Goal: Task Accomplishment & Management: Use online tool/utility

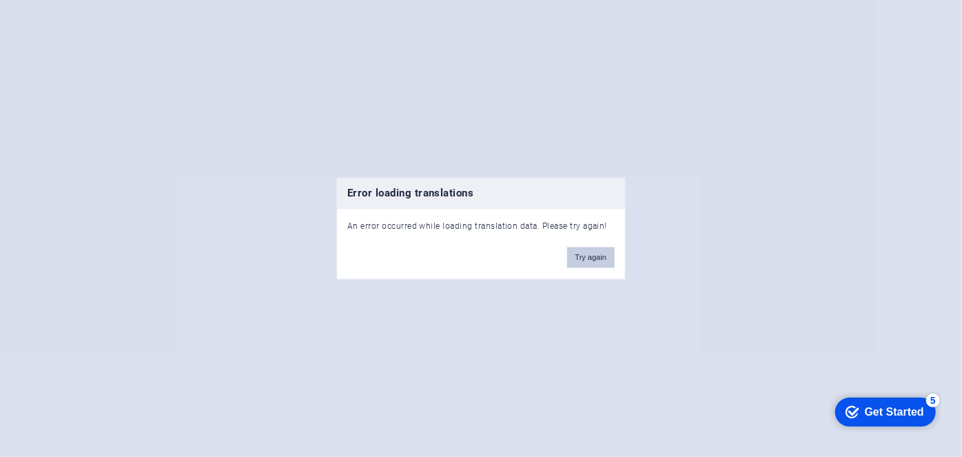
click at [604, 264] on button "Try again" at bounding box center [591, 257] width 48 height 21
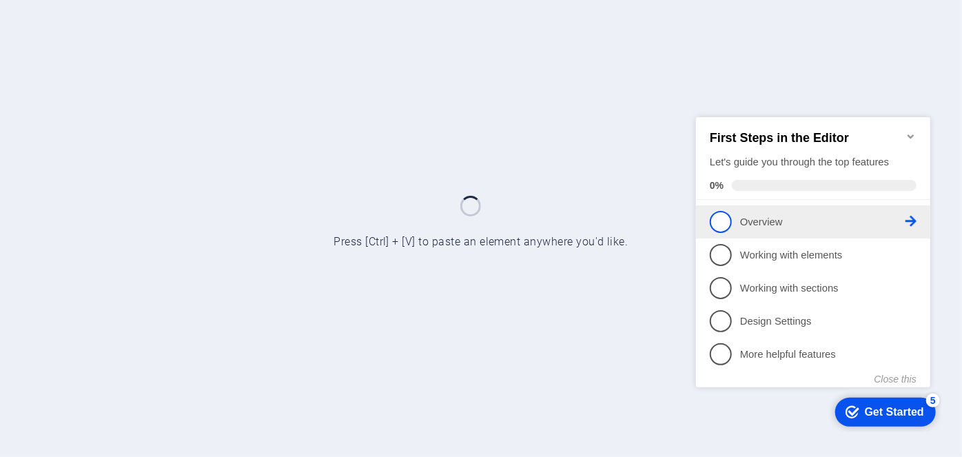
click at [715, 221] on span "1" at bounding box center [720, 221] width 22 height 22
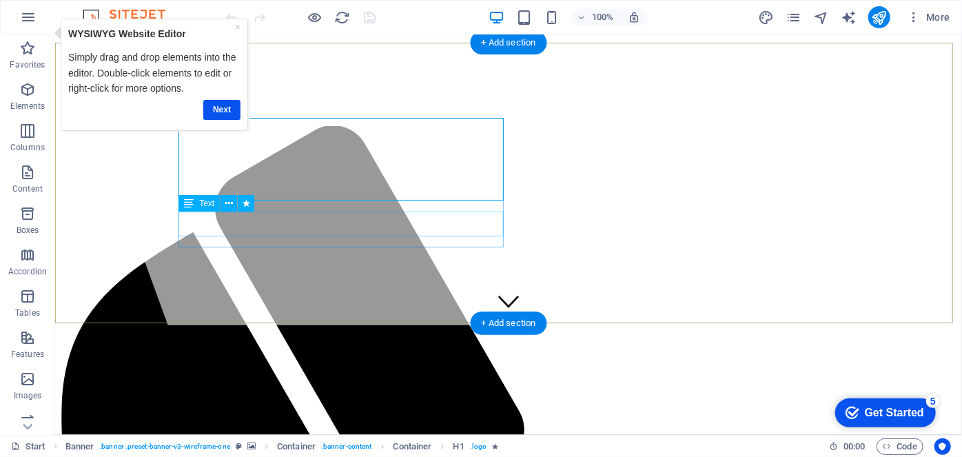
scroll to position [110, 0]
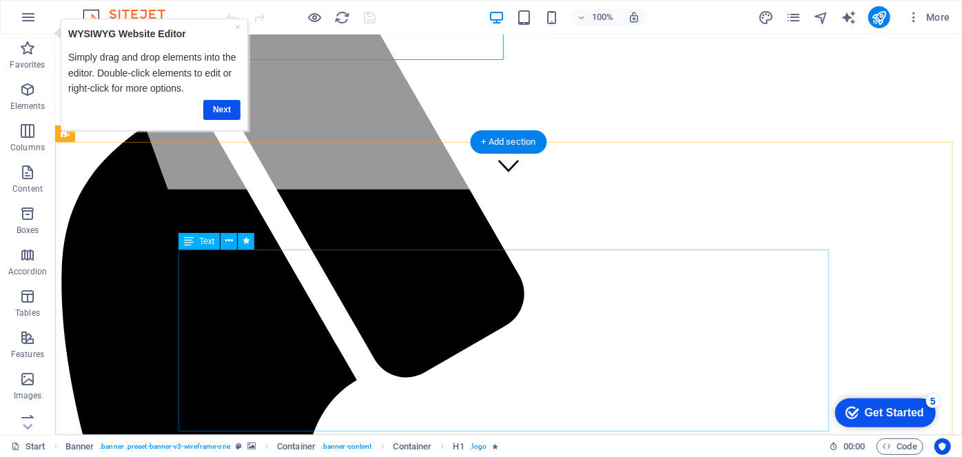
scroll to position [256, 0]
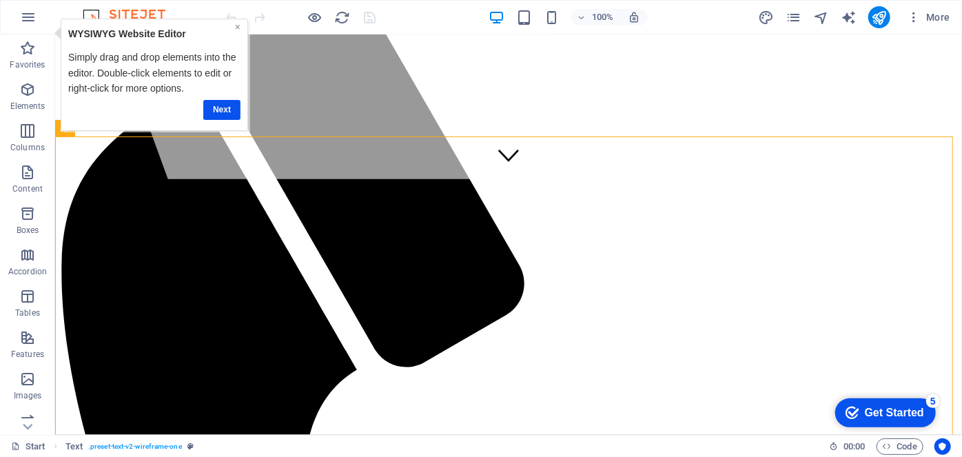
click at [236, 25] on link "×" at bounding box center [238, 26] width 6 height 11
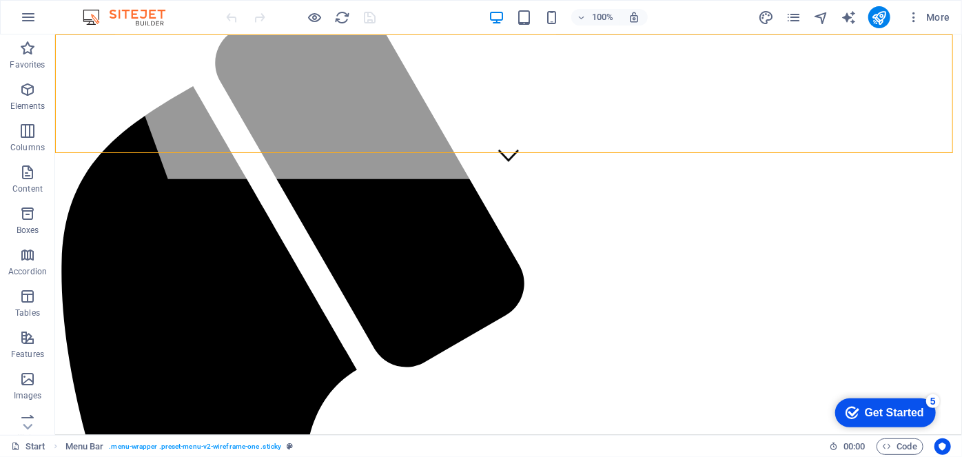
select select "header"
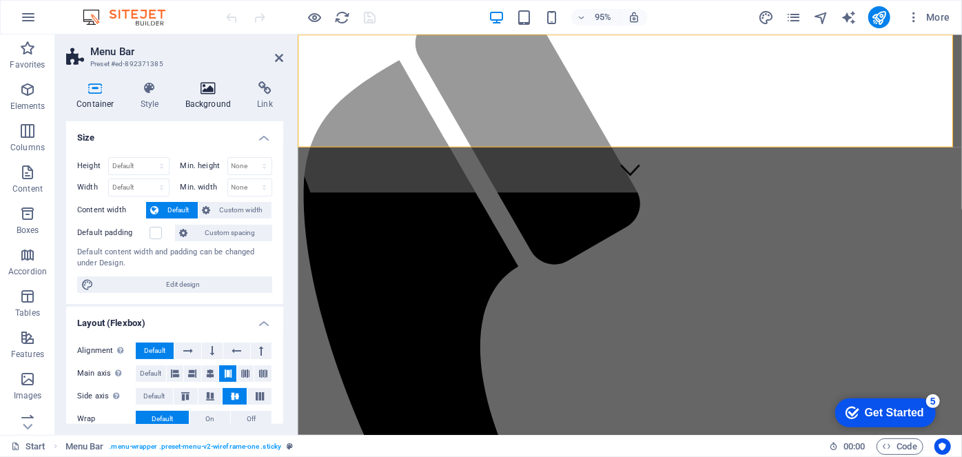
click at [207, 91] on icon at bounding box center [208, 88] width 67 height 14
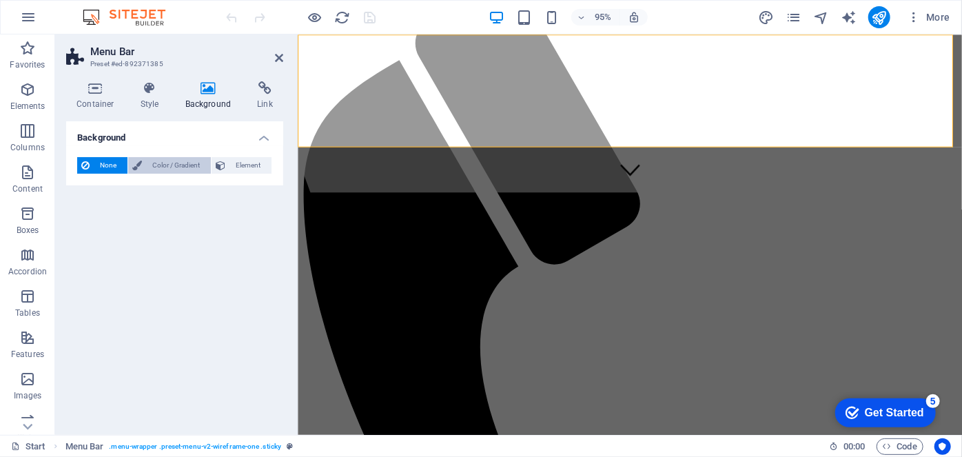
click at [180, 163] on span "Color / Gradient" at bounding box center [176, 165] width 61 height 17
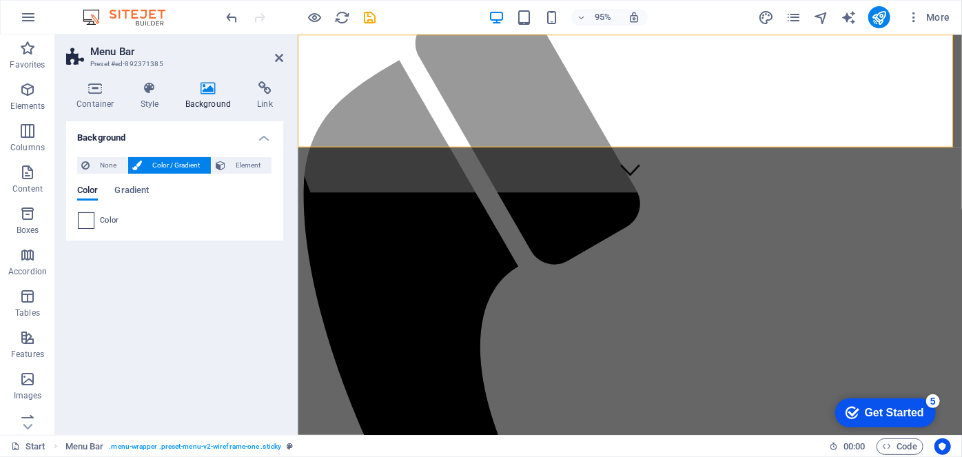
click at [90, 218] on span at bounding box center [86, 220] width 15 height 15
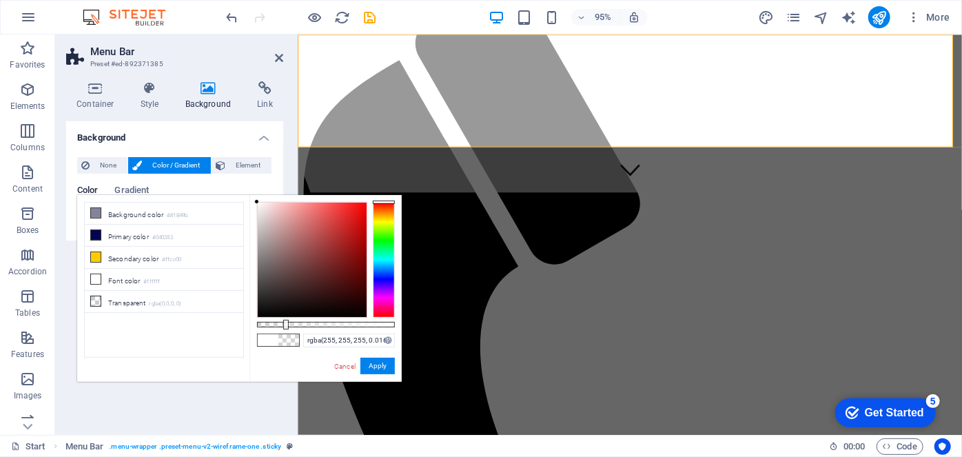
type input "rgba(255, 255, 255, 0)"
drag, startPoint x: 394, startPoint y: 325, endPoint x: 248, endPoint y: 318, distance: 146.2
click at [248, 318] on div "less Background color #81849b Primary color #040353 Secondary color #ffcc00 Fon…" at bounding box center [239, 288] width 324 height 187
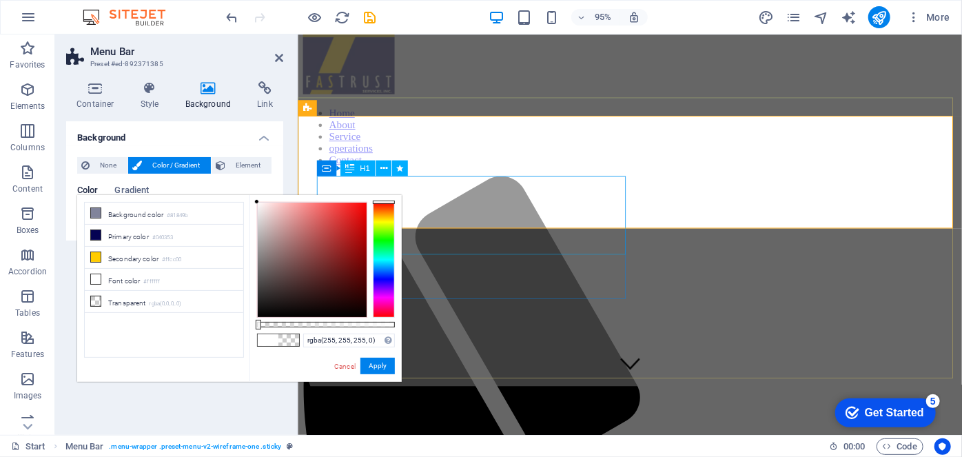
scroll to position [50, 0]
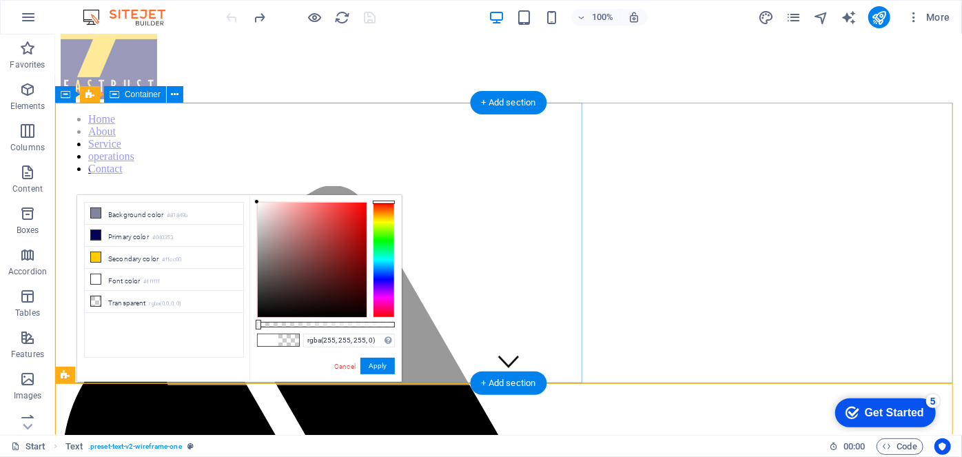
click at [384, 167] on div at bounding box center [314, 184] width 586 height 400
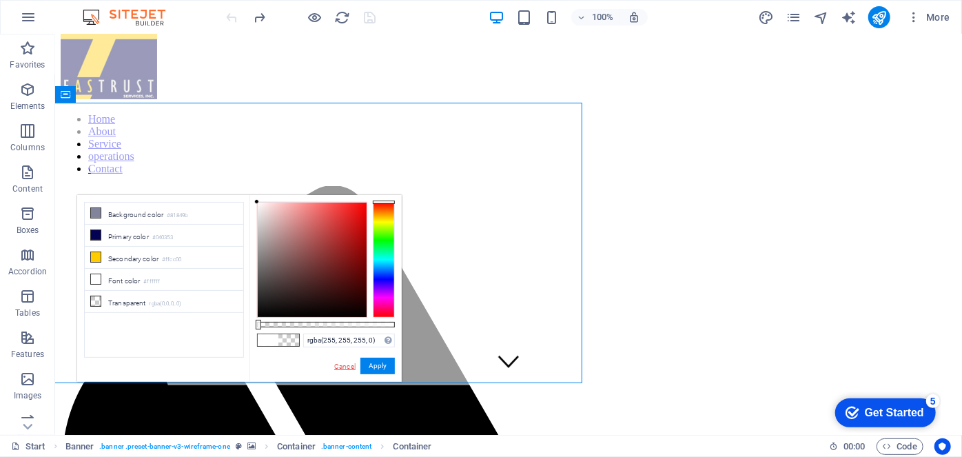
click at [349, 361] on link "Cancel" at bounding box center [345, 366] width 24 height 10
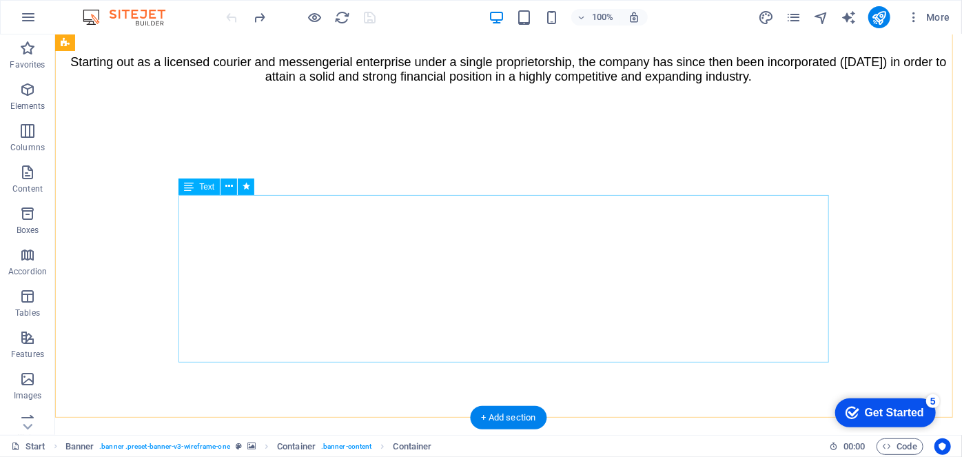
scroll to position [2059, 0]
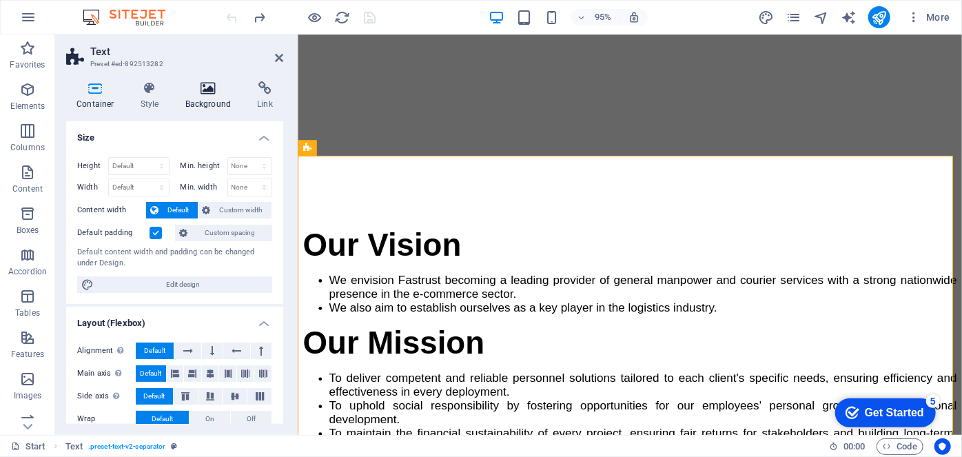
click at [207, 101] on h4 "Background" at bounding box center [211, 95] width 72 height 29
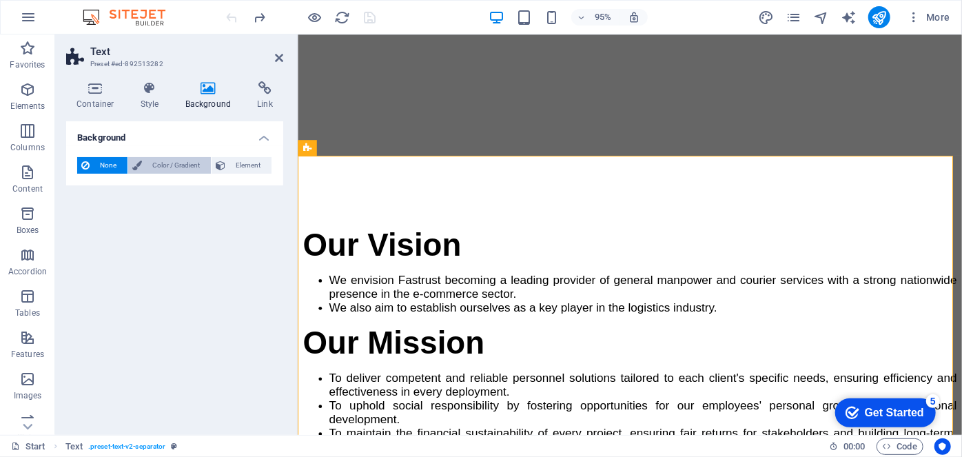
click at [172, 164] on span "Color / Gradient" at bounding box center [176, 165] width 61 height 17
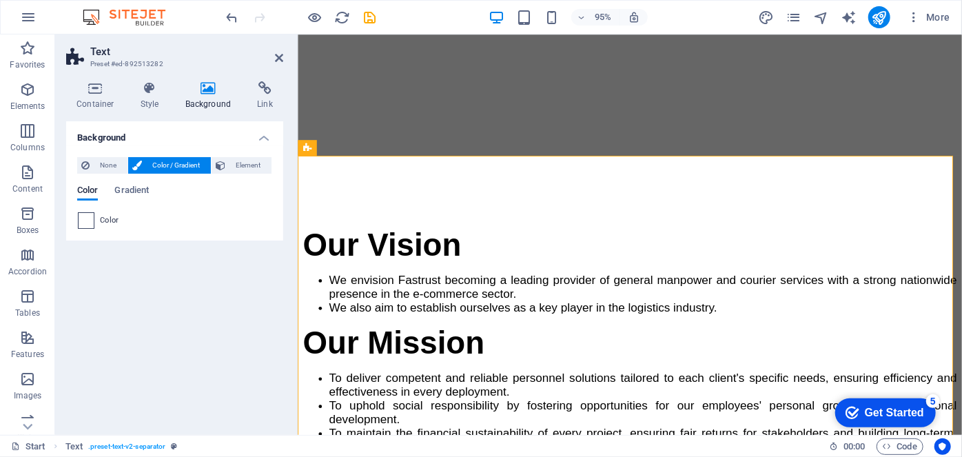
click at [91, 220] on span at bounding box center [86, 220] width 15 height 15
type input "#ffffff"
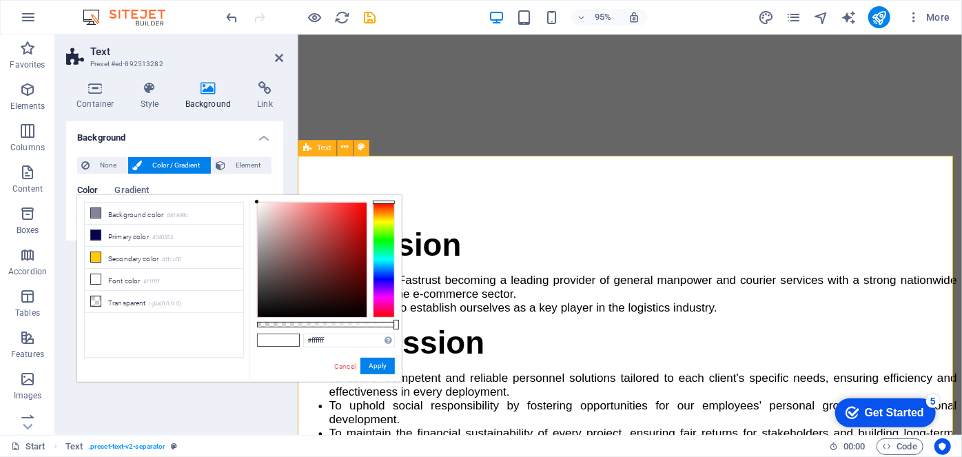
click at [349, 366] on link "Cancel" at bounding box center [345, 366] width 24 height 10
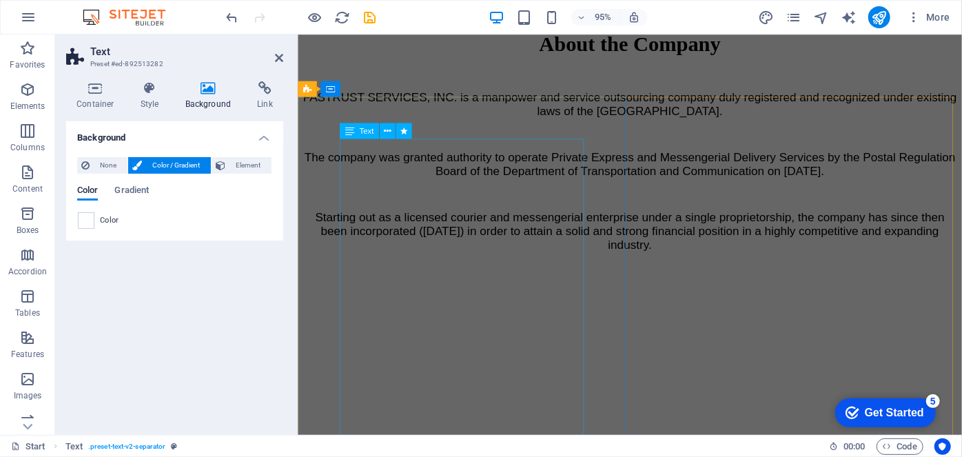
scroll to position [1636, 0]
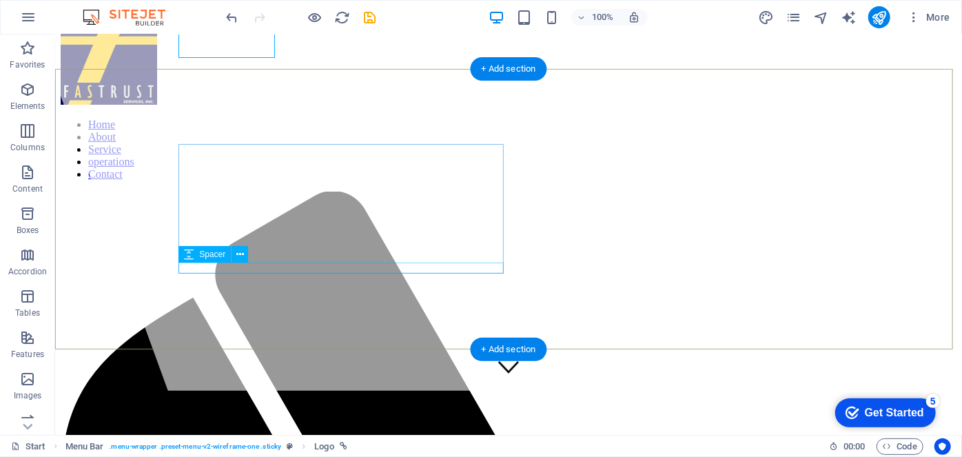
scroll to position [256, 0]
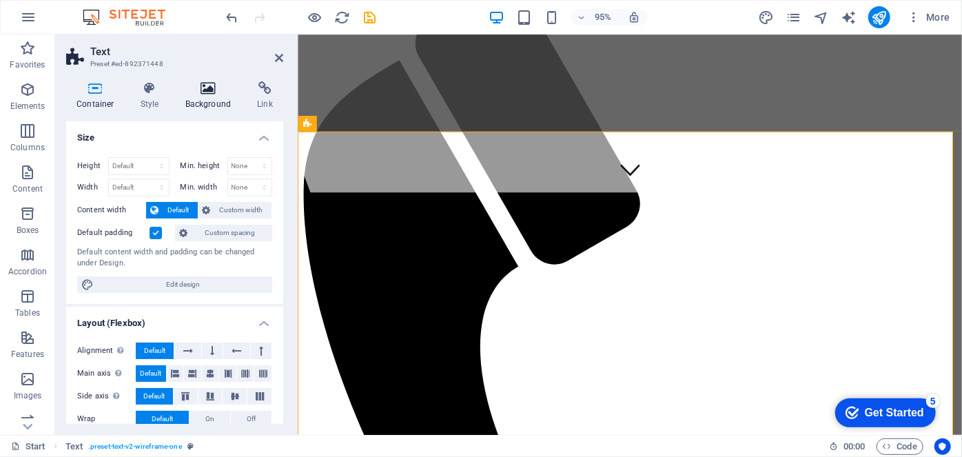
click at [211, 92] on icon at bounding box center [208, 88] width 67 height 14
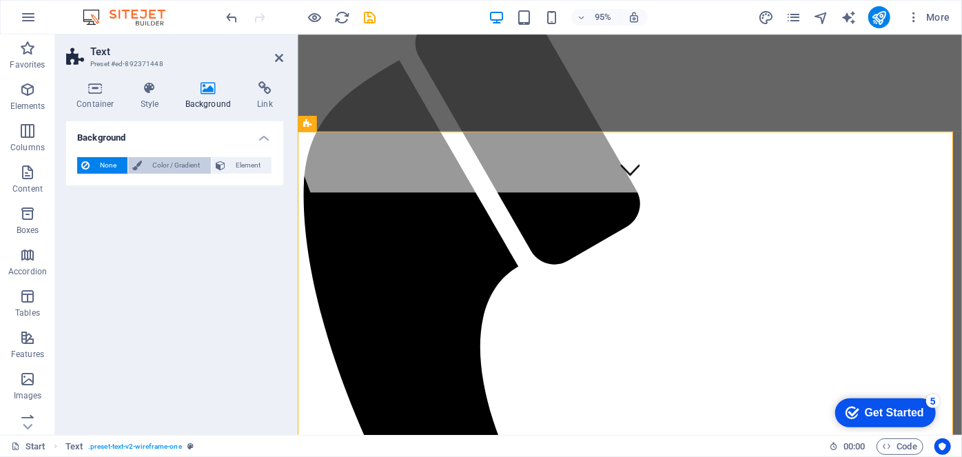
click at [176, 167] on span "Color / Gradient" at bounding box center [176, 165] width 61 height 17
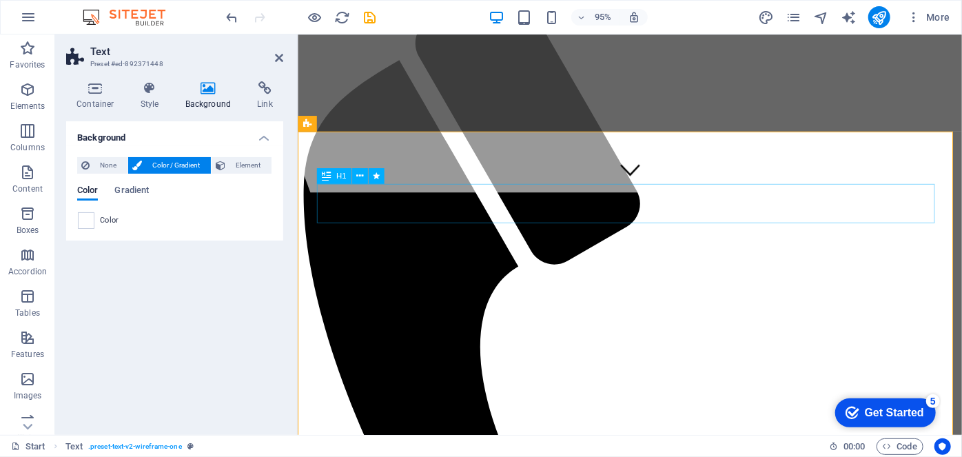
scroll to position [338, 0]
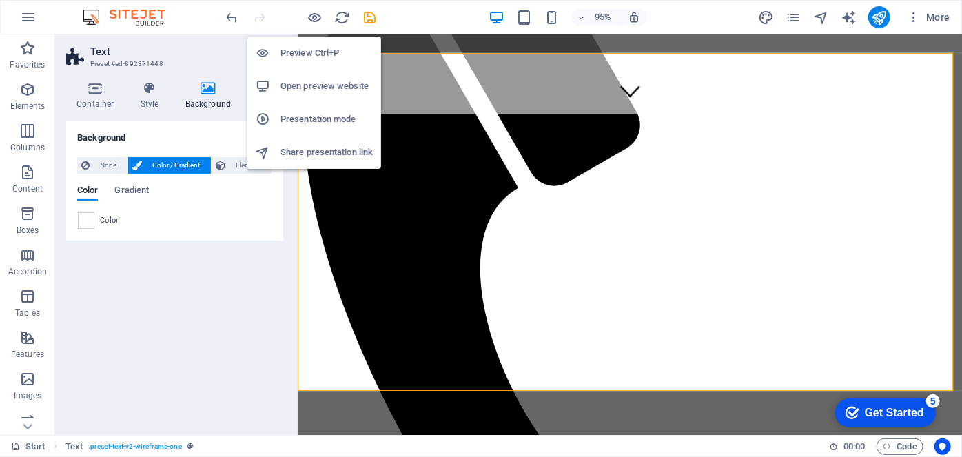
click at [312, 52] on h6 "Preview Ctrl+P" at bounding box center [326, 53] width 92 height 17
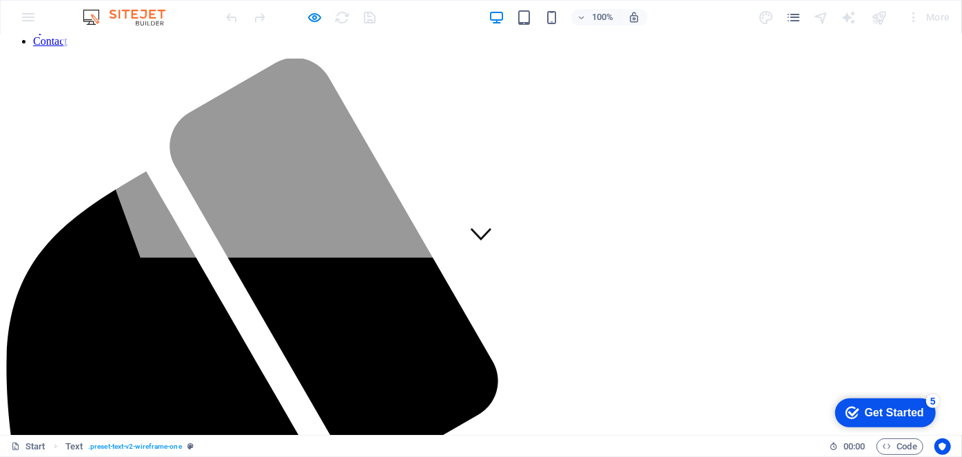
scroll to position [0, 0]
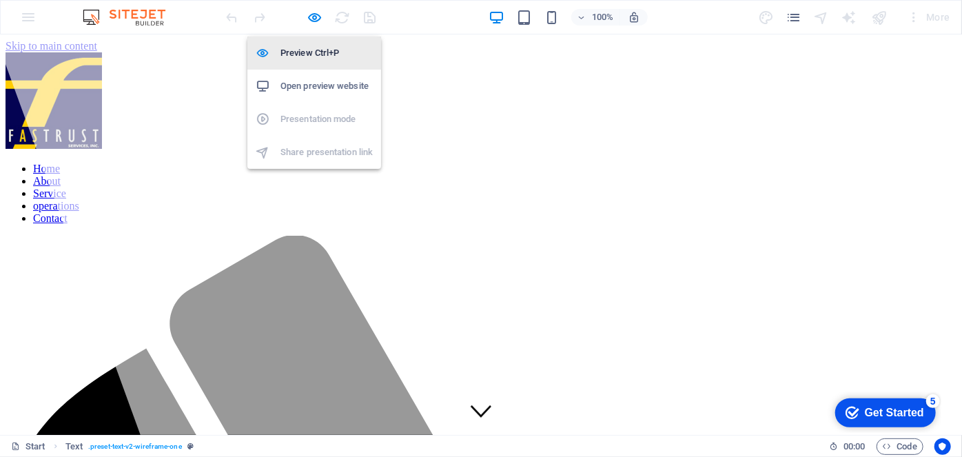
click at [318, 55] on h6 "Preview Ctrl+P" at bounding box center [326, 53] width 92 height 17
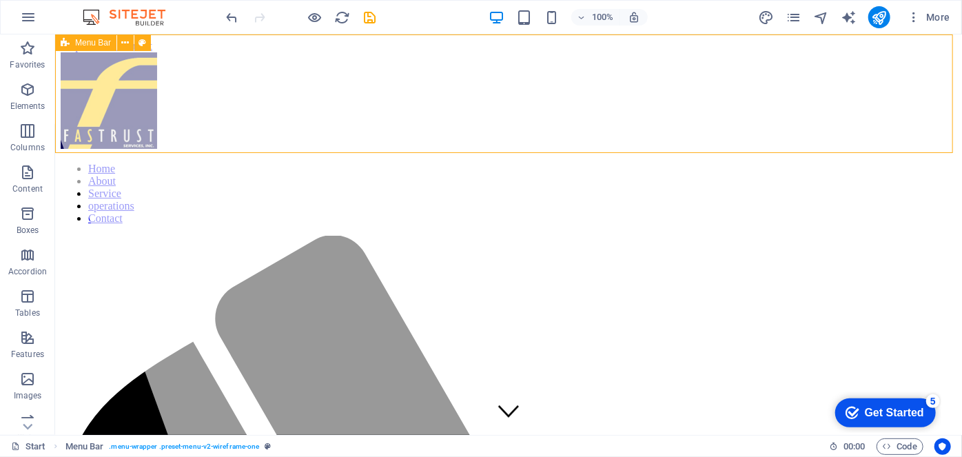
click at [94, 39] on span "Menu Bar" at bounding box center [93, 43] width 36 height 8
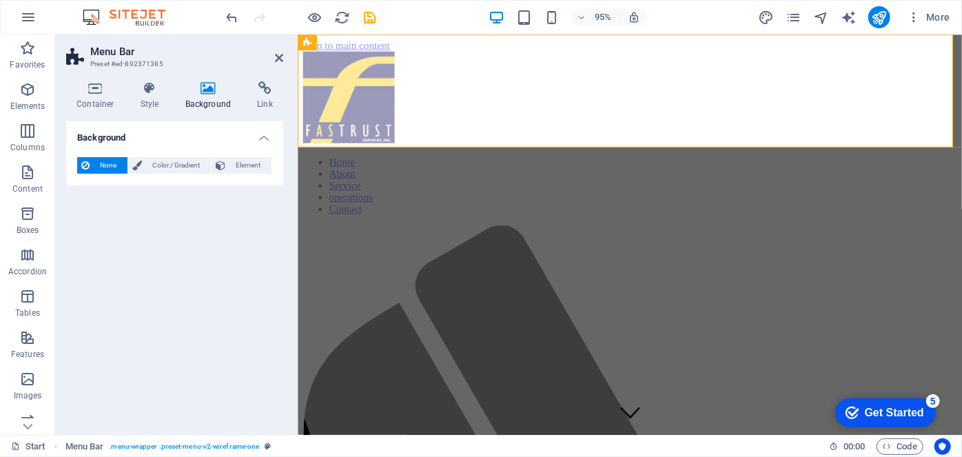
click at [201, 99] on h4 "Background" at bounding box center [211, 95] width 72 height 29
click at [185, 173] on span "Color / Gradient" at bounding box center [176, 165] width 61 height 17
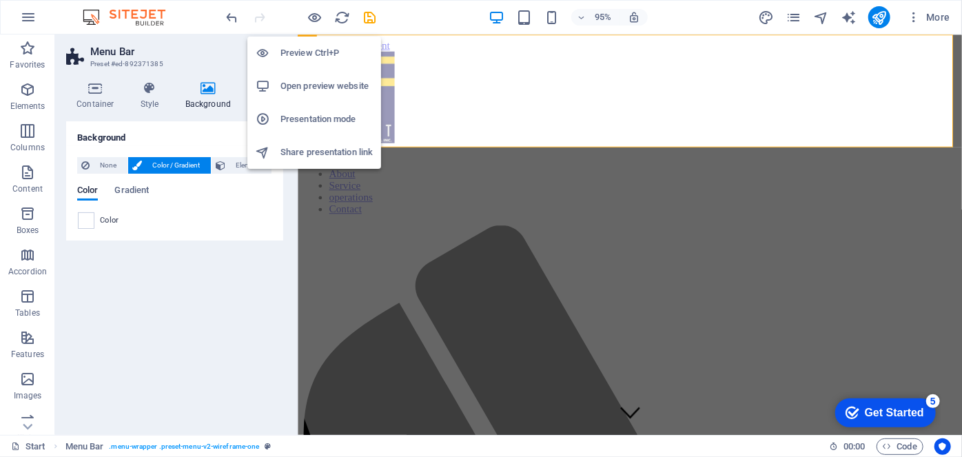
click at [313, 55] on h6 "Preview Ctrl+P" at bounding box center [326, 53] width 92 height 17
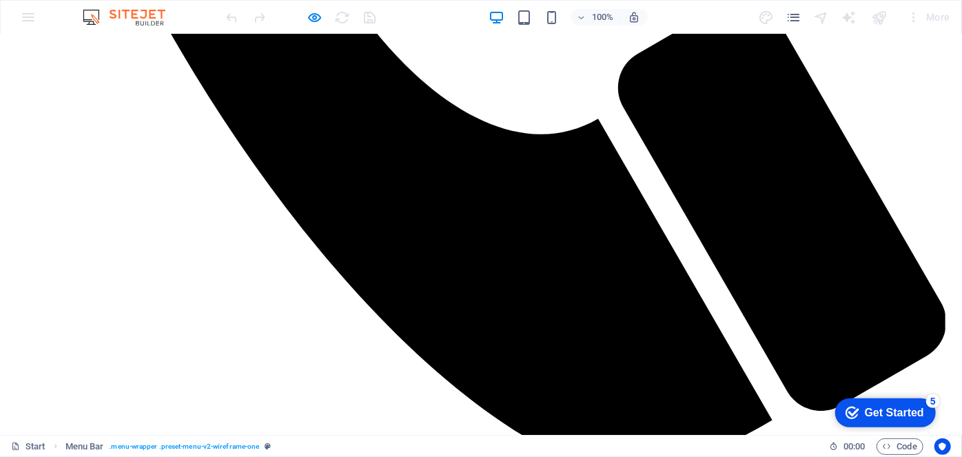
scroll to position [1013, 0]
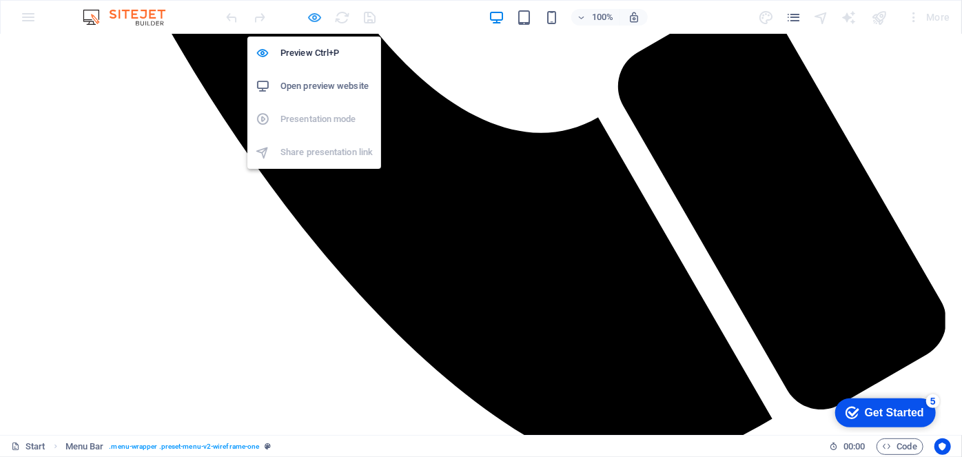
click at [316, 19] on icon "button" at bounding box center [315, 18] width 16 height 16
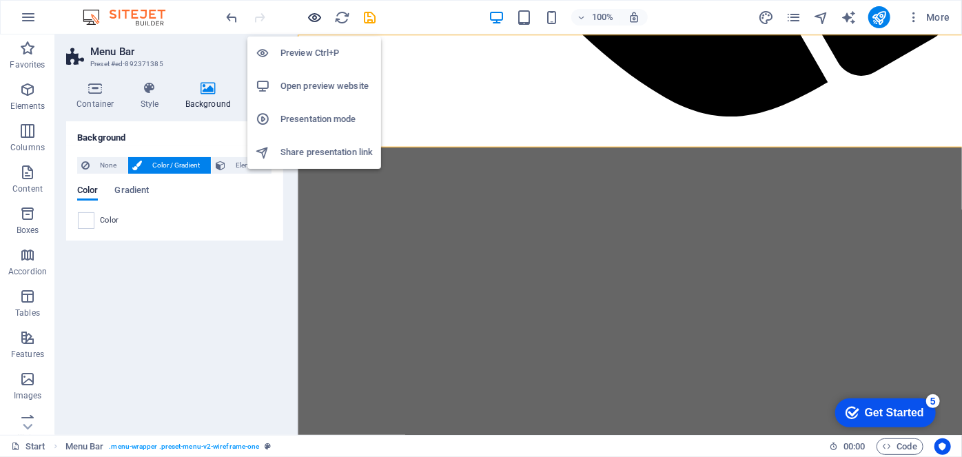
click at [316, 19] on icon "button" at bounding box center [315, 18] width 16 height 16
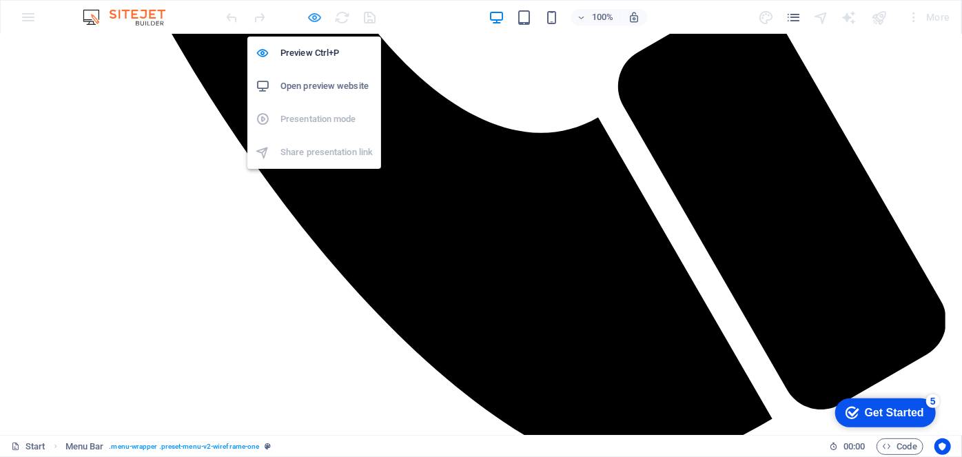
click at [315, 17] on icon "button" at bounding box center [315, 18] width 16 height 16
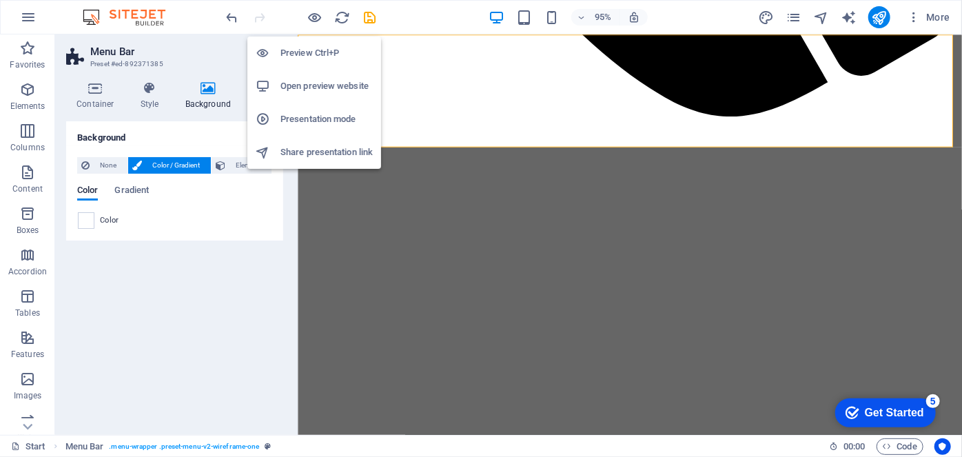
click at [314, 48] on h6 "Preview Ctrl+P" at bounding box center [326, 53] width 92 height 17
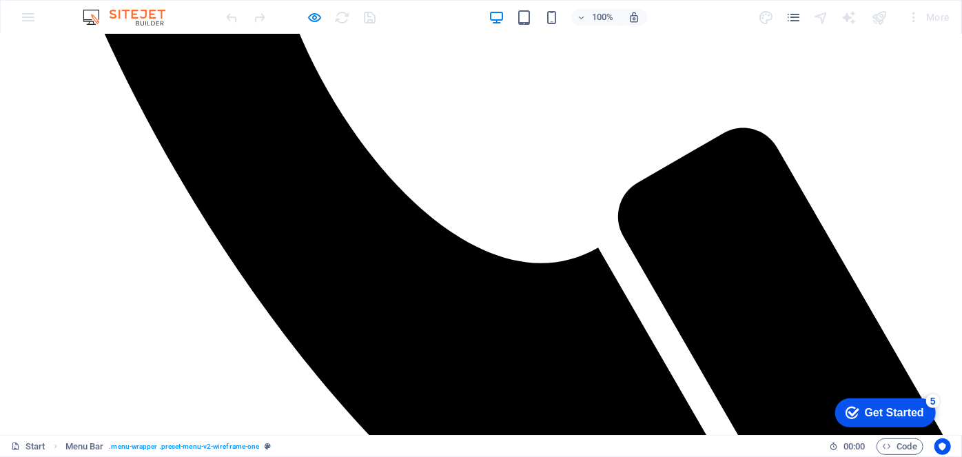
scroll to position [889, 0]
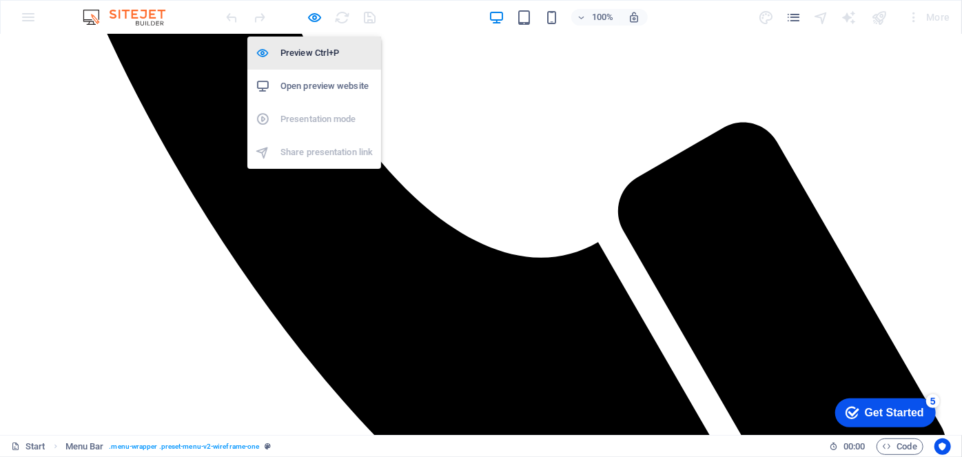
click at [309, 59] on h6 "Preview Ctrl+P" at bounding box center [326, 53] width 92 height 17
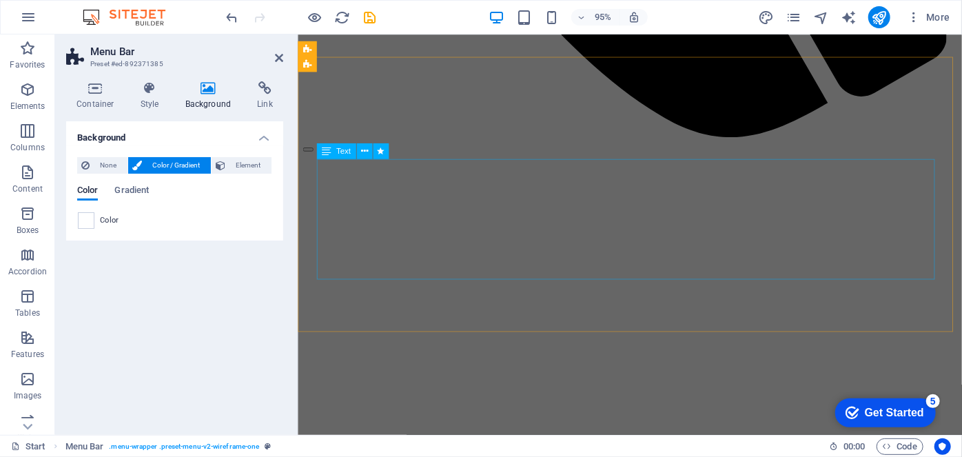
scroll to position [991, 0]
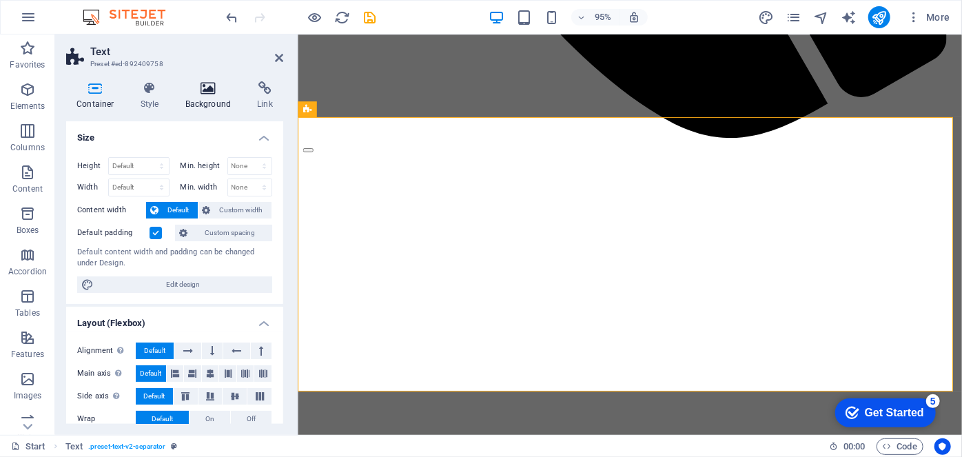
click at [214, 99] on h4 "Background" at bounding box center [211, 95] width 72 height 29
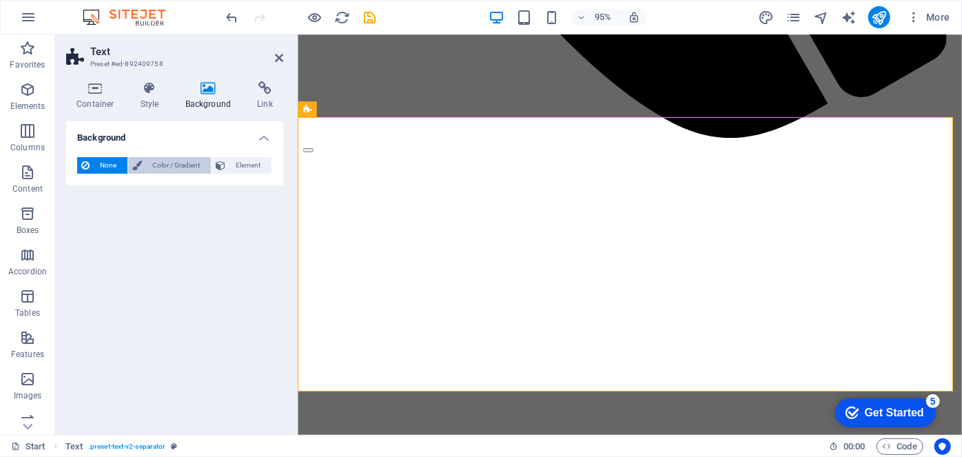
click at [167, 171] on span "Color / Gradient" at bounding box center [176, 165] width 61 height 17
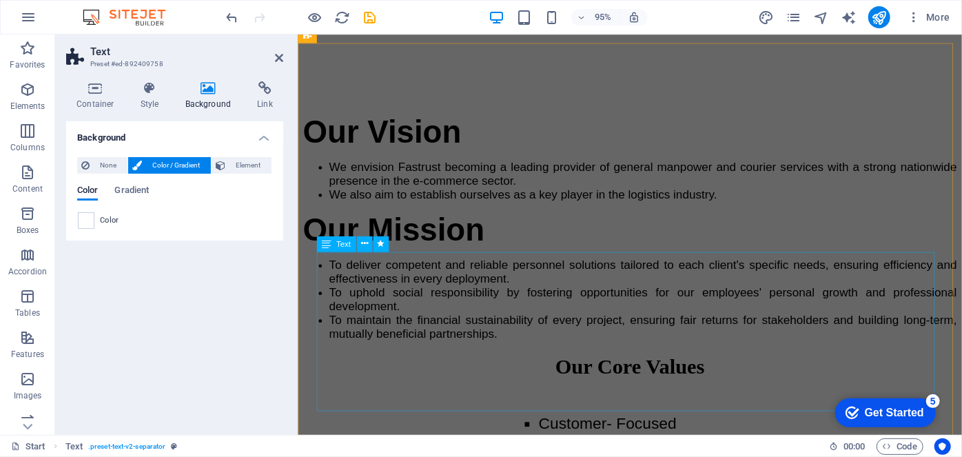
scroll to position [2178, 0]
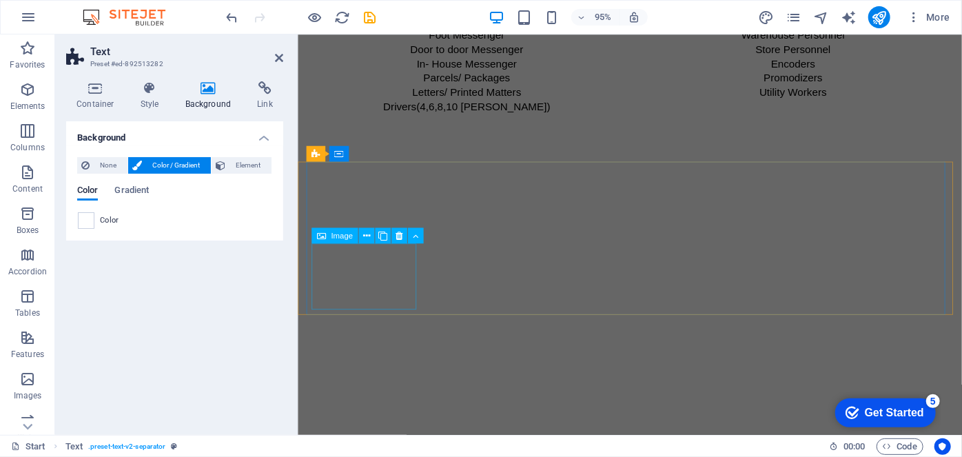
scroll to position [2878, 0]
select select "marquee"
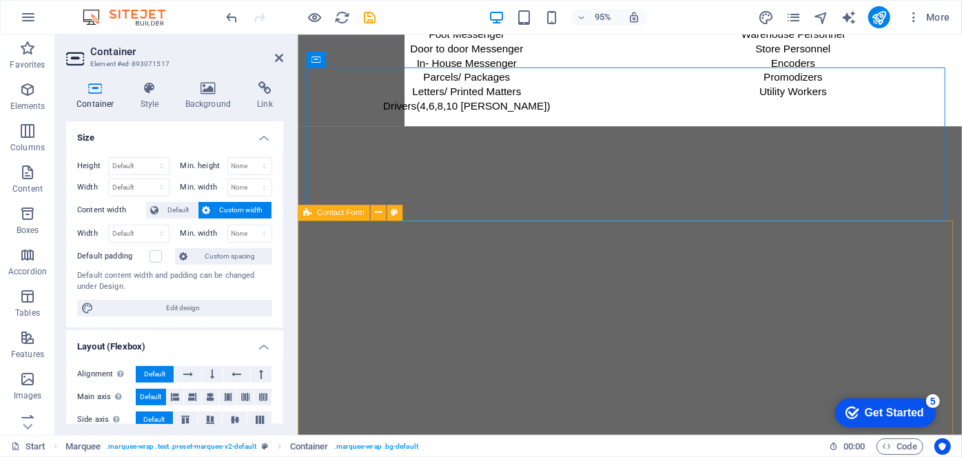
scroll to position [2977, 0]
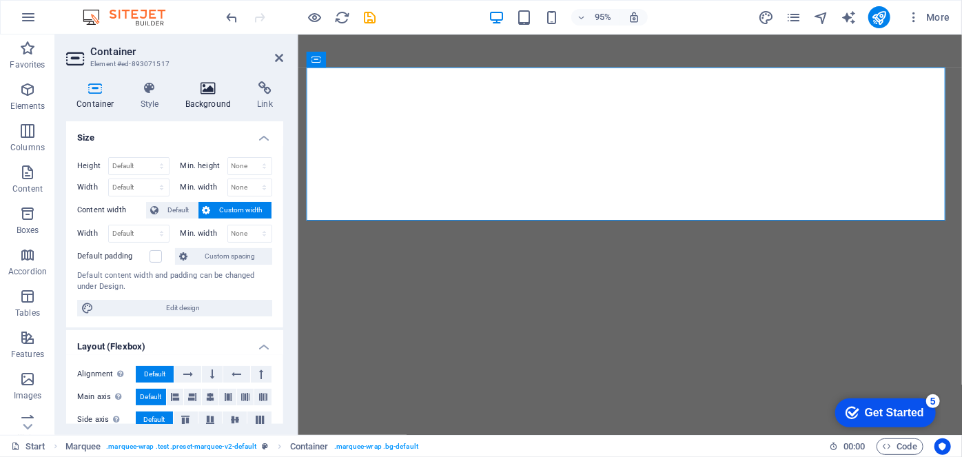
click at [197, 83] on icon at bounding box center [208, 88] width 67 height 14
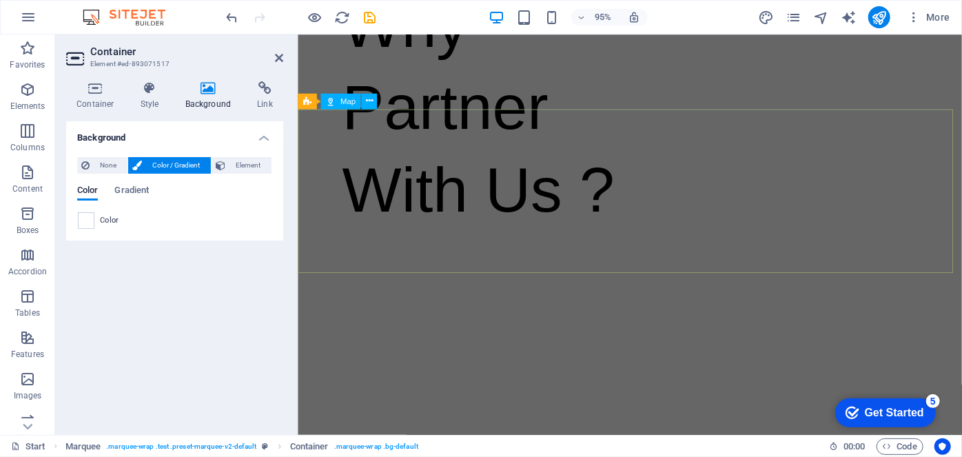
scroll to position [3477, 0]
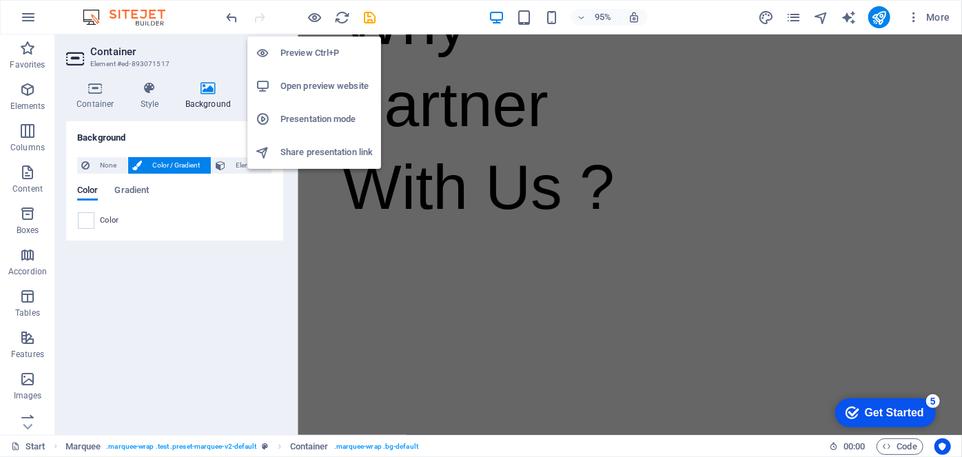
click at [315, 53] on h6 "Preview Ctrl+P" at bounding box center [326, 53] width 92 height 17
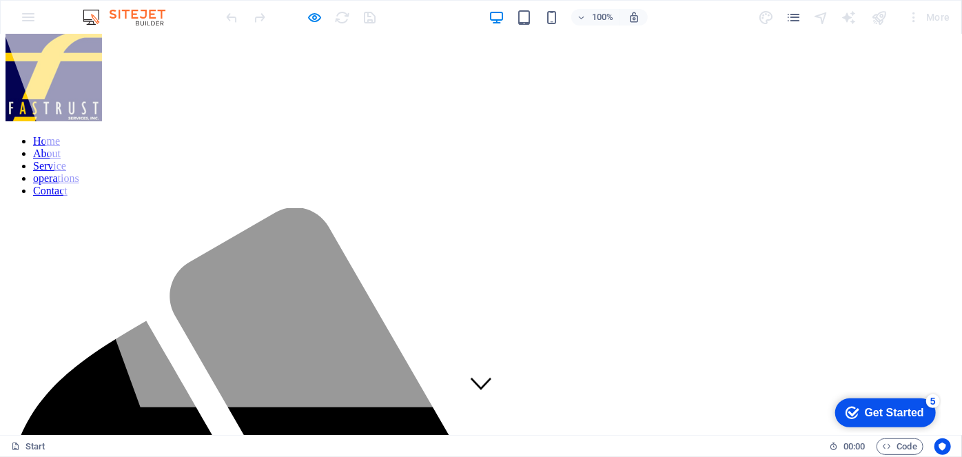
scroll to position [0, 0]
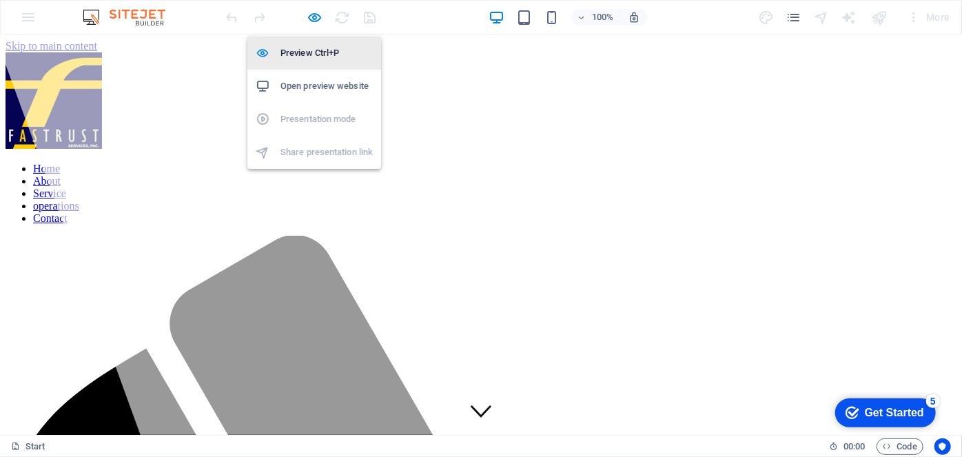
click at [309, 51] on h6 "Preview Ctrl+P" at bounding box center [326, 53] width 92 height 17
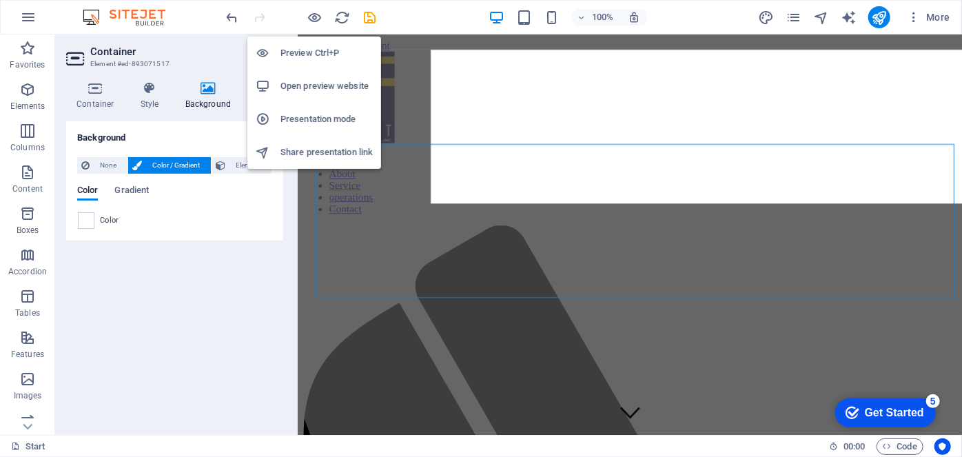
scroll to position [2936, 0]
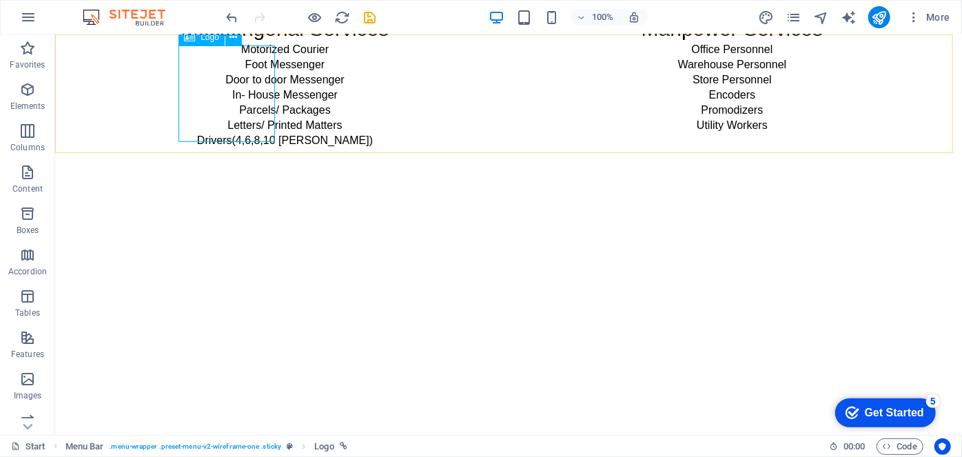
select select "px"
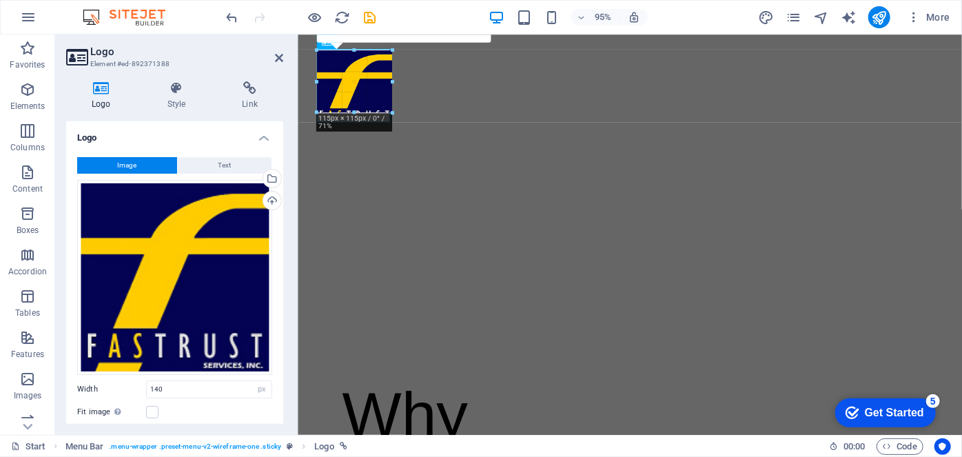
scroll to position [3005, 0]
drag, startPoint x: 408, startPoint y: 136, endPoint x: 377, endPoint y: 100, distance: 46.9
type input "95"
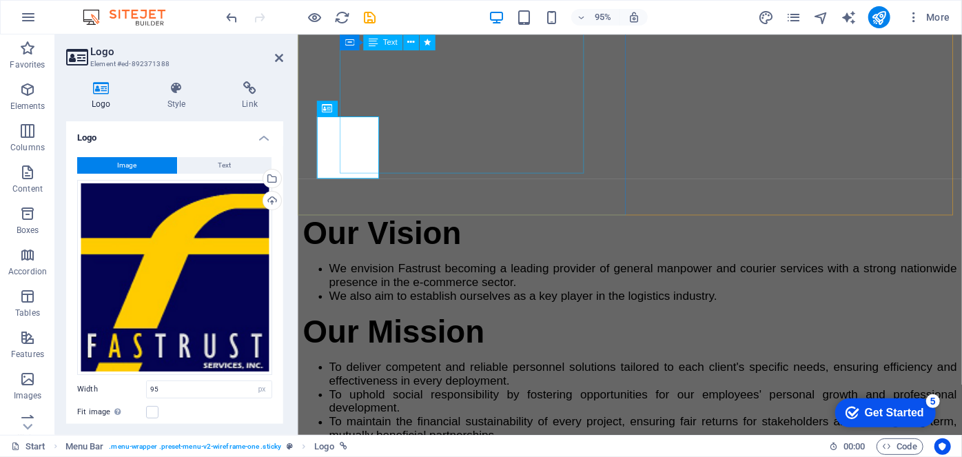
scroll to position [1940, 0]
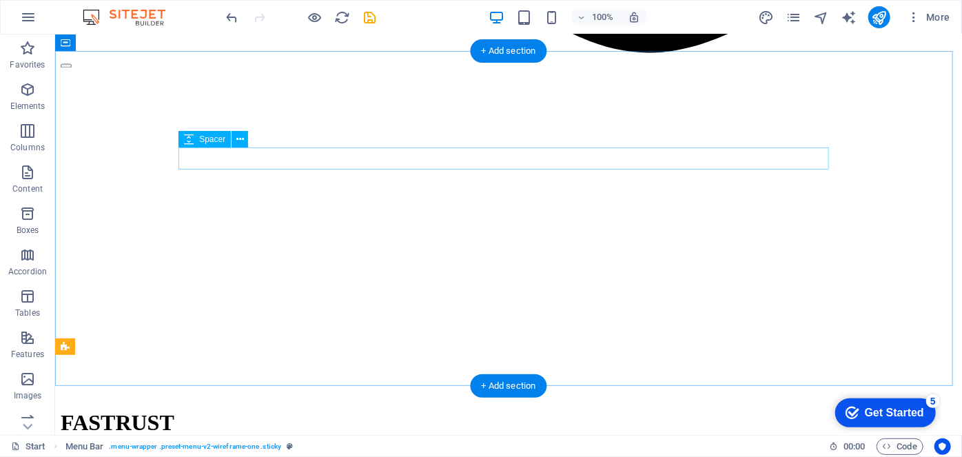
scroll to position [1319, 0]
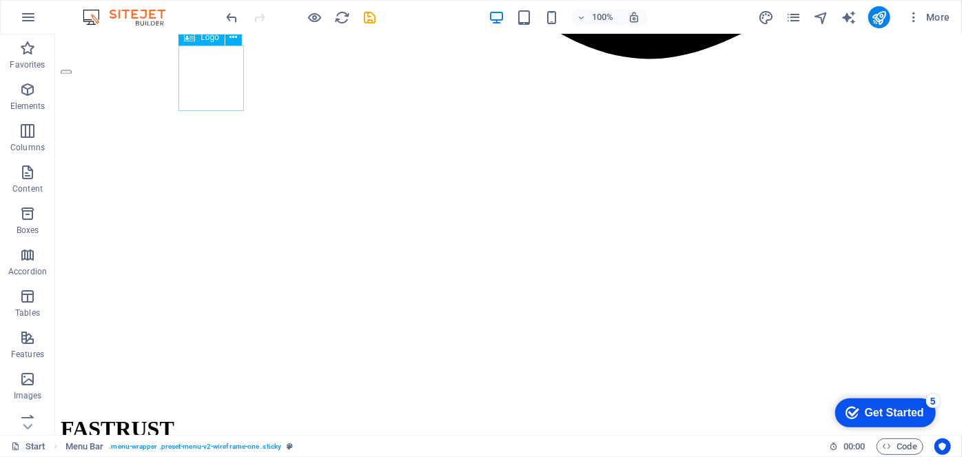
select select "px"
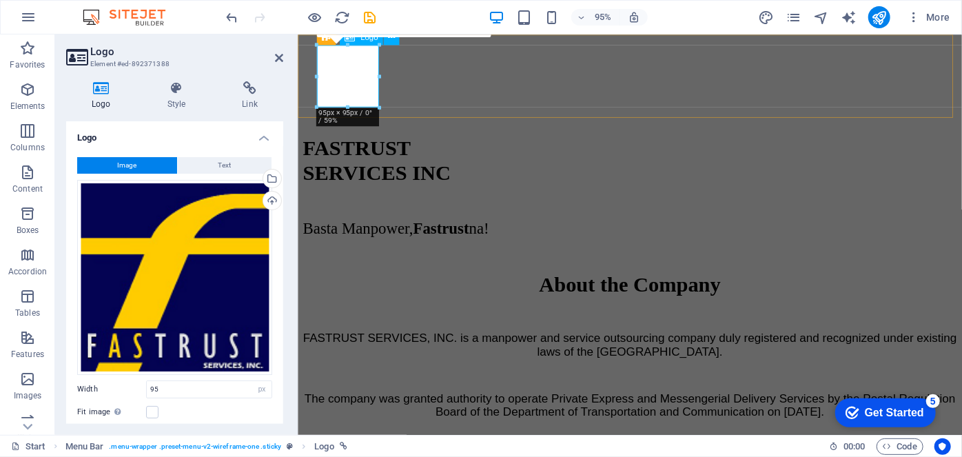
drag, startPoint x: 643, startPoint y: 139, endPoint x: 346, endPoint y: 91, distance: 300.8
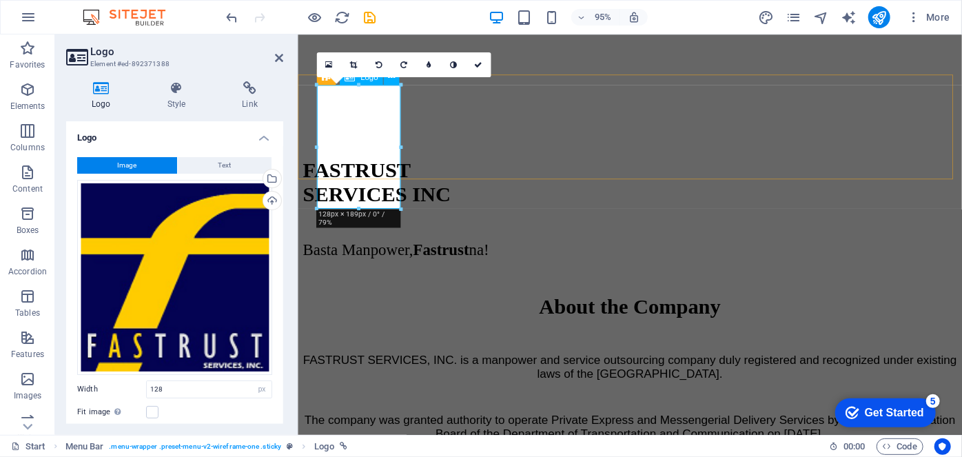
scroll to position [1342, 0]
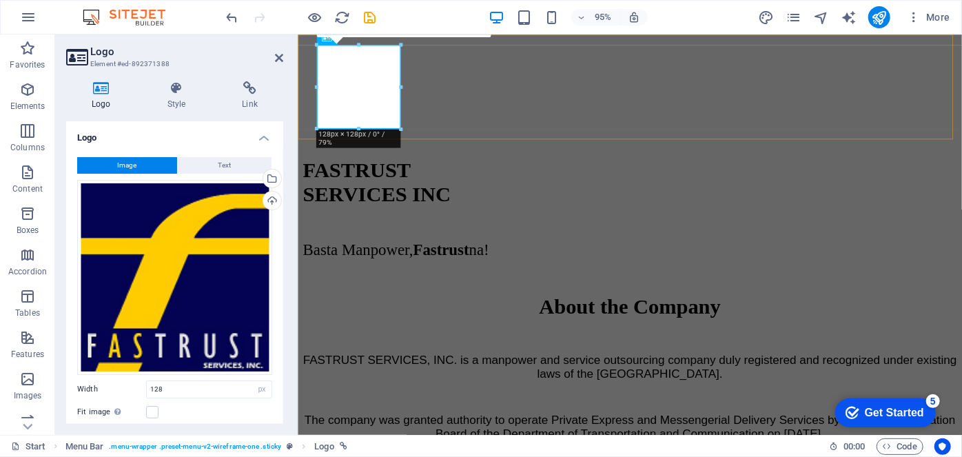
type input "95"
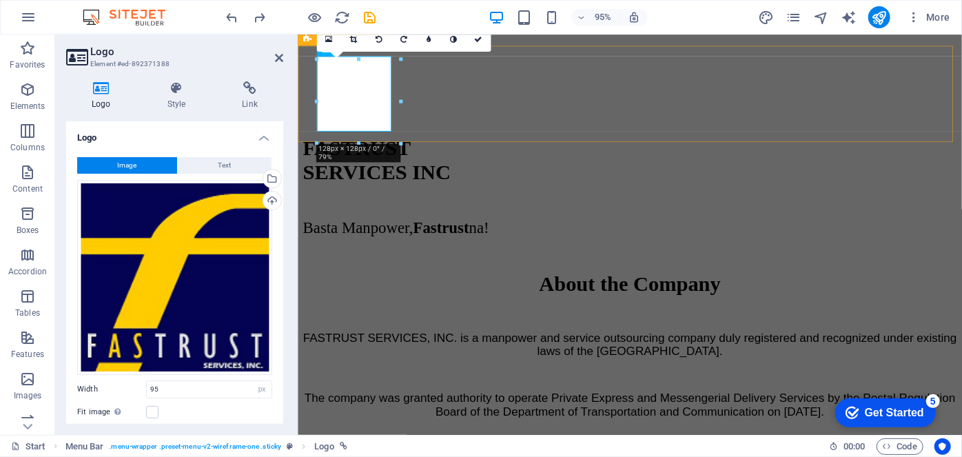
scroll to position [1319, 0]
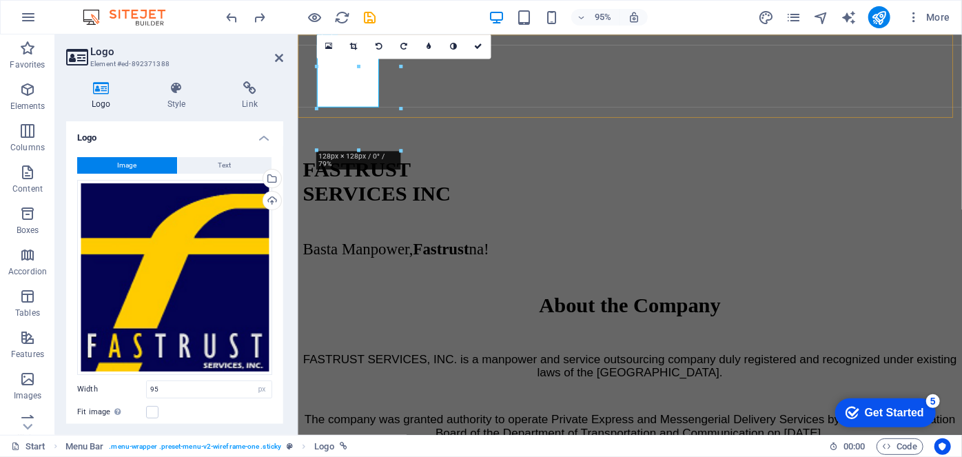
drag, startPoint x: 448, startPoint y: 123, endPoint x: 405, endPoint y: 107, distance: 45.3
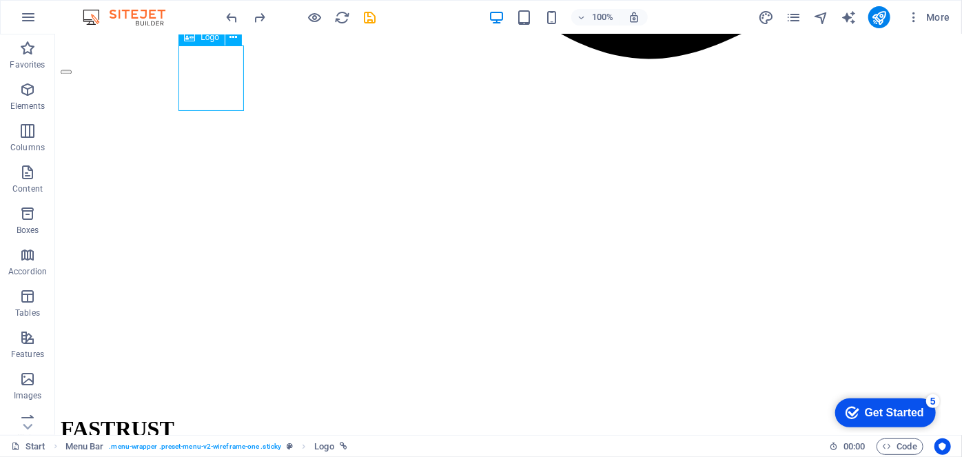
select select "px"
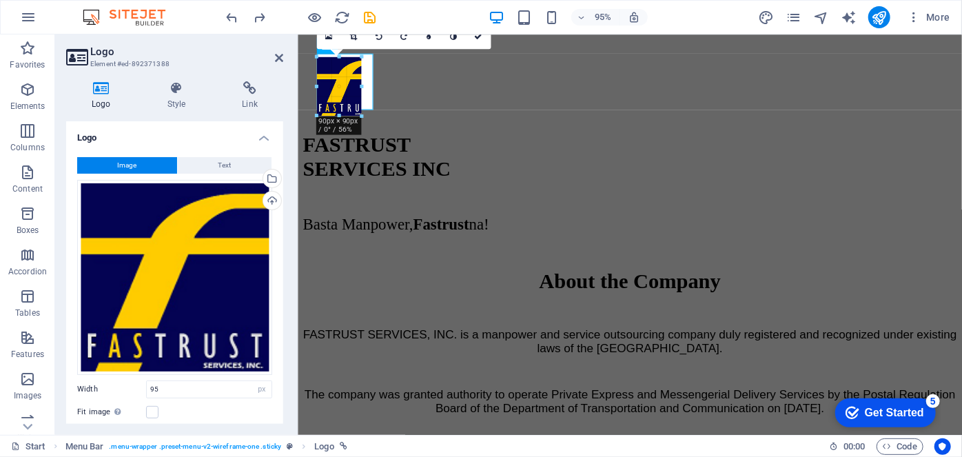
scroll to position [1300, 0]
drag, startPoint x: 375, startPoint y: 108, endPoint x: 355, endPoint y: 90, distance: 27.3
type input "68"
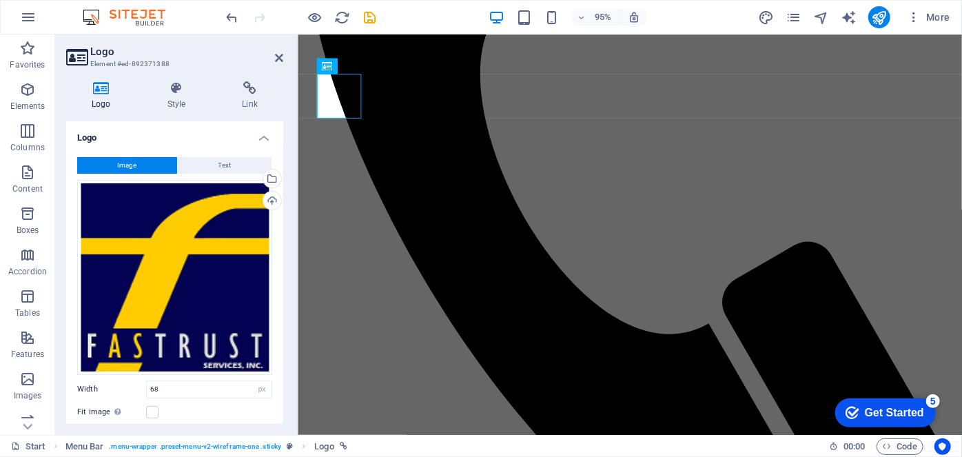
scroll to position [490, 0]
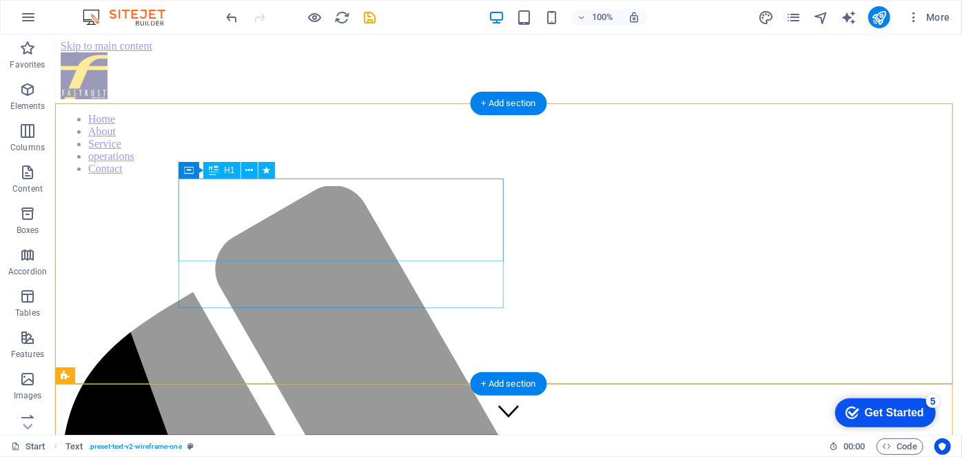
scroll to position [3, 0]
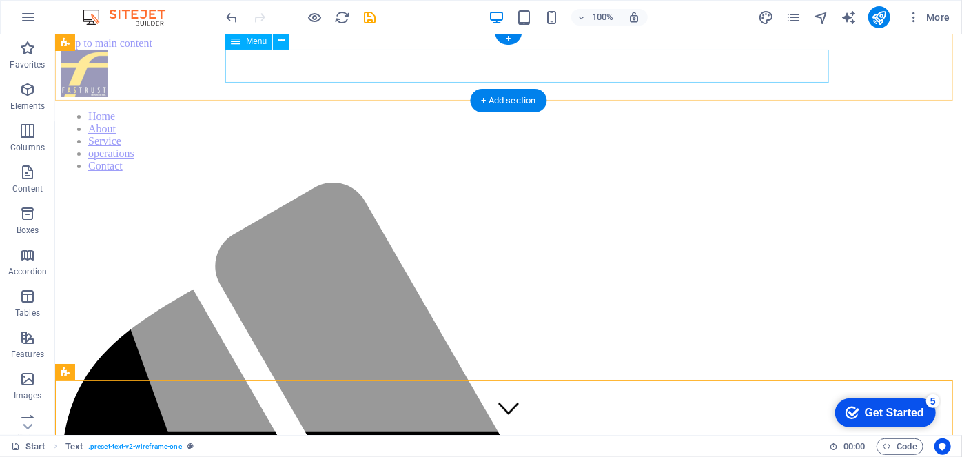
click at [440, 110] on nav "Home About Service operations Contact" at bounding box center [507, 141] width 895 height 62
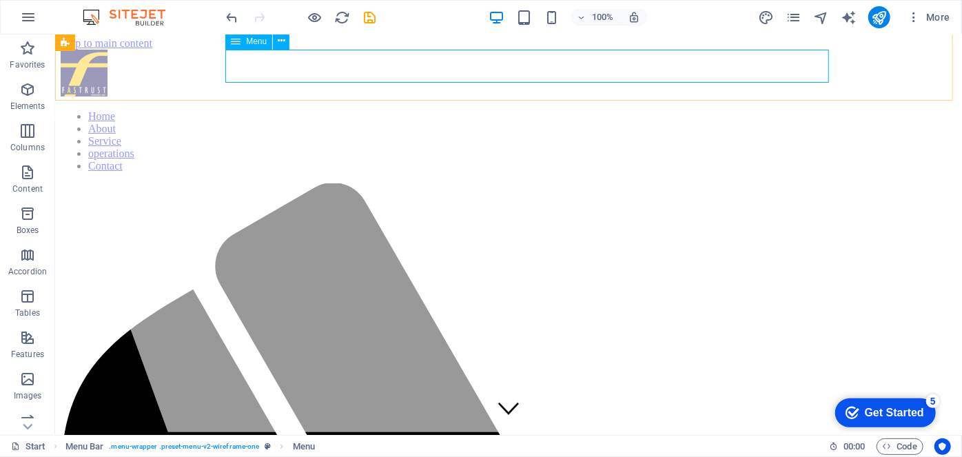
click at [246, 40] on span "Menu" at bounding box center [256, 41] width 21 height 8
select select
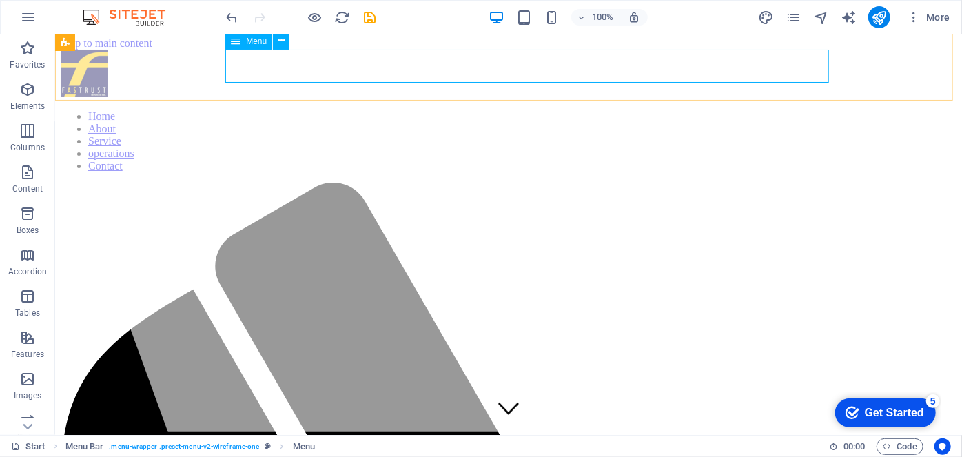
select select
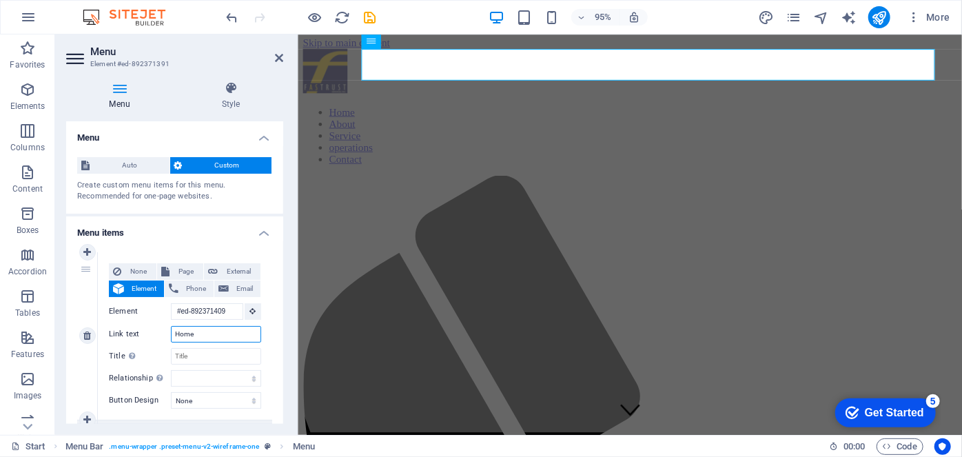
click at [203, 333] on input "Home" at bounding box center [216, 334] width 90 height 17
click at [579, 110] on nav "Home About Service operations Contact" at bounding box center [646, 141] width 688 height 62
click at [213, 333] on input "Home" at bounding box center [216, 334] width 90 height 17
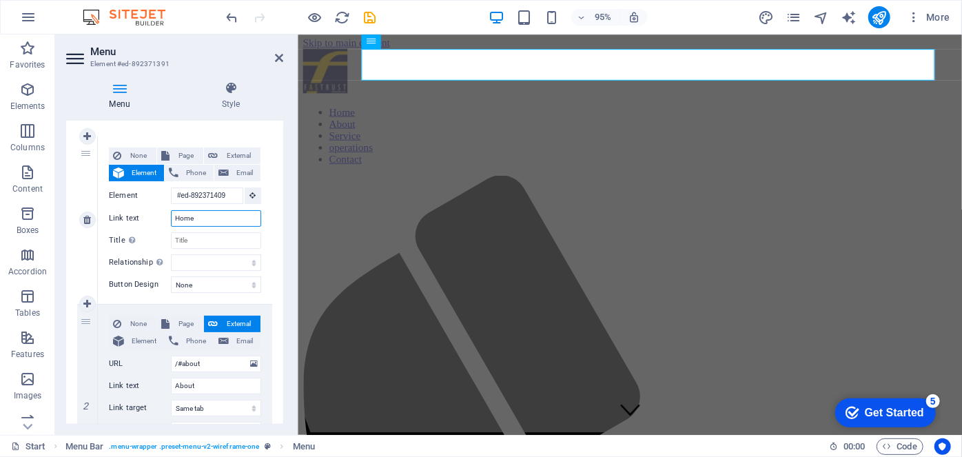
scroll to position [0, 0]
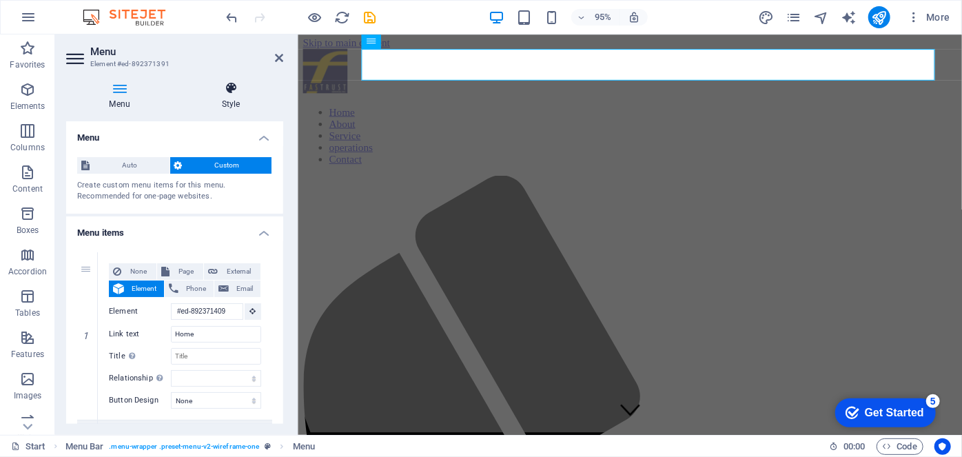
click at [231, 100] on h4 "Style" at bounding box center [230, 95] width 105 height 29
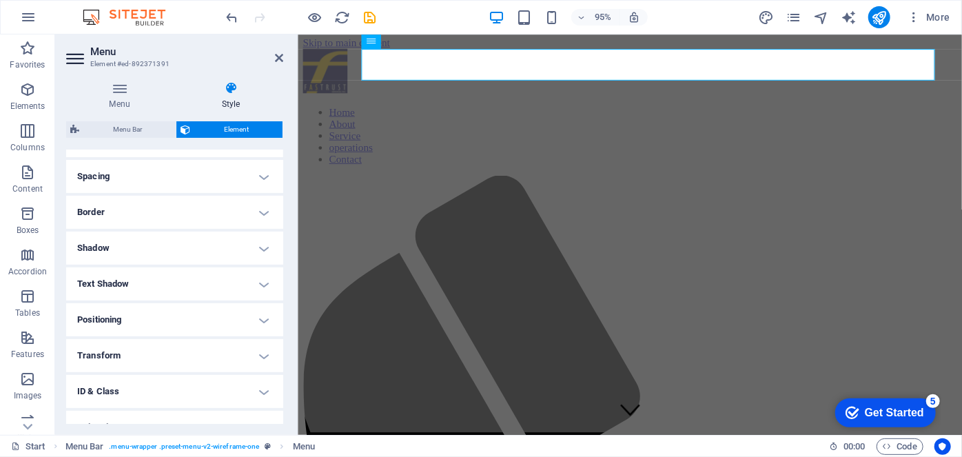
scroll to position [253, 0]
click at [214, 271] on h4 "Text Shadow" at bounding box center [174, 283] width 217 height 33
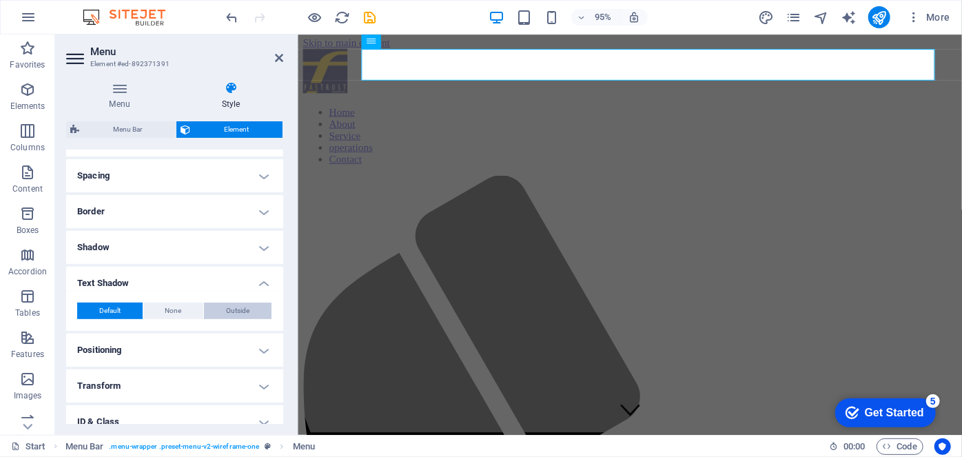
click at [233, 311] on span "Outside" at bounding box center [237, 310] width 23 height 17
type input "2"
type input "4"
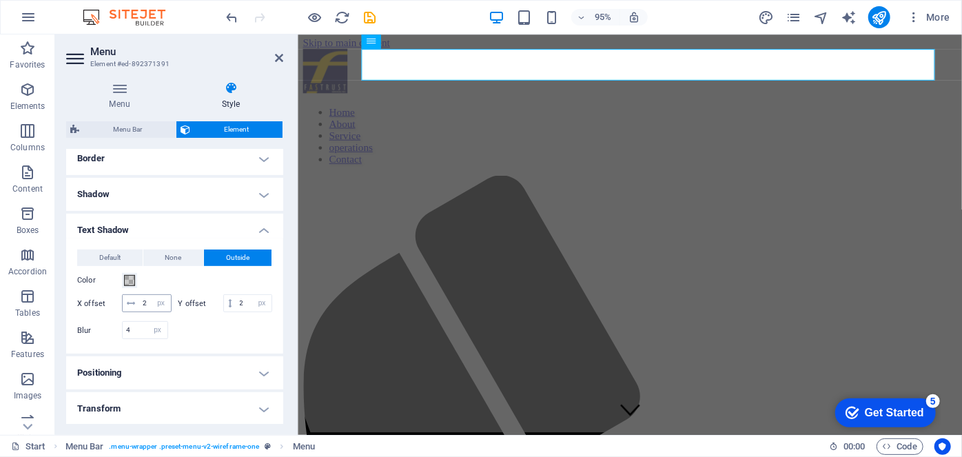
scroll to position [307, 0]
click at [127, 275] on span at bounding box center [129, 279] width 11 height 11
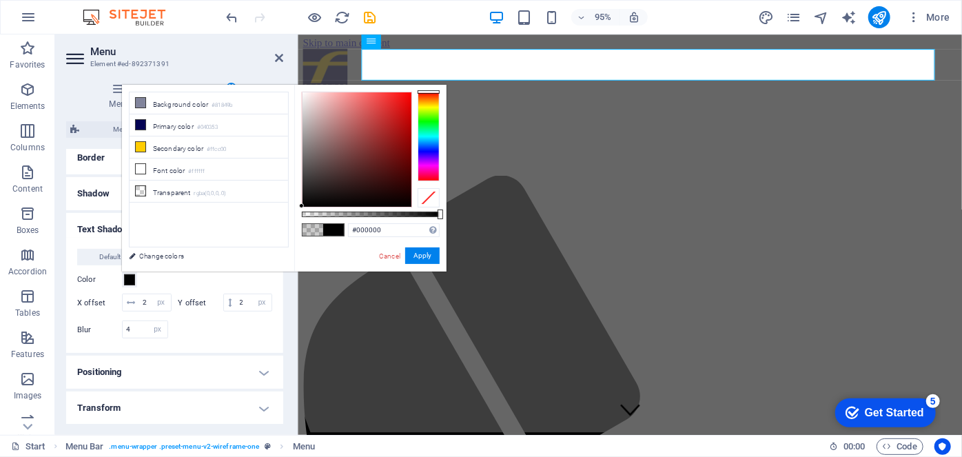
drag, startPoint x: 330, startPoint y: 209, endPoint x: 443, endPoint y: 207, distance: 113.0
click at [443, 207] on div "#000000 Supported formats #0852ed rgb(8, 82, 237) rgba(8, 82, 237, 90%) hsv(221…" at bounding box center [370, 278] width 152 height 386
type input "rgba(0, 0, 0, 0.811)"
drag, startPoint x: 433, startPoint y: 211, endPoint x: 413, endPoint y: 211, distance: 20.0
click at [413, 211] on div at bounding box center [371, 214] width 138 height 6
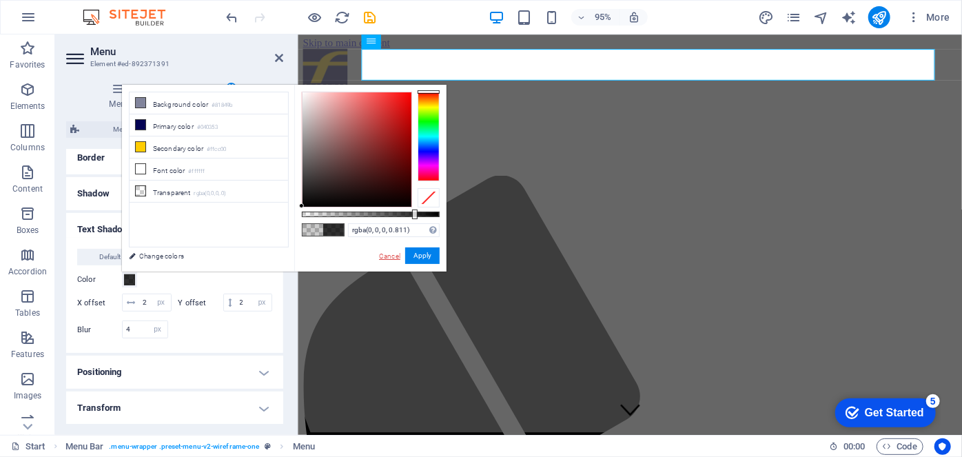
click at [393, 256] on link "Cancel" at bounding box center [389, 256] width 24 height 10
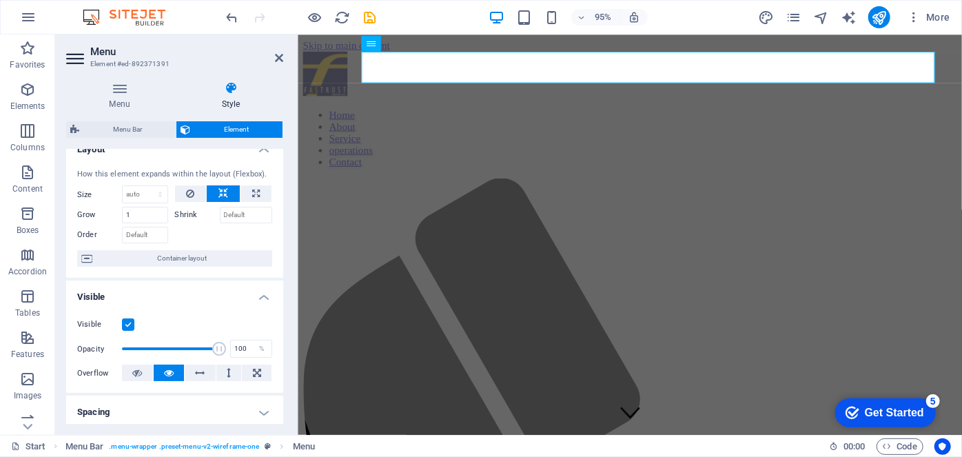
scroll to position [0, 0]
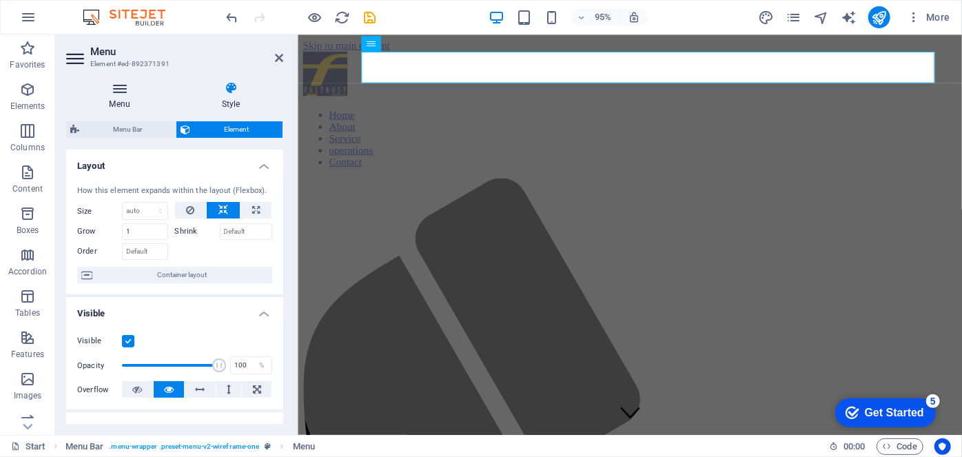
click at [123, 94] on icon at bounding box center [119, 88] width 107 height 14
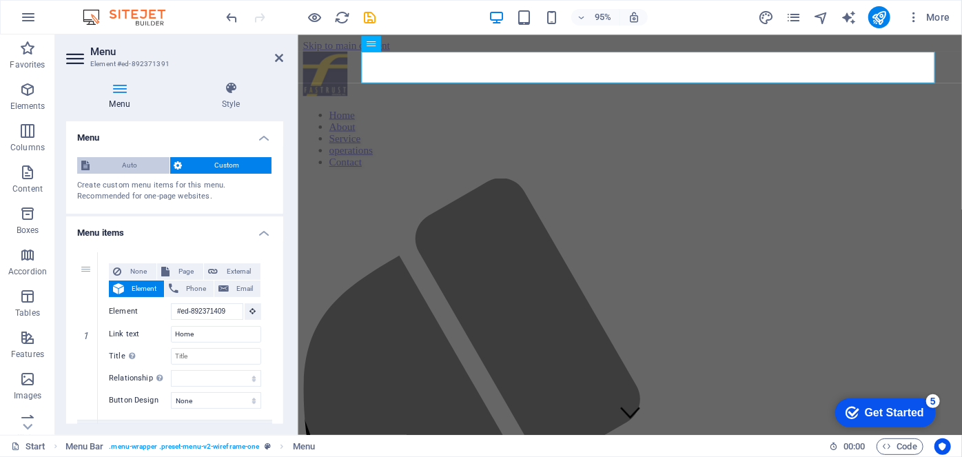
click at [134, 165] on span "Auto" at bounding box center [130, 165] width 72 height 17
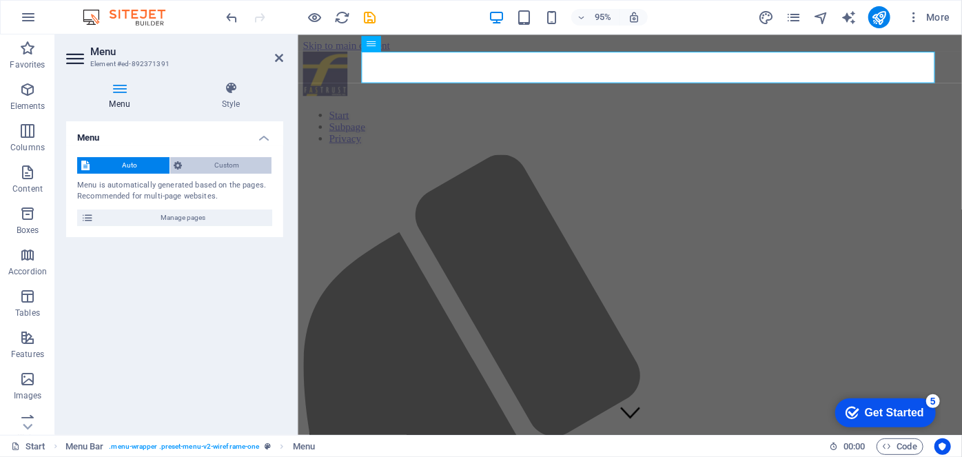
click at [221, 167] on span "Custom" at bounding box center [227, 165] width 81 height 17
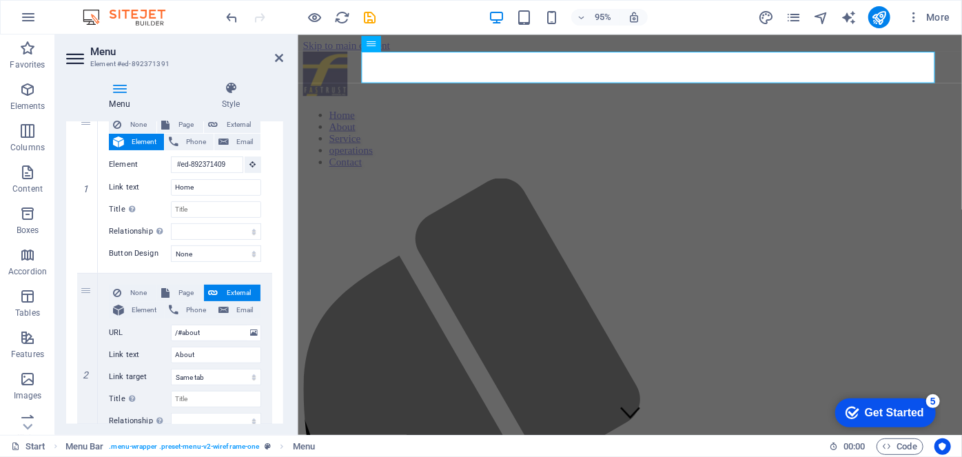
scroll to position [145, 0]
click at [592, 113] on nav "Home About Service operations Contact" at bounding box center [646, 144] width 688 height 62
click at [417, 48] on button at bounding box center [414, 44] width 16 height 16
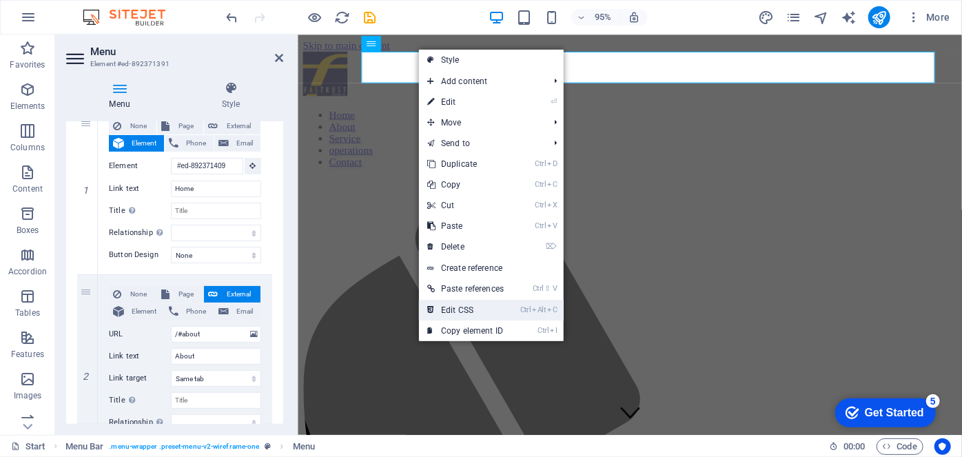
click at [497, 312] on link "Ctrl Alt C Edit CSS" at bounding box center [465, 310] width 93 height 21
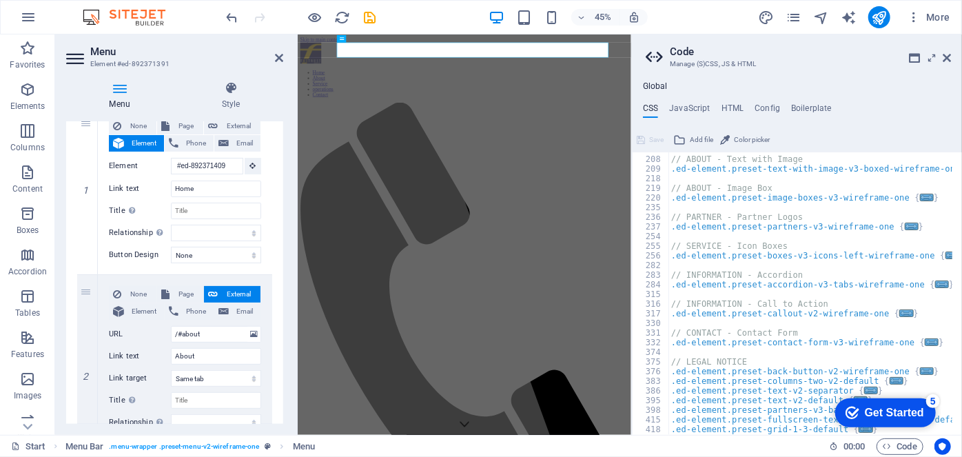
scroll to position [200, 0]
click at [732, 105] on h4 "HTML" at bounding box center [732, 110] width 23 height 15
type textarea "<a href="#main-content" class="wv-link-content button">Skip to main content</a>"
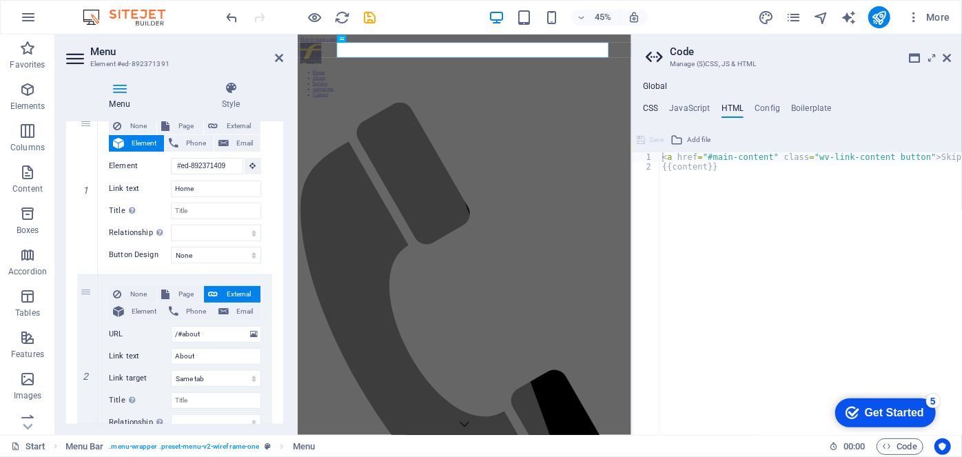
click at [650, 107] on h4 "CSS" at bounding box center [650, 110] width 15 height 15
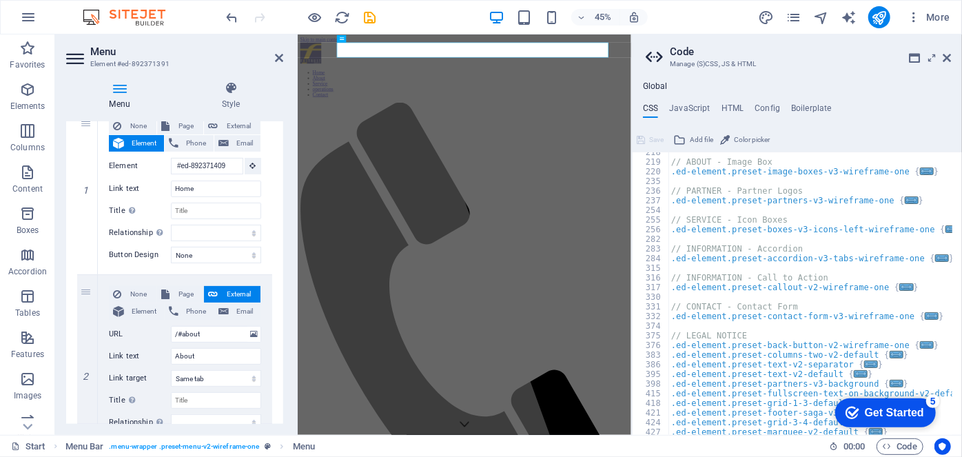
scroll to position [237, 0]
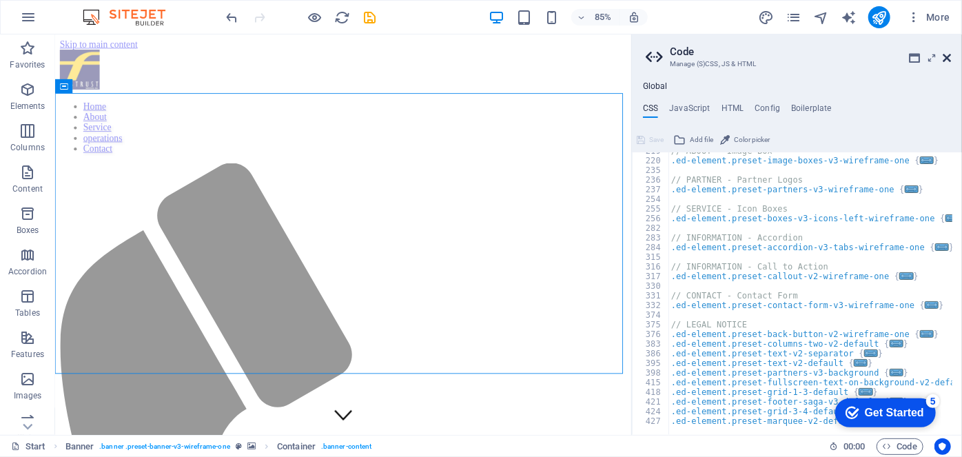
click at [949, 54] on icon at bounding box center [946, 57] width 8 height 11
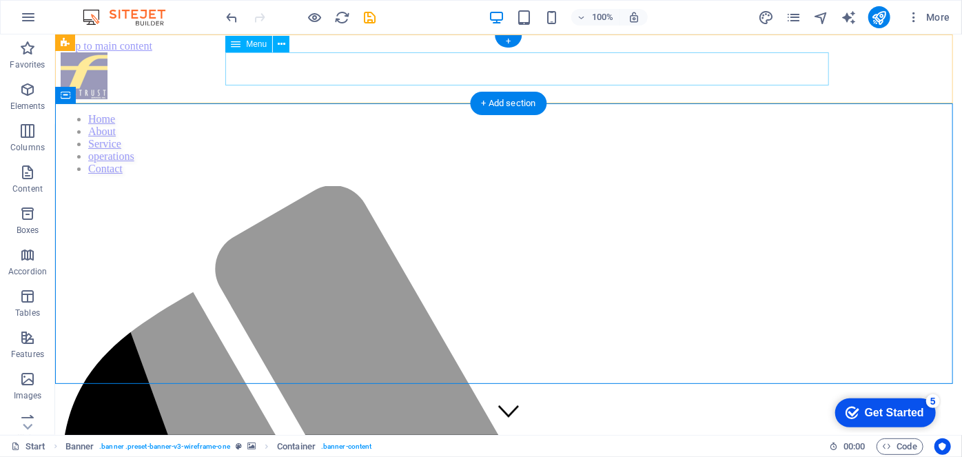
click at [795, 112] on nav "Home About Service operations Contact" at bounding box center [507, 143] width 895 height 62
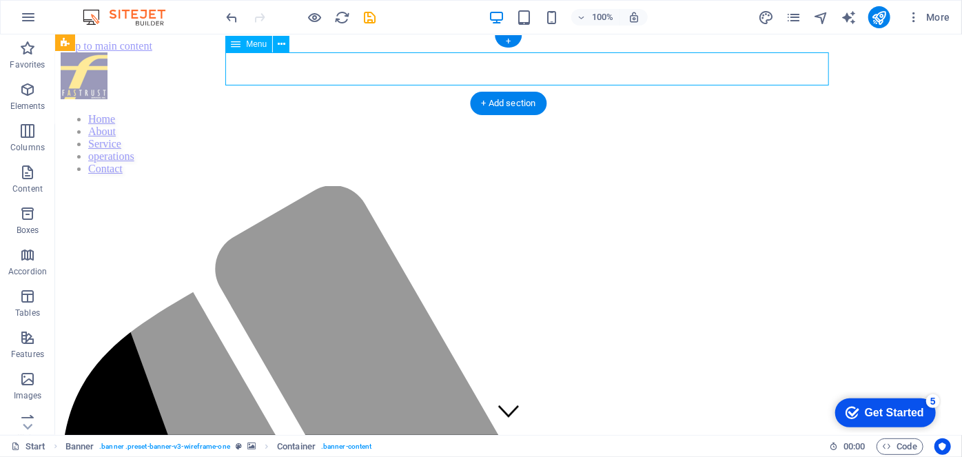
click at [795, 112] on nav "Home About Service operations Contact" at bounding box center [507, 143] width 895 height 62
select select
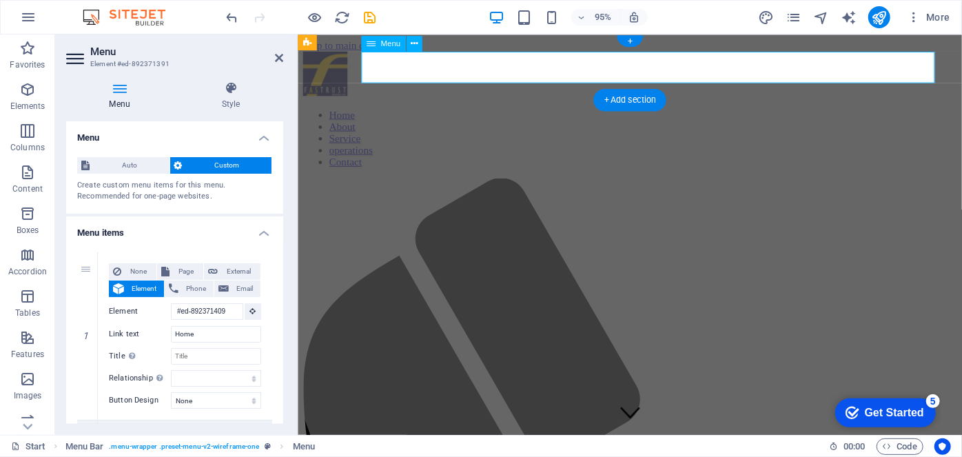
click at [821, 113] on nav "Home About Service operations Contact" at bounding box center [646, 144] width 688 height 62
click at [562, 113] on nav "Home About Service operations Contact" at bounding box center [646, 144] width 688 height 62
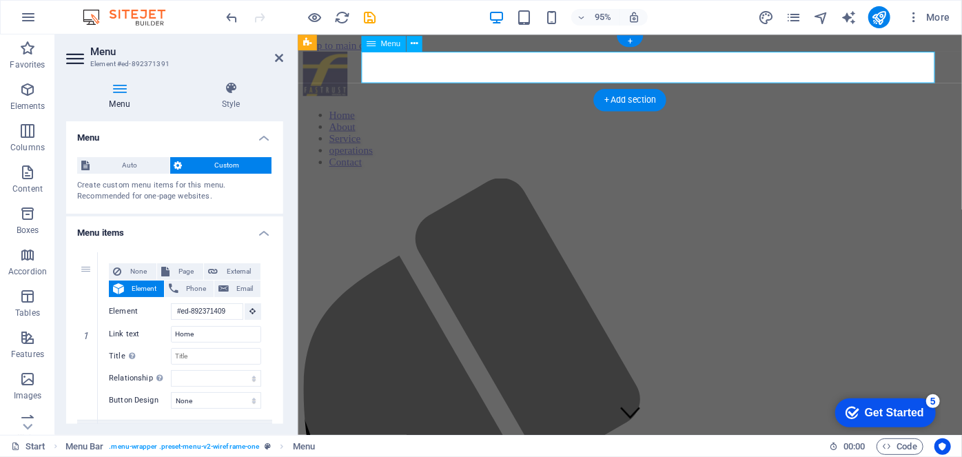
click at [562, 113] on nav "Home About Service operations Contact" at bounding box center [646, 144] width 688 height 62
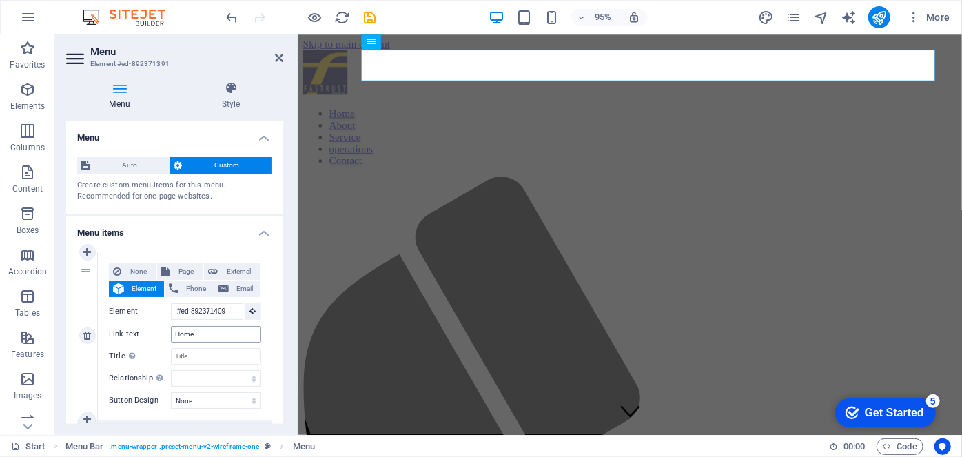
scroll to position [0, 0]
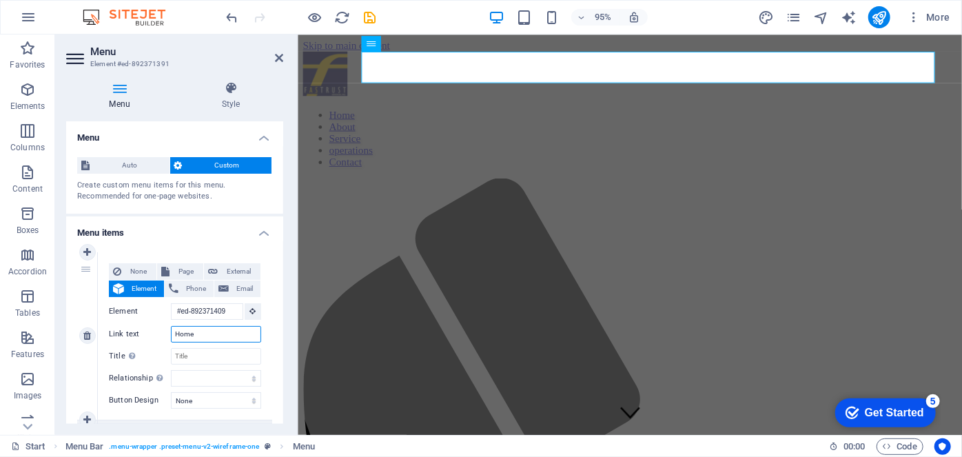
click at [206, 333] on input "Home" at bounding box center [216, 334] width 90 height 17
click at [202, 402] on select "None Default Primary Secondary" at bounding box center [216, 400] width 90 height 17
select select "primary"
click at [171, 392] on select "None Default Primary Secondary" at bounding box center [216, 400] width 90 height 17
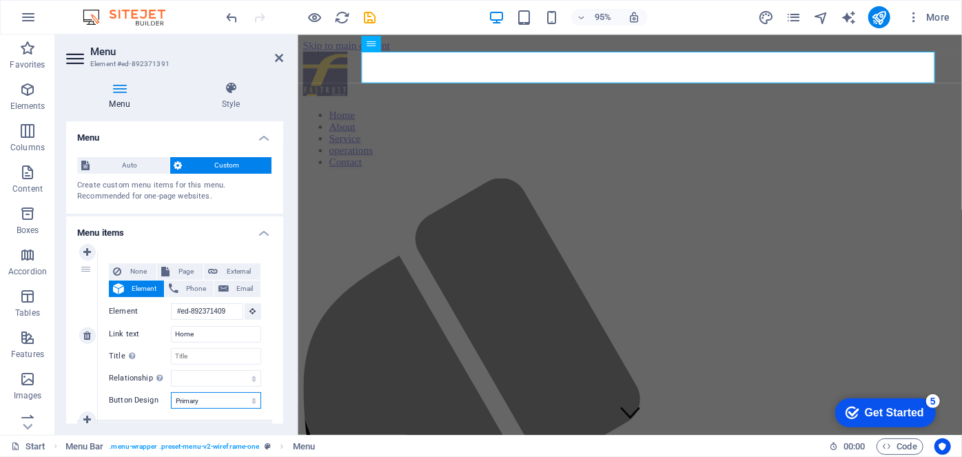
select select
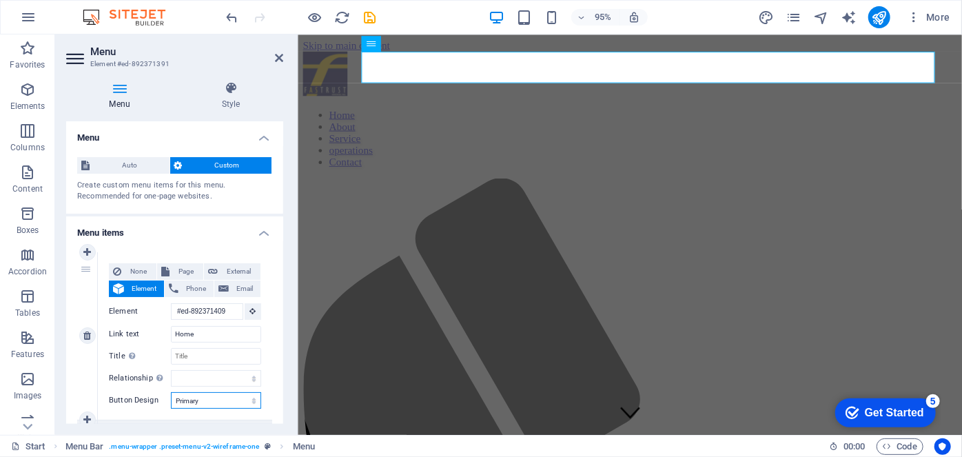
click at [206, 399] on select "None Default Primary Secondary" at bounding box center [216, 400] width 90 height 17
select select "default"
click at [171, 392] on select "None Default Primary Secondary" at bounding box center [216, 400] width 90 height 17
select select
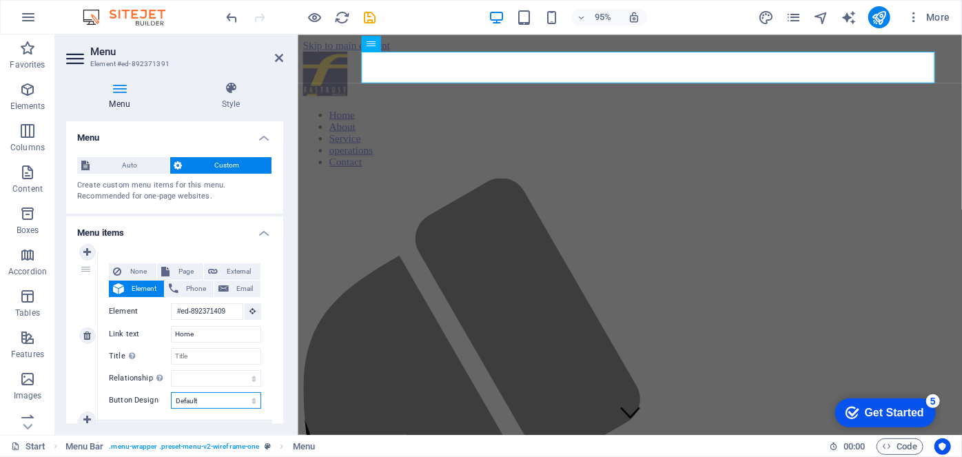
select select
click at [201, 397] on select "None Default Primary Secondary" at bounding box center [216, 400] width 90 height 17
select select "secondary"
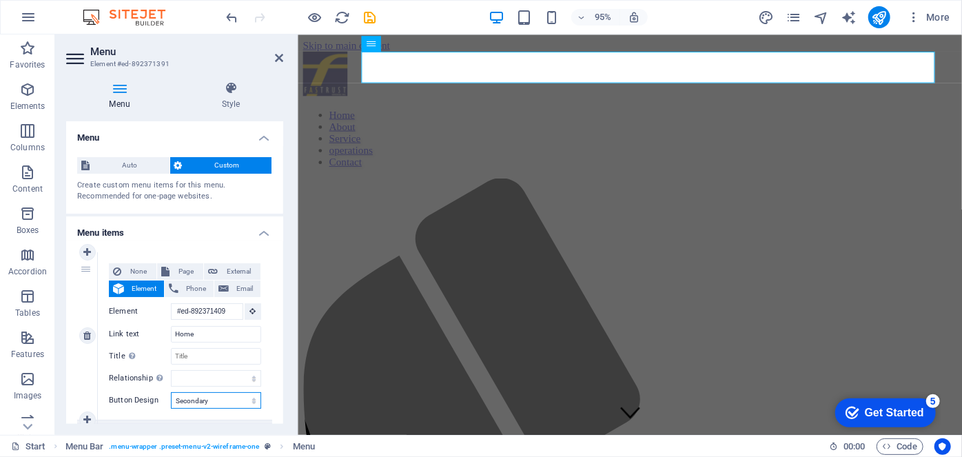
click at [171, 392] on select "None Default Primary Secondary" at bounding box center [216, 400] width 90 height 17
select select
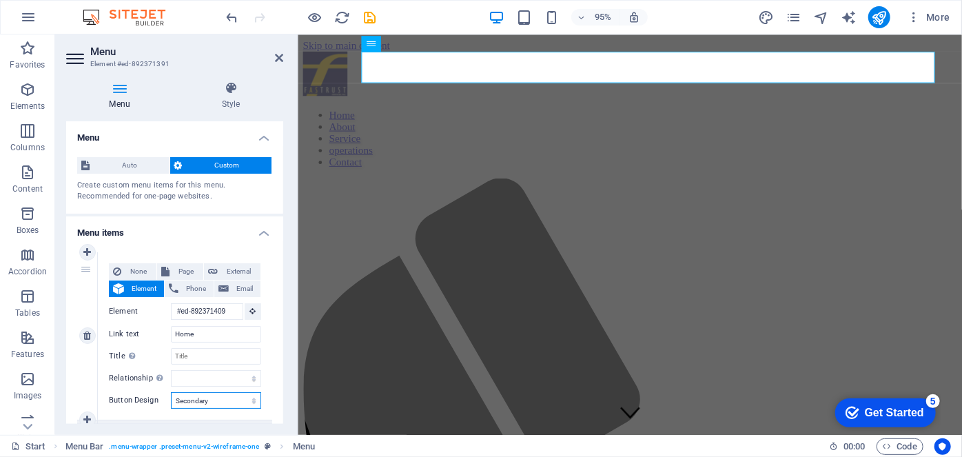
select select
click at [203, 400] on select "None Default Primary Secondary" at bounding box center [216, 400] width 90 height 17
select select
click at [171, 392] on select "None Default Primary Secondary" at bounding box center [216, 400] width 90 height 17
select select
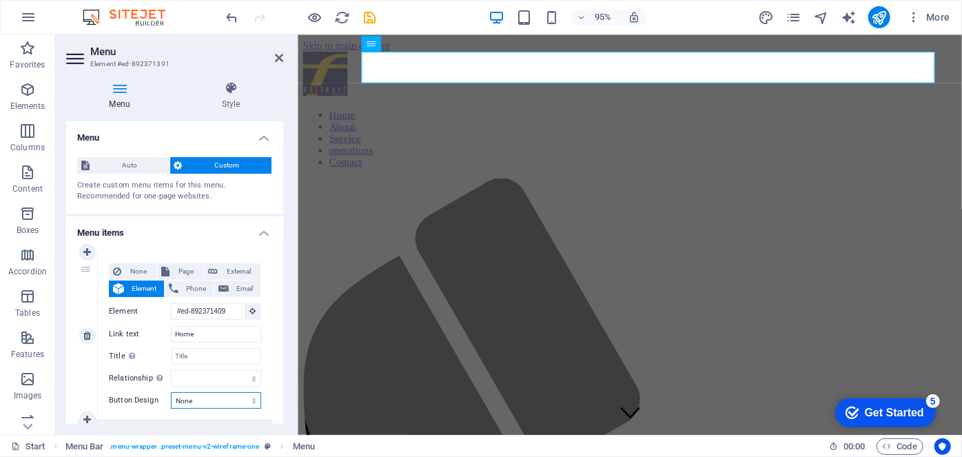
select select
click at [222, 107] on h4 "Style" at bounding box center [230, 95] width 105 height 29
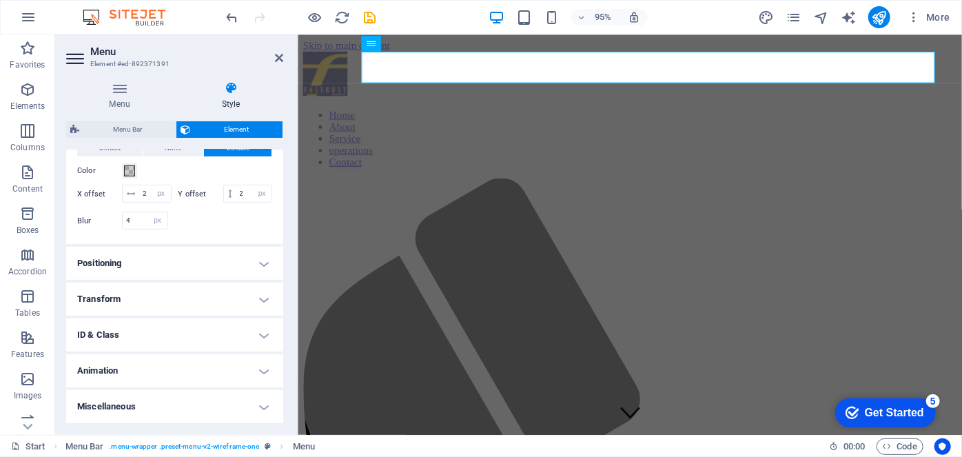
scroll to position [430, 0]
click at [229, 366] on h4 "Animation" at bounding box center [174, 370] width 217 height 33
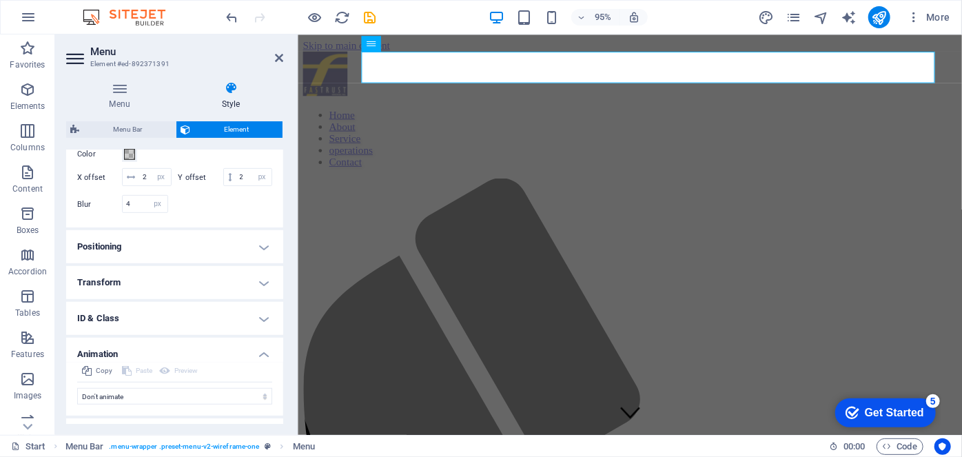
scroll to position [475, 0]
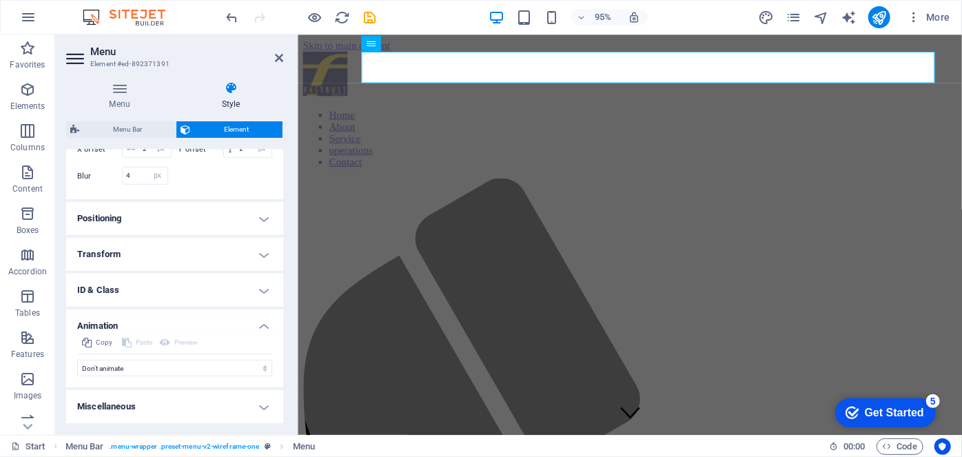
click at [183, 290] on h4 "ID & Class" at bounding box center [174, 289] width 217 height 33
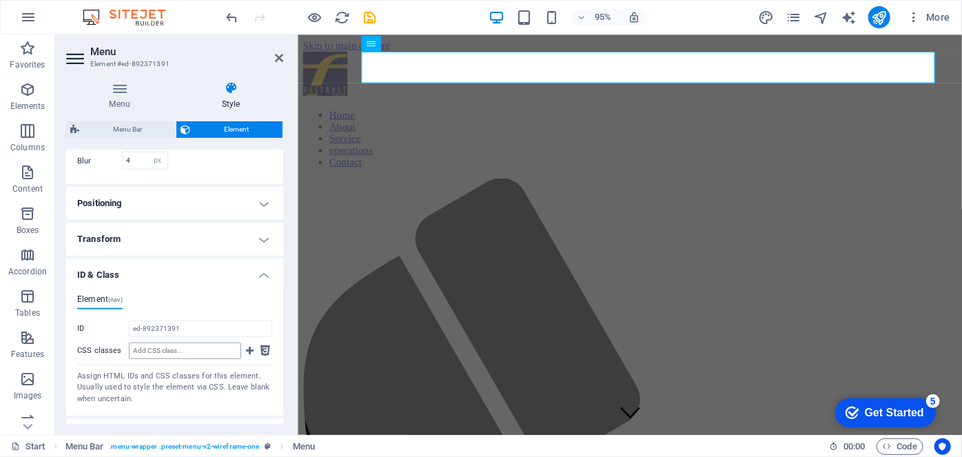
scroll to position [599, 0]
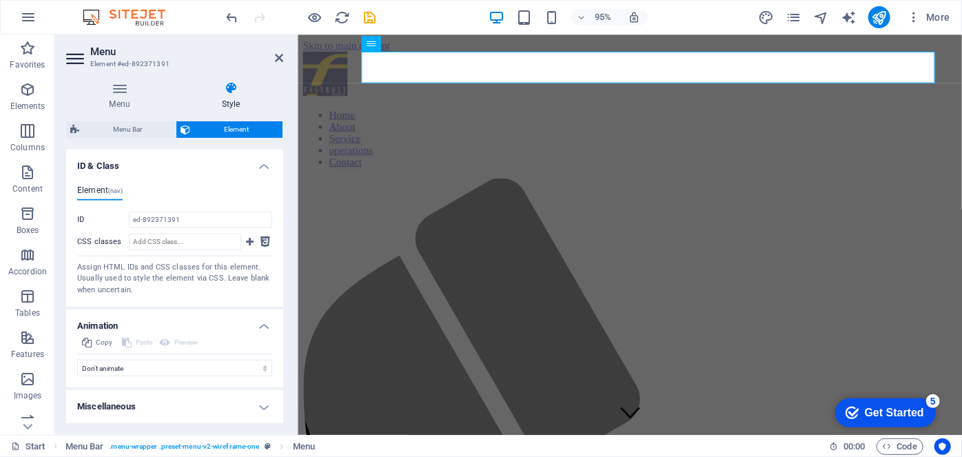
click at [259, 327] on h4 "Animation" at bounding box center [174, 321] width 217 height 25
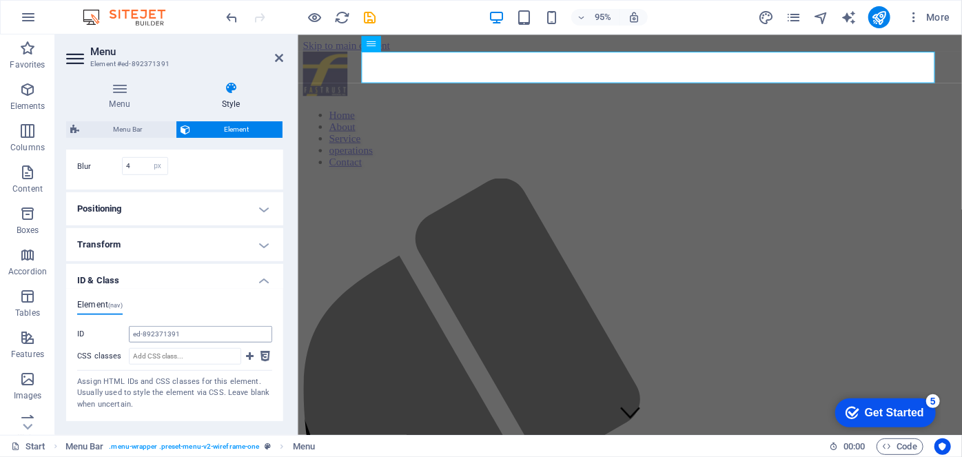
scroll to position [466, 0]
click at [215, 264] on h4 "Transform" at bounding box center [174, 247] width 217 height 33
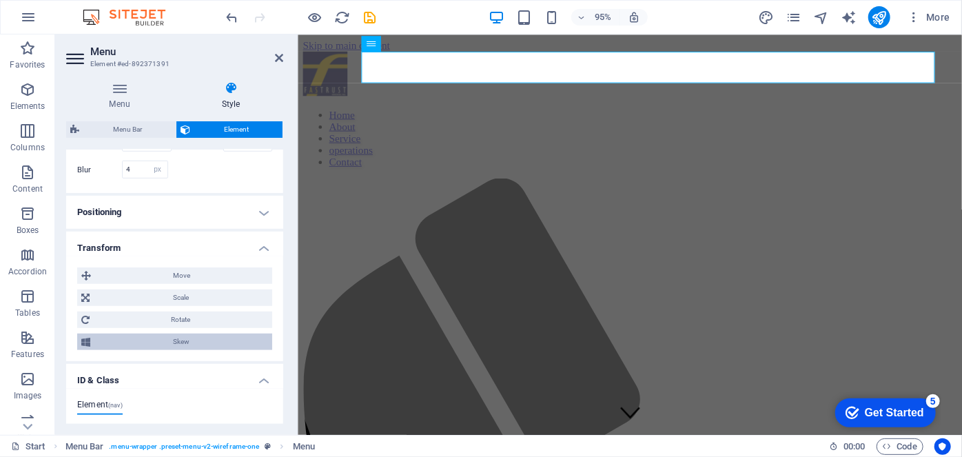
scroll to position [431, 0]
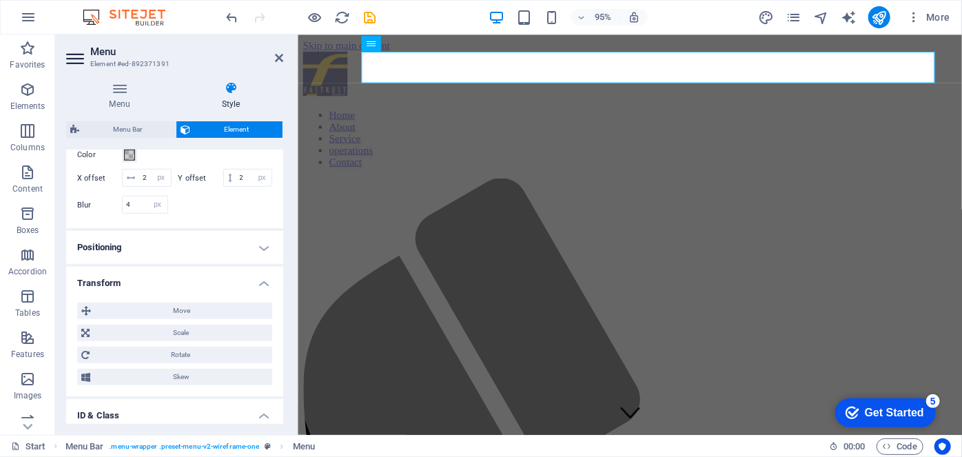
click at [236, 264] on h4 "Positioning" at bounding box center [174, 247] width 217 height 33
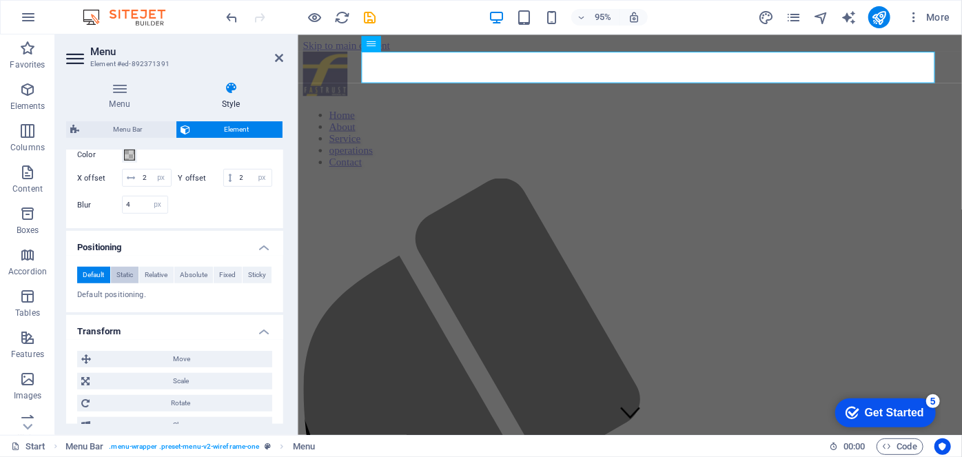
click at [135, 283] on button "Static" at bounding box center [125, 275] width 28 height 17
click at [90, 283] on span "Default" at bounding box center [93, 275] width 21 height 17
click at [260, 340] on h4 "Transform" at bounding box center [174, 327] width 217 height 25
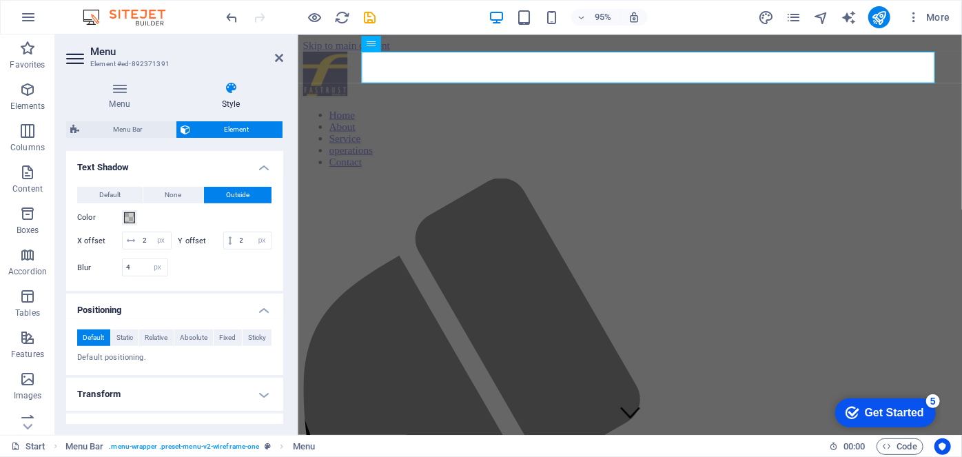
scroll to position [366, 0]
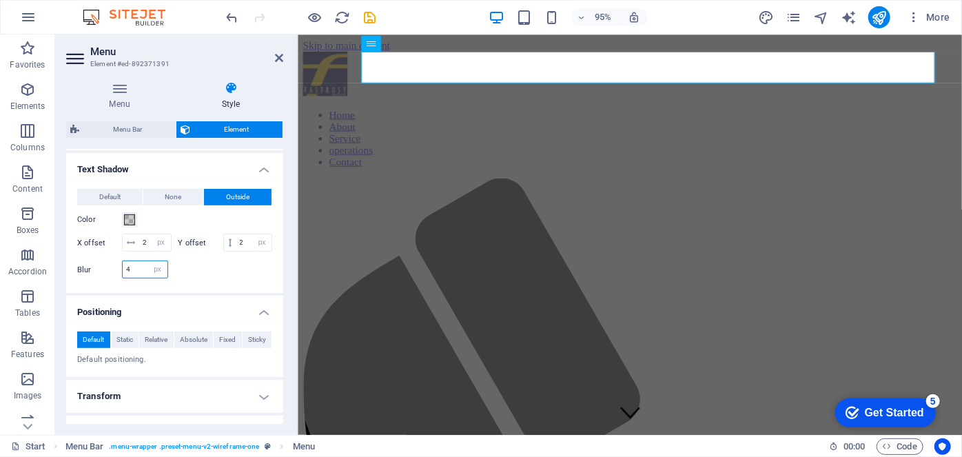
click at [141, 278] on input "4" at bounding box center [145, 269] width 45 height 17
type input "11"
click at [139, 274] on div "Default None Outside Color X offset 2 px rem vh vw Y offset 2 px rem vh vw Blur…" at bounding box center [174, 235] width 195 height 93
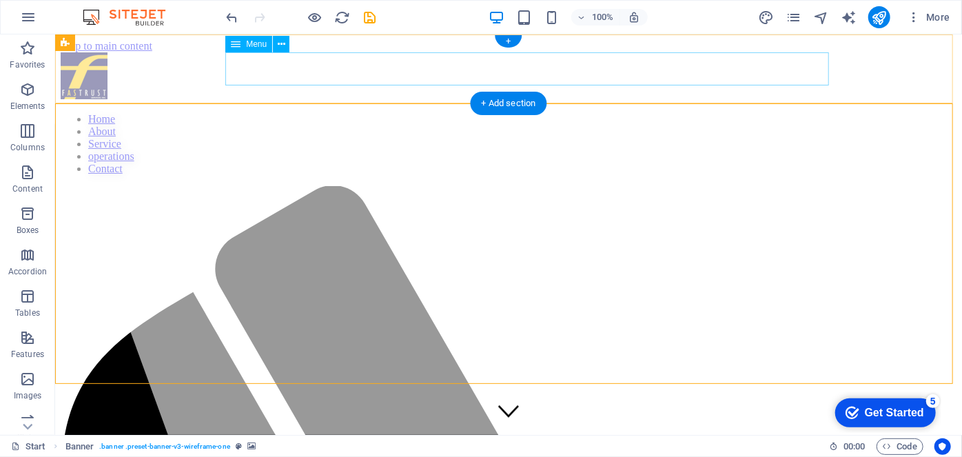
click at [278, 112] on nav "Home About Service operations Contact" at bounding box center [507, 143] width 895 height 62
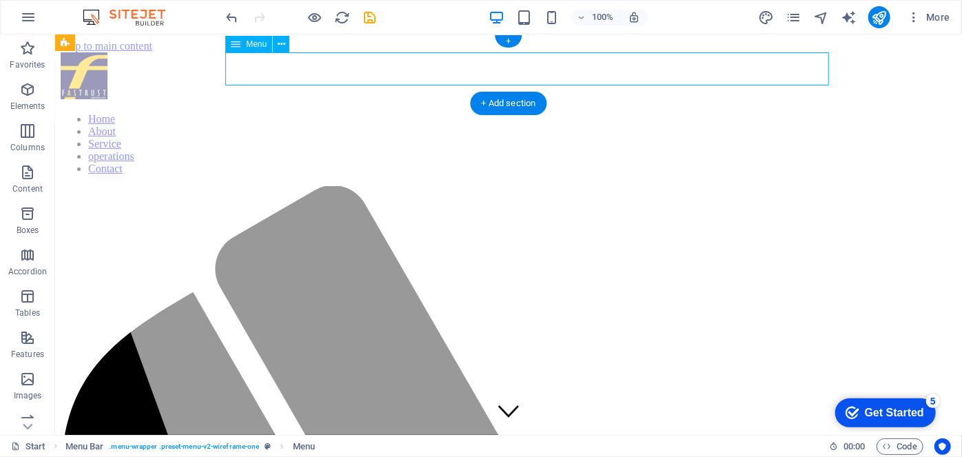
click at [278, 112] on nav "Home About Service operations Contact" at bounding box center [507, 143] width 895 height 62
select select "px"
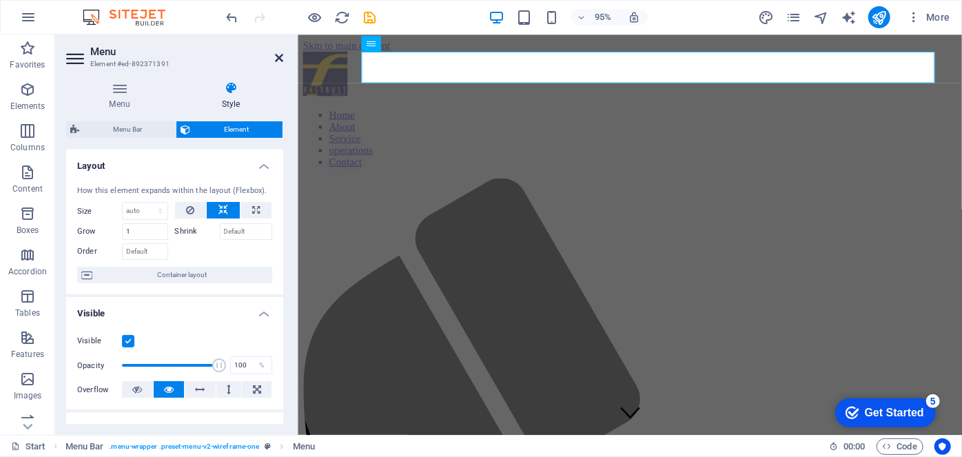
click at [282, 57] on icon at bounding box center [279, 57] width 8 height 11
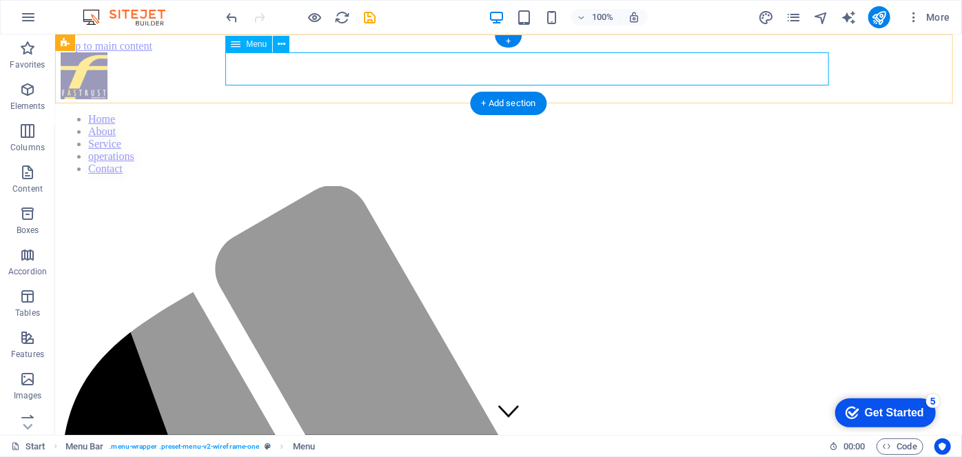
click at [432, 112] on nav "Home About Service operations Contact" at bounding box center [507, 143] width 895 height 62
select select "px"
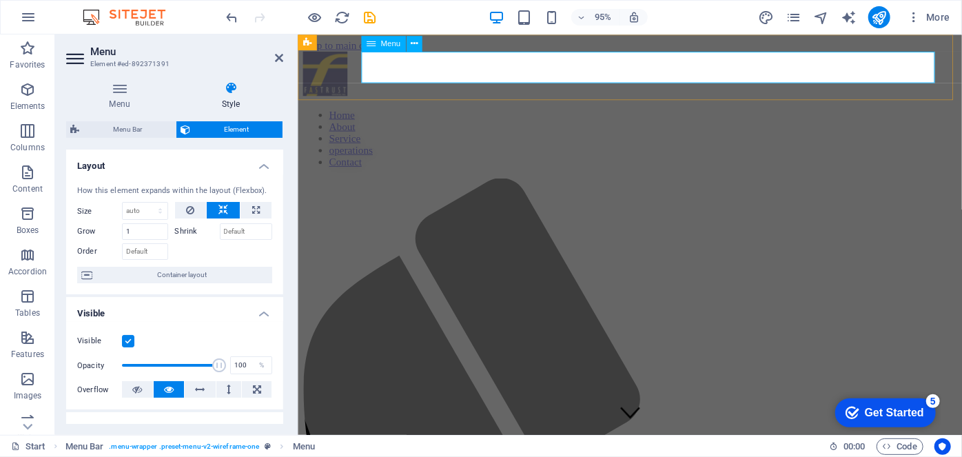
click at [564, 113] on nav "Home About Service operations Contact" at bounding box center [646, 144] width 688 height 62
click at [143, 209] on select "Default auto px % 1/1 1/2 1/3 1/4 1/5 1/6 1/7 1/8 1/9 1/10" at bounding box center [145, 211] width 45 height 17
select select "%"
click at [147, 203] on select "Default auto px % 1/1 1/2 1/3 1/4 1/5 1/6 1/7 1/8 1/9 1/10" at bounding box center [145, 211] width 45 height 17
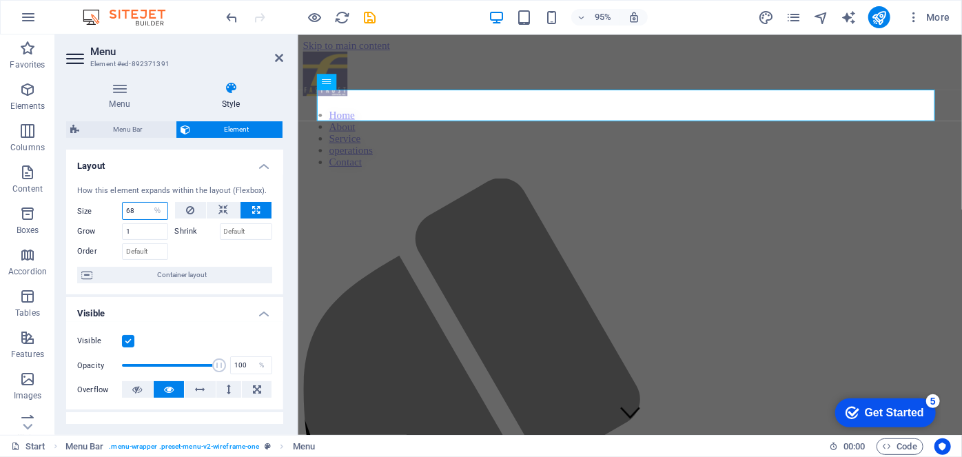
type input "67"
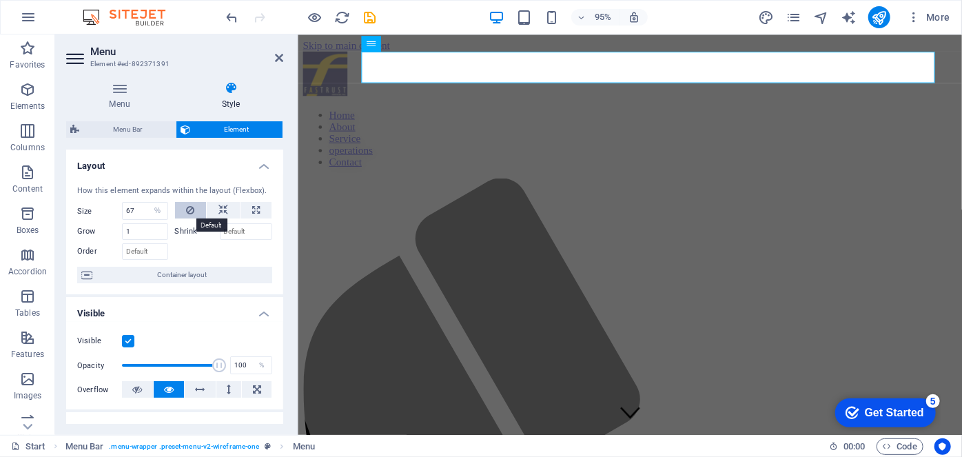
click at [187, 214] on icon at bounding box center [190, 210] width 8 height 17
select select "DISABLED_OPTION_VALUE"
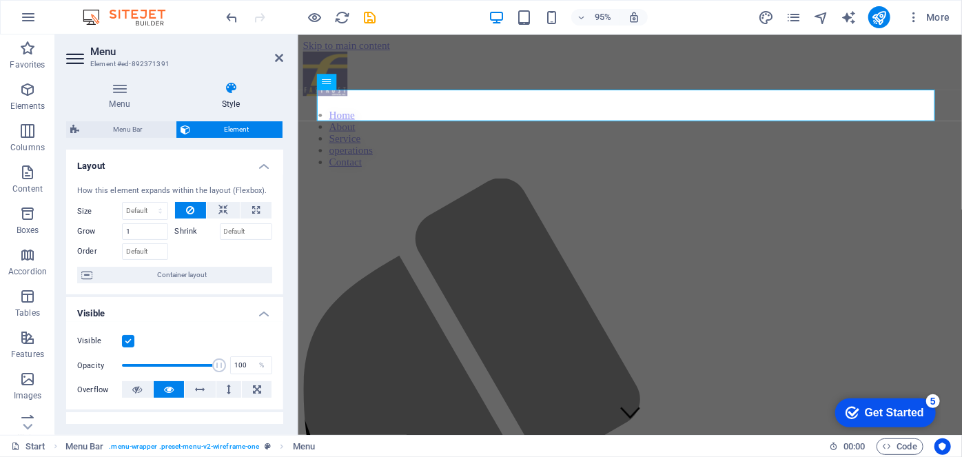
type input "67"
select select "%"
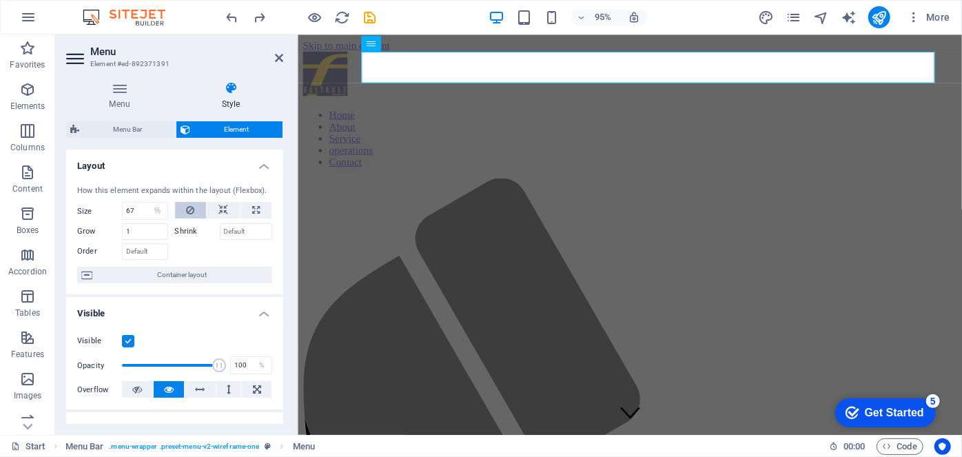
type input "100"
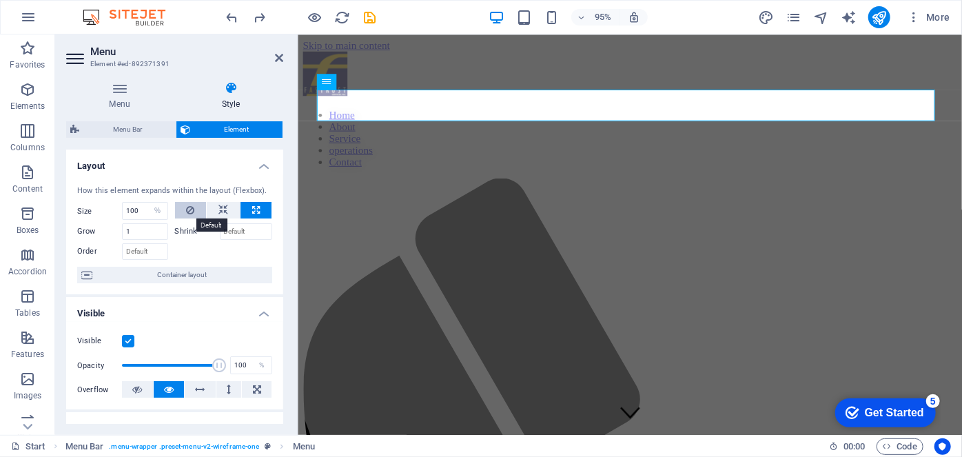
select select "DISABLED_OPTION_VALUE"
type input "4"
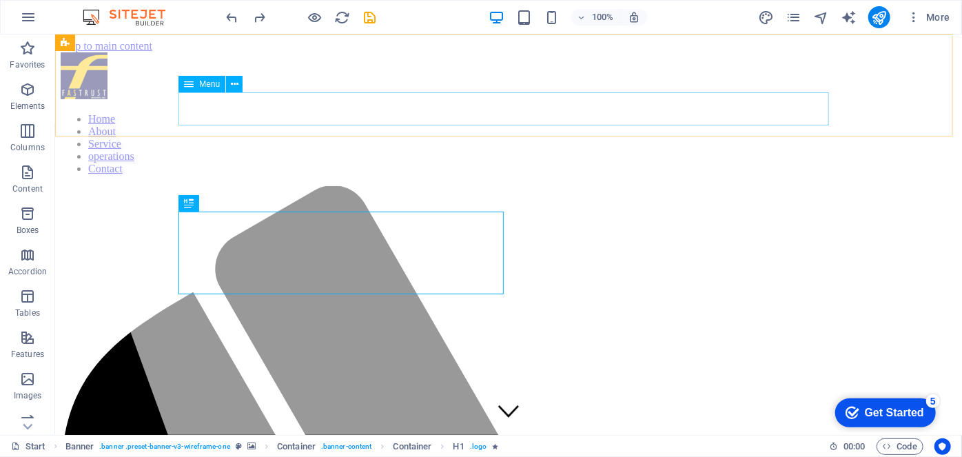
click at [214, 84] on span "Menu" at bounding box center [209, 84] width 21 height 8
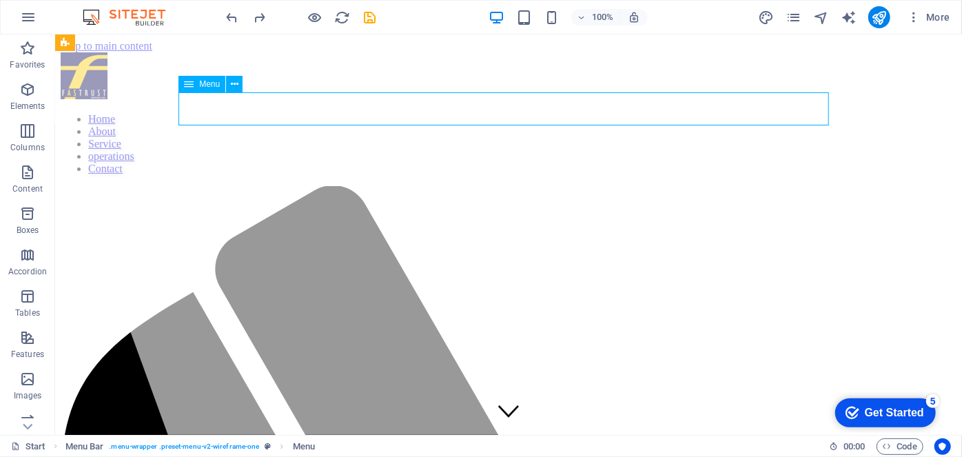
click at [214, 84] on span "Menu" at bounding box center [209, 84] width 21 height 8
select select "px"
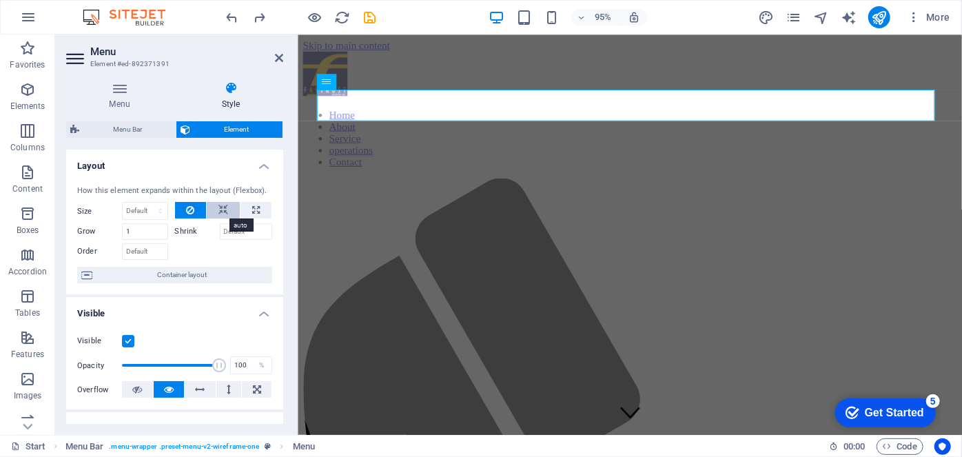
click at [218, 207] on icon at bounding box center [223, 210] width 10 height 17
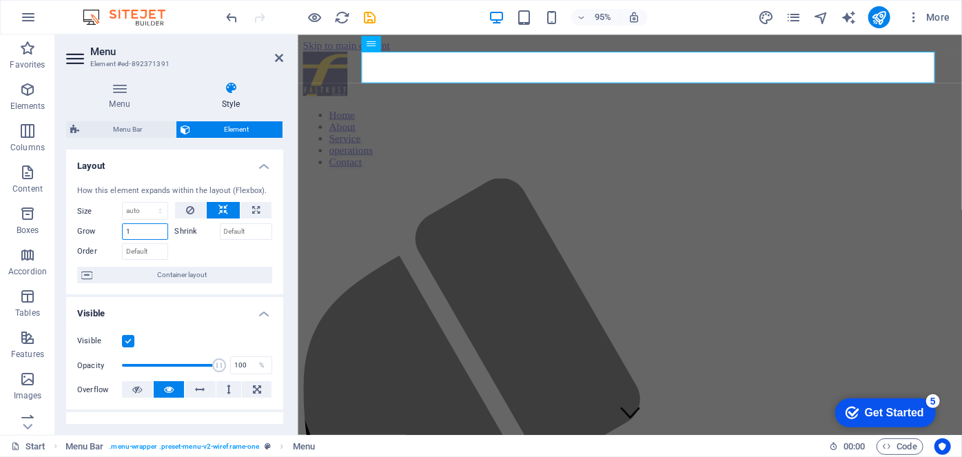
click at [145, 228] on input "1" at bounding box center [145, 231] width 46 height 17
click at [880, 19] on icon "publish" at bounding box center [879, 18] width 16 height 16
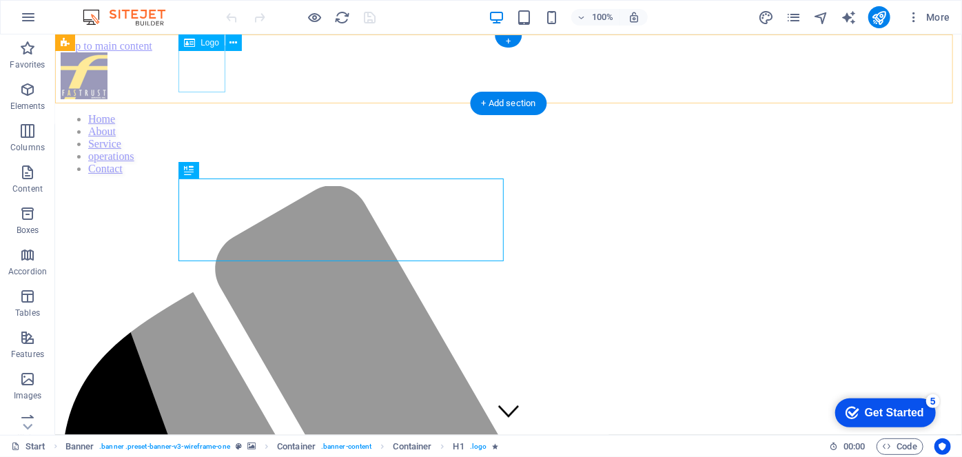
click at [216, 63] on div at bounding box center [507, 77] width 895 height 50
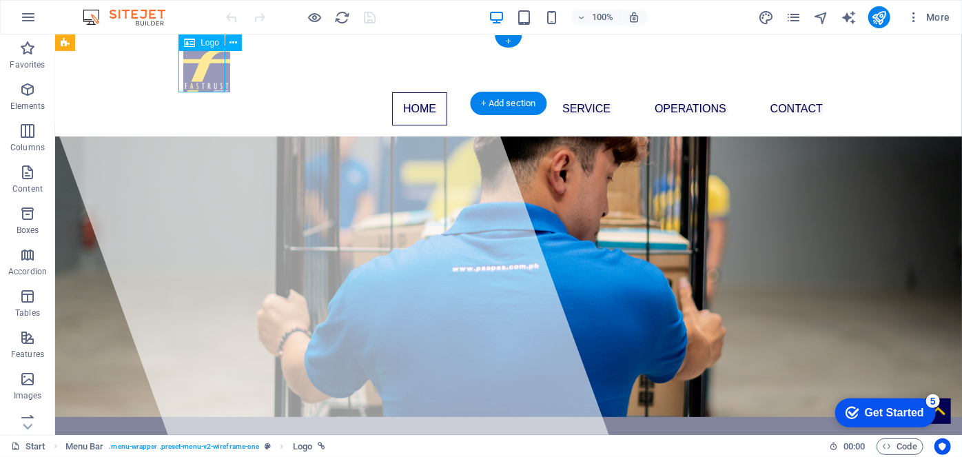
click at [216, 63] on div at bounding box center [508, 68] width 650 height 47
select select "px"
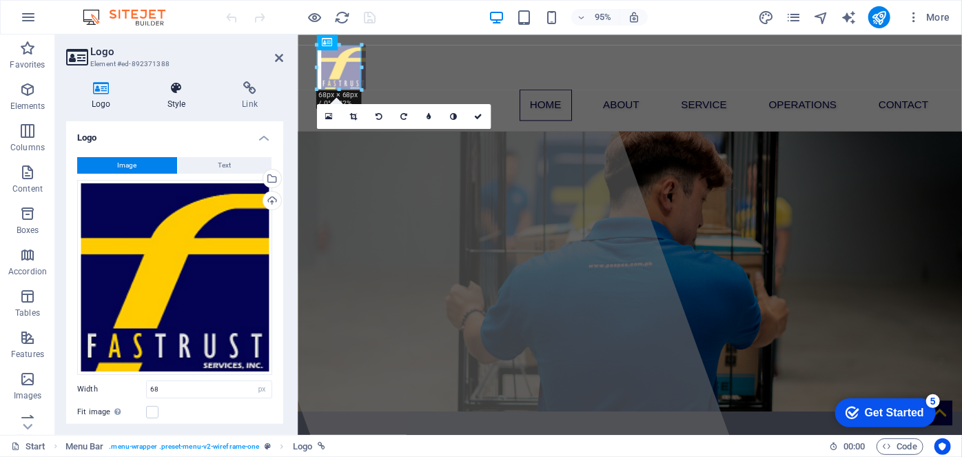
click at [182, 95] on h4 "Style" at bounding box center [179, 95] width 75 height 29
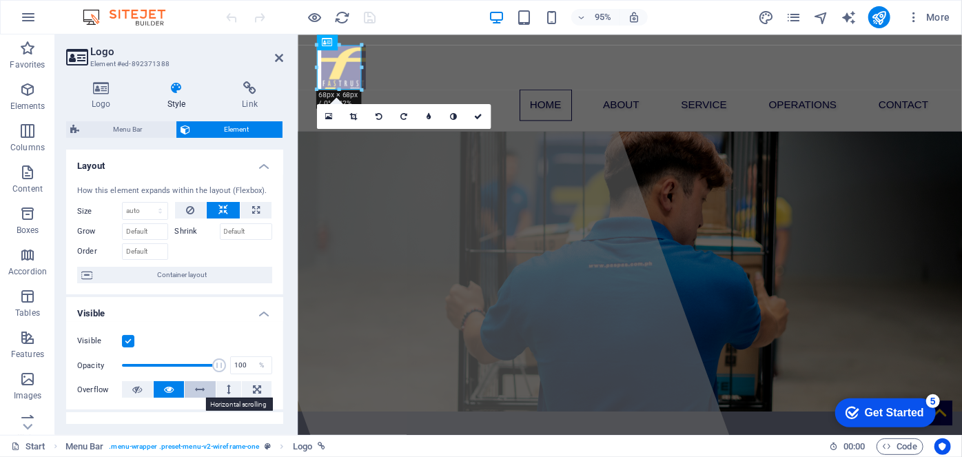
click at [202, 388] on icon at bounding box center [201, 389] width 10 height 17
click at [170, 388] on icon at bounding box center [169, 389] width 10 height 17
click at [114, 90] on icon at bounding box center [101, 88] width 70 height 14
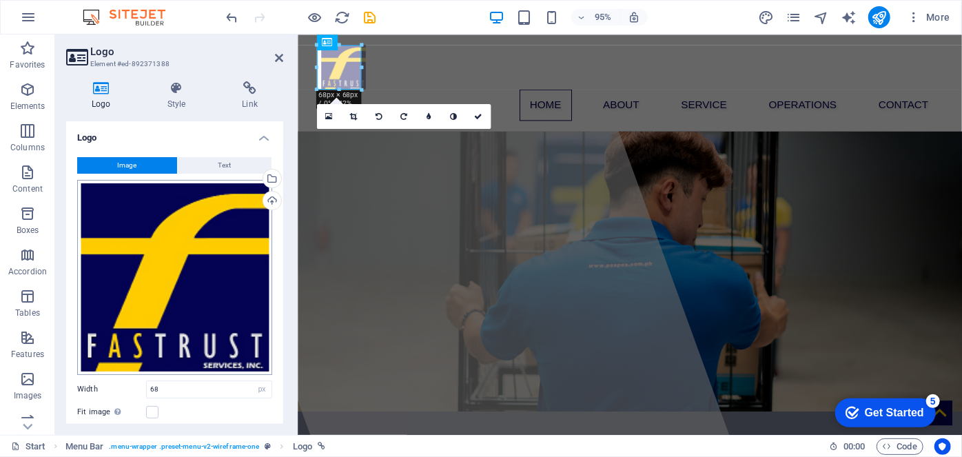
scroll to position [126, 0]
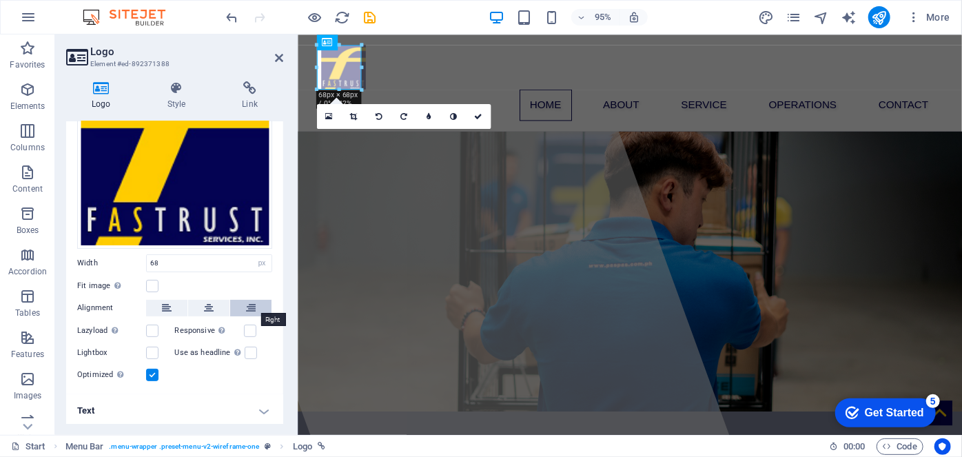
click at [255, 307] on button at bounding box center [250, 308] width 41 height 17
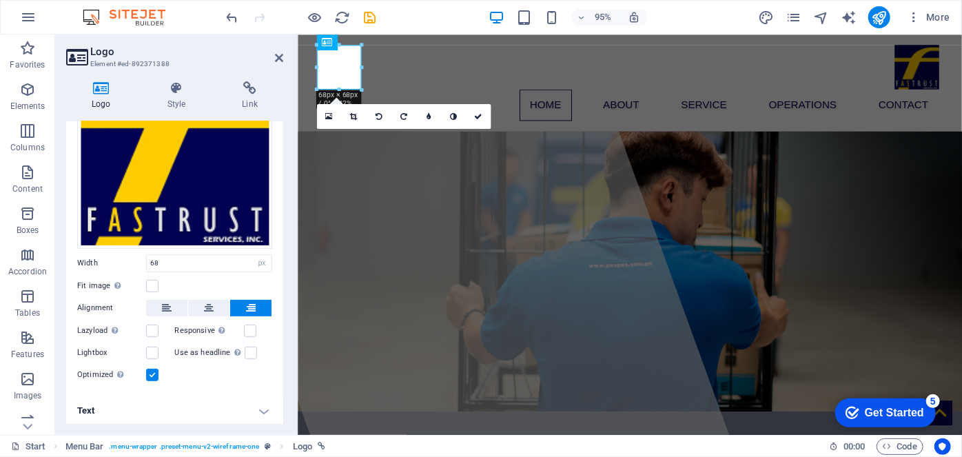
click at [255, 307] on button at bounding box center [250, 308] width 41 height 17
drag, startPoint x: 207, startPoint y: 305, endPoint x: 248, endPoint y: 308, distance: 40.7
click at [248, 308] on div "Alignment" at bounding box center [174, 308] width 195 height 17
click at [248, 308] on icon at bounding box center [251, 308] width 10 height 17
click at [195, 260] on input "68" at bounding box center [209, 263] width 125 height 17
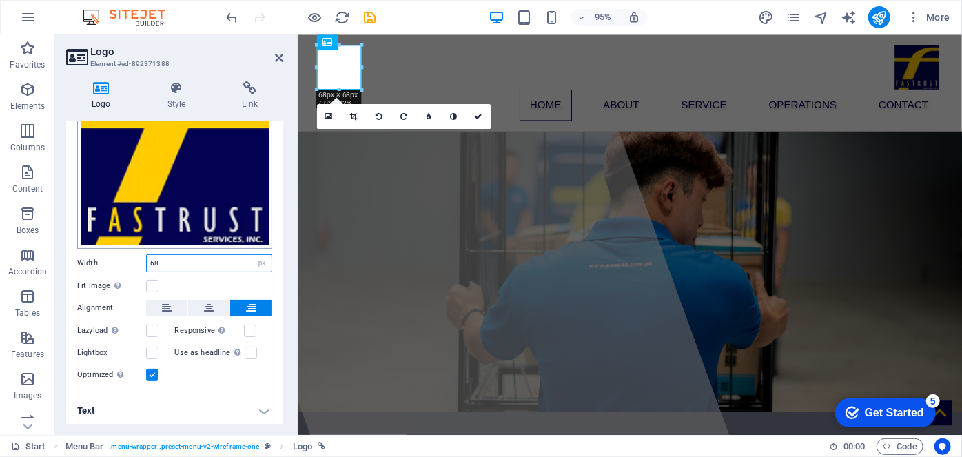
type input "6"
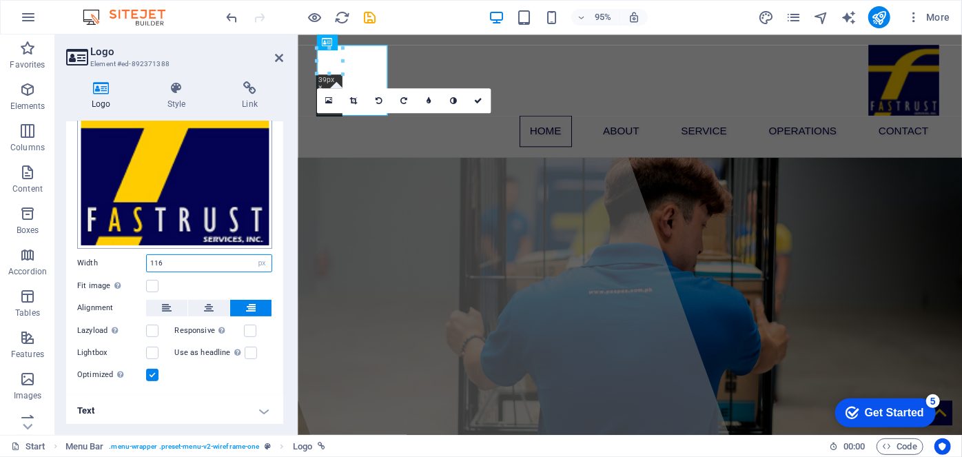
type input "117"
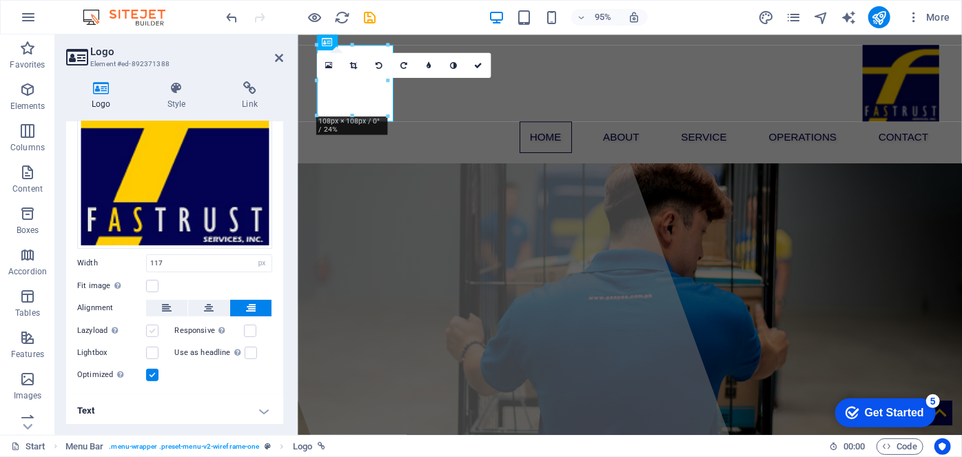
click at [152, 324] on label at bounding box center [152, 330] width 12 height 12
click at [0, 0] on input "Lazyload Loading images after the page loads improves page speed." at bounding box center [0, 0] width 0 height 0
click at [205, 303] on icon at bounding box center [209, 308] width 10 height 17
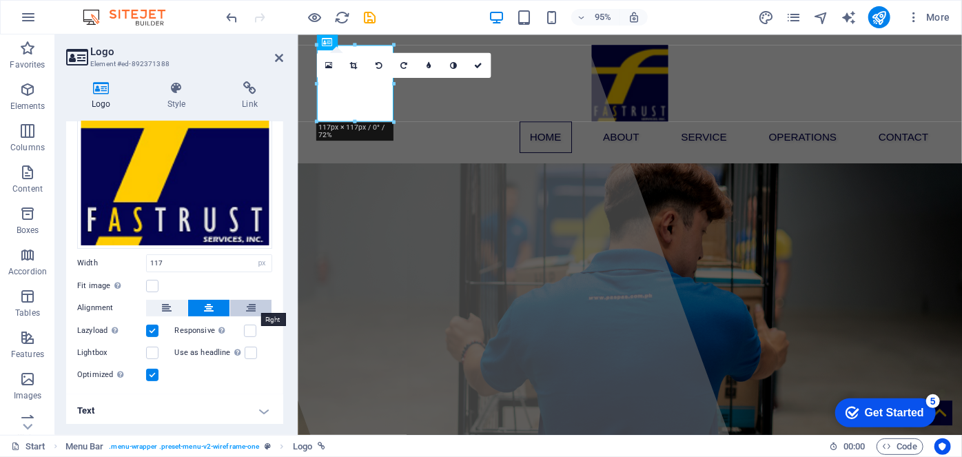
click at [242, 301] on button at bounding box center [250, 308] width 41 height 17
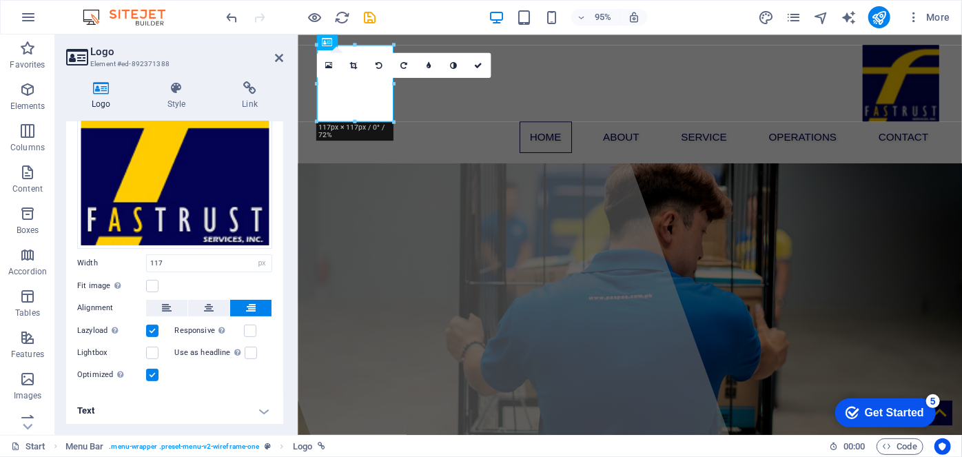
click at [242, 301] on button at bounding box center [250, 308] width 41 height 17
click at [191, 307] on button at bounding box center [208, 308] width 41 height 17
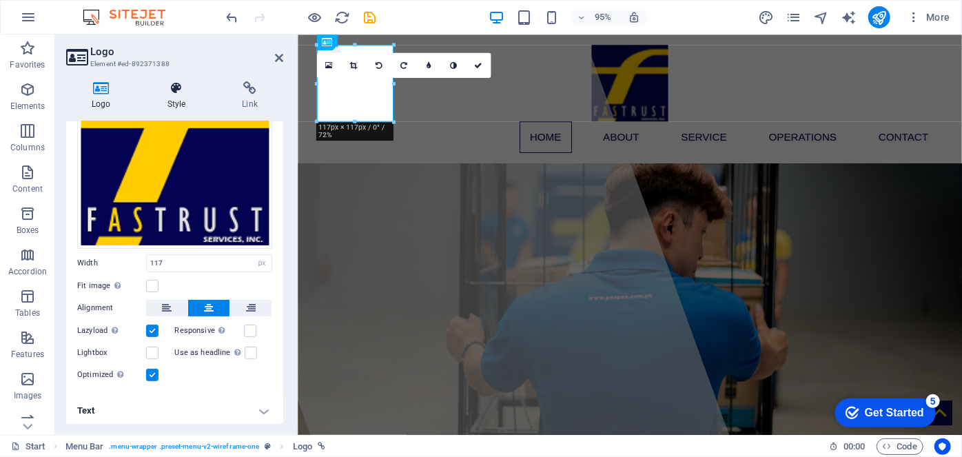
click at [178, 92] on icon at bounding box center [177, 88] width 70 height 14
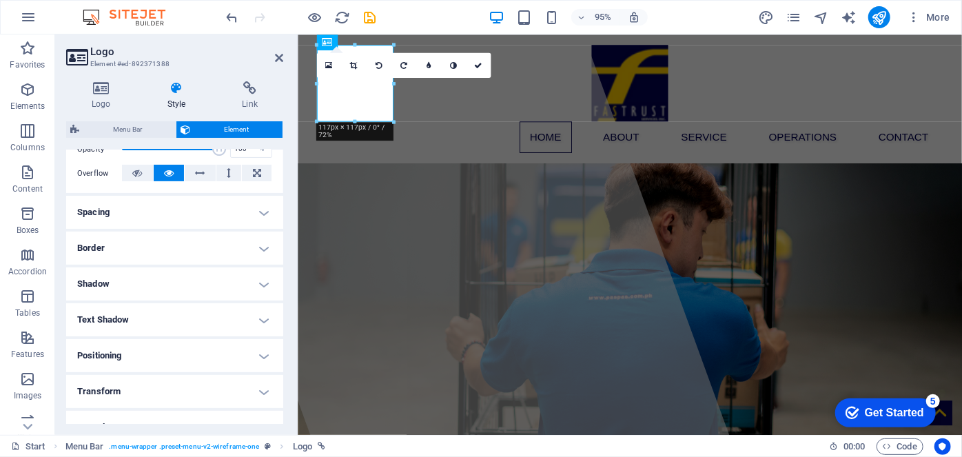
scroll to position [233, 0]
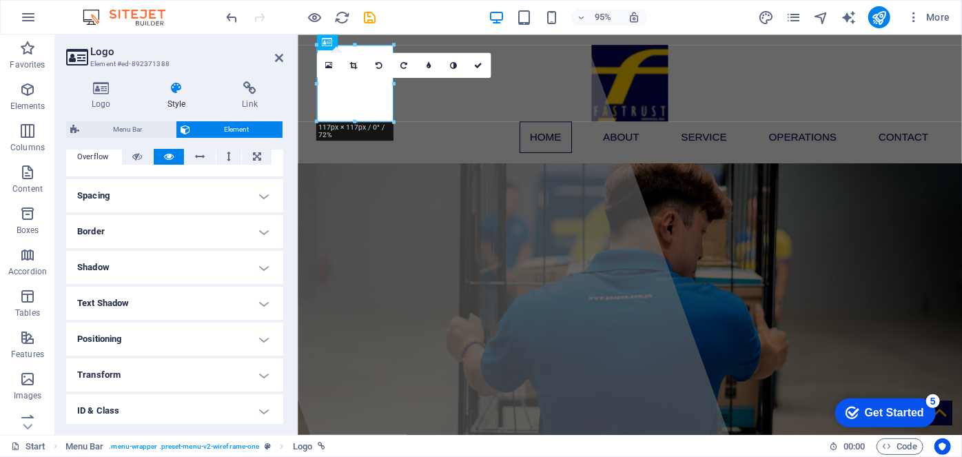
click at [256, 338] on h4 "Positioning" at bounding box center [174, 338] width 217 height 33
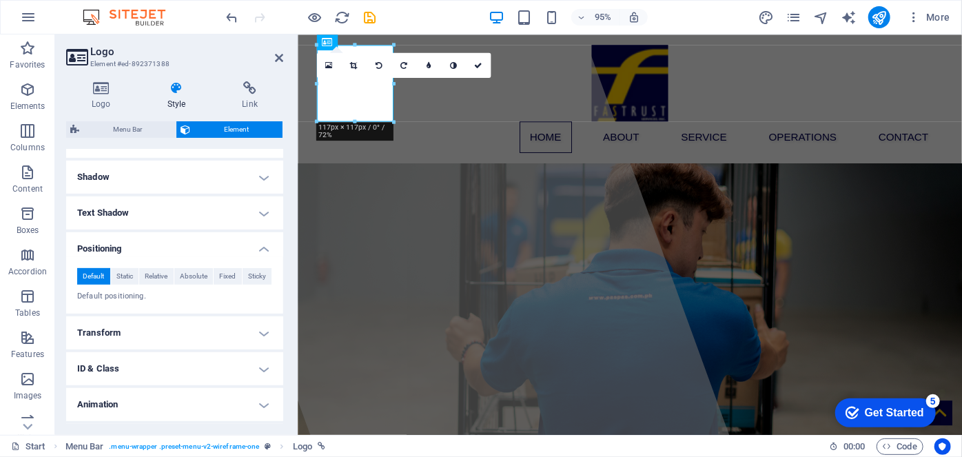
scroll to position [323, 0]
click at [121, 272] on span "Static" at bounding box center [124, 276] width 17 height 17
click at [150, 272] on span "Relative" at bounding box center [156, 276] width 23 height 17
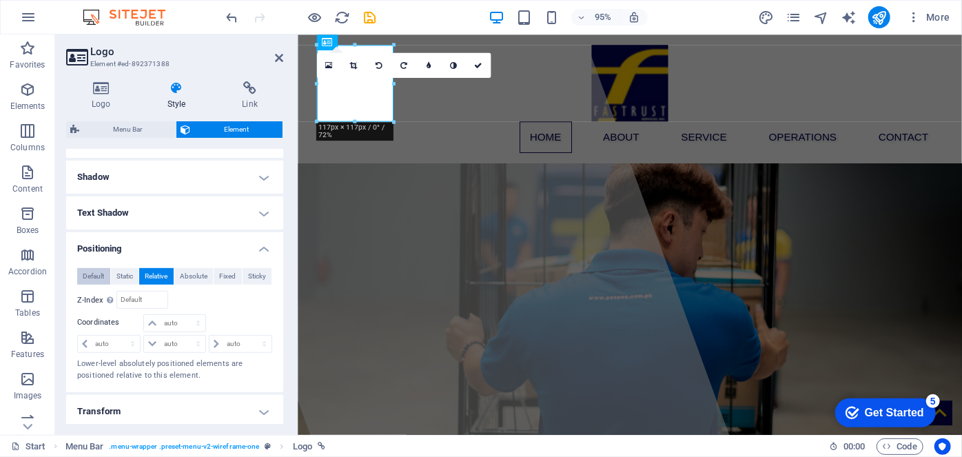
click at [104, 278] on span "Default" at bounding box center [93, 276] width 21 height 17
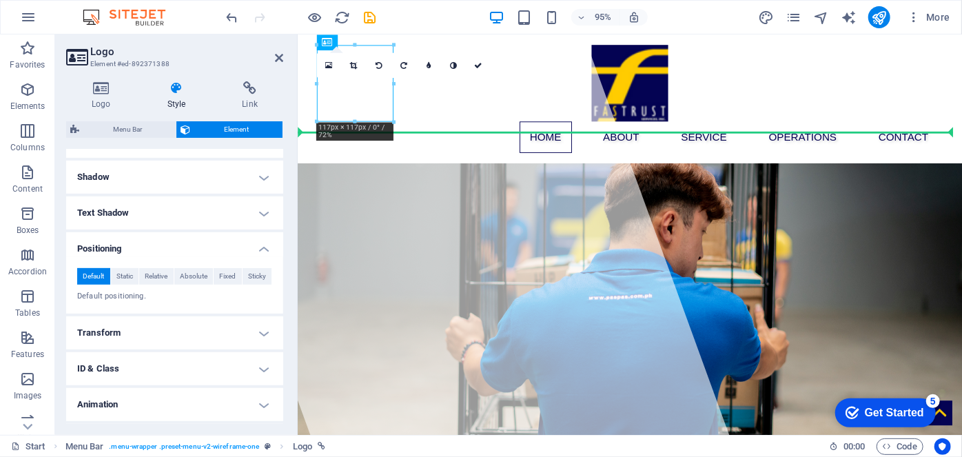
drag, startPoint x: 355, startPoint y: 96, endPoint x: 479, endPoint y: 107, distance: 124.5
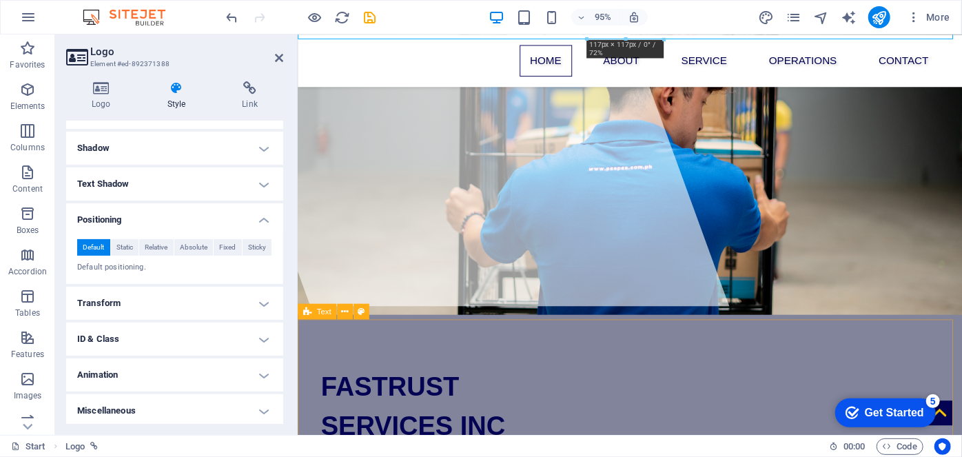
scroll to position [0, 0]
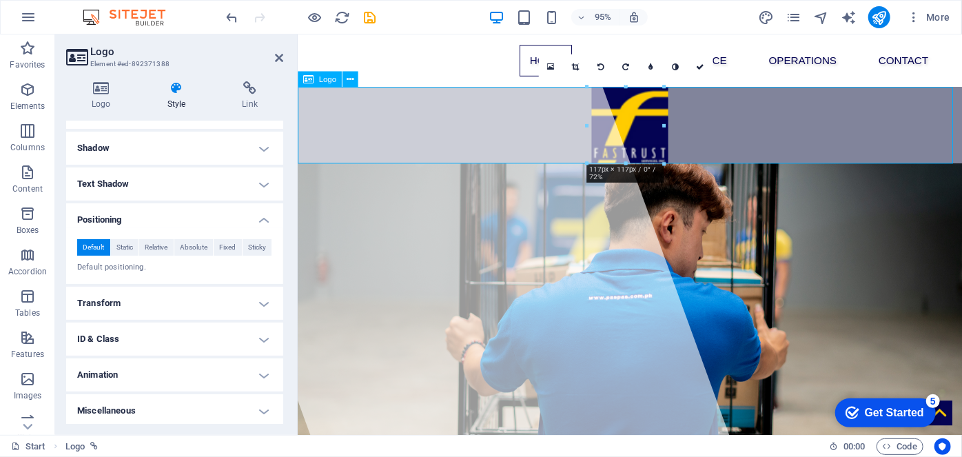
click at [638, 136] on div at bounding box center [646, 130] width 699 height 81
click at [523, 136] on div at bounding box center [646, 130] width 699 height 81
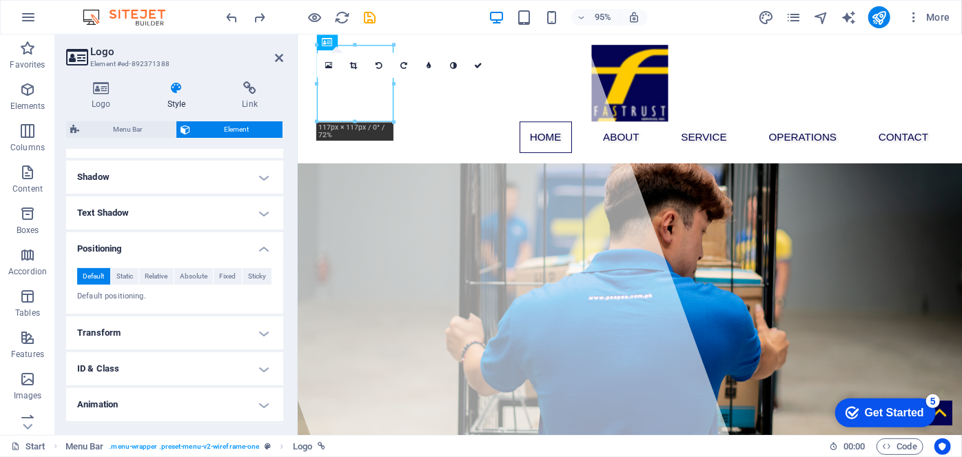
click at [455, 78] on div "16:10 16:9 4:3 1:1 1:2 0" at bounding box center [403, 65] width 174 height 25
click at [351, 118] on button at bounding box center [356, 124] width 16 height 16
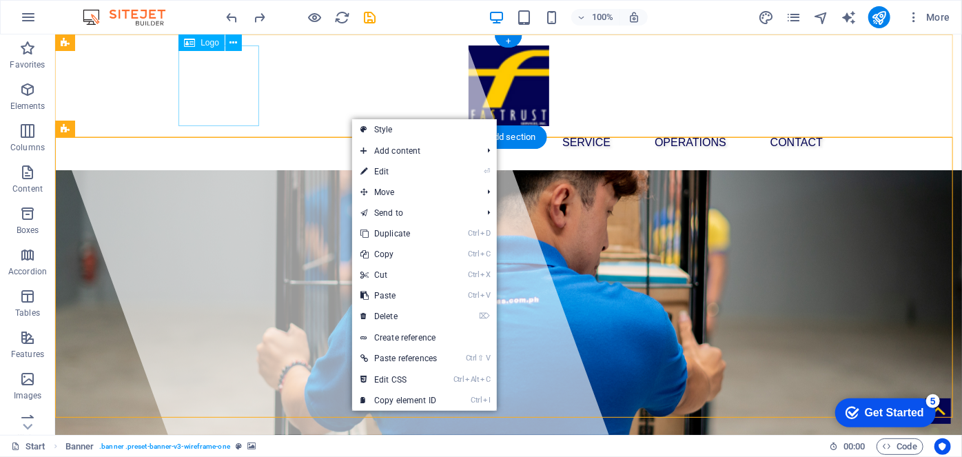
click at [190, 96] on div at bounding box center [508, 85] width 650 height 81
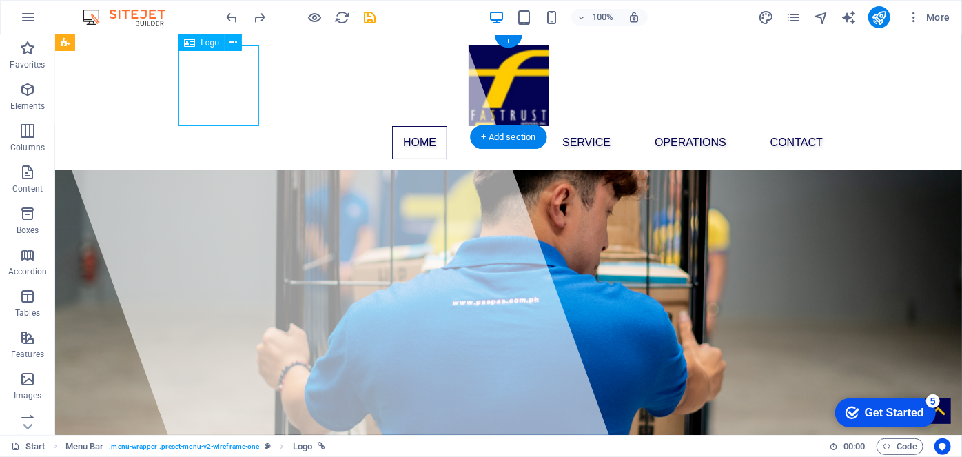
click at [190, 96] on div at bounding box center [508, 85] width 650 height 81
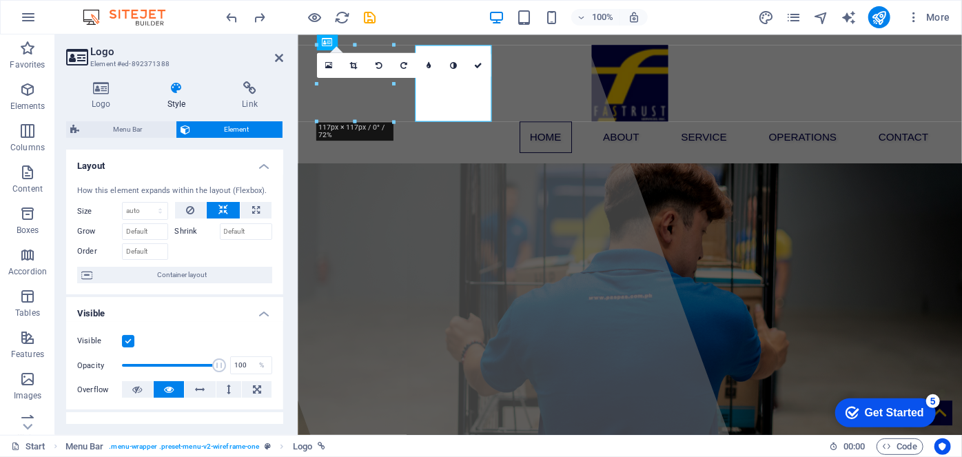
click at [191, 96] on h4 "Style" at bounding box center [179, 95] width 75 height 29
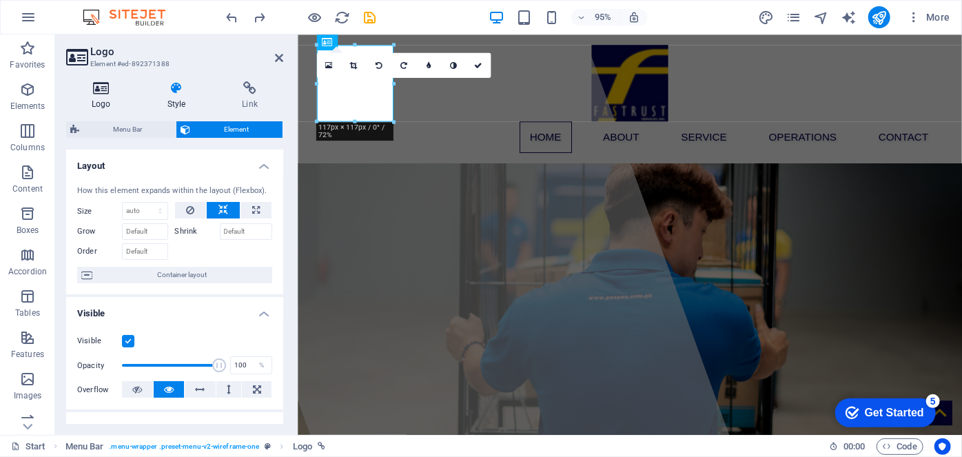
click at [99, 107] on h4 "Logo" at bounding box center [104, 95] width 76 height 29
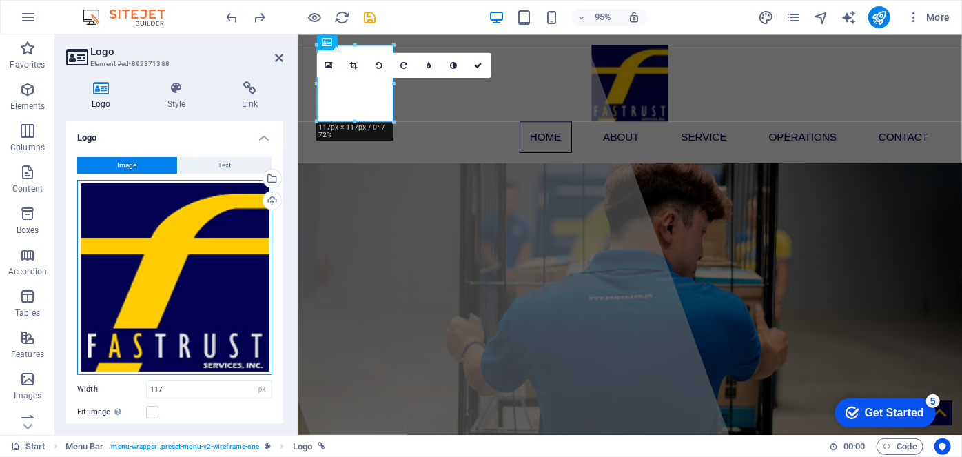
click at [174, 204] on div "Drag files here, click to choose files or select files from Files or our free s…" at bounding box center [174, 277] width 195 height 195
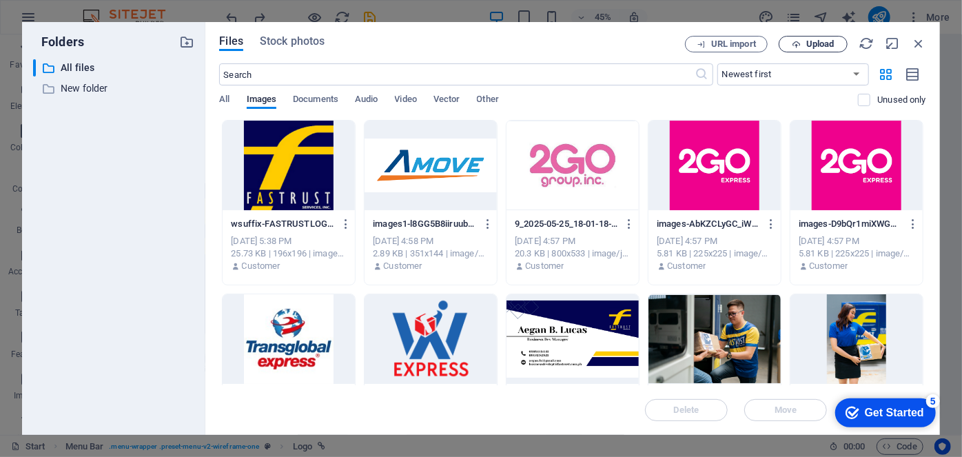
click at [807, 45] on span "Upload" at bounding box center [820, 44] width 28 height 8
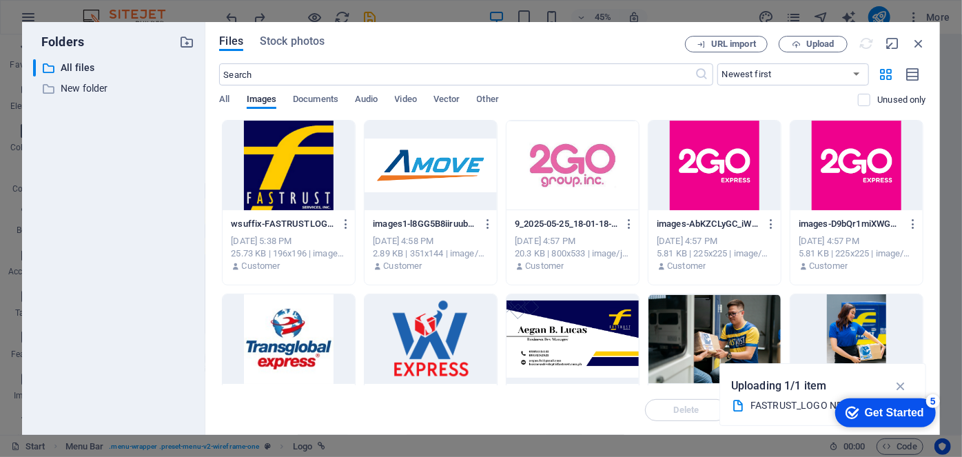
click at [294, 162] on div at bounding box center [288, 166] width 132 height 90
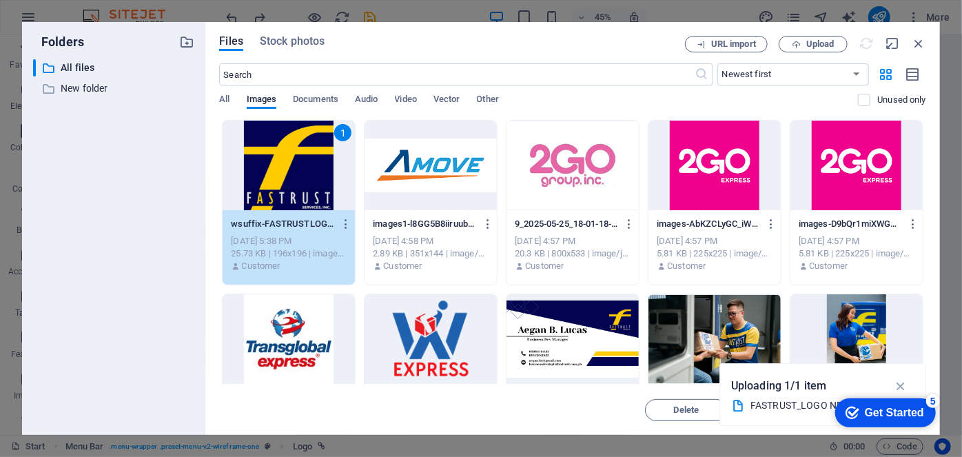
click at [294, 162] on div "1" at bounding box center [288, 166] width 132 height 90
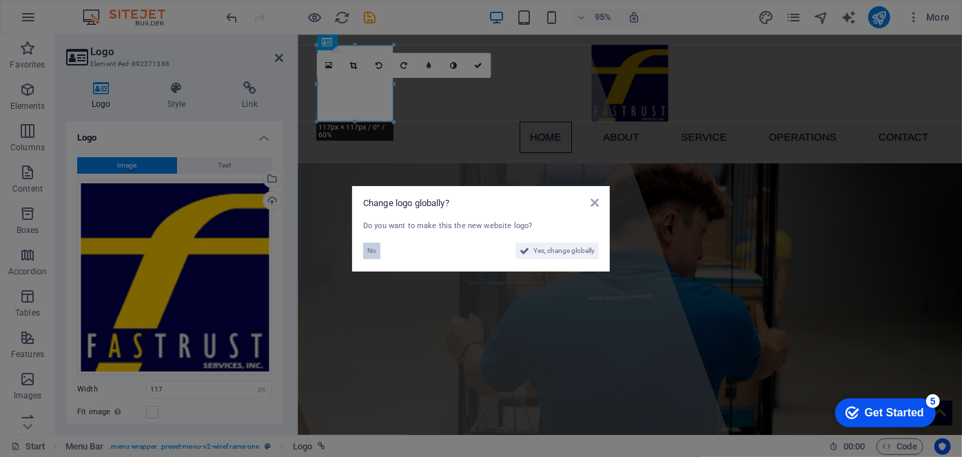
click at [373, 250] on span "No" at bounding box center [371, 250] width 9 height 17
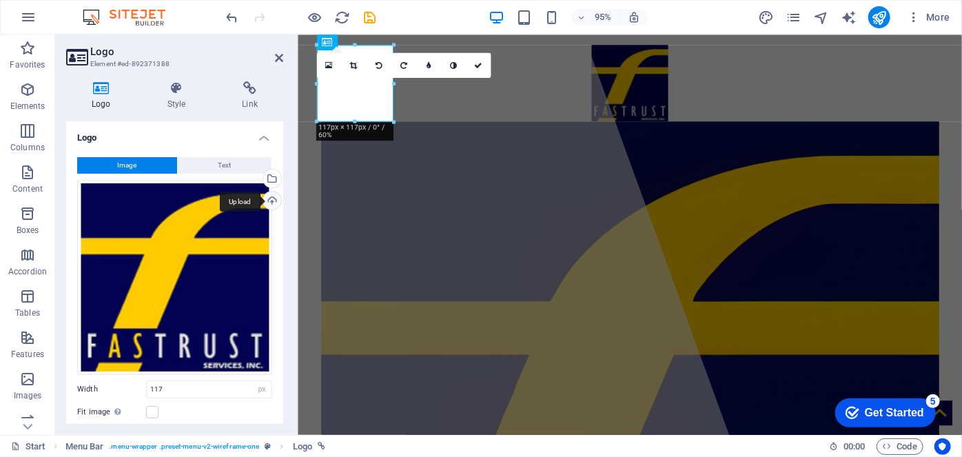
click at [271, 203] on div "Upload" at bounding box center [270, 201] width 21 height 21
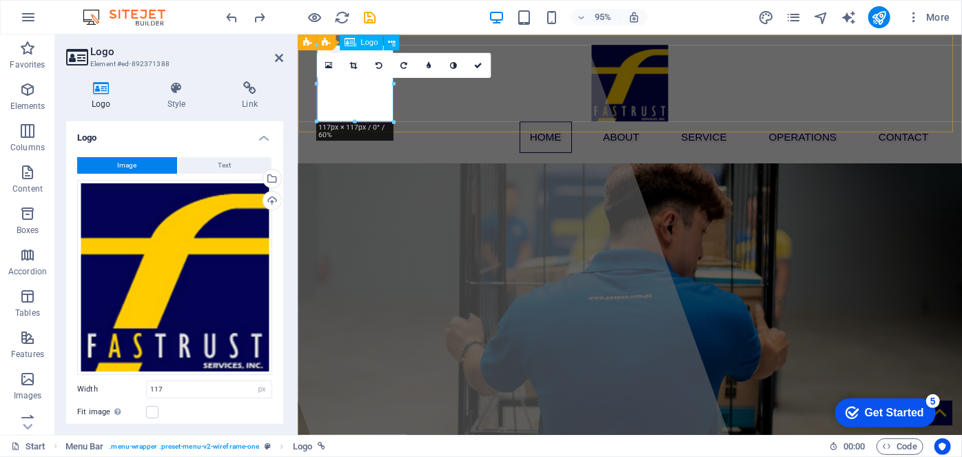
click at [376, 92] on div at bounding box center [647, 85] width 650 height 81
click at [273, 201] on div "Upload" at bounding box center [270, 201] width 21 height 21
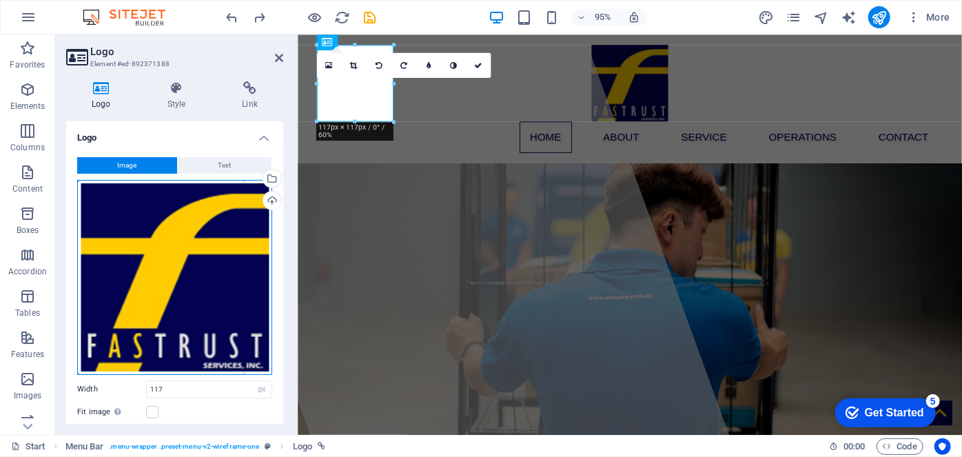
click at [185, 245] on div "Drag files here, click to choose files or select files from Files or our free s…" at bounding box center [174, 277] width 195 height 195
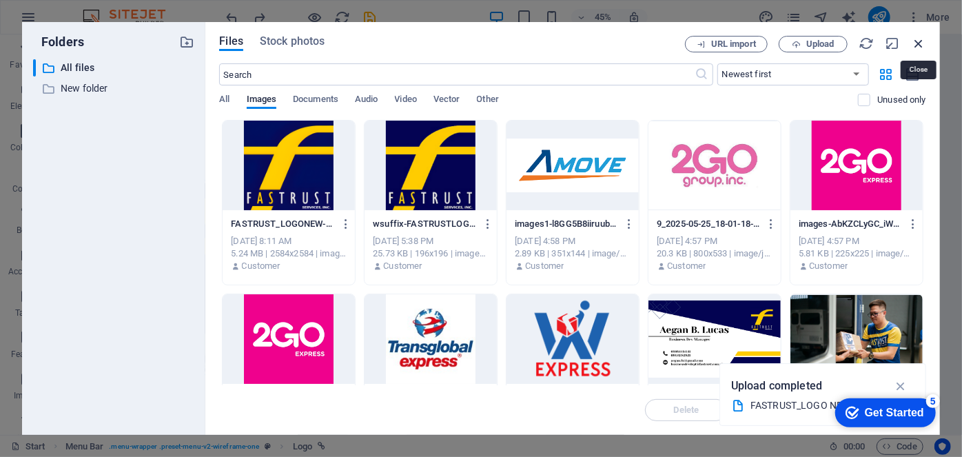
click at [915, 43] on icon "button" at bounding box center [918, 43] width 15 height 15
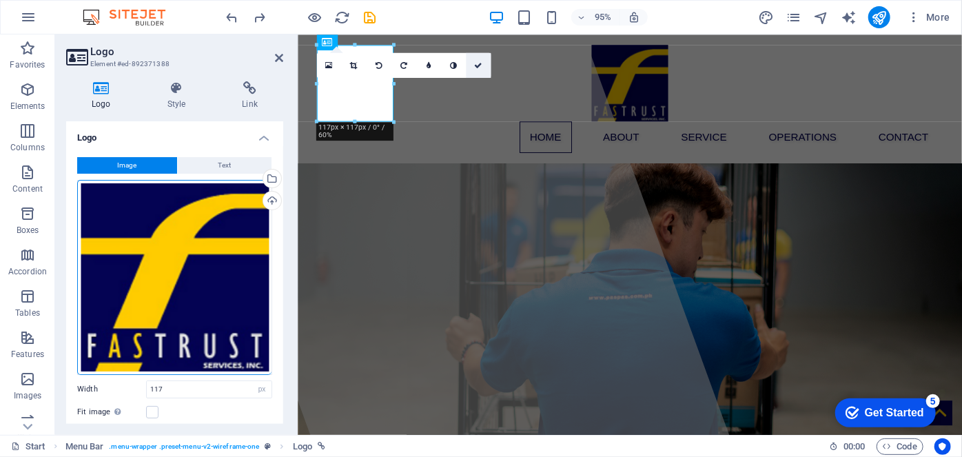
click at [477, 60] on link at bounding box center [478, 65] width 25 height 25
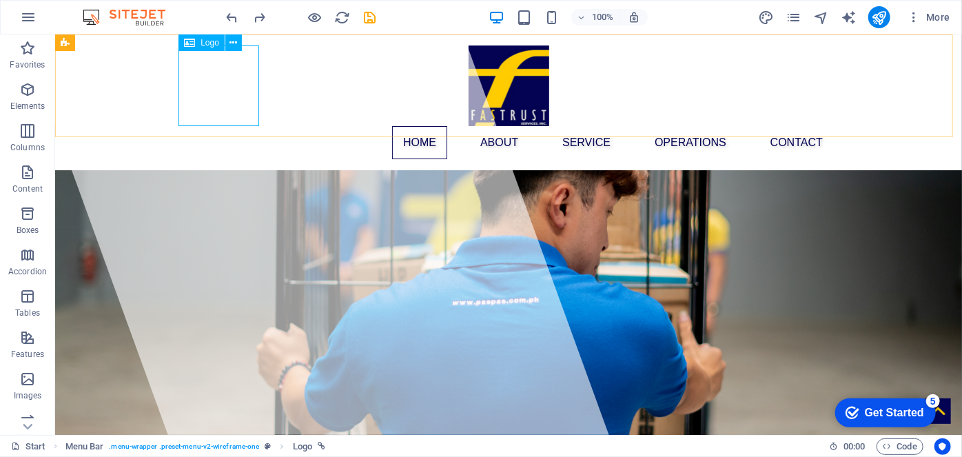
click at [204, 47] on div "Logo" at bounding box center [201, 42] width 46 height 17
select select "px"
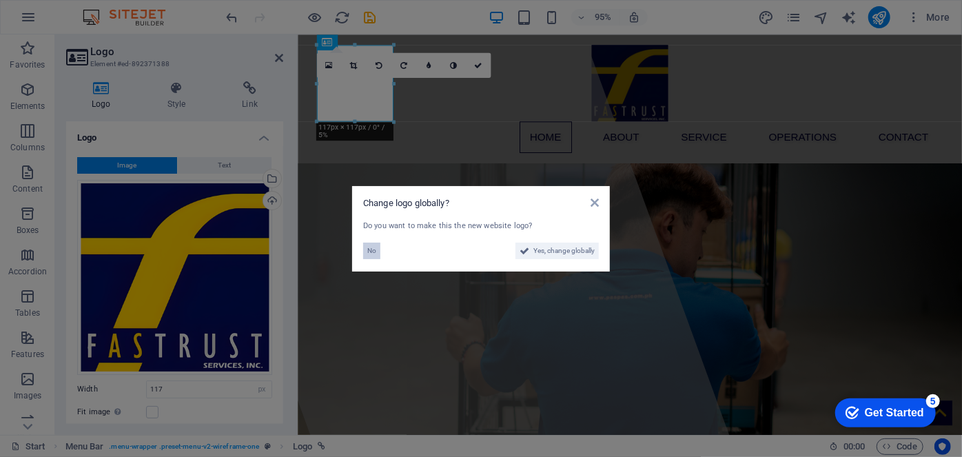
click at [369, 247] on span "No" at bounding box center [371, 250] width 9 height 17
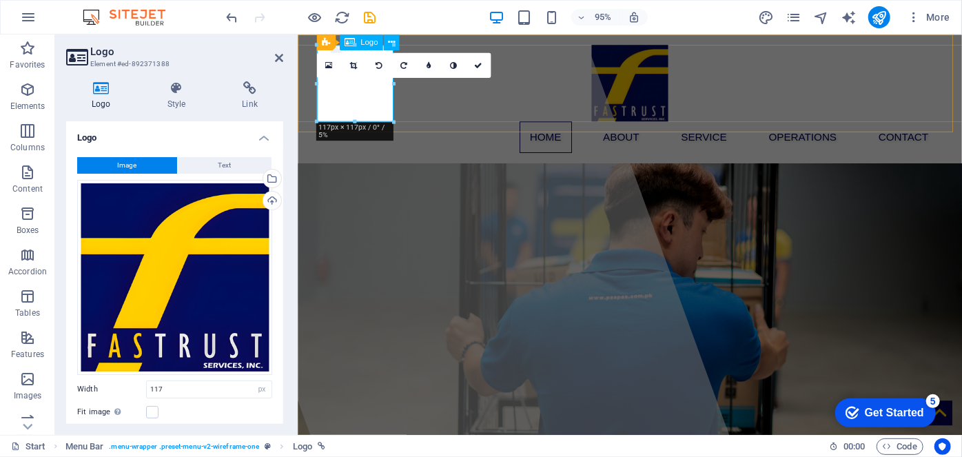
click at [349, 103] on div at bounding box center [647, 85] width 650 height 81
click at [331, 41] on span "Menu Bar" at bounding box center [334, 43] width 34 height 8
select select "header"
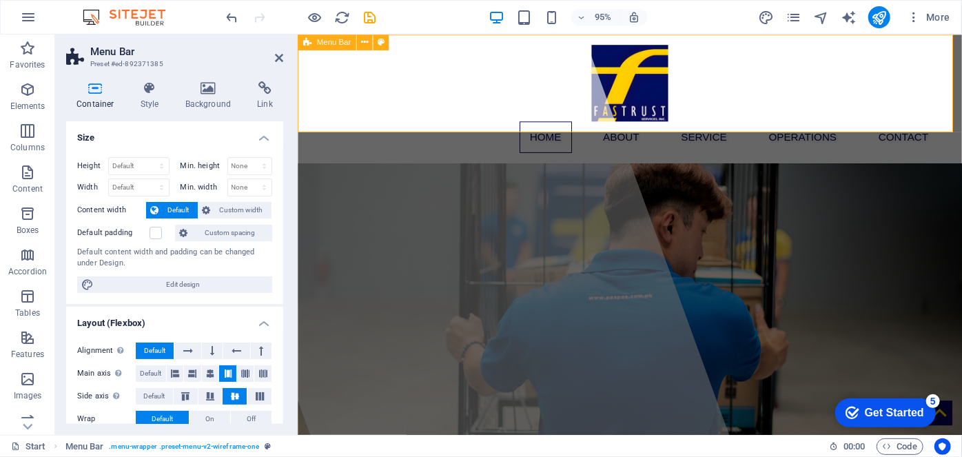
click at [471, 103] on div "Home About Service operations Contact" at bounding box center [646, 102] width 699 height 136
click at [485, 193] on div at bounding box center [453, 245] width 594 height 422
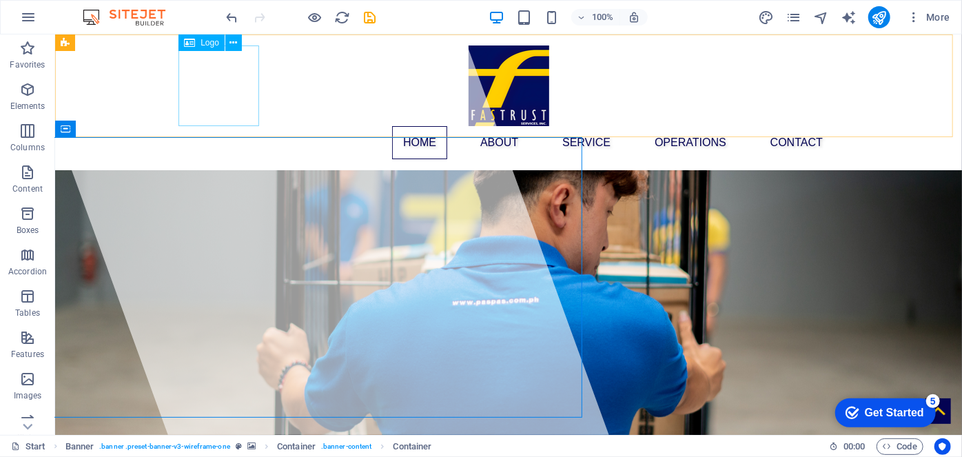
click at [205, 42] on span "Logo" at bounding box center [209, 43] width 19 height 8
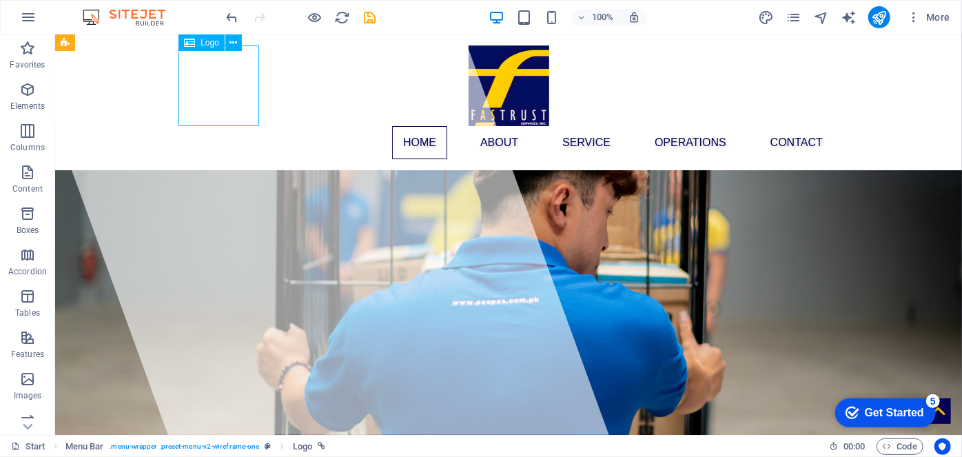
click at [205, 42] on span "Logo" at bounding box center [209, 43] width 19 height 8
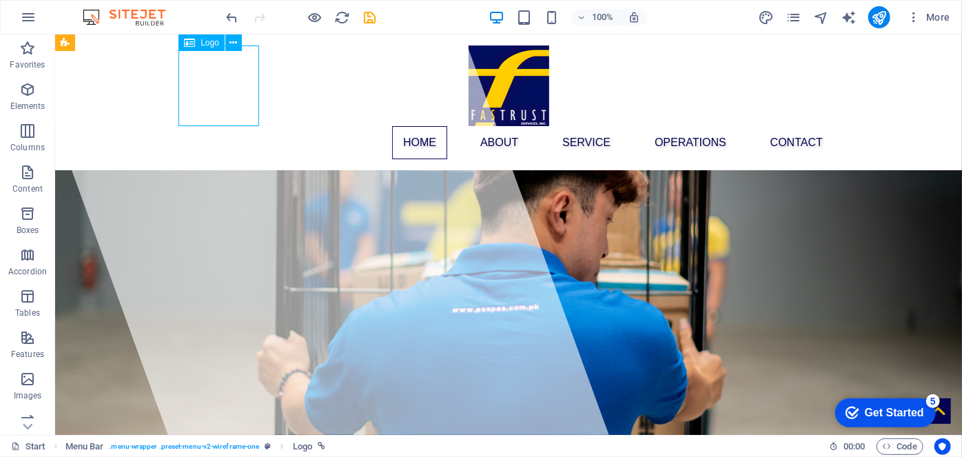
select select "px"
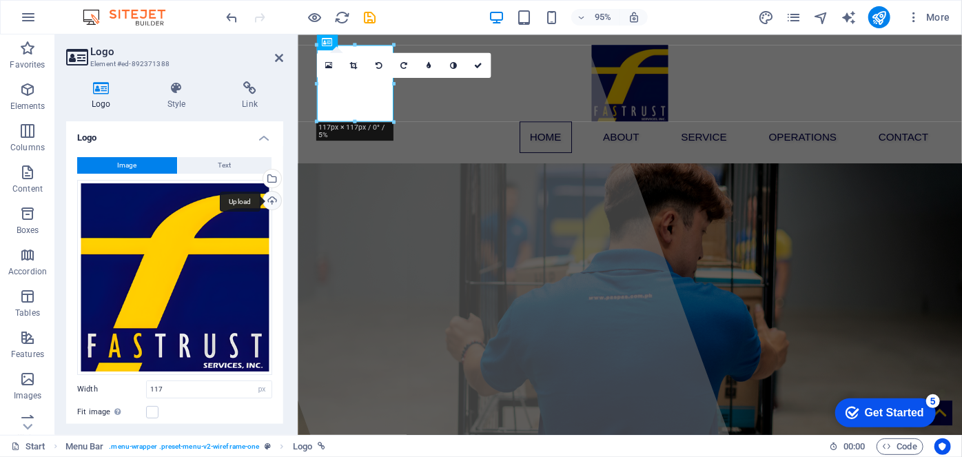
click at [268, 198] on div "Upload" at bounding box center [270, 201] width 21 height 21
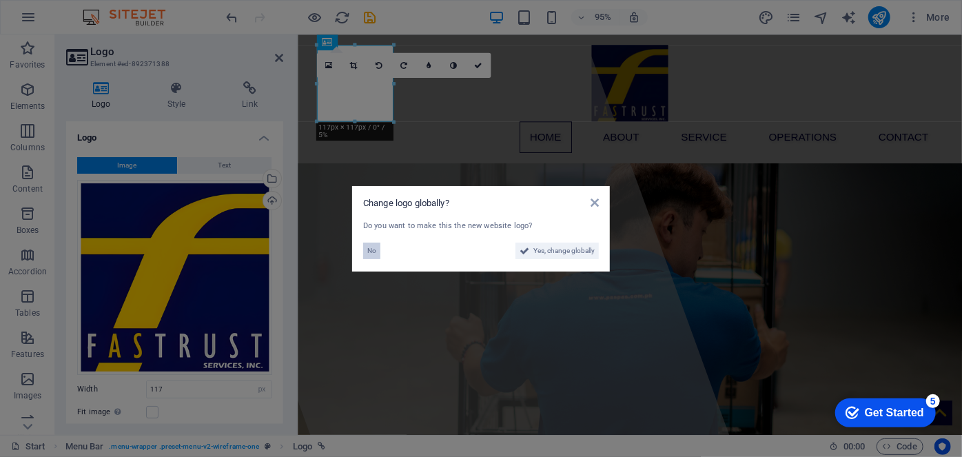
click at [377, 248] on button "No" at bounding box center [371, 250] width 17 height 17
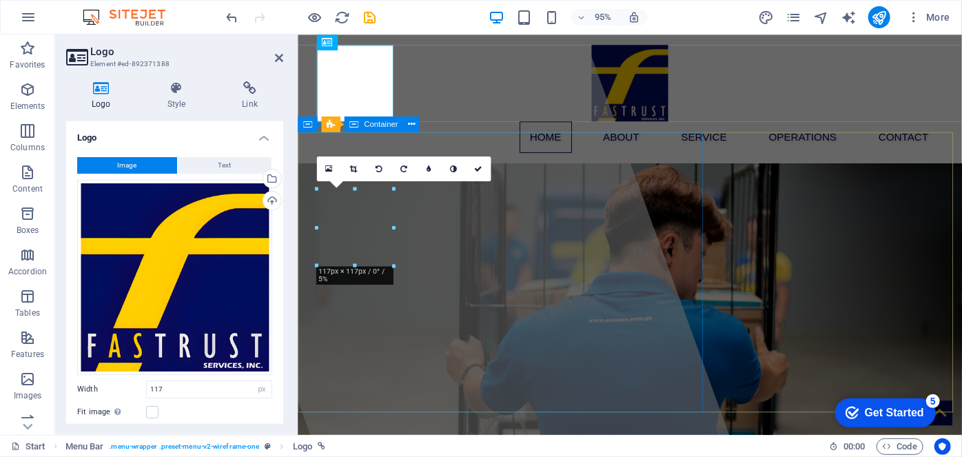
click at [552, 174] on div at bounding box center [453, 245] width 594 height 422
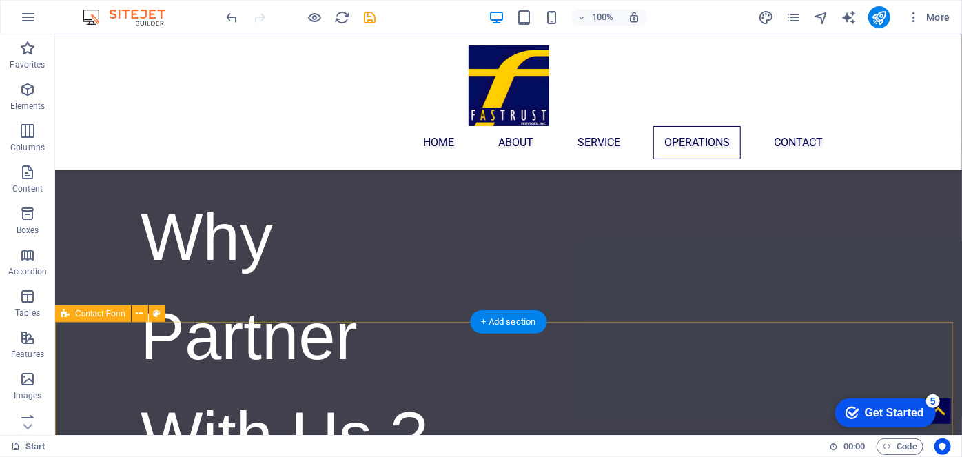
scroll to position [2766, 0]
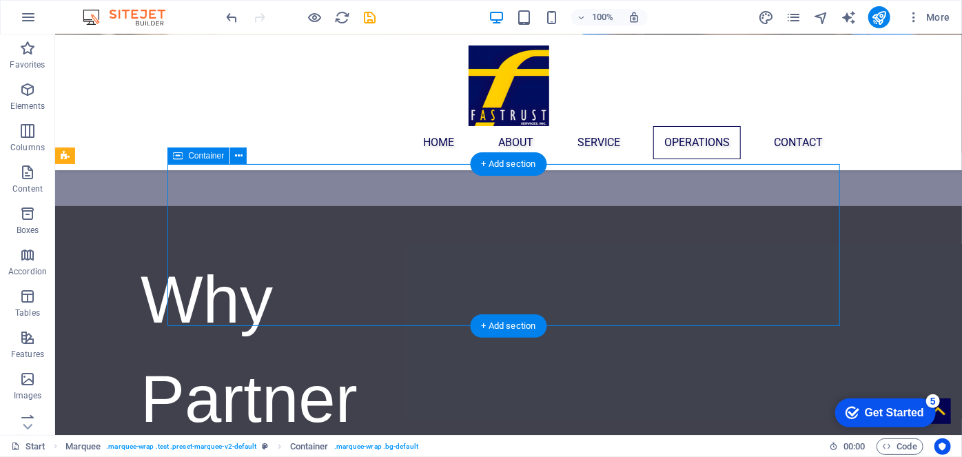
select select "marquee"
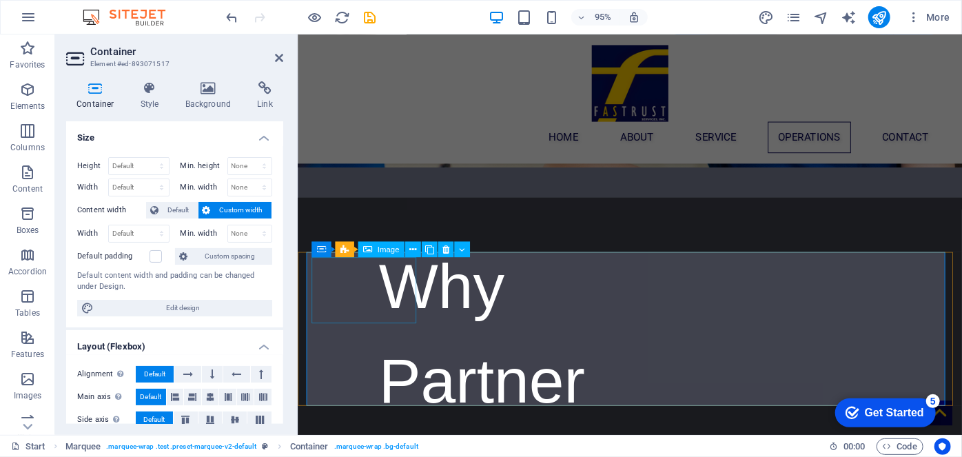
click at [382, 248] on span "Image" at bounding box center [388, 249] width 22 height 8
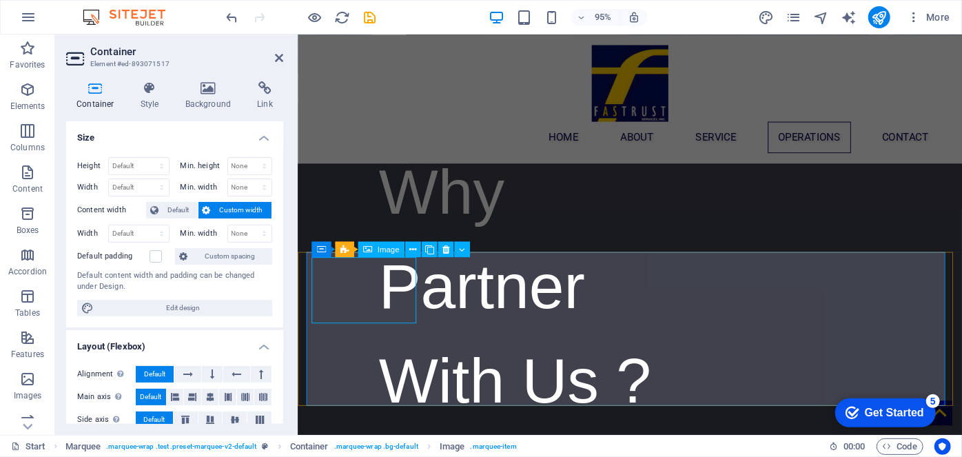
select select "px"
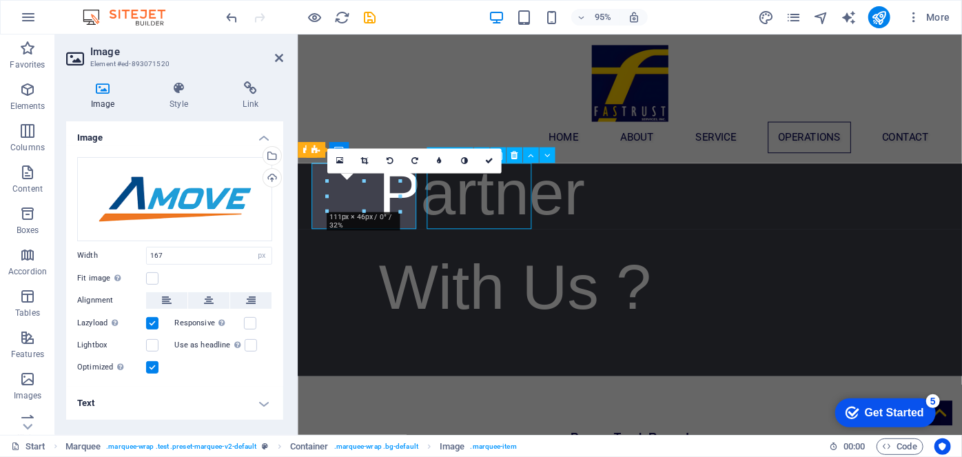
select select "px"
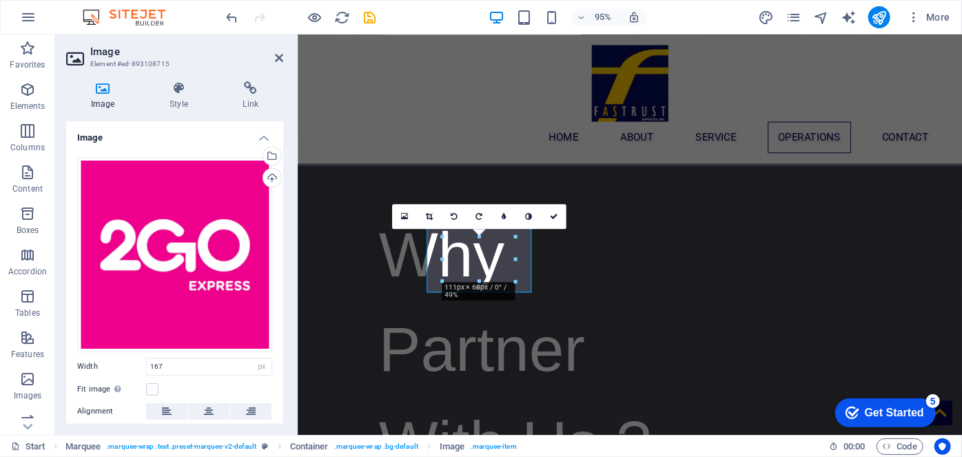
scroll to position [2797, 0]
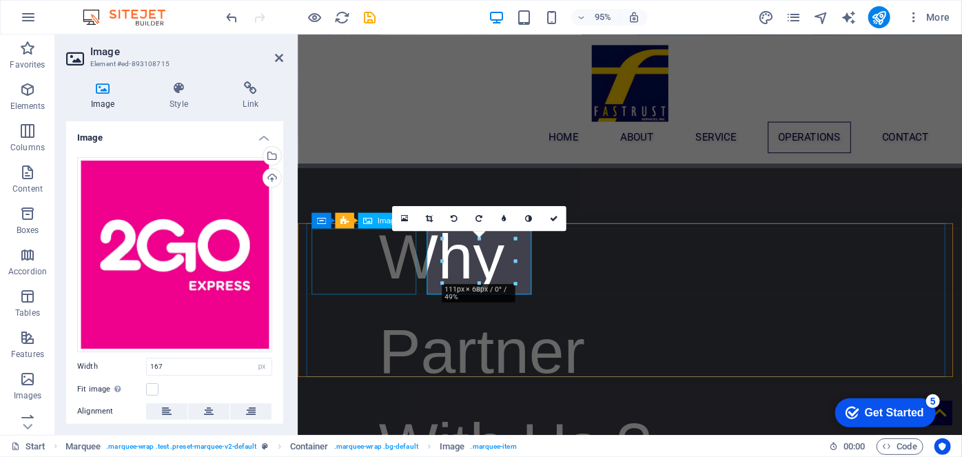
select select "px"
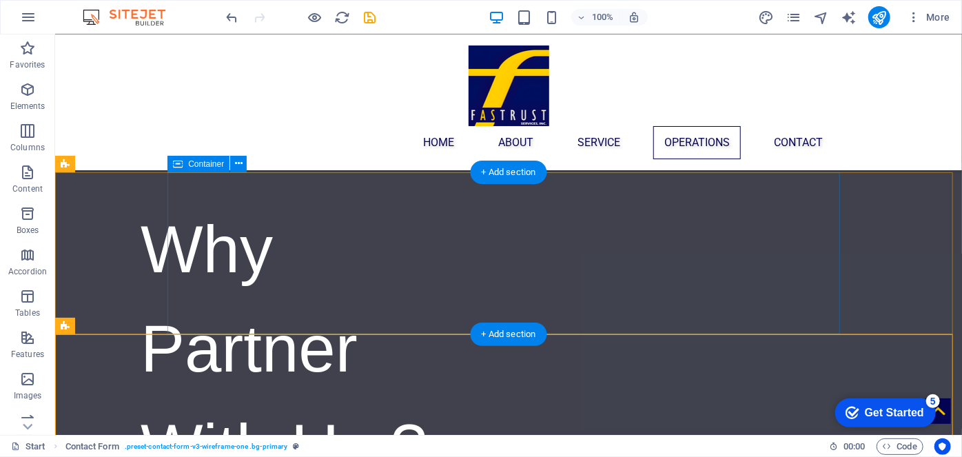
scroll to position [2756, 0]
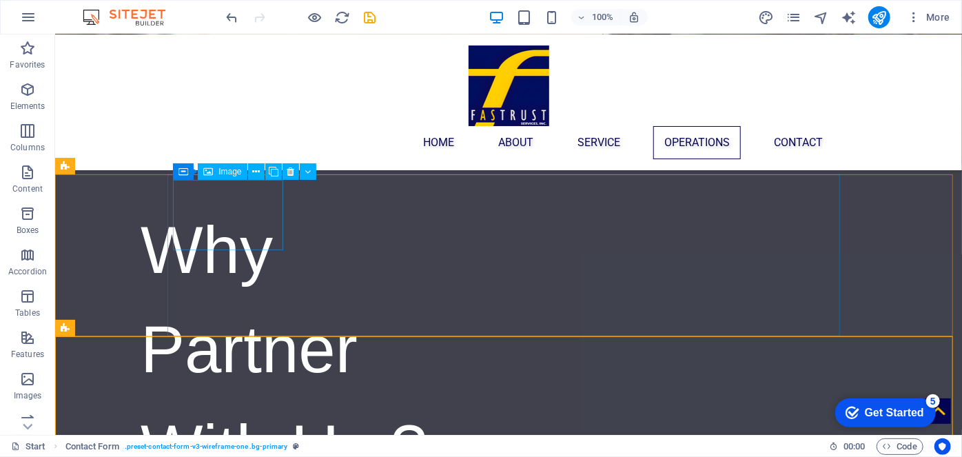
click at [216, 168] on div "Image" at bounding box center [222, 171] width 49 height 17
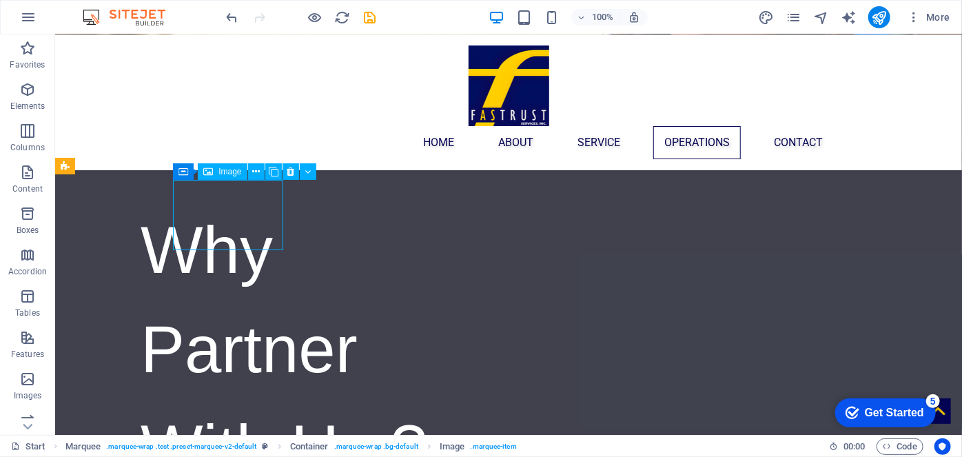
click at [216, 168] on div "Image" at bounding box center [222, 171] width 49 height 17
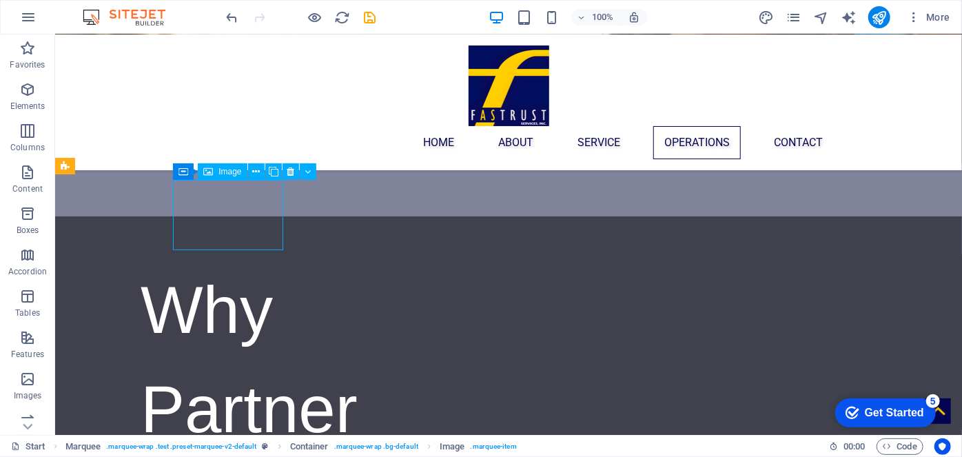
select select "px"
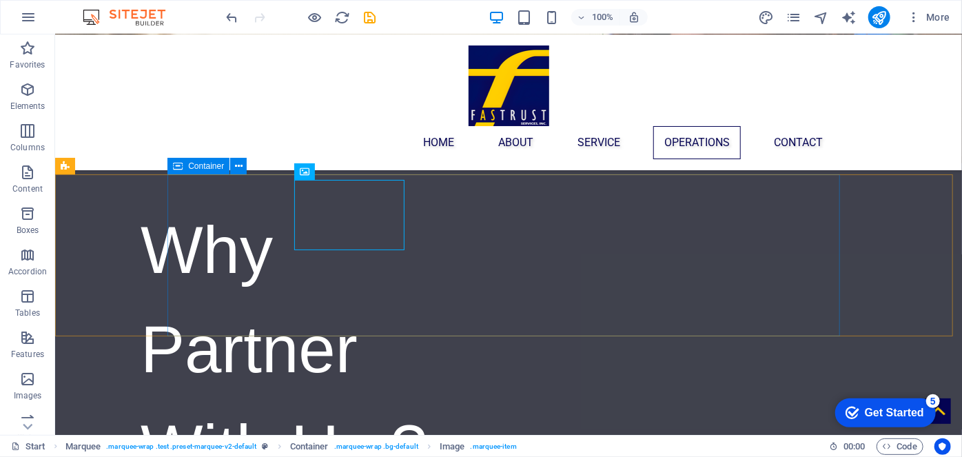
click at [200, 167] on span "Container" at bounding box center [206, 166] width 36 height 8
select select "marquee"
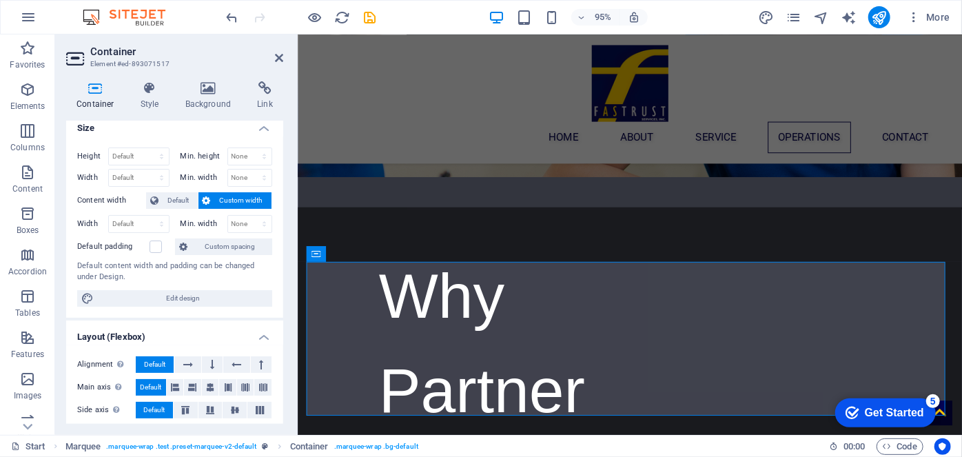
scroll to position [10, 0]
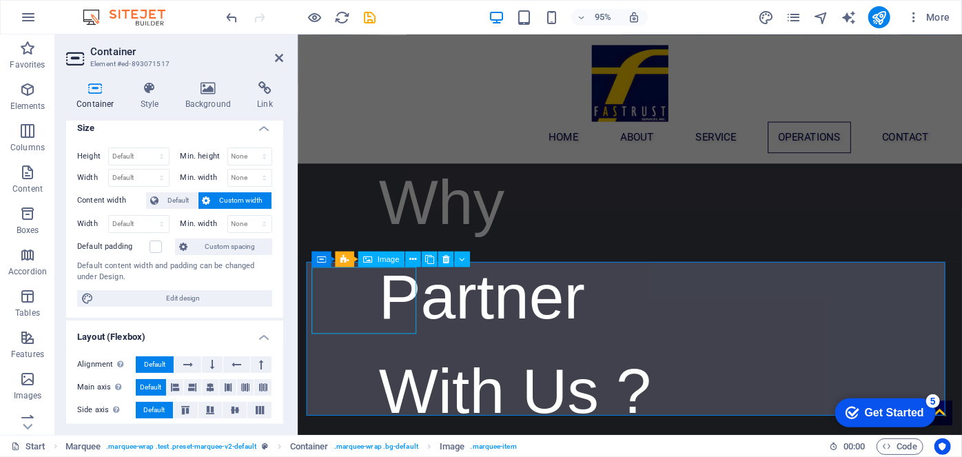
select select "px"
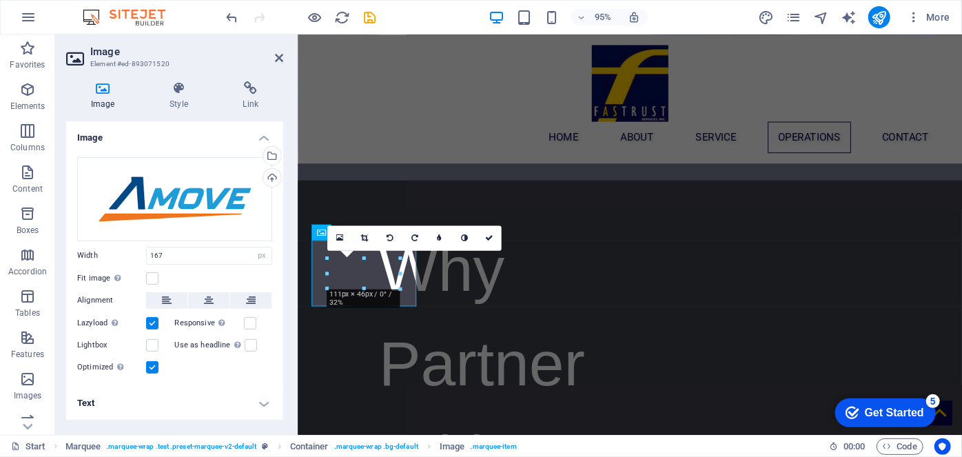
scroll to position [2768, 0]
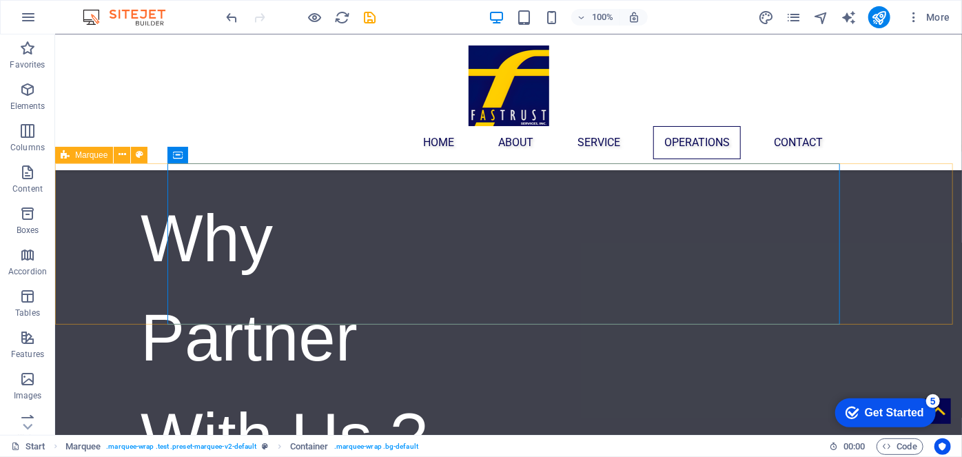
click at [103, 154] on span "Marquee" at bounding box center [91, 155] width 32 height 8
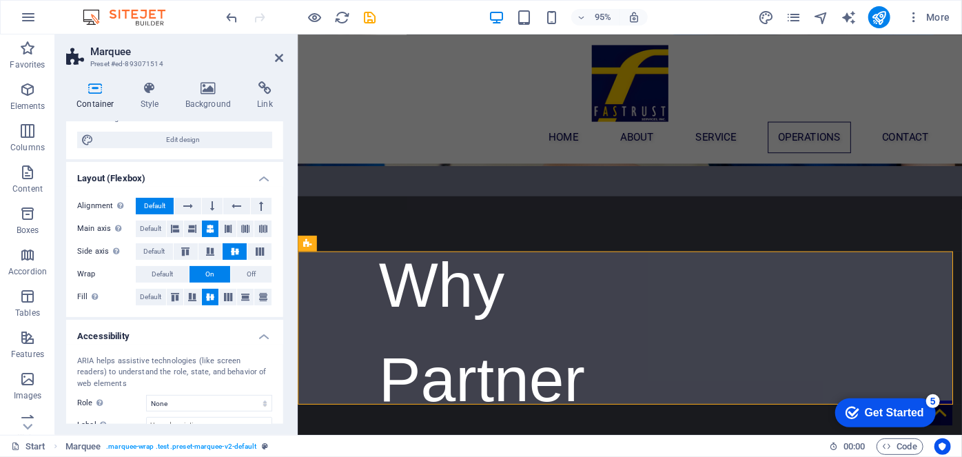
scroll to position [145, 0]
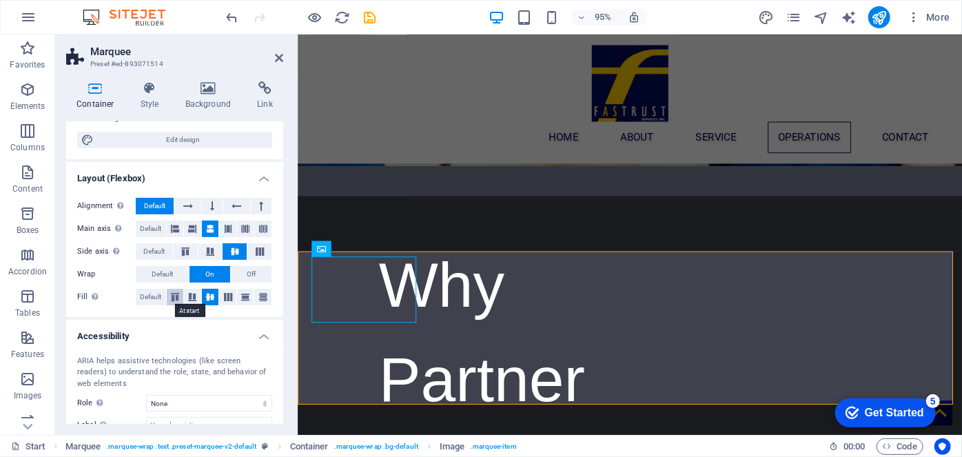
scroll to position [230, 0]
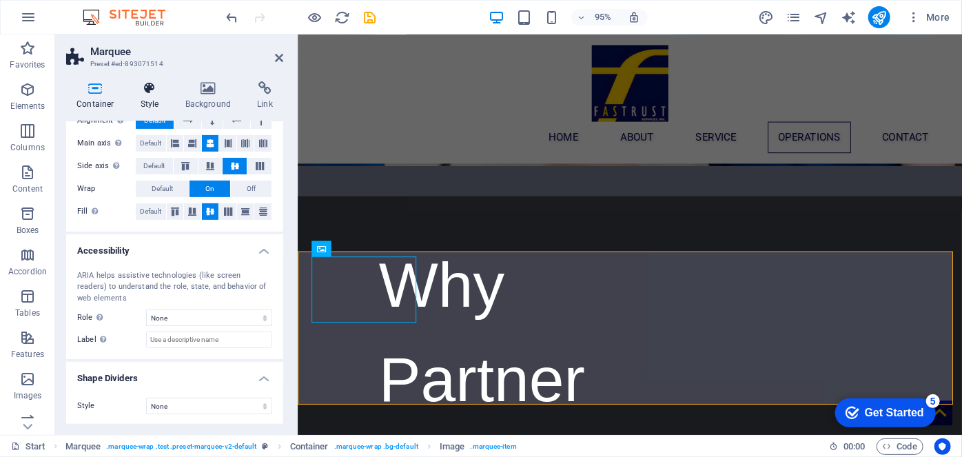
click at [148, 101] on h4 "Style" at bounding box center [152, 95] width 45 height 29
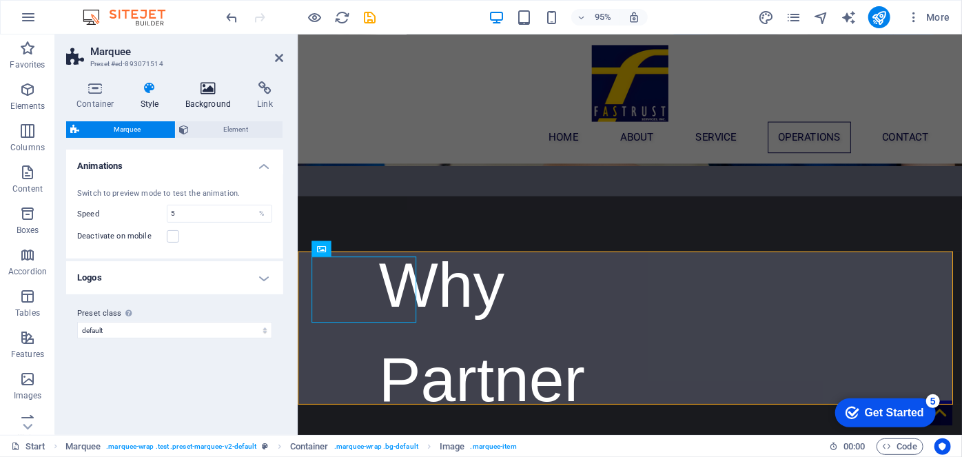
click at [194, 96] on h4 "Background" at bounding box center [211, 95] width 72 height 29
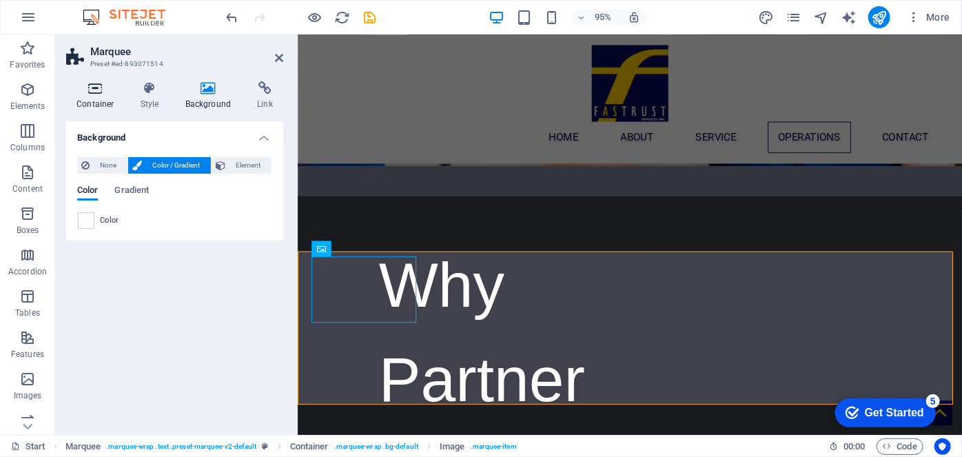
click at [106, 90] on icon at bounding box center [95, 88] width 59 height 14
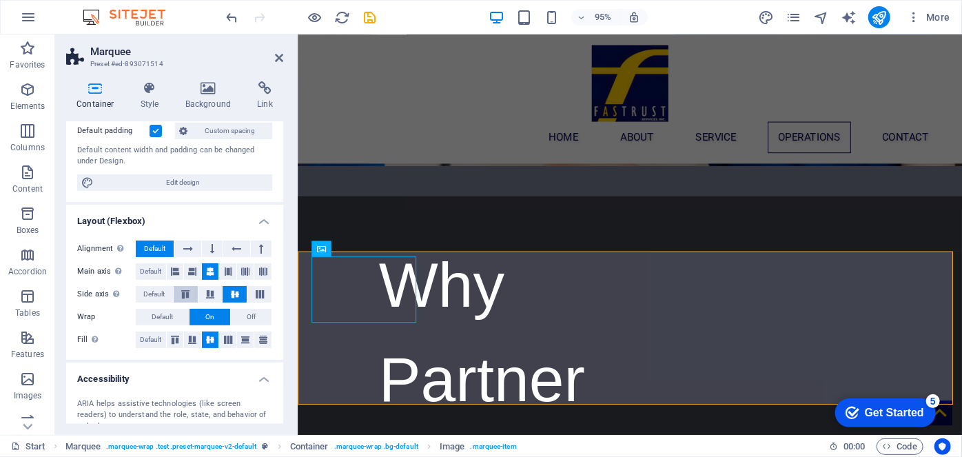
scroll to position [0, 0]
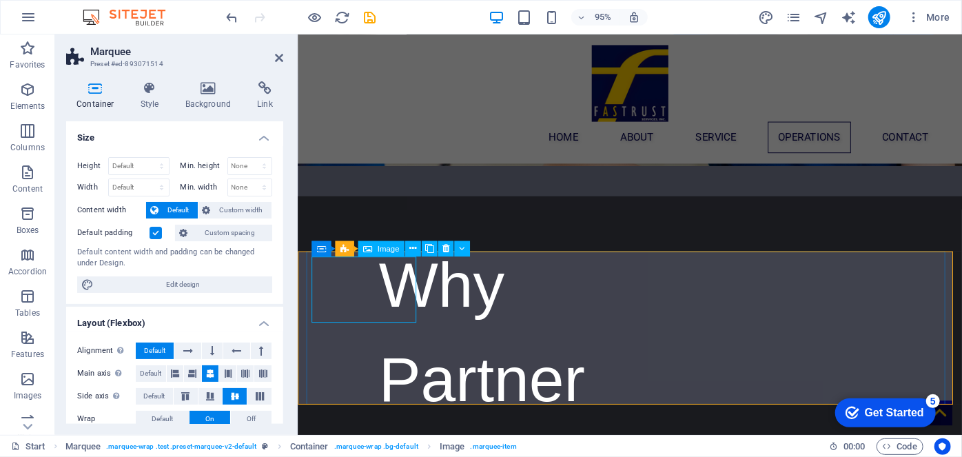
select select "px"
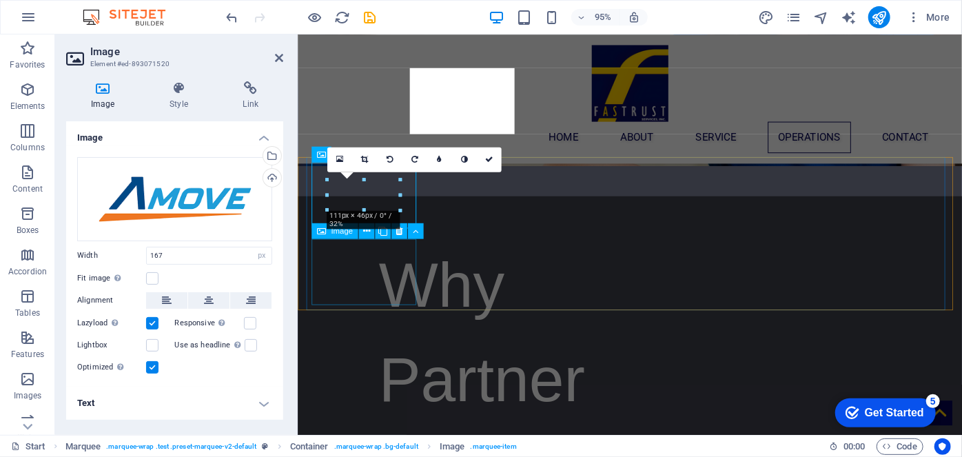
scroll to position [2867, 0]
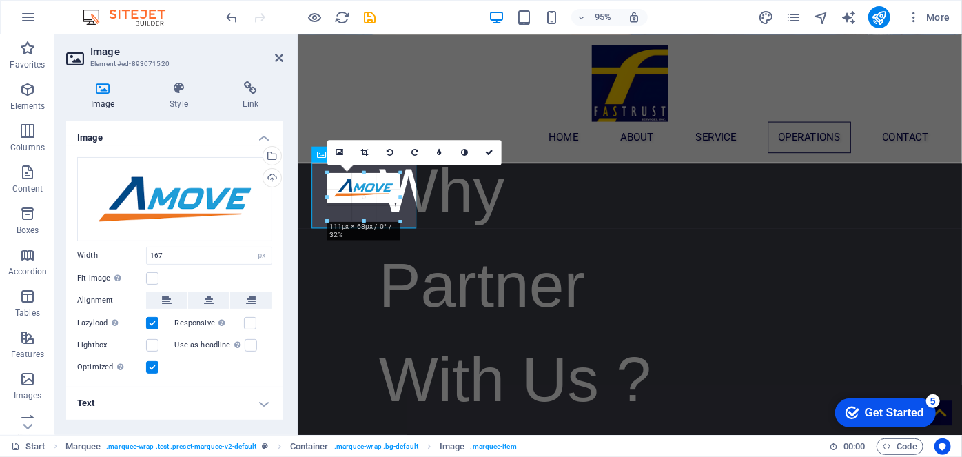
drag, startPoint x: 397, startPoint y: 207, endPoint x: 404, endPoint y: 220, distance: 14.8
click at [404, 220] on div at bounding box center [401, 222] width 8 height 8
drag, startPoint x: 397, startPoint y: 200, endPoint x: 409, endPoint y: 214, distance: 18.0
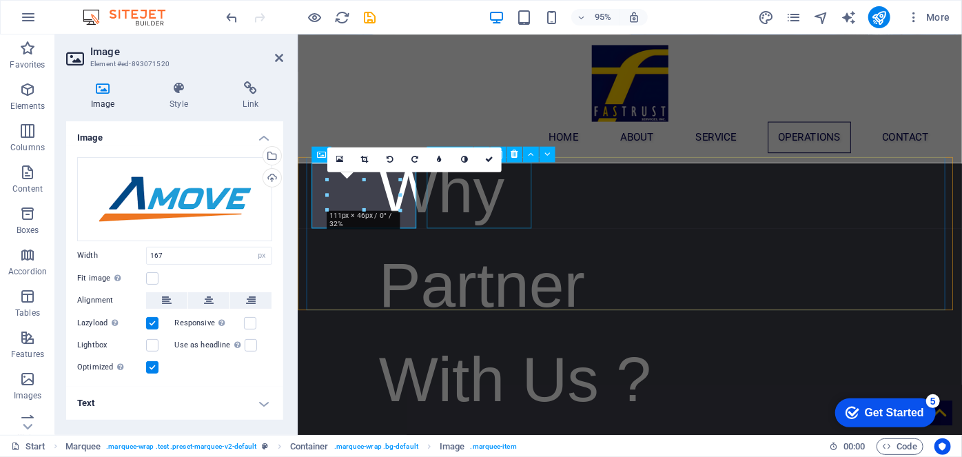
select select "px"
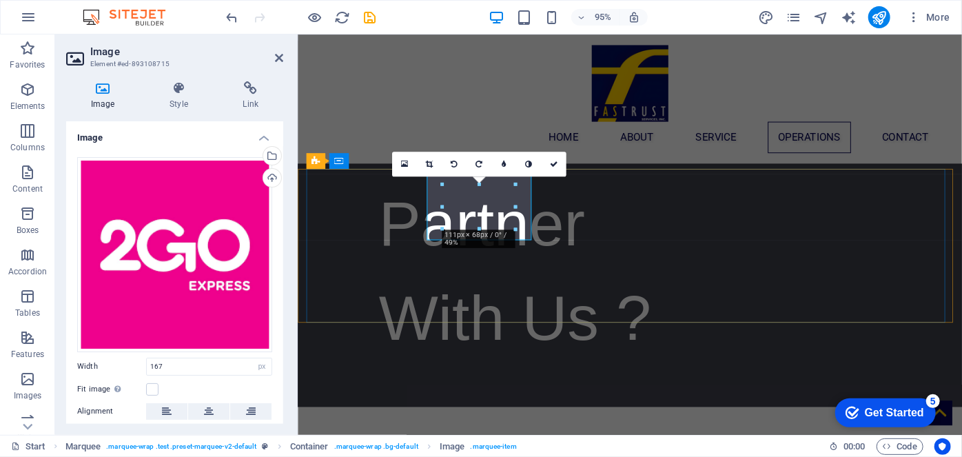
scroll to position [2844, 0]
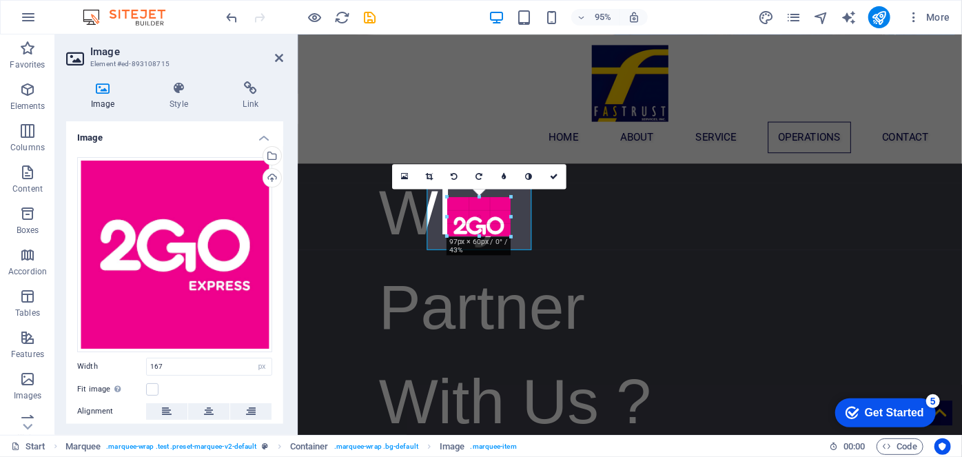
drag, startPoint x: 442, startPoint y: 215, endPoint x: 455, endPoint y: 214, distance: 12.5
drag, startPoint x: 446, startPoint y: 215, endPoint x: 454, endPoint y: 215, distance: 7.6
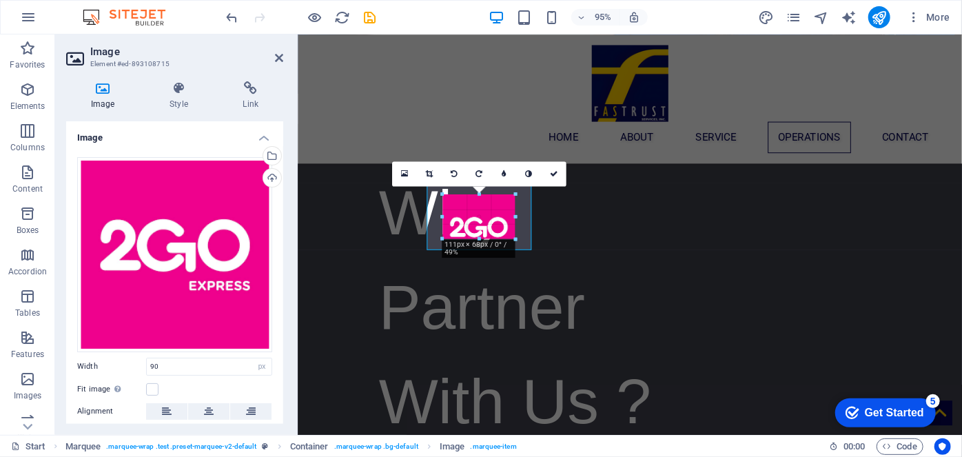
drag, startPoint x: 478, startPoint y: 237, endPoint x: 499, endPoint y: 223, distance: 24.8
drag, startPoint x: 478, startPoint y: 239, endPoint x: 480, endPoint y: 248, distance: 9.2
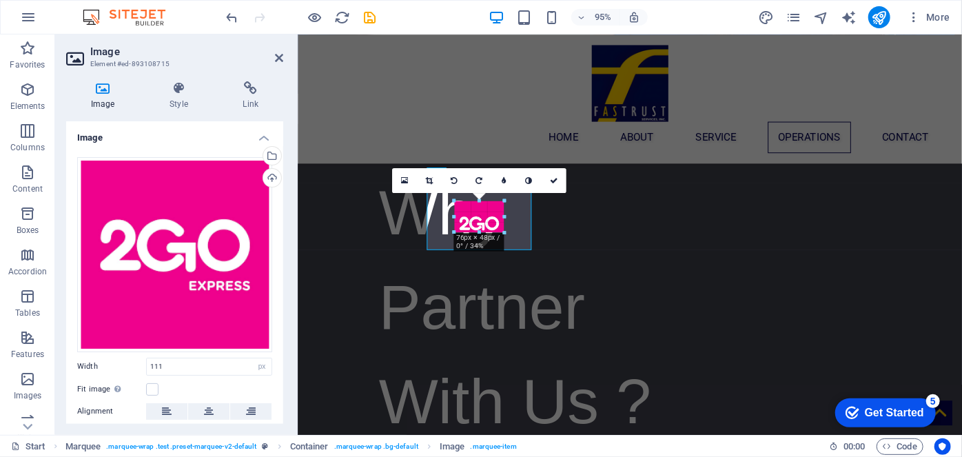
drag, startPoint x: 513, startPoint y: 215, endPoint x: 202, endPoint y: 192, distance: 312.2
type input "76"
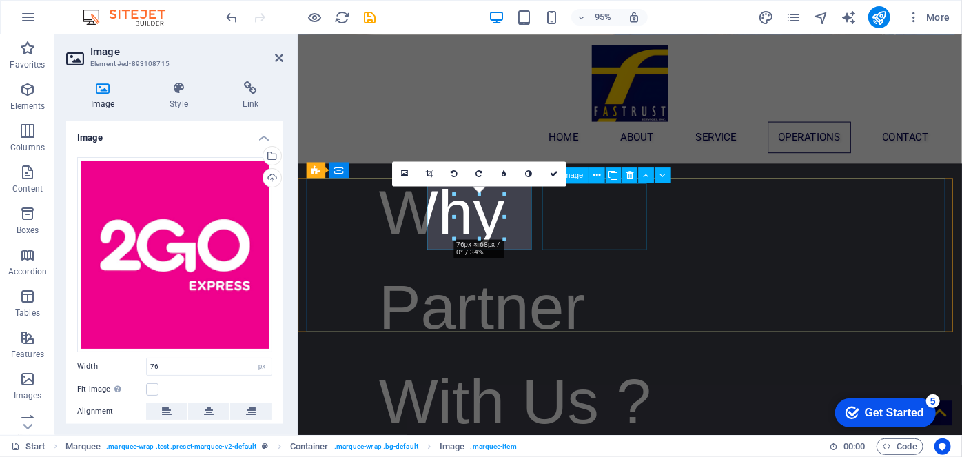
select select "px"
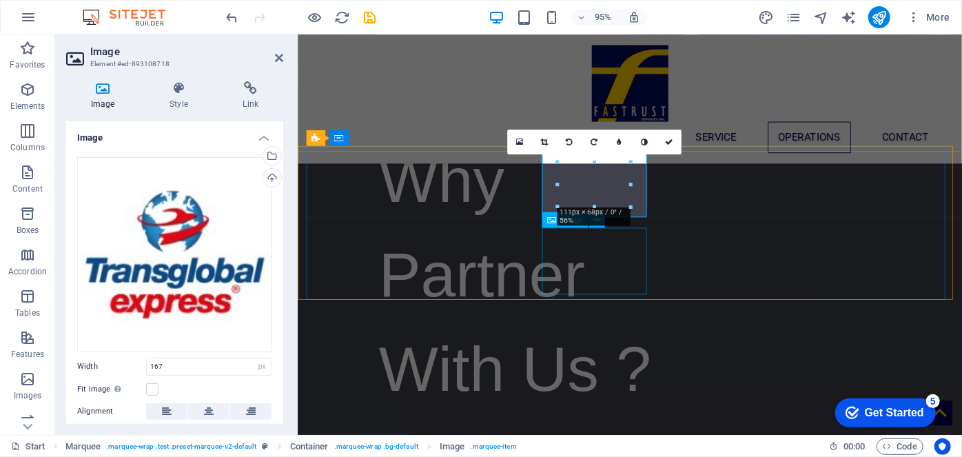
scroll to position [2861, 0]
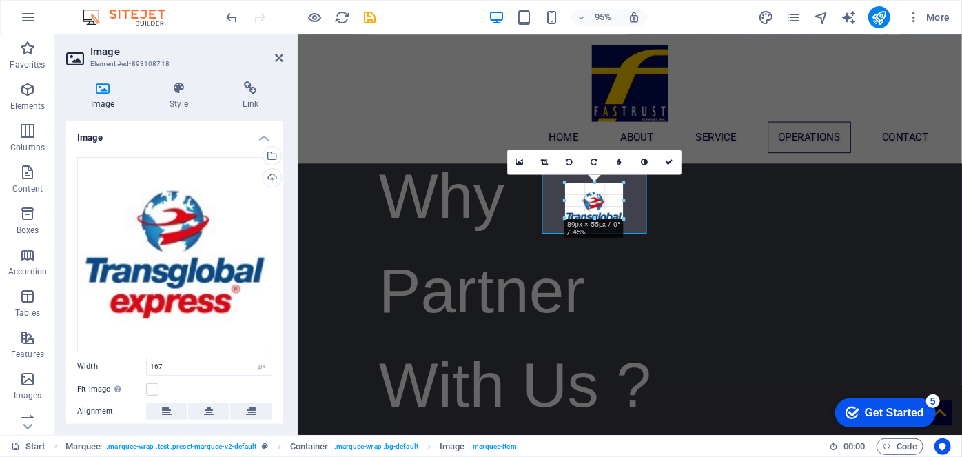
drag, startPoint x: 631, startPoint y: 199, endPoint x: 331, endPoint y: 175, distance: 300.6
type input "89"
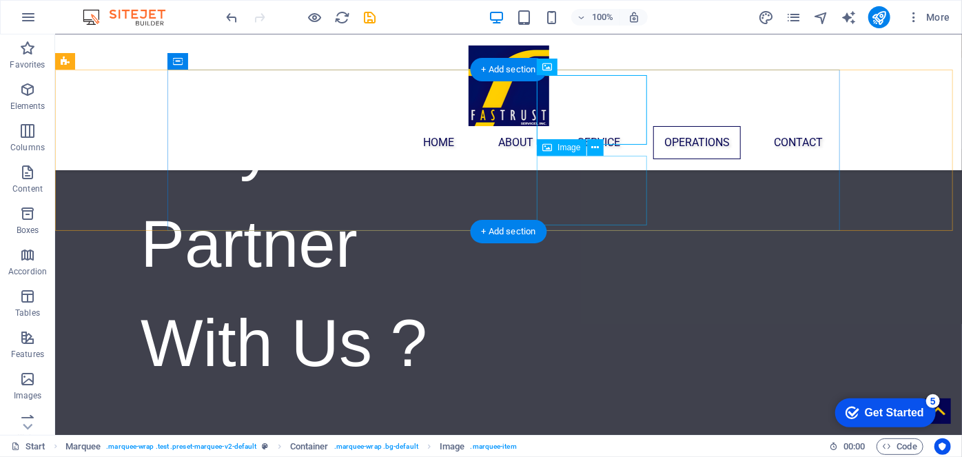
scroll to position [2768, 0]
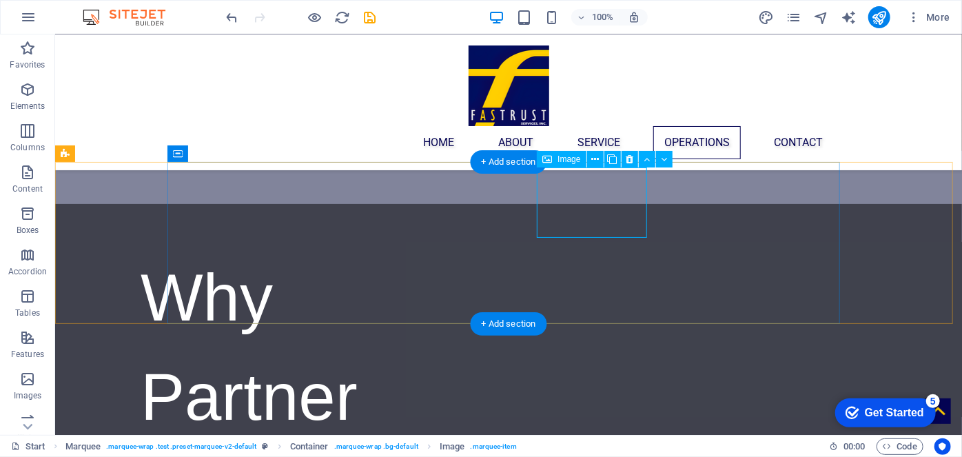
select select "px"
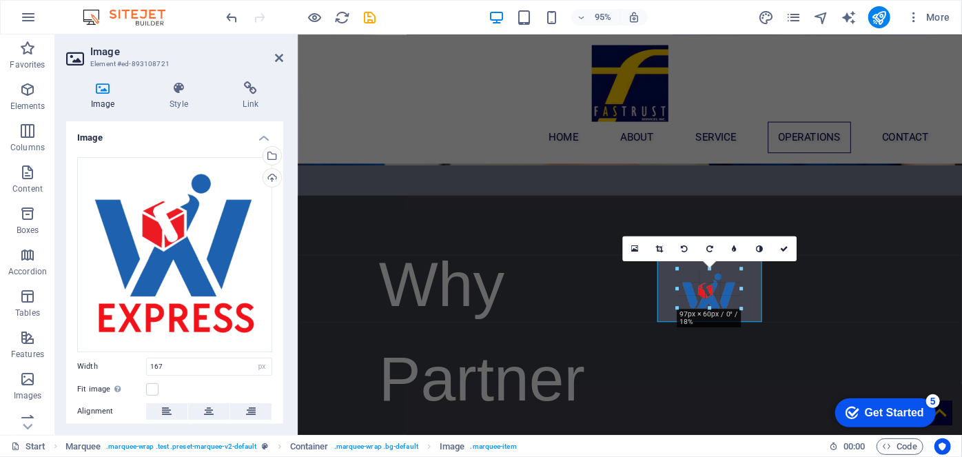
drag, startPoint x: 745, startPoint y: 285, endPoint x: 732, endPoint y: 284, distance: 12.5
type input "97"
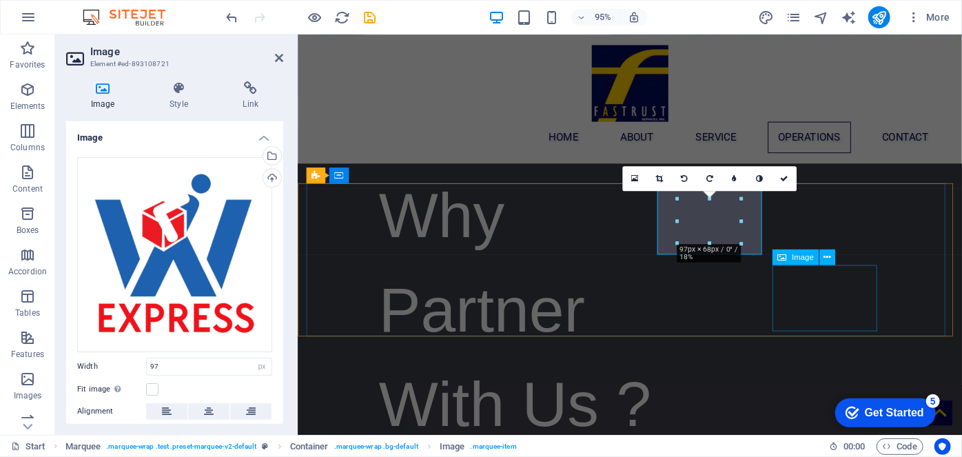
scroll to position [2856, 0]
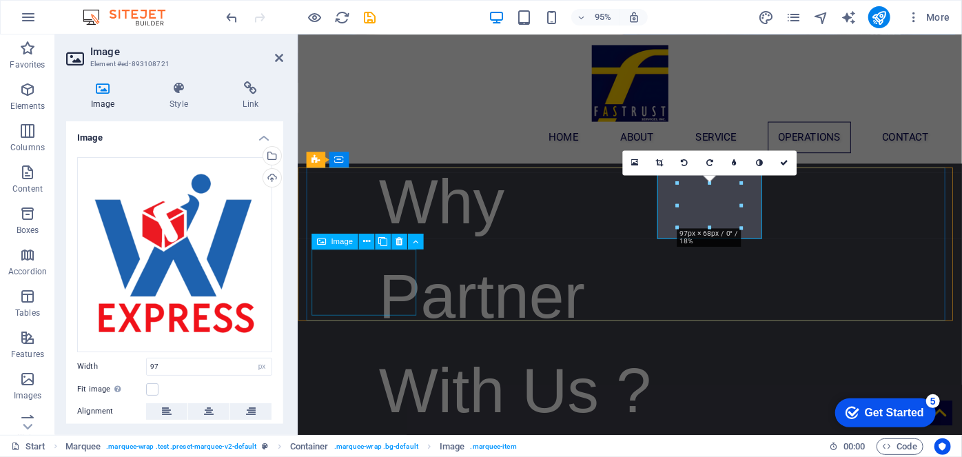
select select "px"
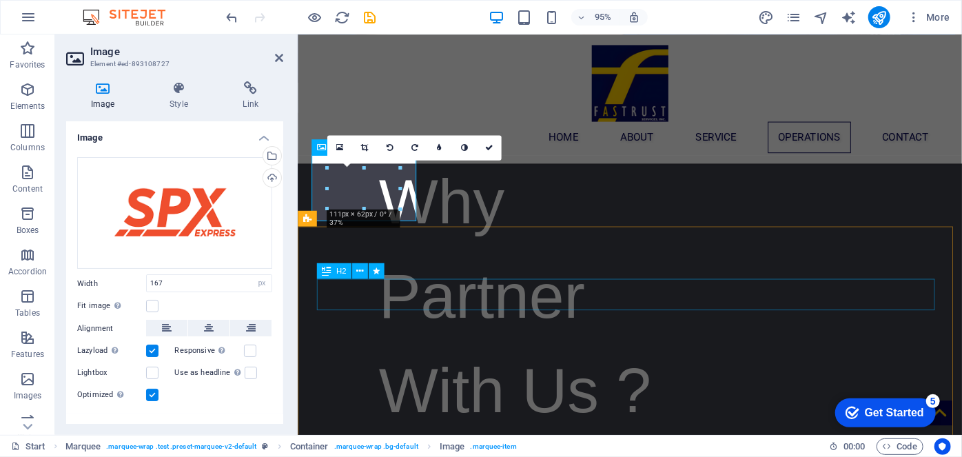
scroll to position [2955, 0]
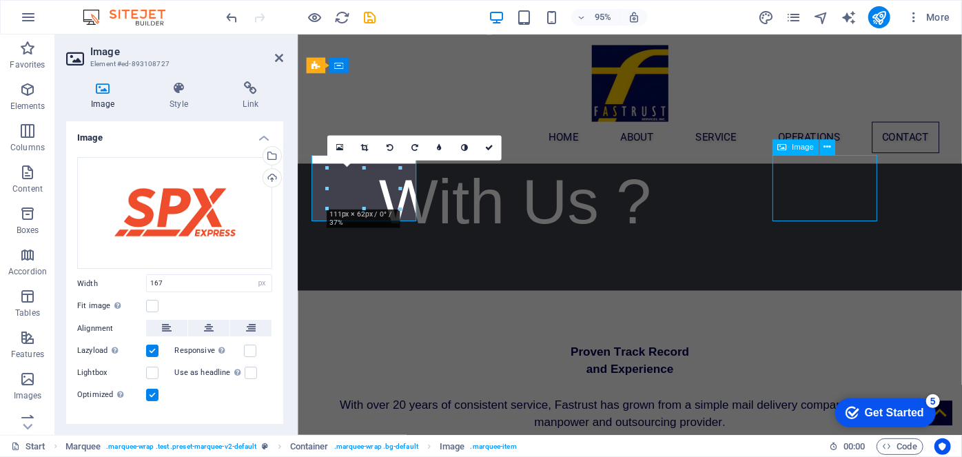
select select "px"
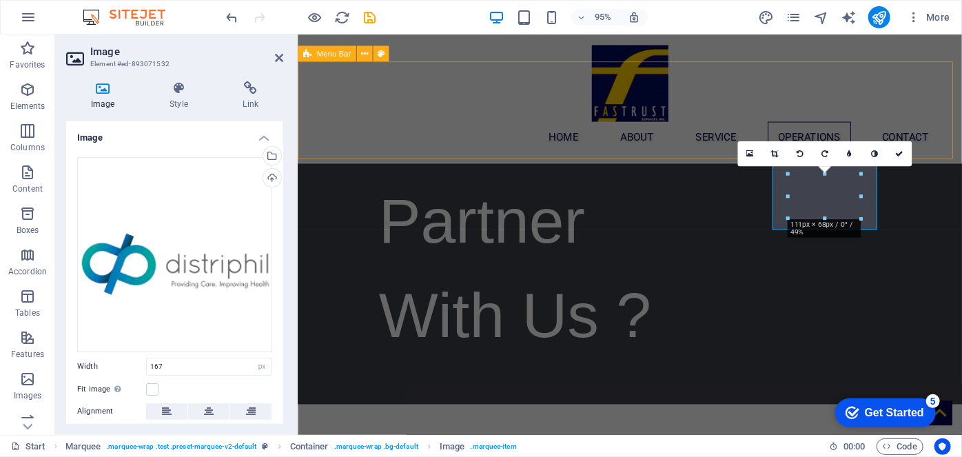
scroll to position [2934, 0]
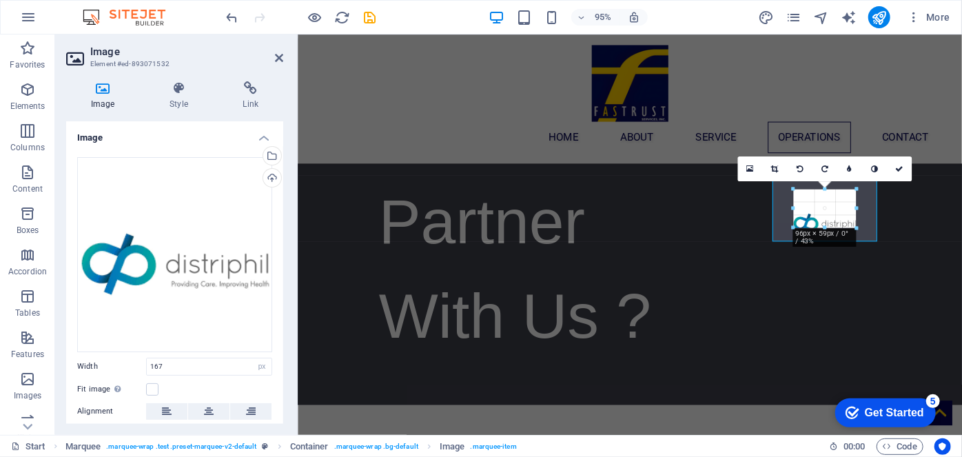
drag, startPoint x: 860, startPoint y: 208, endPoint x: 844, endPoint y: 206, distance: 15.3
type input "89"
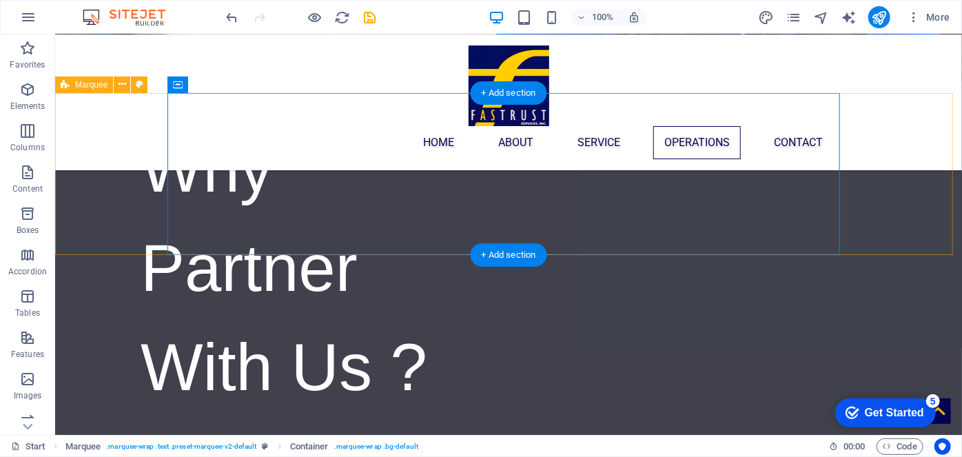
scroll to position [2838, 0]
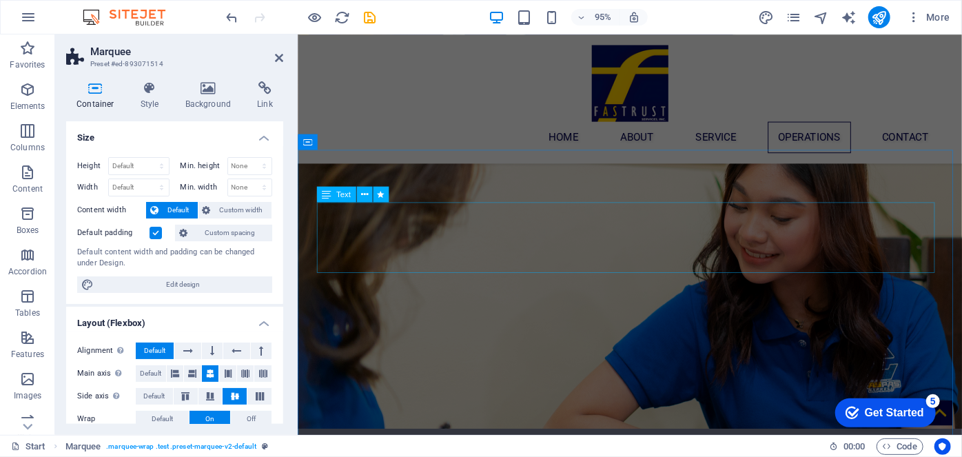
scroll to position [2496, 0]
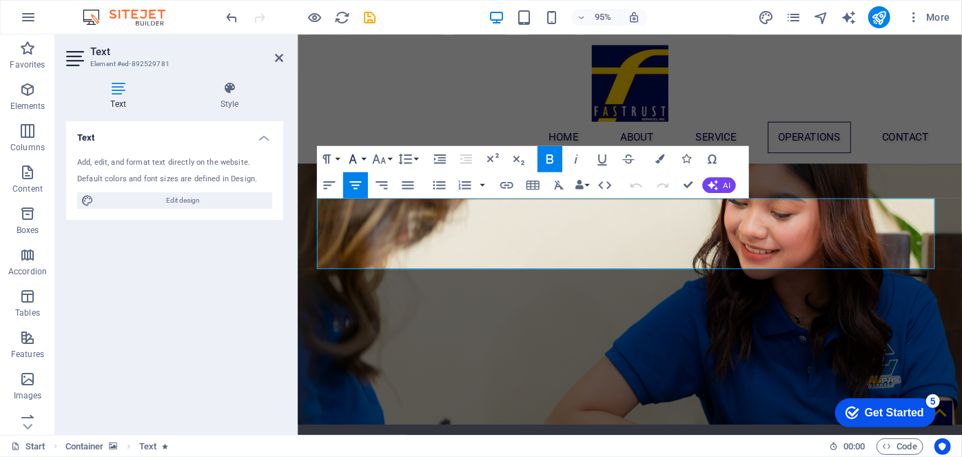
click at [360, 159] on icon "button" at bounding box center [352, 160] width 16 height 16
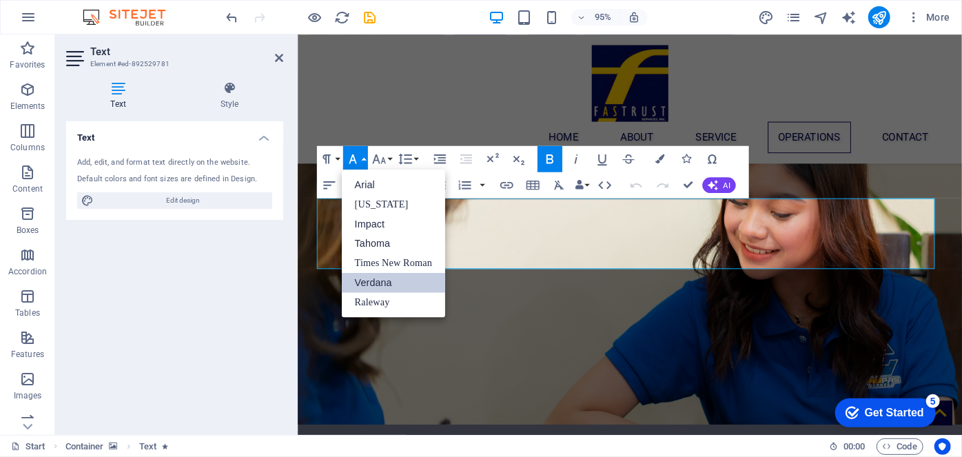
scroll to position [0, 0]
click at [394, 225] on link "Impact" at bounding box center [392, 224] width 103 height 20
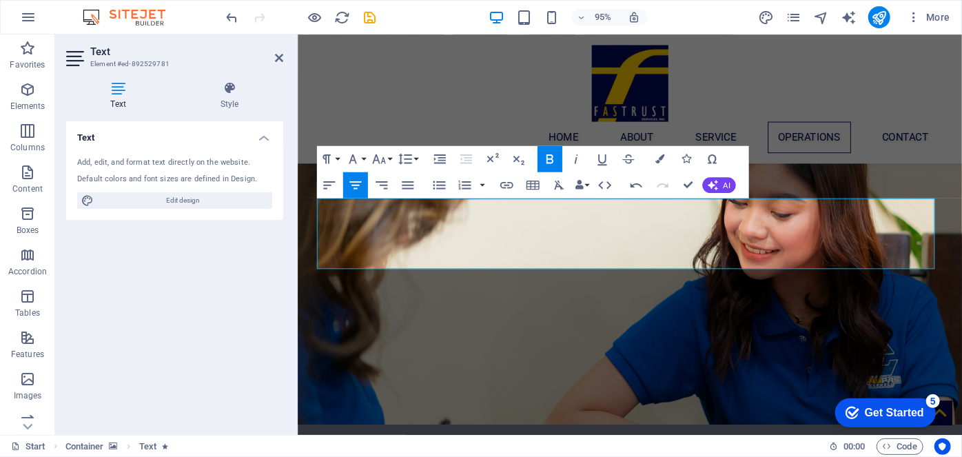
click at [543, 156] on icon "button" at bounding box center [549, 160] width 16 height 16
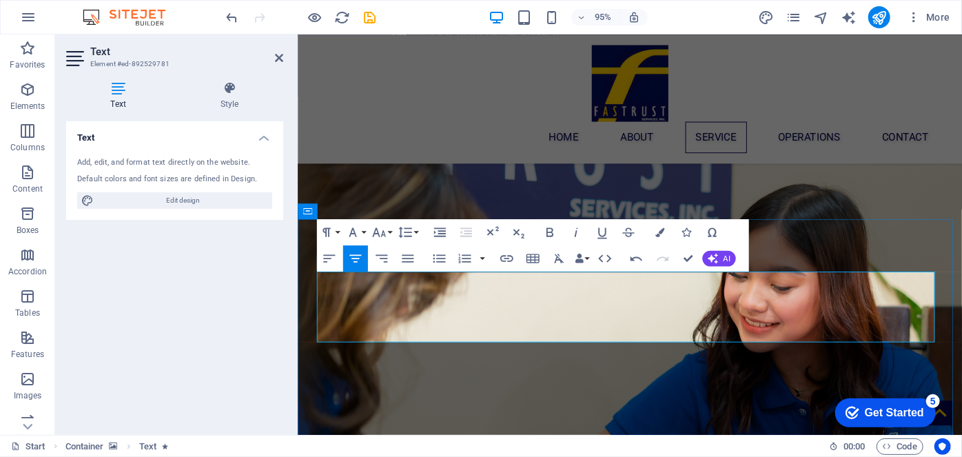
scroll to position [2420, 0]
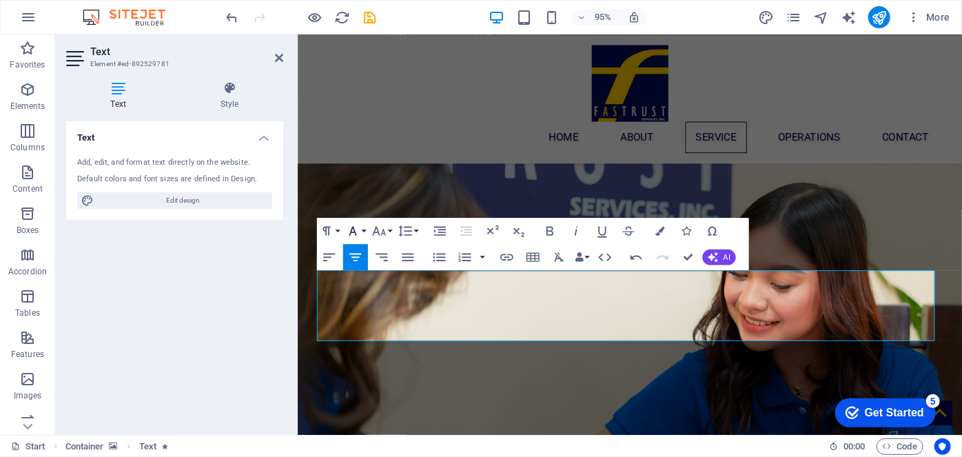
click at [360, 227] on button "Font Family" at bounding box center [354, 231] width 25 height 26
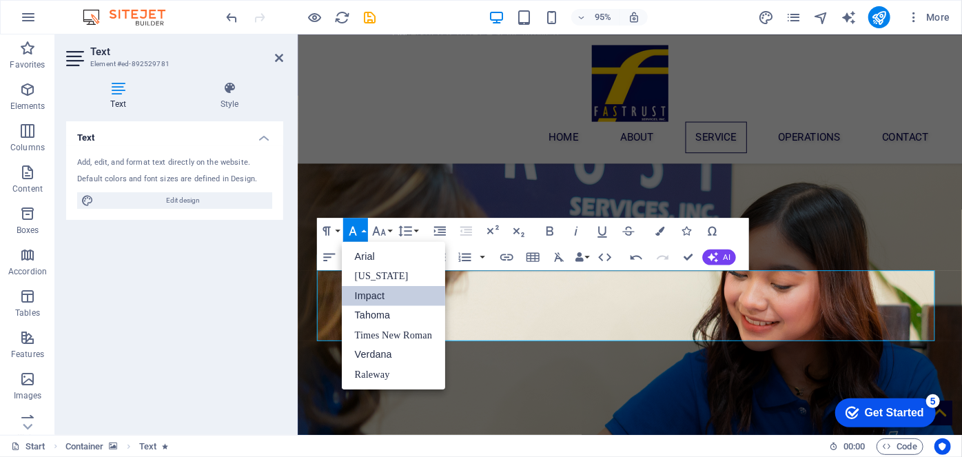
scroll to position [0, 0]
click at [360, 227] on button "Font Family" at bounding box center [354, 231] width 25 height 26
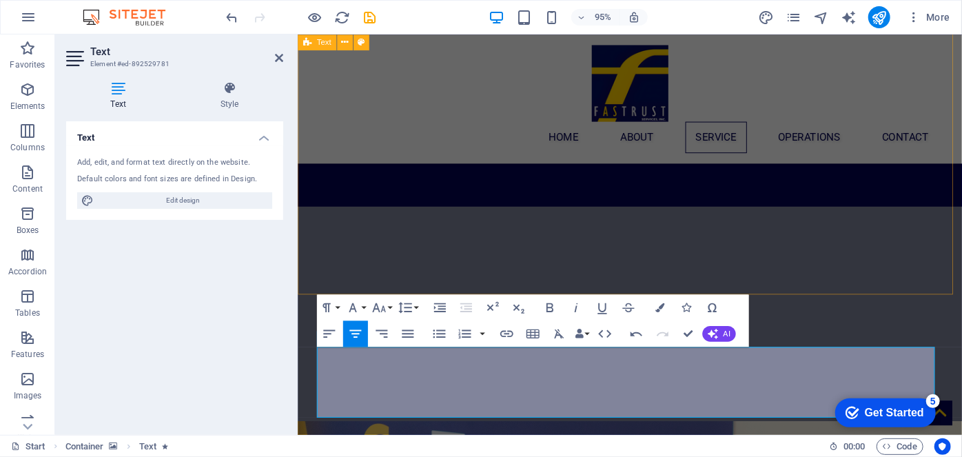
scroll to position [2410, 0]
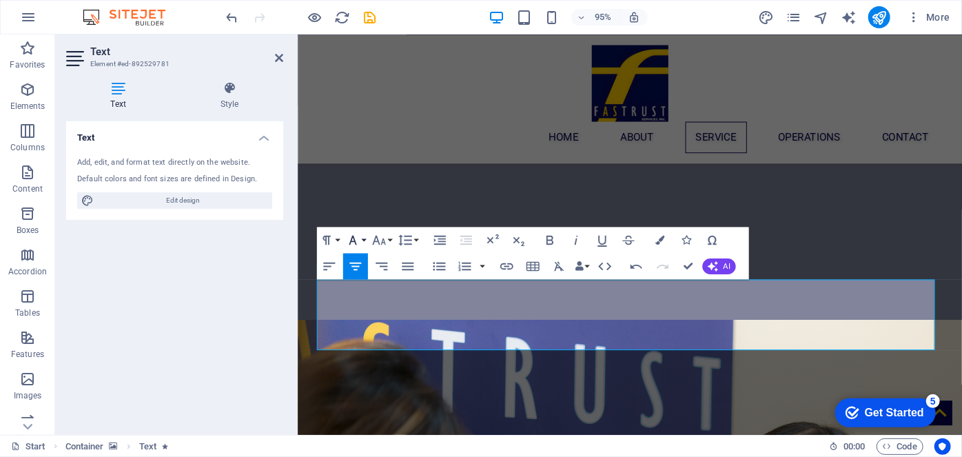
click at [357, 239] on icon "button" at bounding box center [352, 240] width 16 height 16
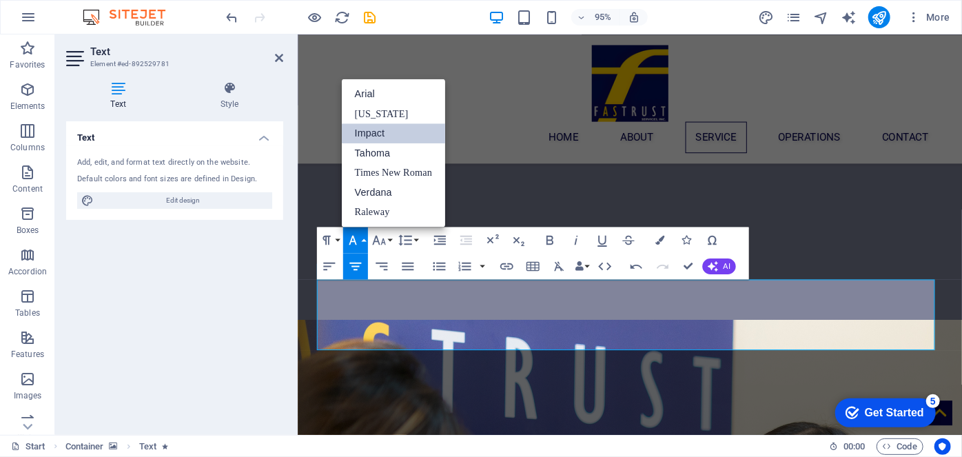
scroll to position [0, 0]
click at [378, 191] on link "Verdana" at bounding box center [392, 193] width 103 height 20
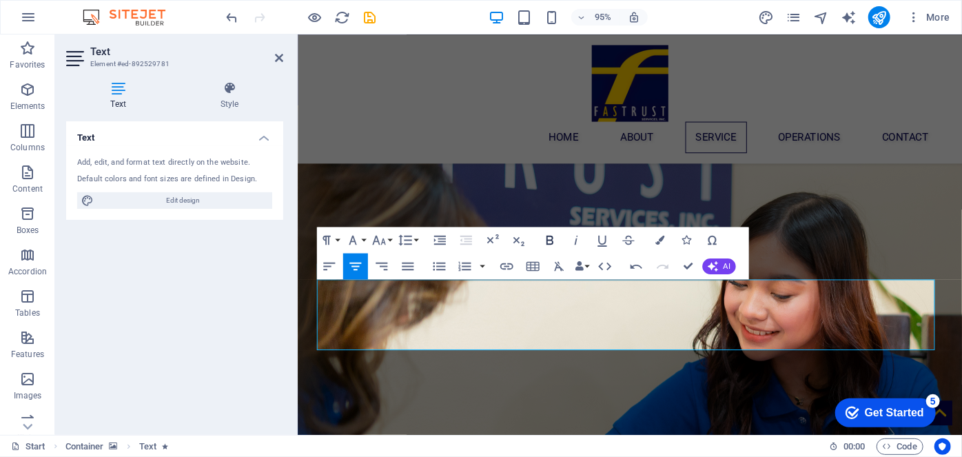
click at [554, 236] on icon "button" at bounding box center [549, 240] width 16 height 16
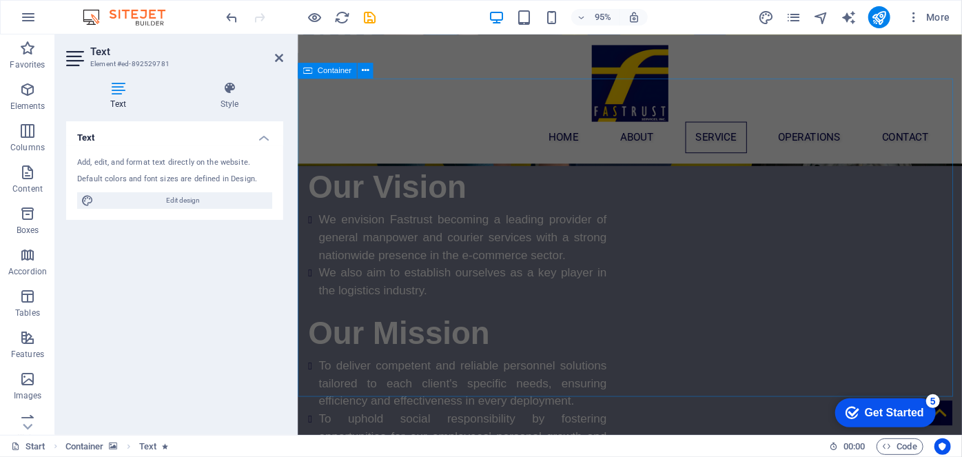
scroll to position [1296, 0]
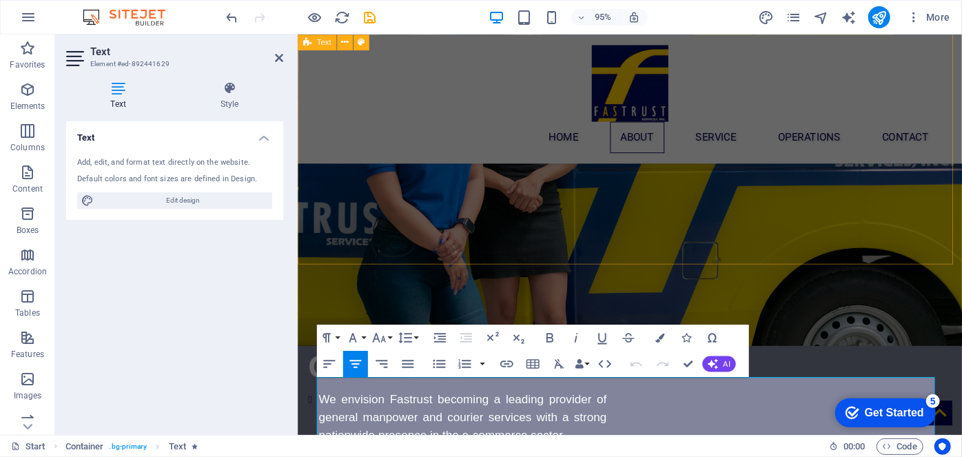
scroll to position [1150, 0]
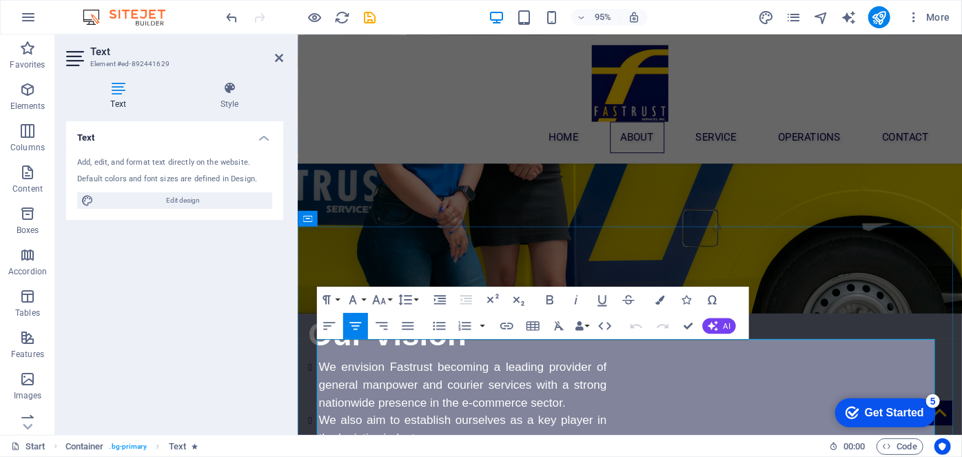
drag, startPoint x: 596, startPoint y: 368, endPoint x: 678, endPoint y: 367, distance: 82.7
click at [545, 298] on icon "button" at bounding box center [549, 299] width 16 height 16
drag, startPoint x: 708, startPoint y: 371, endPoint x: 902, endPoint y: 366, distance: 194.3
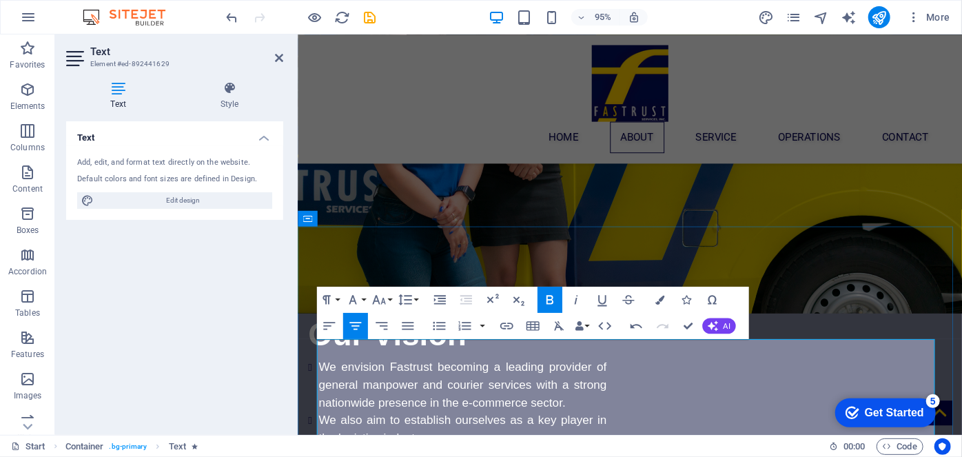
click at [551, 301] on icon "button" at bounding box center [549, 299] width 7 height 9
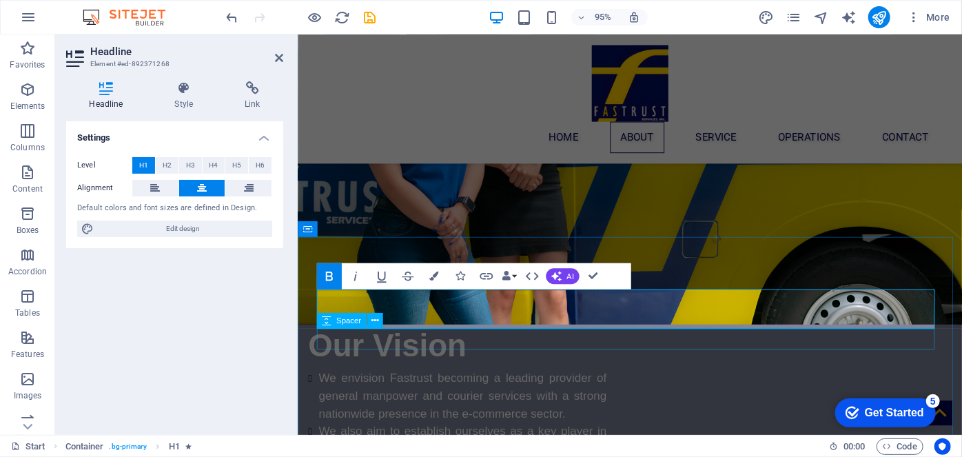
scroll to position [1146, 0]
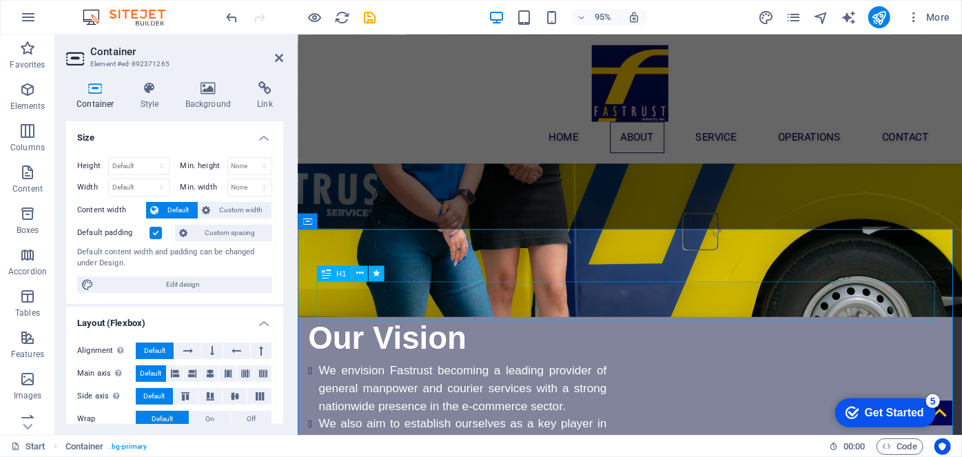
click at [337, 276] on span "H1" at bounding box center [341, 273] width 10 height 8
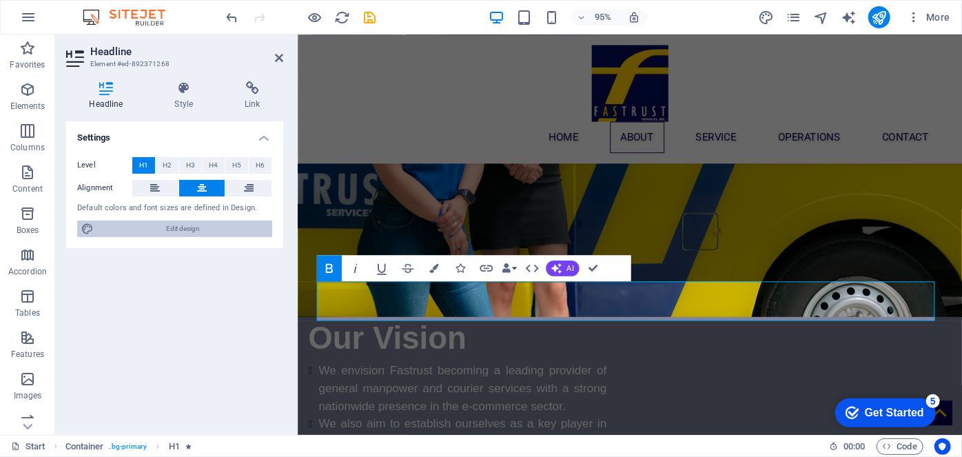
drag, startPoint x: 169, startPoint y: 234, endPoint x: 710, endPoint y: 471, distance: 591.3
click at [169, 234] on span "Edit design" at bounding box center [183, 228] width 170 height 17
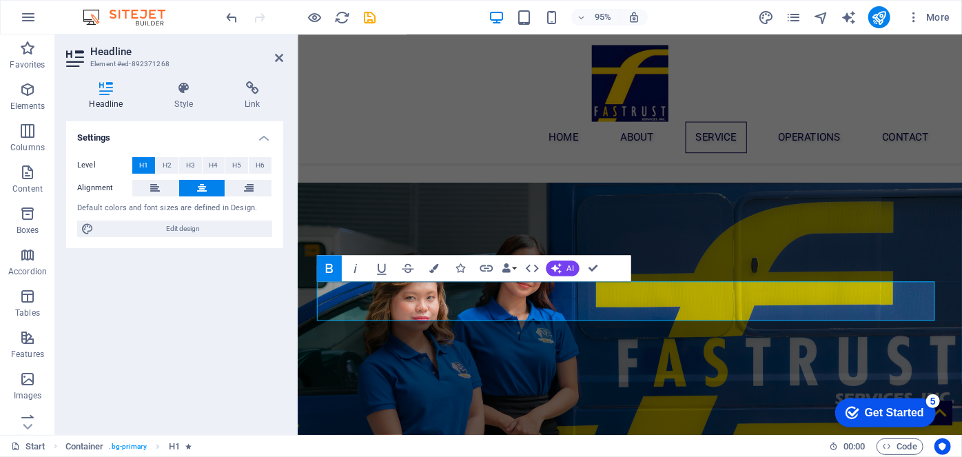
select select "px"
select select "400"
select select "px"
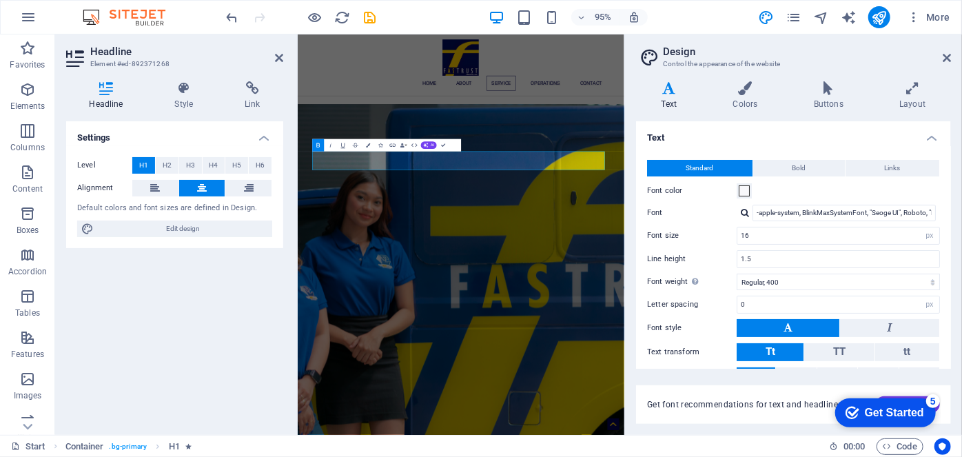
scroll to position [1427, 0]
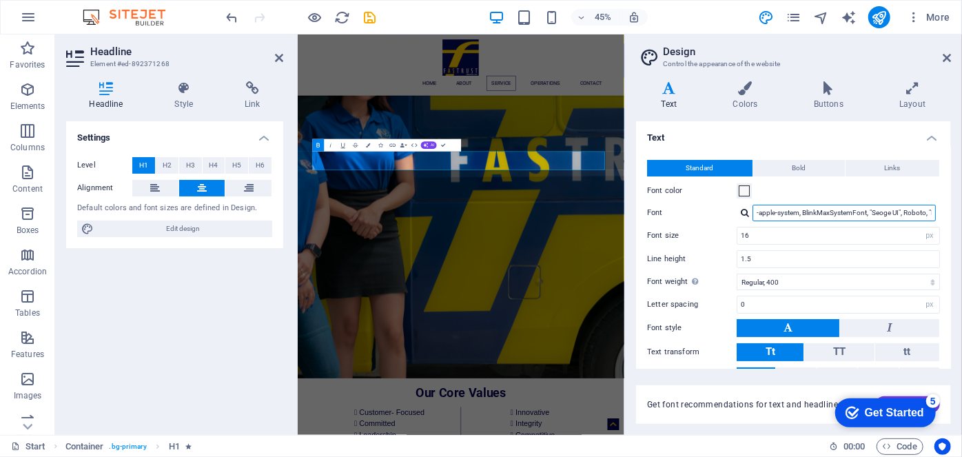
click at [779, 214] on input "-apple-system, BlinkMaxSystemFont, "Seoge UI", Roboto, "Helvetica Neue", Arial,…" at bounding box center [843, 213] width 183 height 17
drag, startPoint x: 874, startPoint y: 225, endPoint x: 877, endPoint y: 216, distance: 9.4
click at [877, 216] on div "Standard Bold Links Font color Font -apple-system, BlinkMaxSystemFont, "Seoge U…" at bounding box center [793, 272] width 320 height 253
click at [877, 216] on input "-apple-system, BlinkMaxSystemFont, "Seoge UI", Roboto, "Helvetica Neue", Arial,…" at bounding box center [843, 213] width 183 height 17
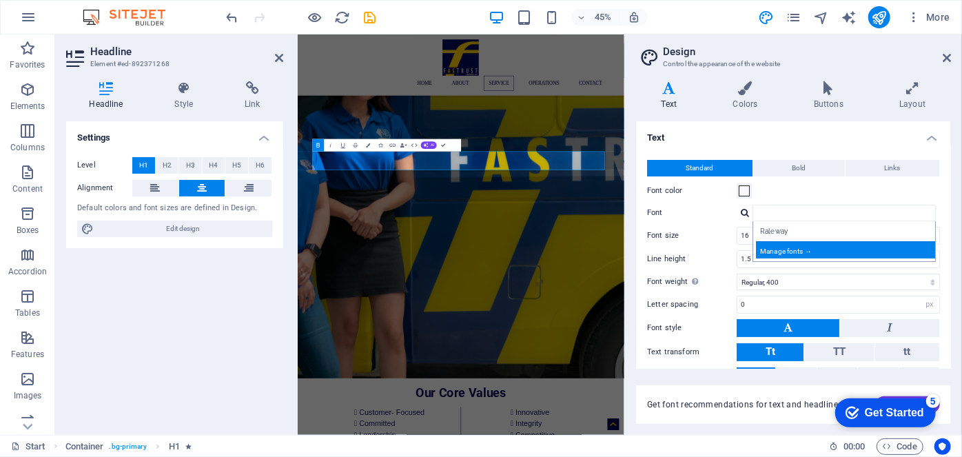
click at [865, 250] on div "Manage fonts →" at bounding box center [847, 249] width 182 height 17
select select "popularity"
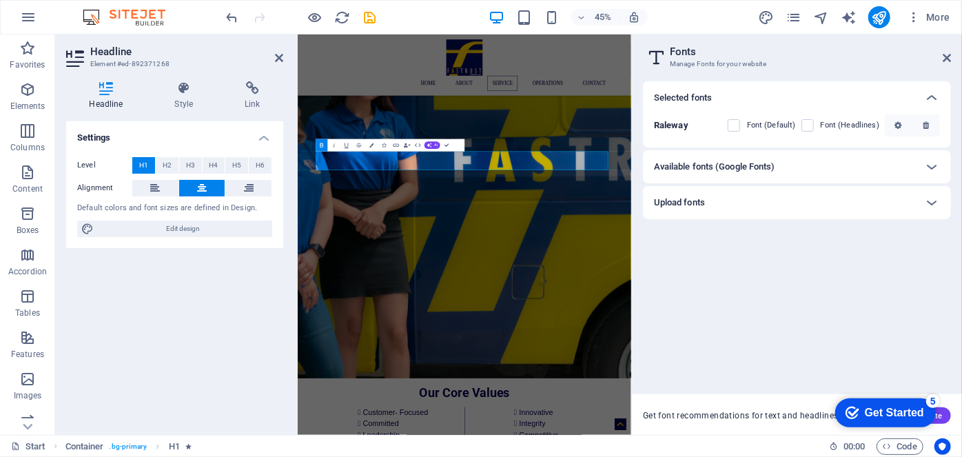
click at [833, 207] on div "Upload fonts" at bounding box center [784, 202] width 261 height 17
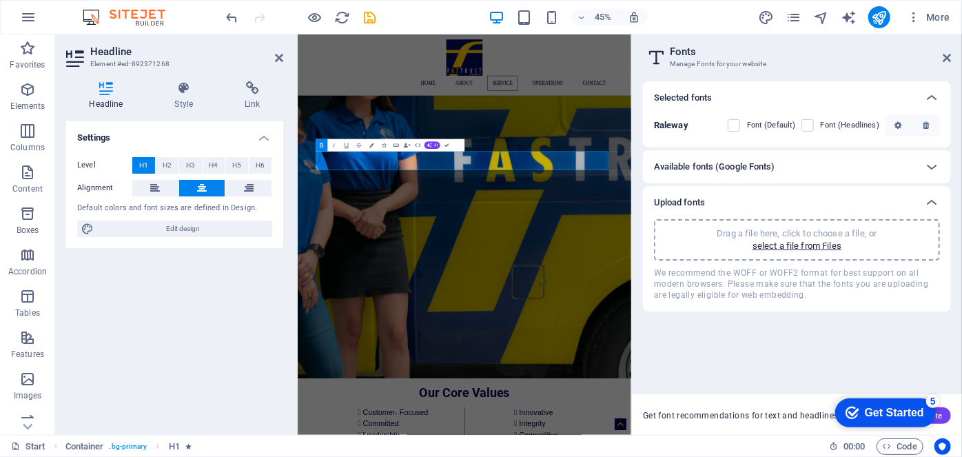
click at [833, 207] on div "Upload fonts" at bounding box center [784, 202] width 261 height 17
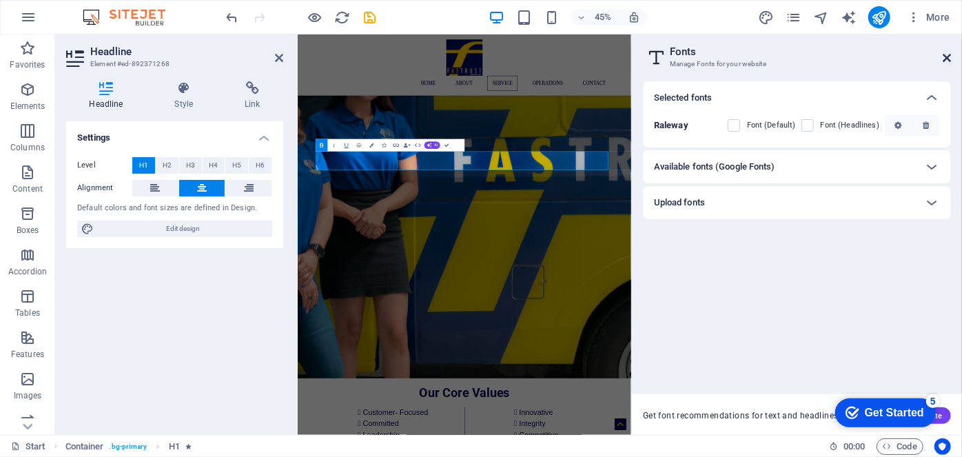
click at [942, 61] on icon at bounding box center [946, 57] width 8 height 11
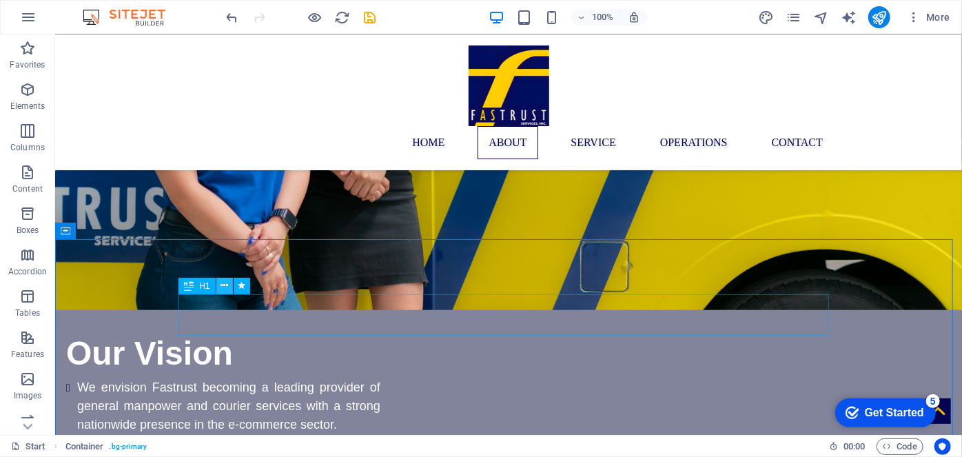
click at [224, 284] on icon at bounding box center [224, 285] width 8 height 14
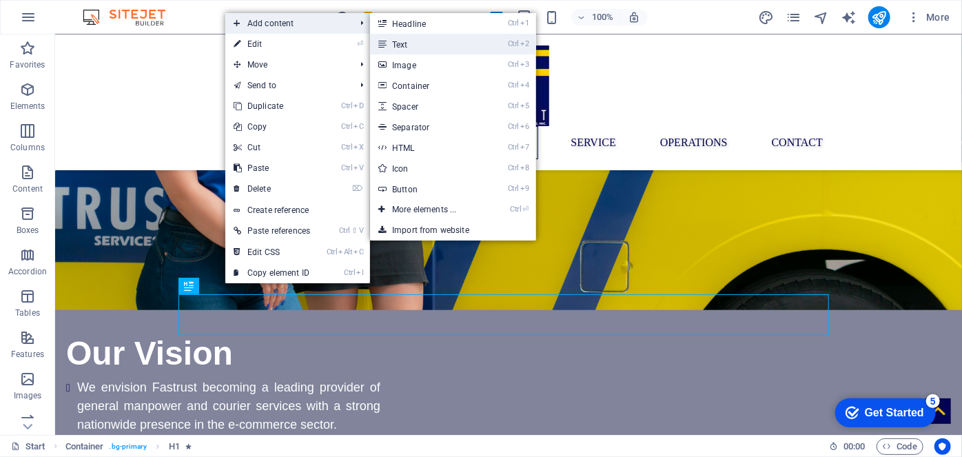
click at [437, 43] on link "Ctrl 2 Text" at bounding box center [427, 44] width 114 height 21
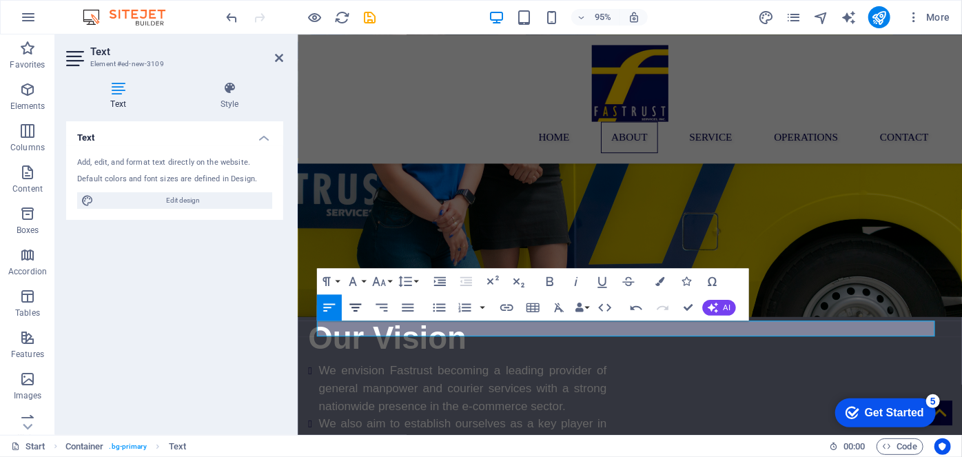
click at [353, 302] on icon "button" at bounding box center [355, 308] width 16 height 16
click at [382, 280] on icon "button" at bounding box center [378, 280] width 13 height 9
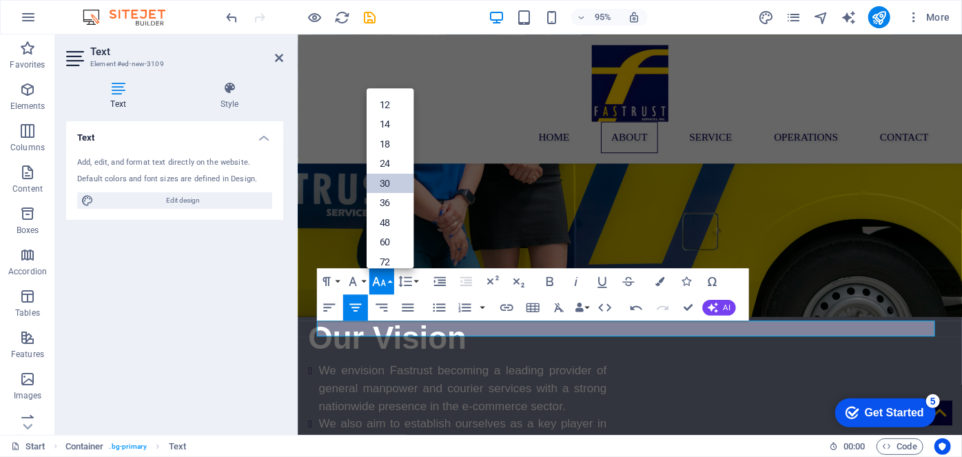
scroll to position [85, 0]
click at [381, 249] on link "72" at bounding box center [389, 258] width 47 height 20
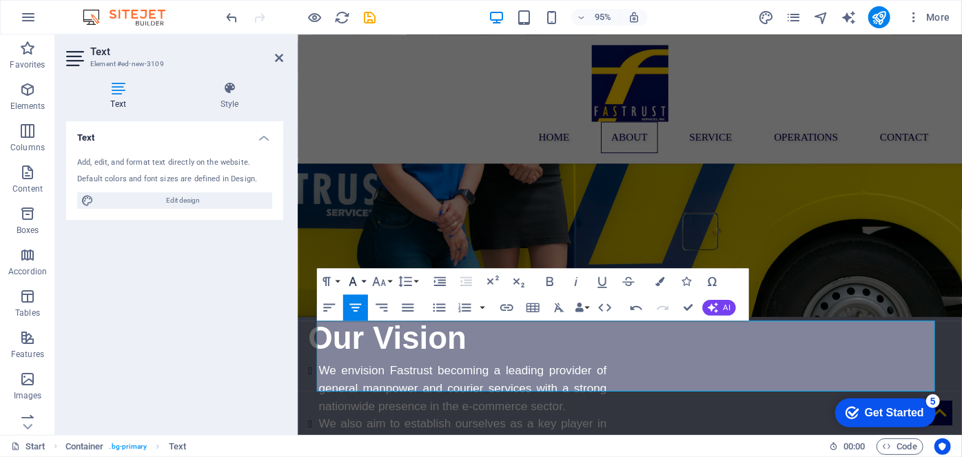
click at [354, 282] on icon "button" at bounding box center [353, 280] width 8 height 9
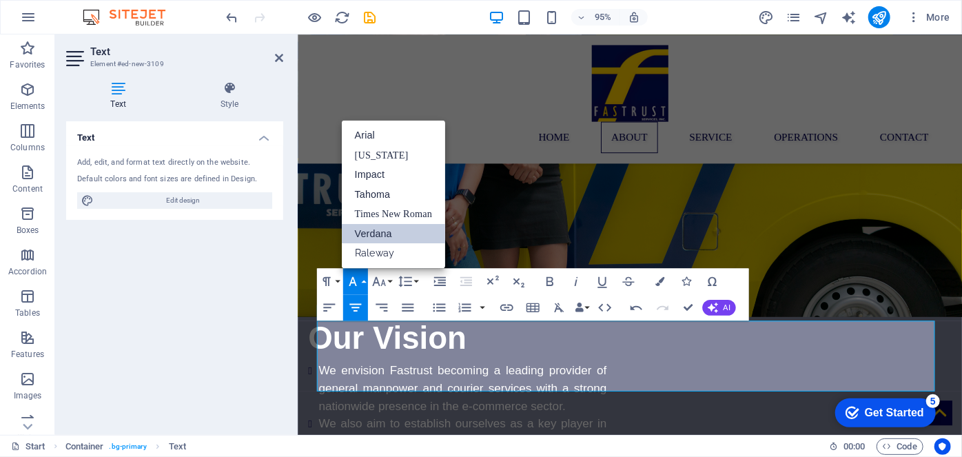
click at [371, 231] on link "Verdana" at bounding box center [392, 233] width 103 height 20
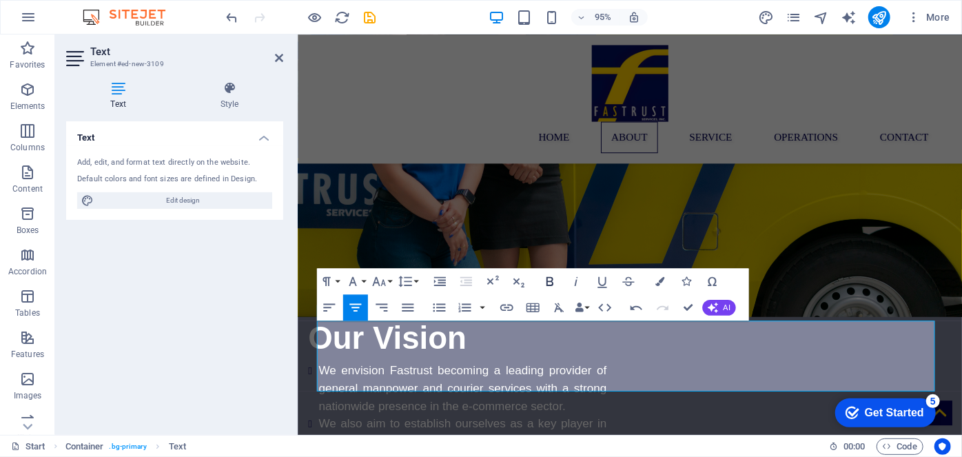
click at [551, 280] on icon "button" at bounding box center [549, 280] width 7 height 9
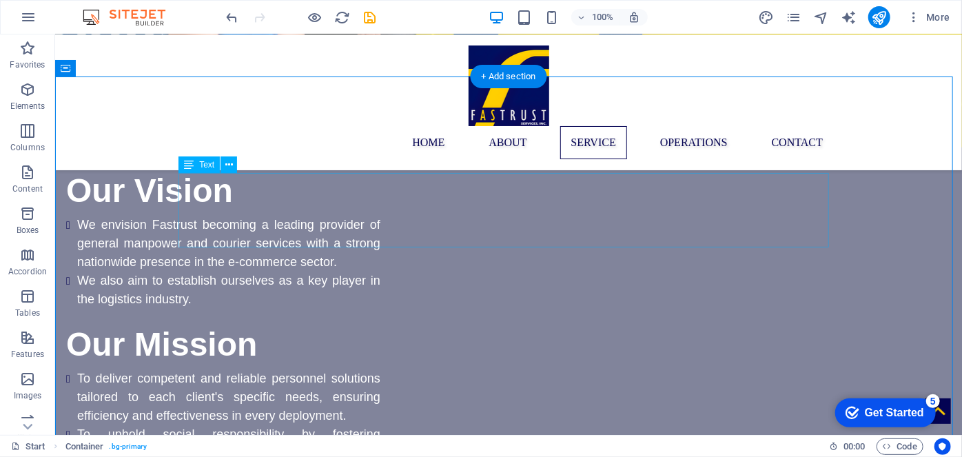
scroll to position [1253, 0]
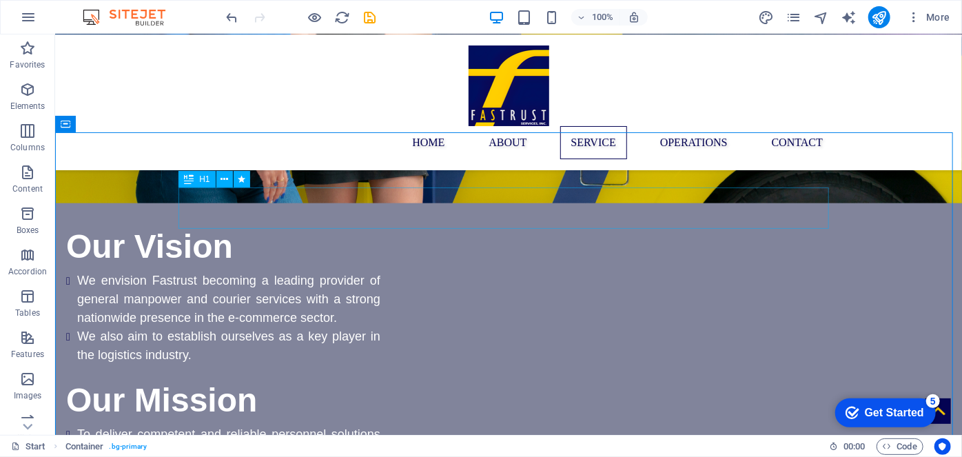
click at [184, 175] on icon at bounding box center [189, 179] width 10 height 17
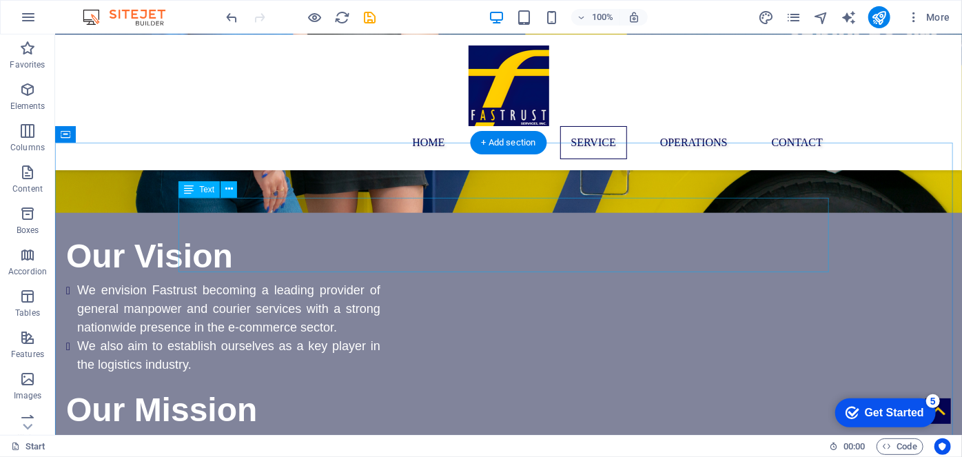
scroll to position [1243, 0]
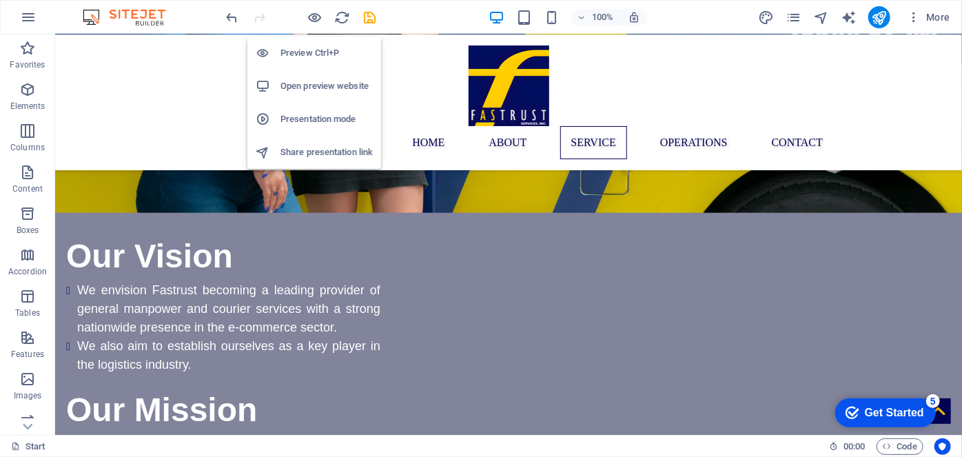
click at [326, 59] on h6 "Preview Ctrl+P" at bounding box center [326, 53] width 92 height 17
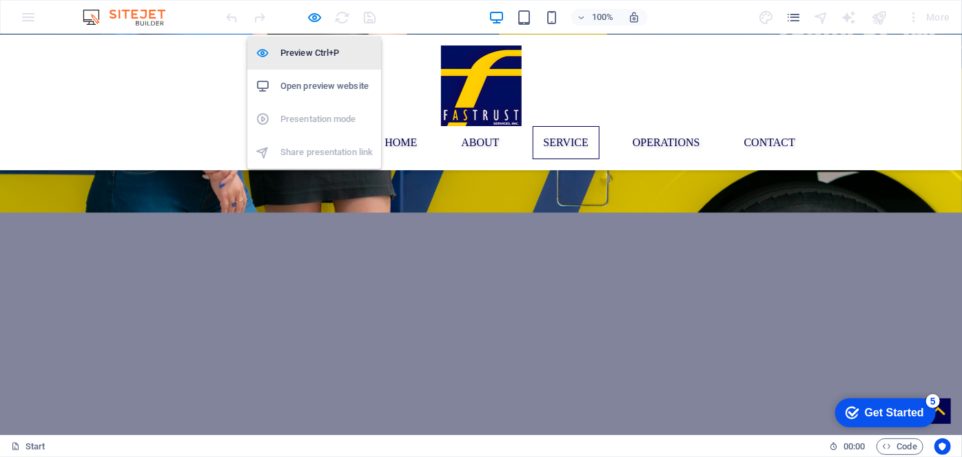
click at [321, 52] on h6 "Preview Ctrl+P" at bounding box center [326, 53] width 92 height 17
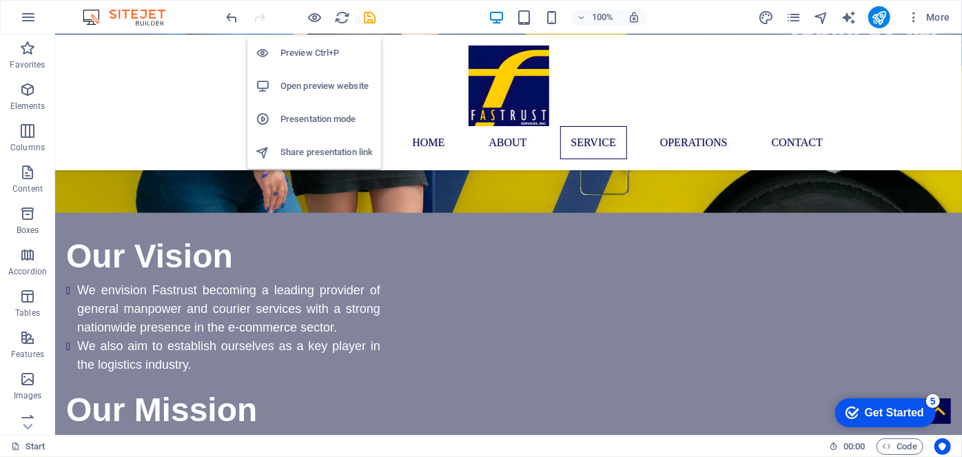
click at [322, 81] on h6 "Open preview website" at bounding box center [326, 86] width 92 height 17
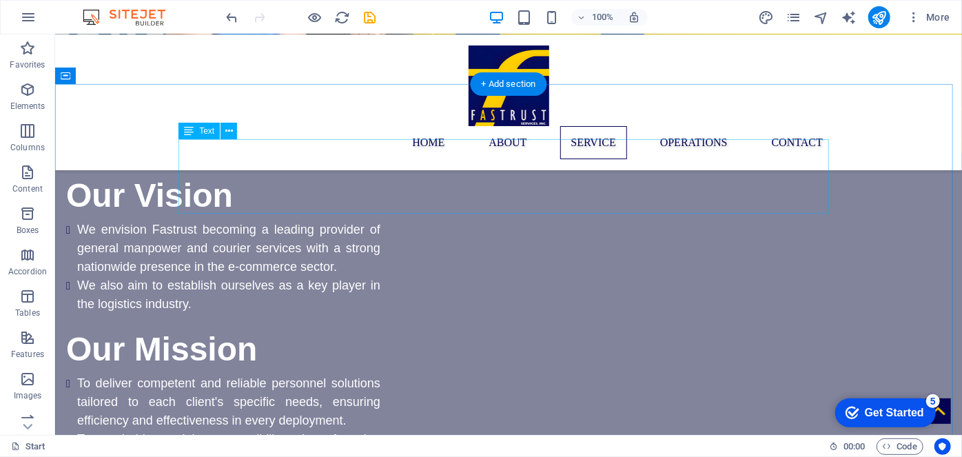
scroll to position [1313, 0]
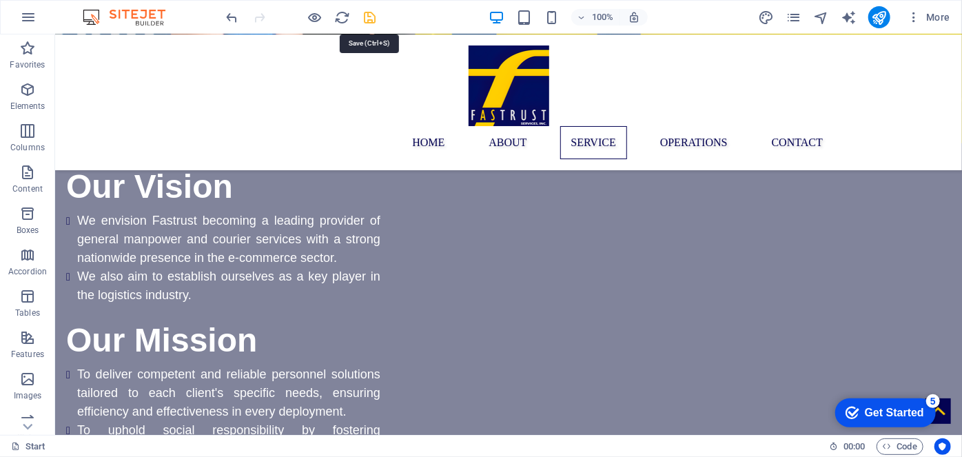
click at [369, 12] on icon "save" at bounding box center [370, 18] width 16 height 16
click at [369, 12] on div at bounding box center [301, 17] width 154 height 22
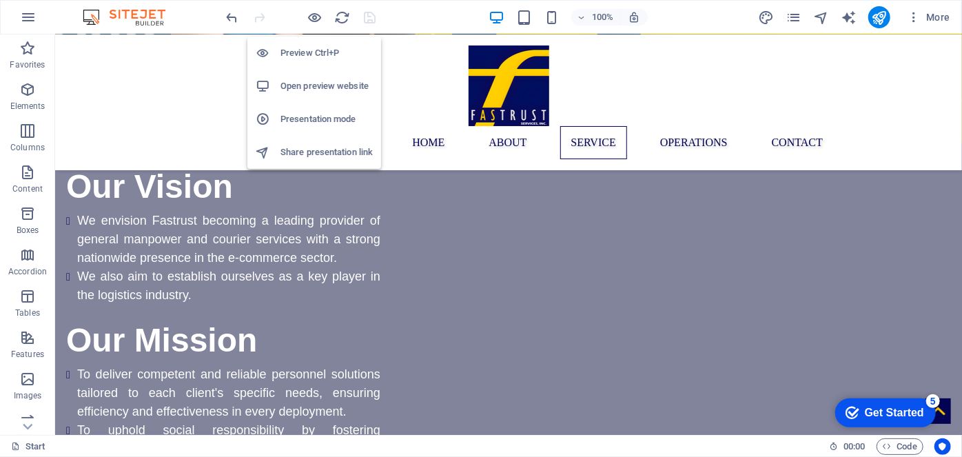
click at [314, 94] on h6 "Open preview website" at bounding box center [326, 86] width 92 height 17
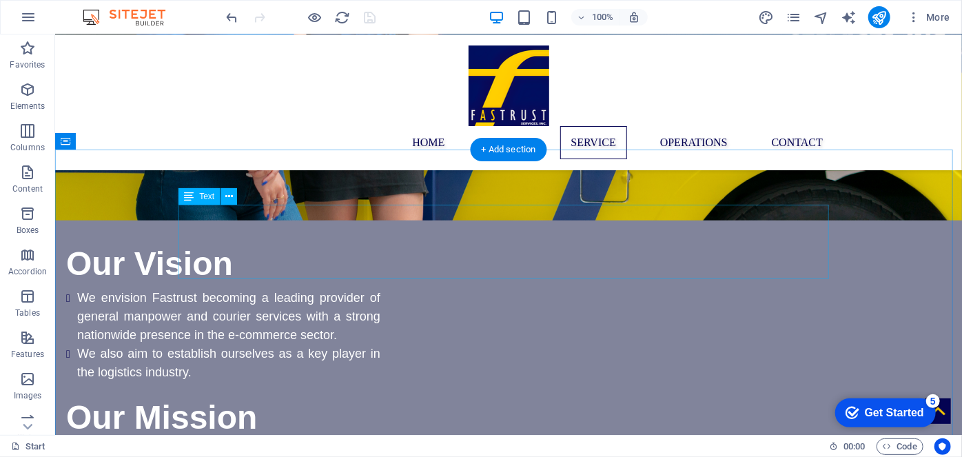
scroll to position [1236, 0]
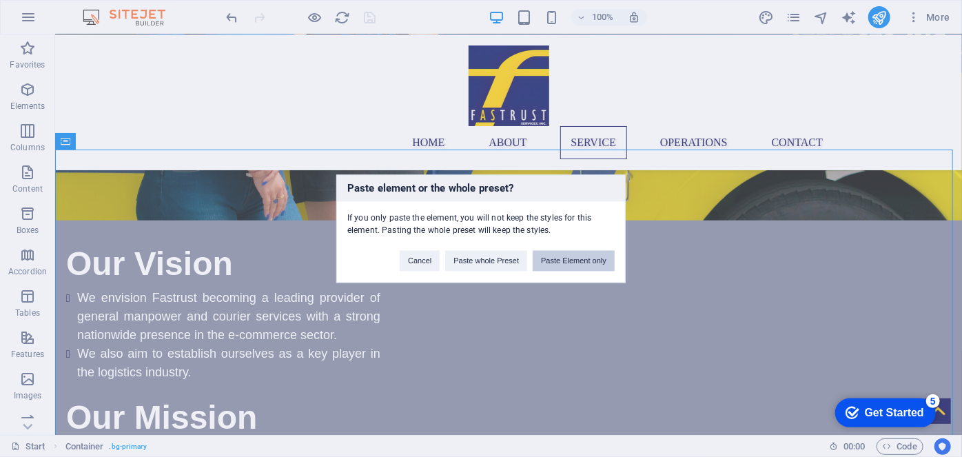
click at [574, 264] on button "Paste Element only" at bounding box center [573, 260] width 82 height 21
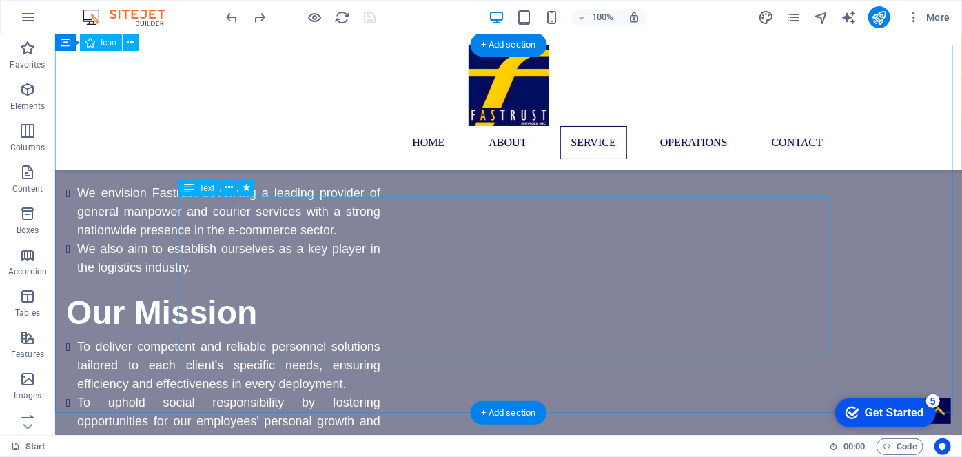
scroll to position [1330, 0]
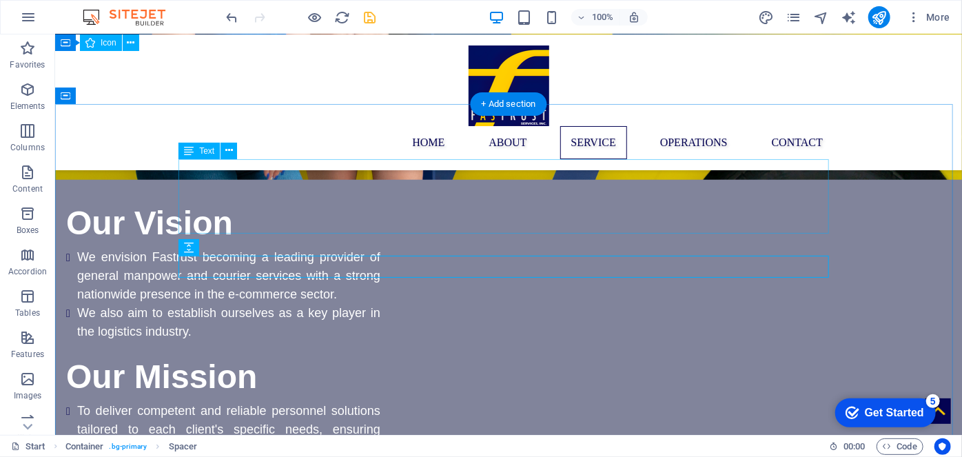
scroll to position [1276, 0]
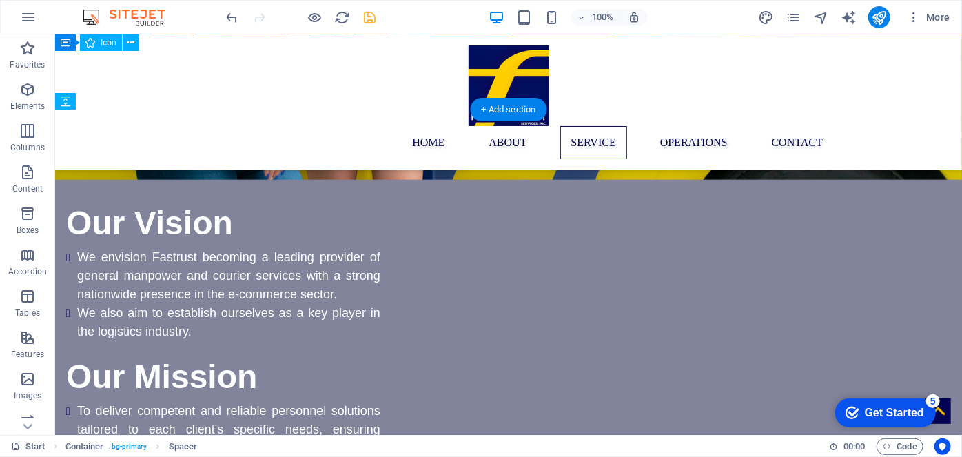
drag, startPoint x: 271, startPoint y: 262, endPoint x: 216, endPoint y: 190, distance: 90.9
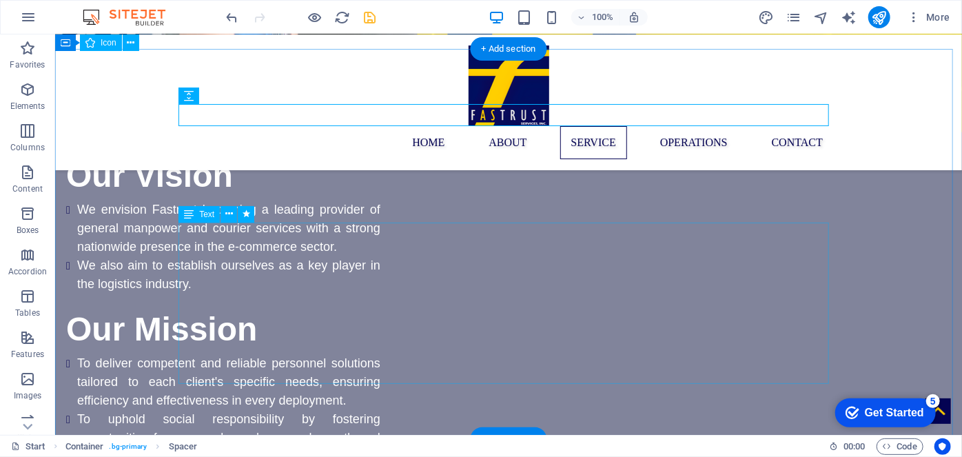
scroll to position [1324, 0]
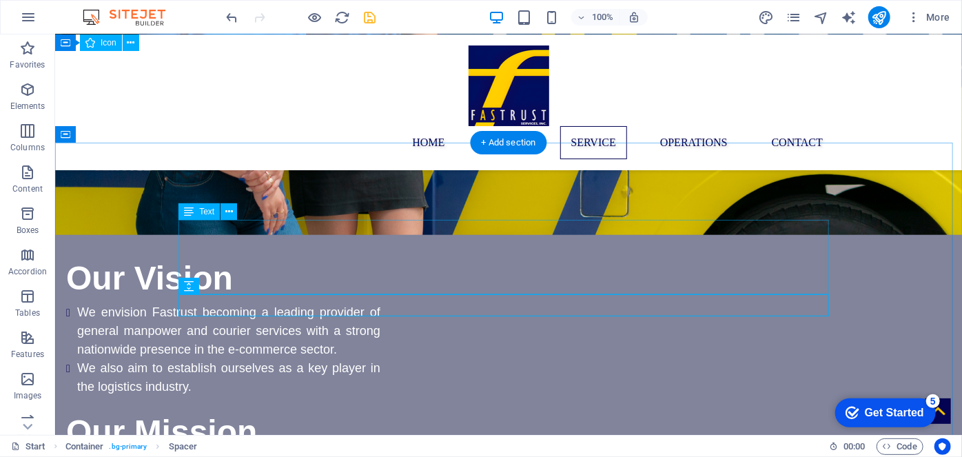
scroll to position [1216, 0]
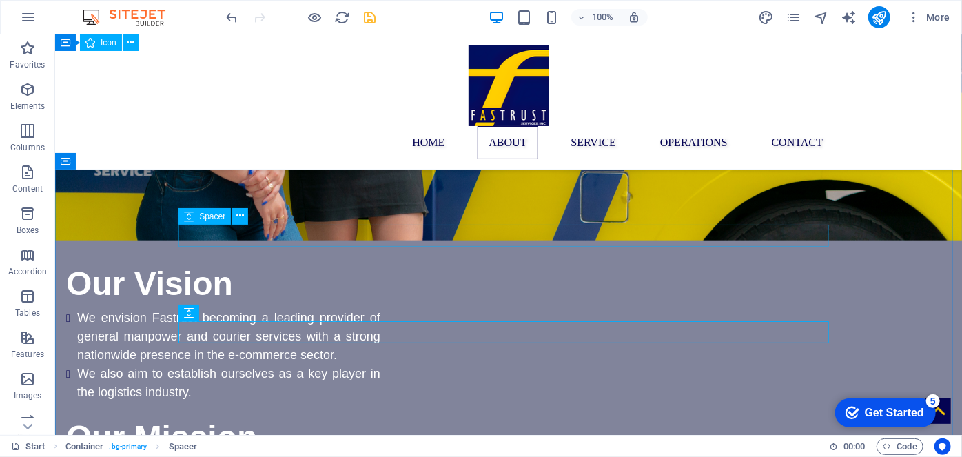
click at [225, 211] on div "Spacer" at bounding box center [204, 216] width 52 height 17
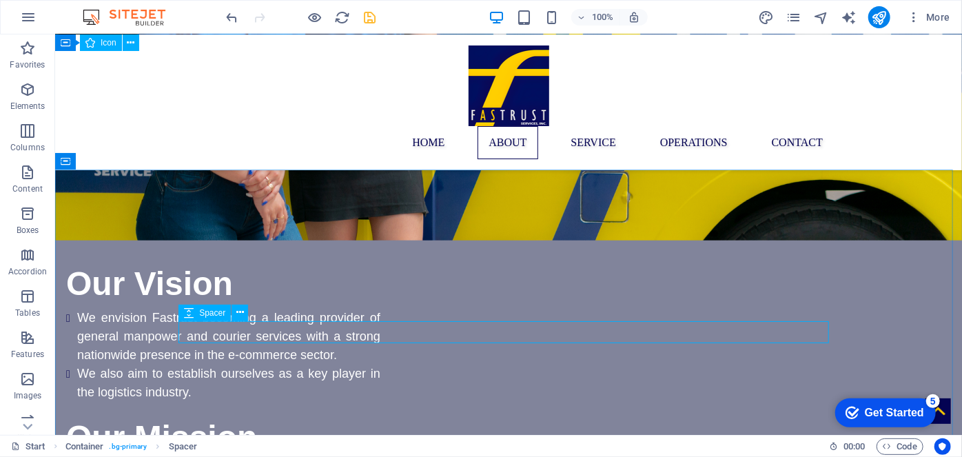
click at [211, 315] on span "Spacer" at bounding box center [212, 313] width 26 height 8
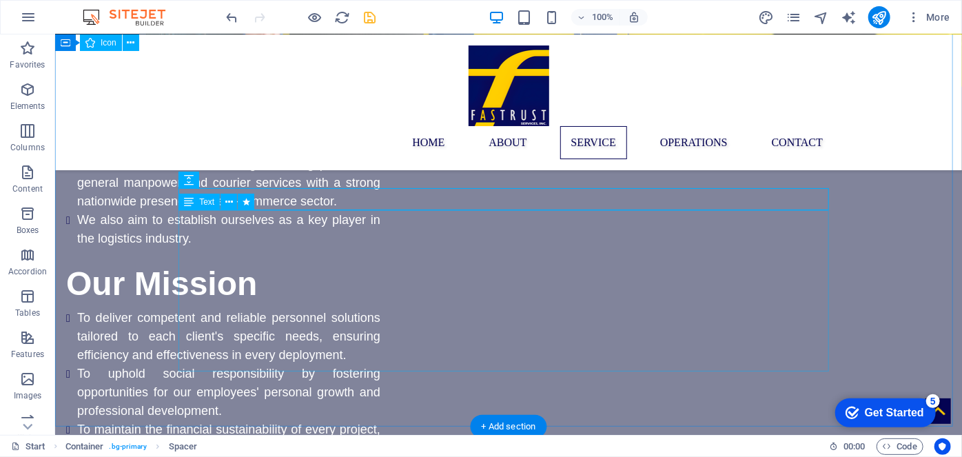
scroll to position [1371, 0]
drag, startPoint x: 264, startPoint y: 210, endPoint x: 232, endPoint y: 378, distance: 171.0
drag, startPoint x: 268, startPoint y: 214, endPoint x: 227, endPoint y: 382, distance: 173.1
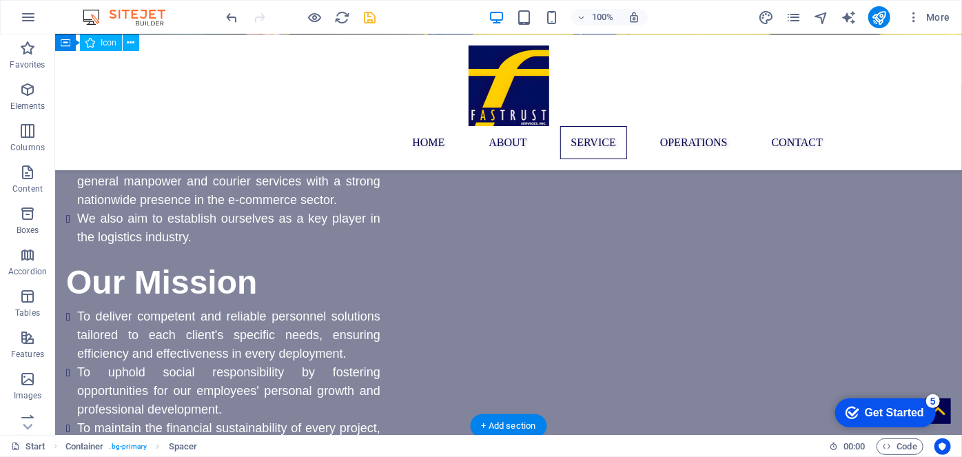
drag, startPoint x: 271, startPoint y: 214, endPoint x: 300, endPoint y: 365, distance: 153.6
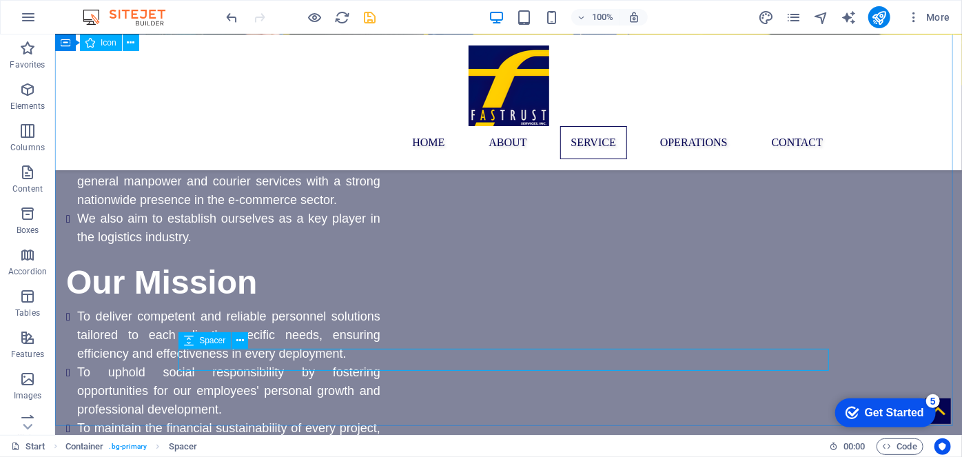
click at [216, 340] on span "Spacer" at bounding box center [212, 340] width 26 height 8
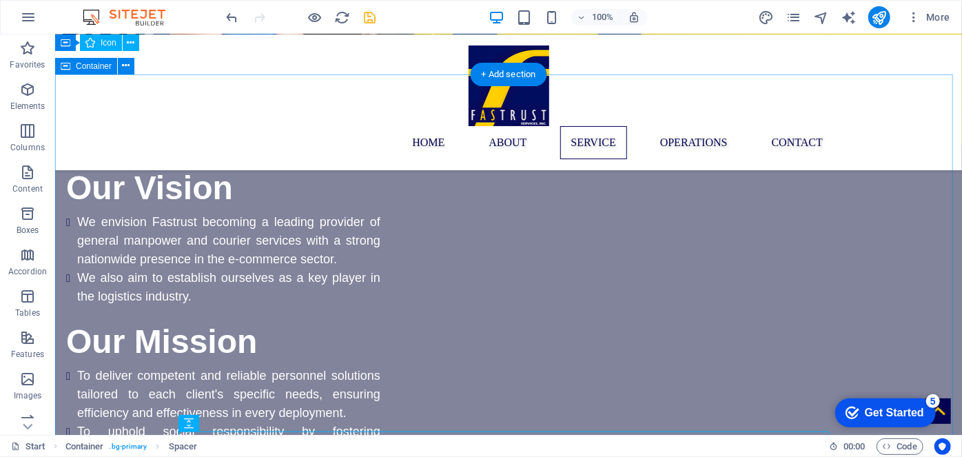
scroll to position [1318, 0]
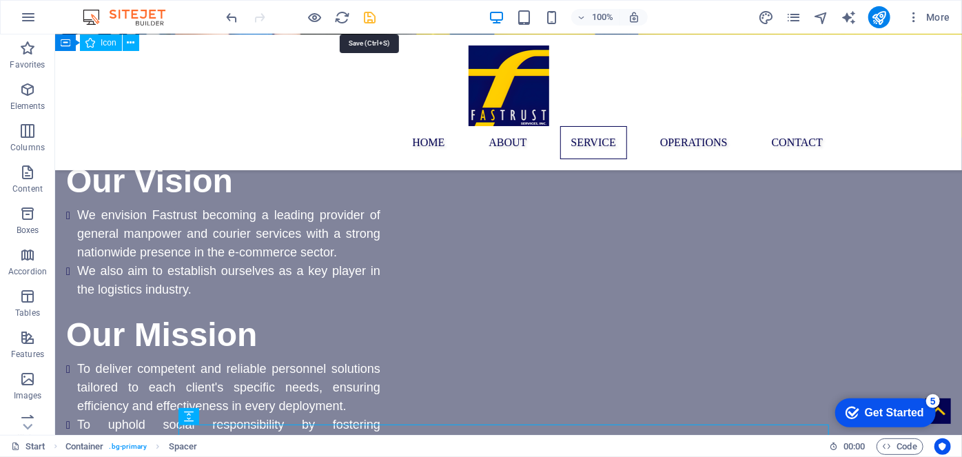
click at [368, 13] on icon "save" at bounding box center [370, 18] width 16 height 16
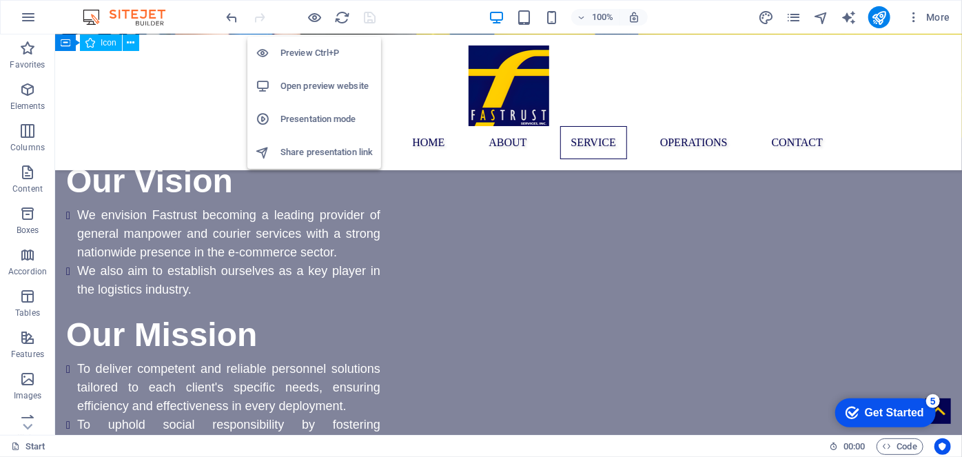
click at [307, 57] on h6 "Preview Ctrl+P" at bounding box center [326, 53] width 92 height 17
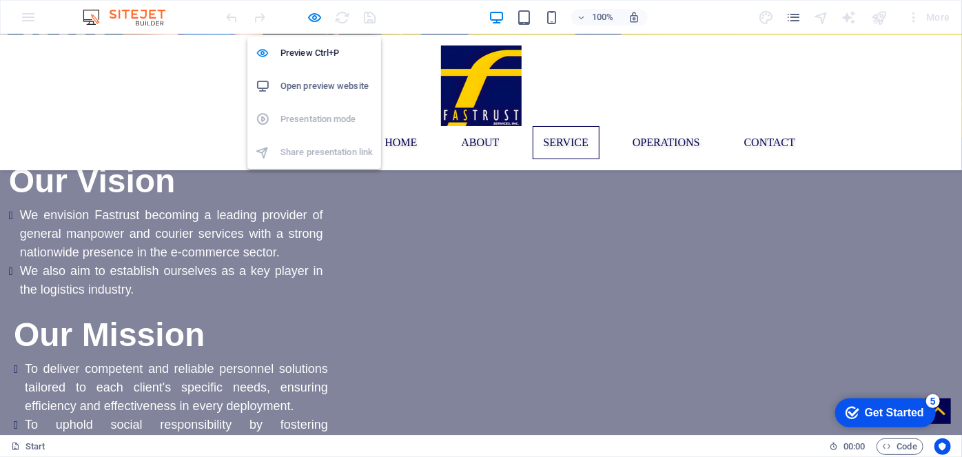
click at [309, 89] on h6 "Open preview website" at bounding box center [326, 86] width 92 height 17
click at [311, 48] on h6 "Preview Ctrl+P" at bounding box center [326, 53] width 92 height 17
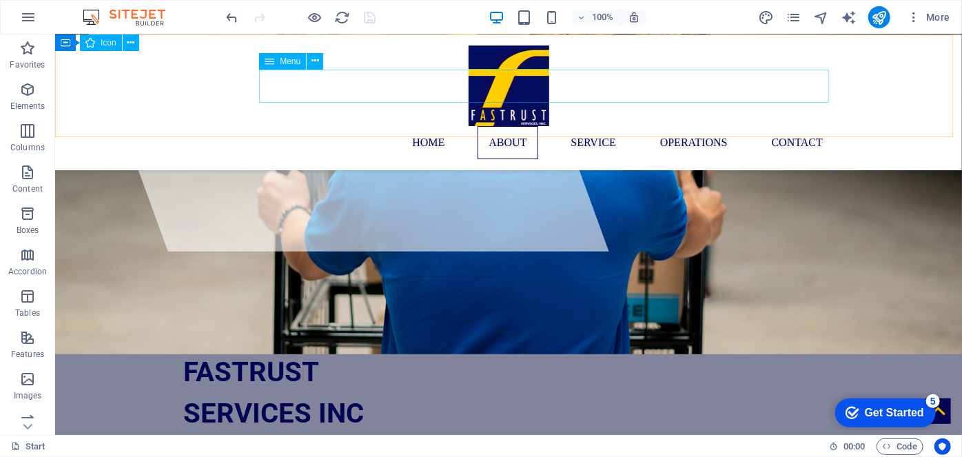
scroll to position [0, 0]
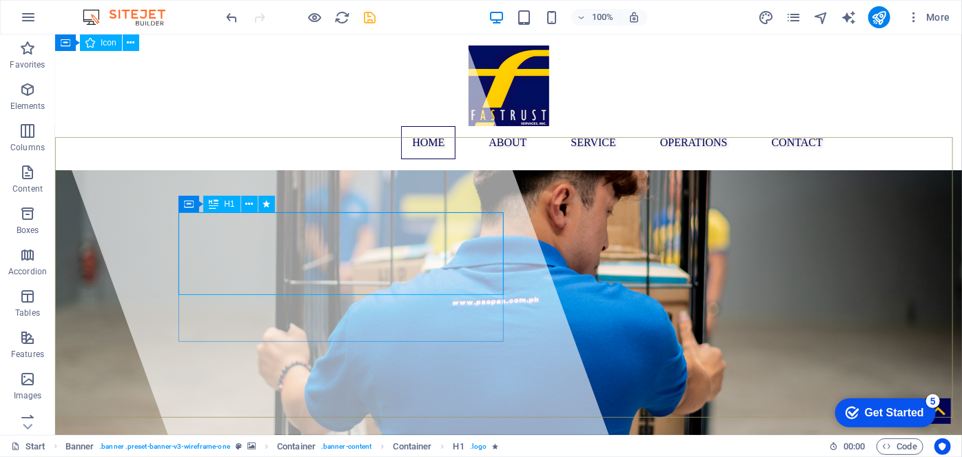
click at [216, 200] on icon at bounding box center [214, 204] width 10 height 17
click at [191, 200] on icon at bounding box center [189, 204] width 10 height 17
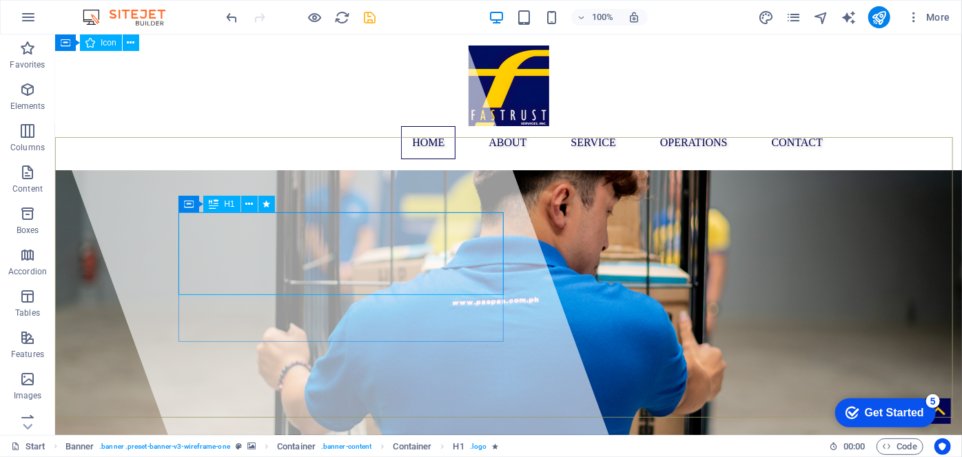
click at [230, 203] on span "H1" at bounding box center [229, 204] width 10 height 8
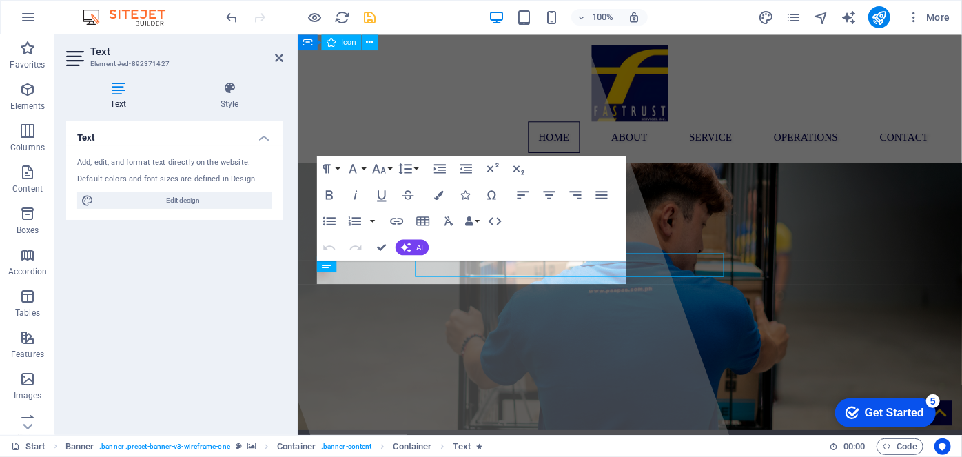
click at [262, 276] on div "Text Element #ed-892371427 Text Style Text Add, edit, and format text directly …" at bounding box center [508, 234] width 906 height 400
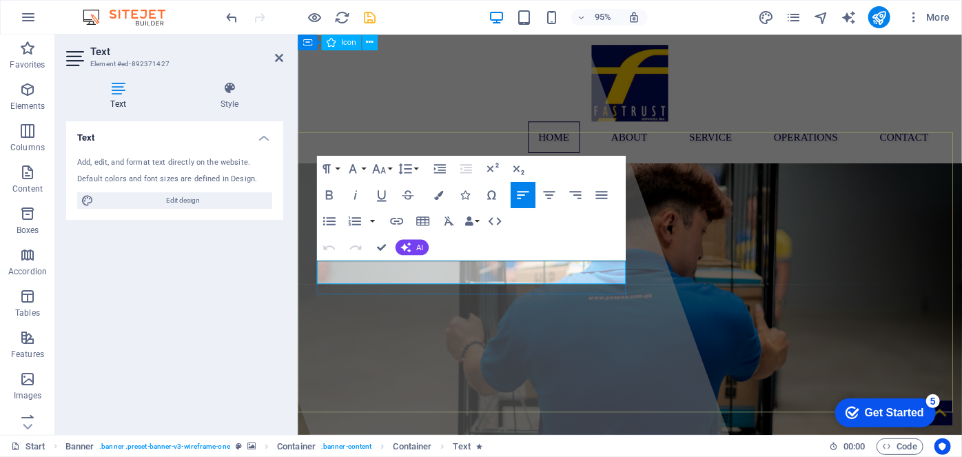
click strong "Fastrust"
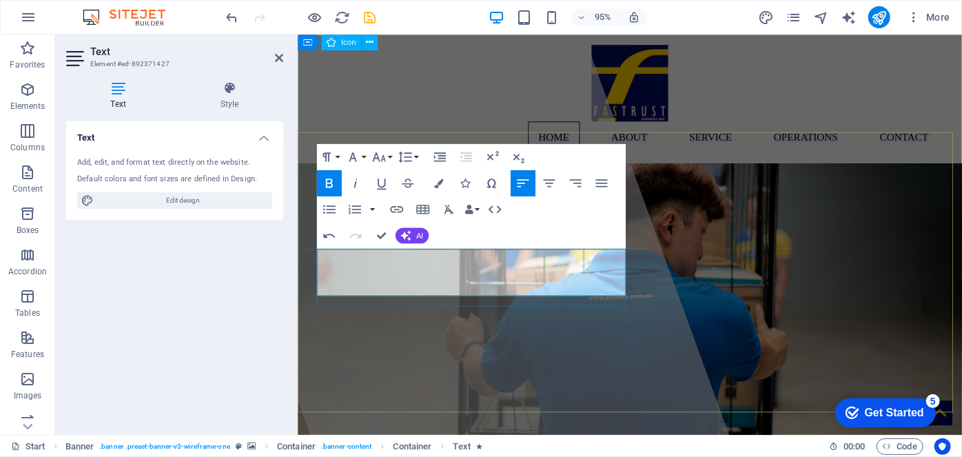
click at [384, 154] on icon "button" at bounding box center [379, 157] width 16 height 16
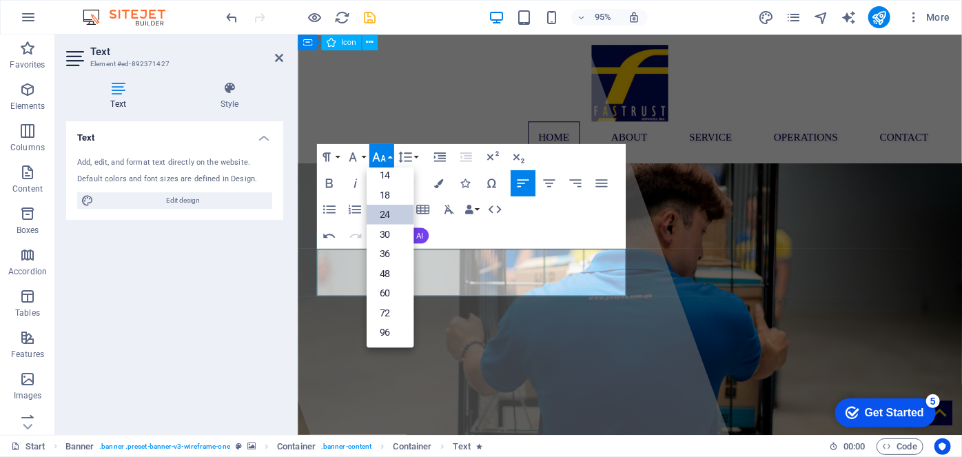
scroll to position [111, 0]
click at [384, 332] on link "96" at bounding box center [389, 332] width 47 height 20
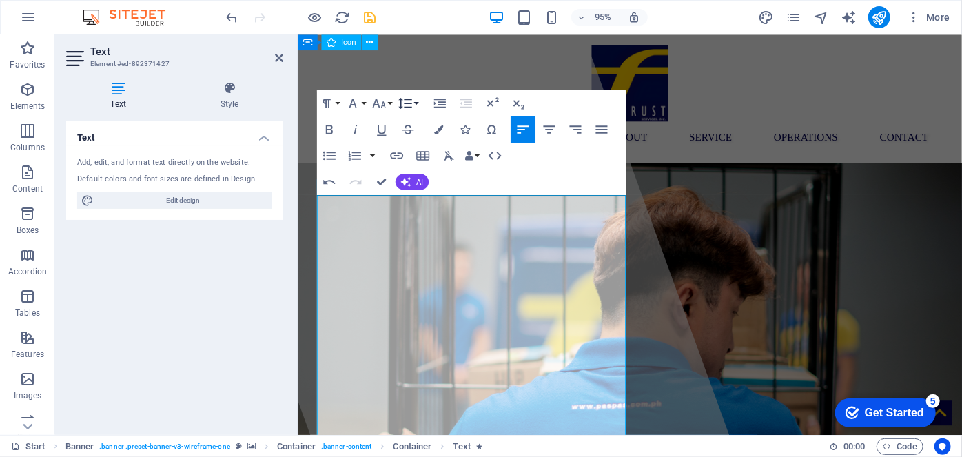
click at [412, 98] on icon "button" at bounding box center [405, 103] width 16 height 16
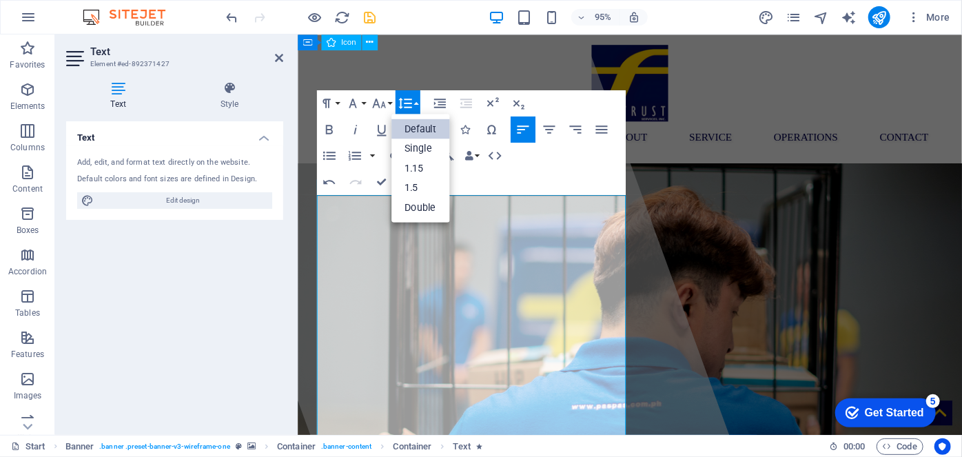
scroll to position [0, 0]
click at [381, 103] on icon "button" at bounding box center [379, 103] width 16 height 16
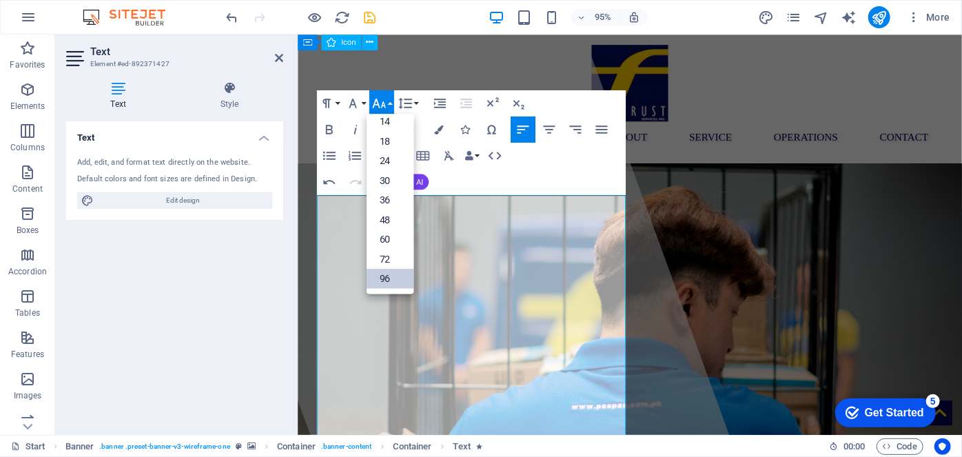
scroll to position [111, 0]
click at [393, 214] on link "48" at bounding box center [389, 220] width 47 height 20
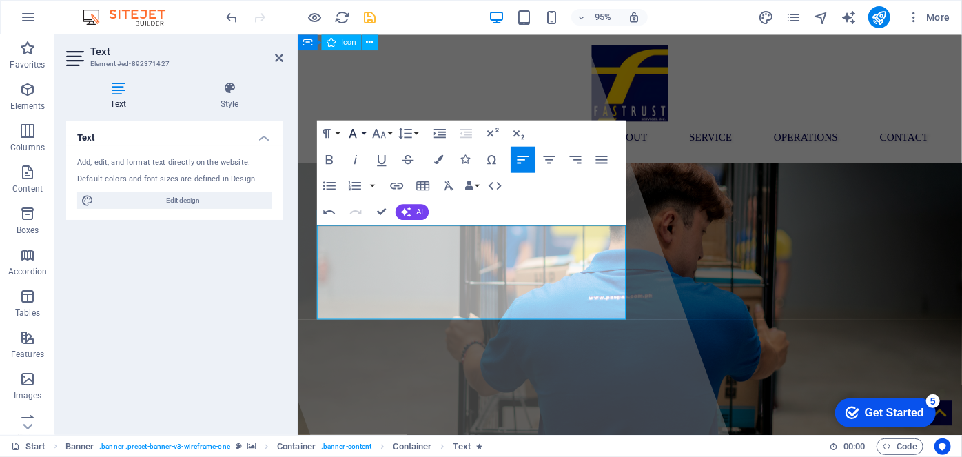
click at [356, 134] on icon "button" at bounding box center [352, 133] width 16 height 16
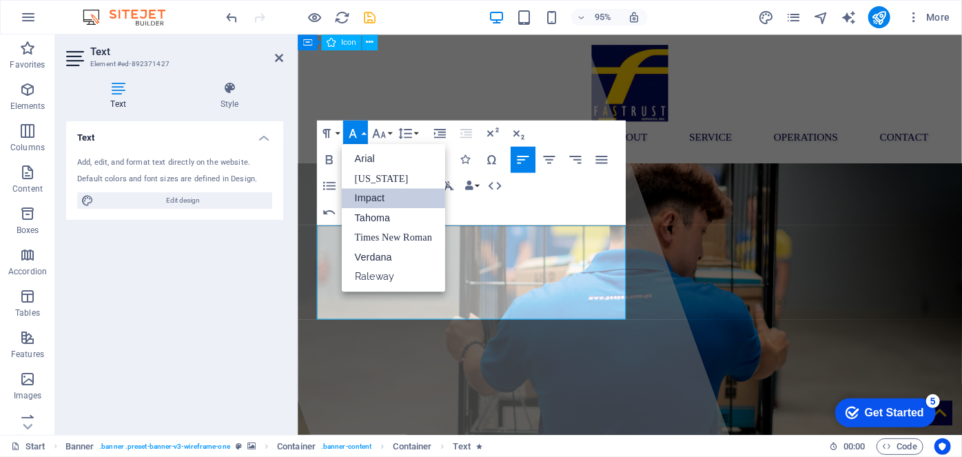
click at [375, 203] on link "Impact" at bounding box center [392, 198] width 103 height 20
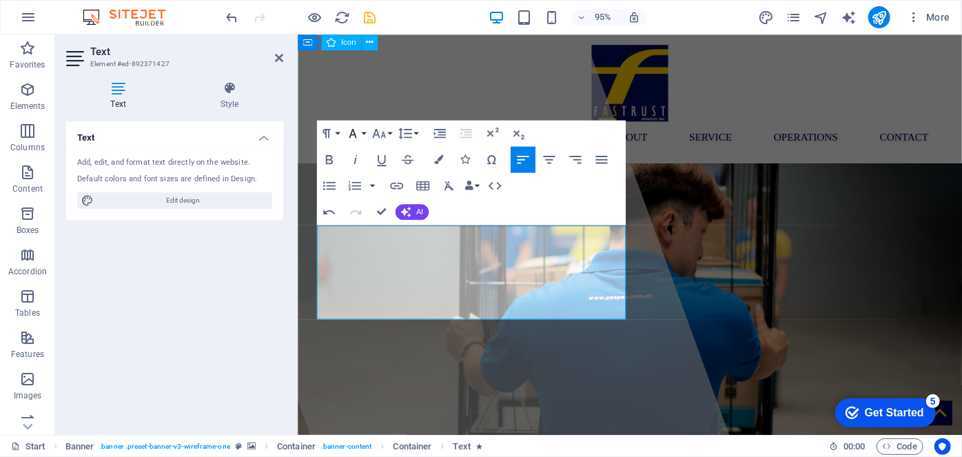
click at [355, 138] on icon "button" at bounding box center [353, 133] width 8 height 9
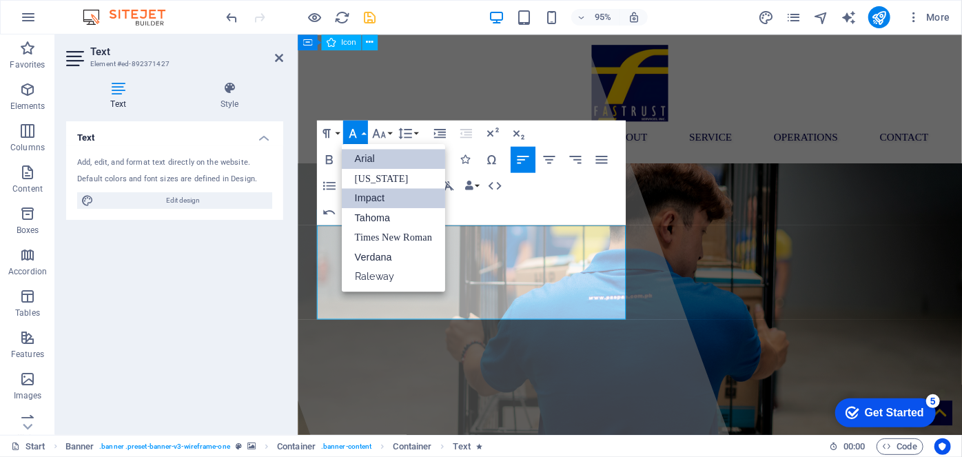
scroll to position [0, 0]
click at [373, 221] on link "Tahoma" at bounding box center [392, 217] width 103 height 19
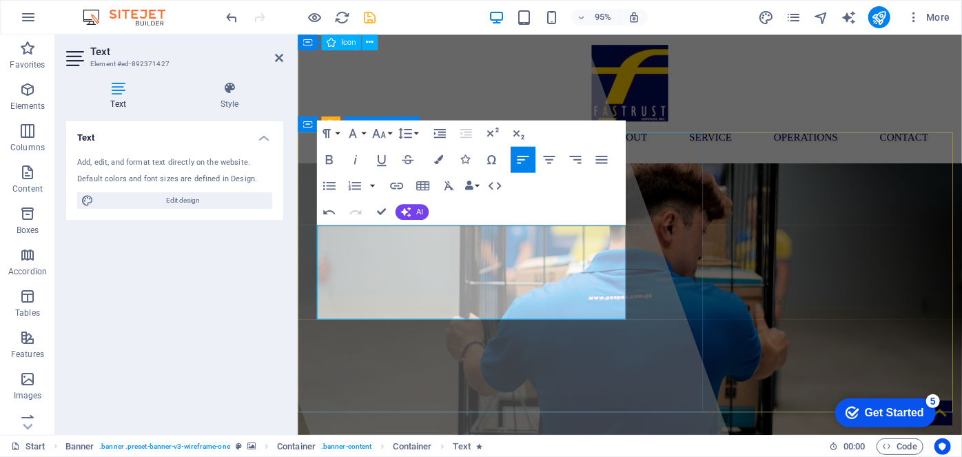
click at [674, 319] on div at bounding box center [453, 245] width 594 height 422
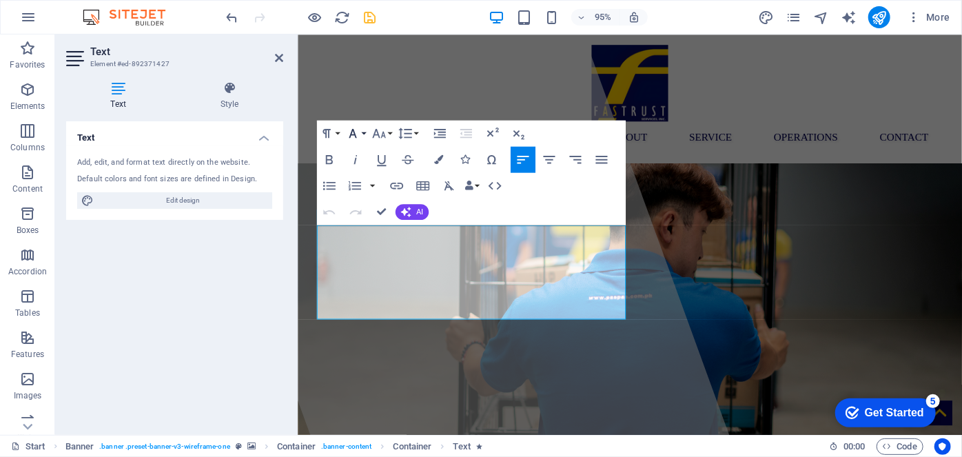
click at [349, 132] on icon "button" at bounding box center [352, 133] width 16 height 16
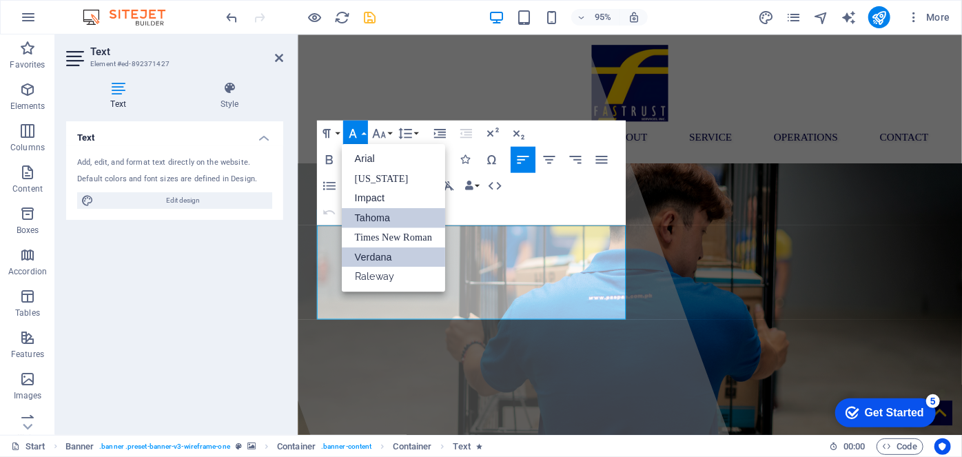
click at [393, 252] on link "Verdana" at bounding box center [392, 257] width 103 height 20
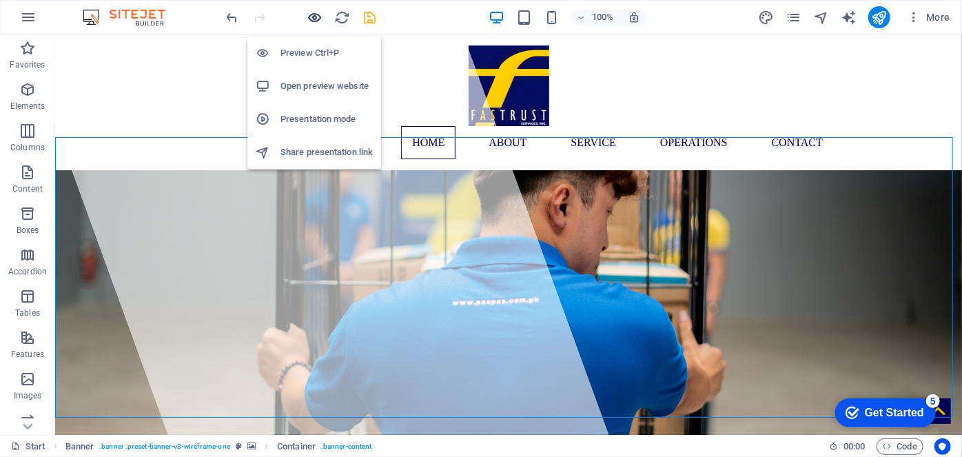
click at [315, 17] on icon "button" at bounding box center [315, 18] width 16 height 16
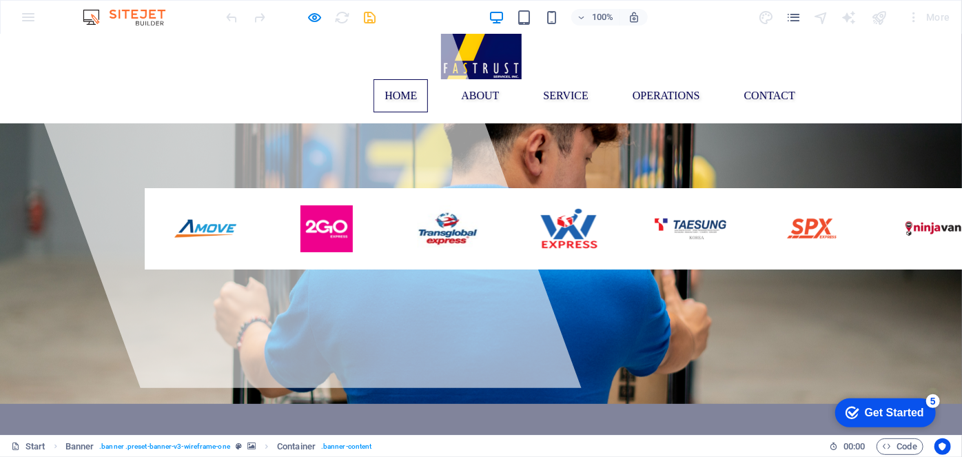
scroll to position [50, 0]
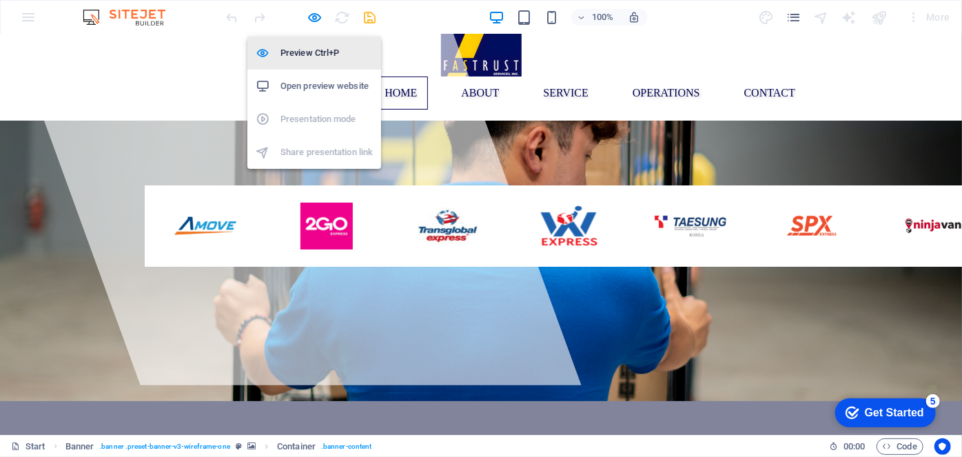
click at [313, 52] on h6 "Preview Ctrl+P" at bounding box center [326, 53] width 92 height 17
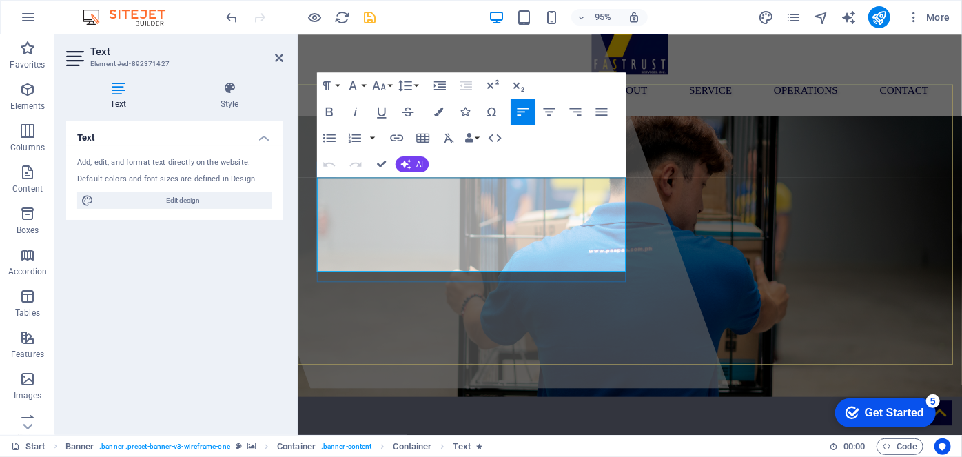
drag, startPoint x: 539, startPoint y: 256, endPoint x: 326, endPoint y: 211, distance: 217.0
click at [380, 87] on icon "button" at bounding box center [379, 86] width 16 height 16
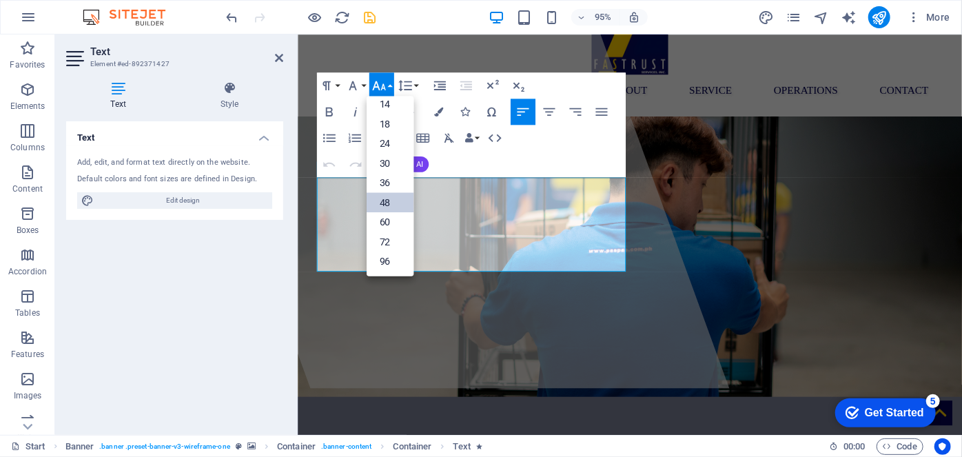
scroll to position [111, 0]
click at [376, 220] on link "60" at bounding box center [389, 222] width 47 height 20
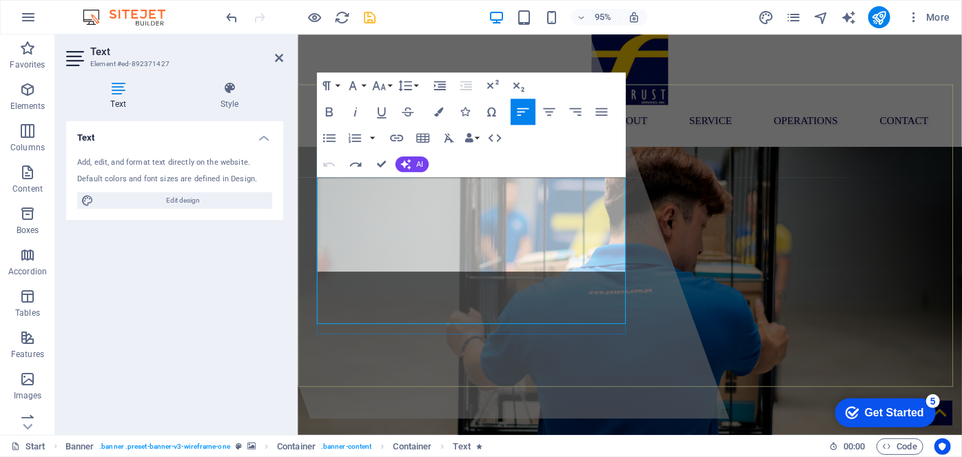
scroll to position [50, 0]
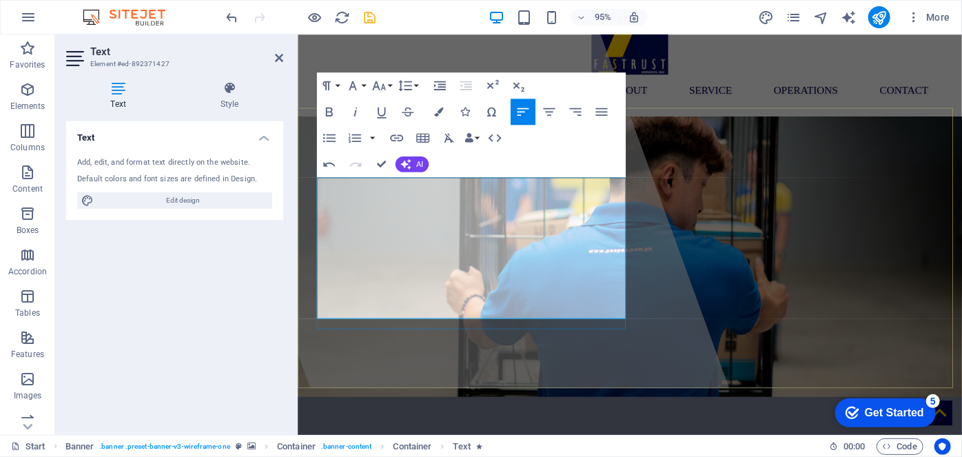
scroll to position [25, 0]
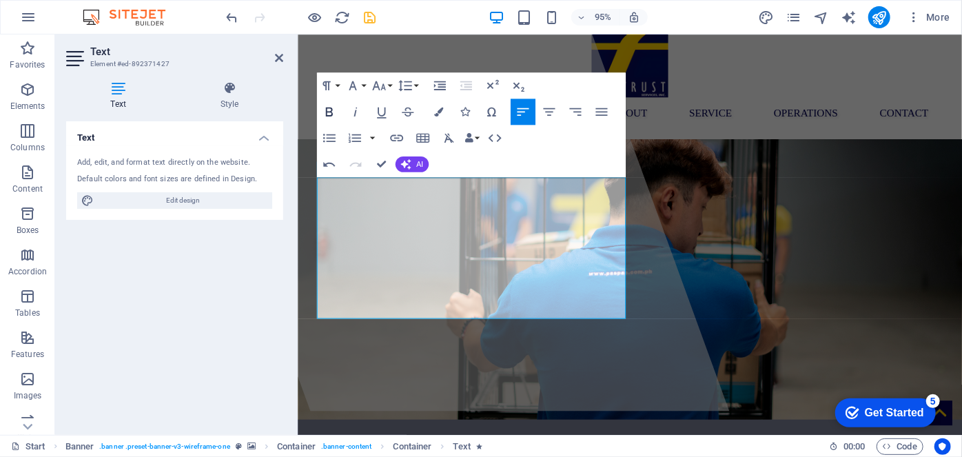
click at [334, 112] on icon "button" at bounding box center [329, 112] width 16 height 16
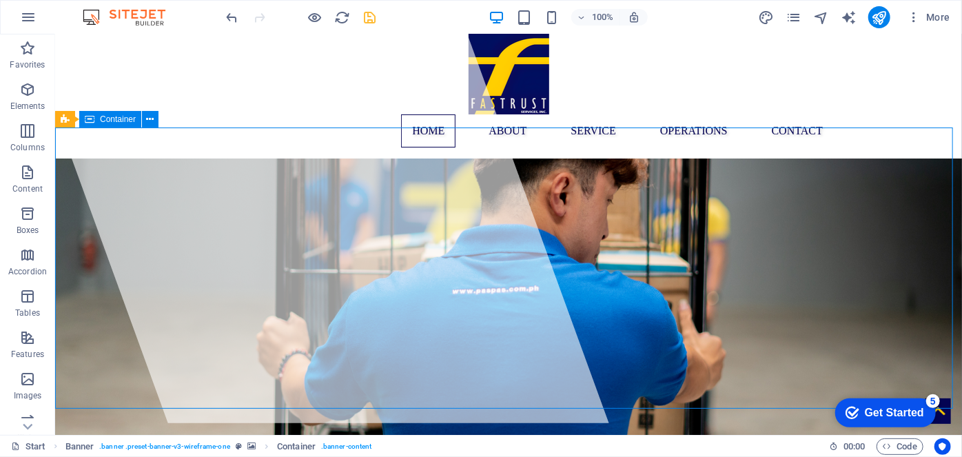
scroll to position [9, 0]
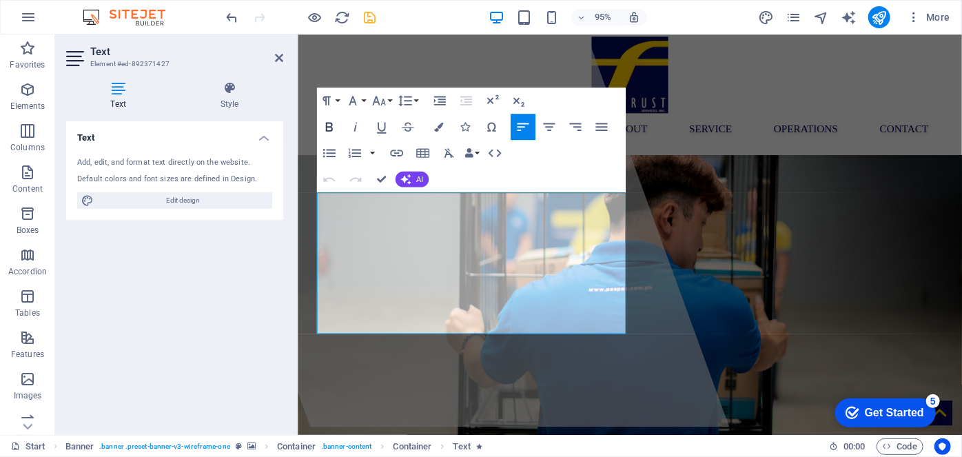
click at [329, 124] on icon "button" at bounding box center [329, 127] width 16 height 16
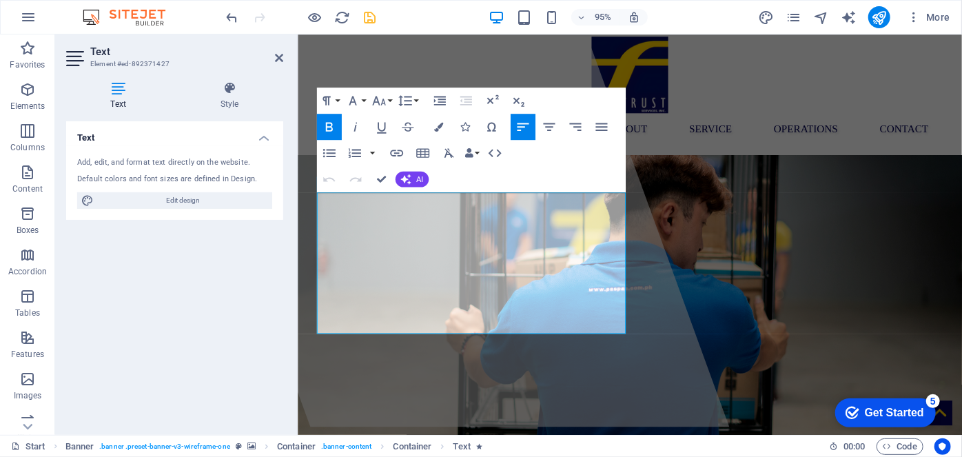
click at [331, 126] on icon "button" at bounding box center [328, 127] width 7 height 9
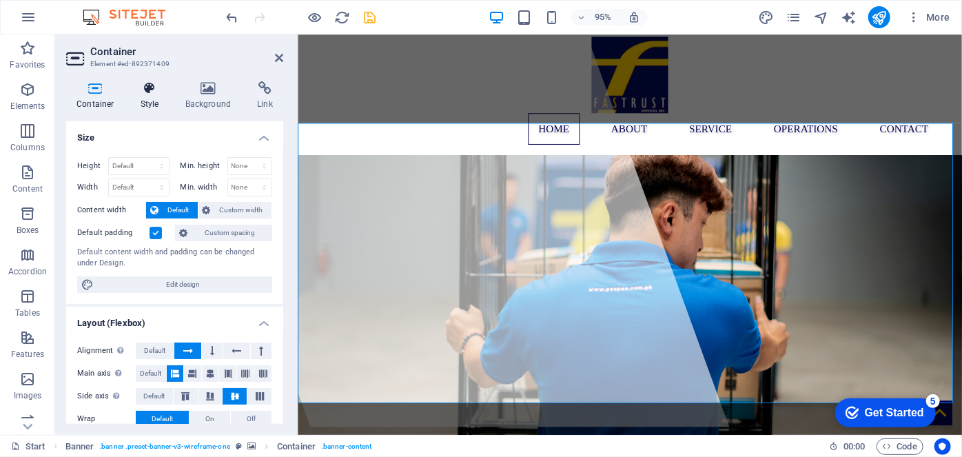
click at [147, 101] on h4 "Style" at bounding box center [152, 95] width 45 height 29
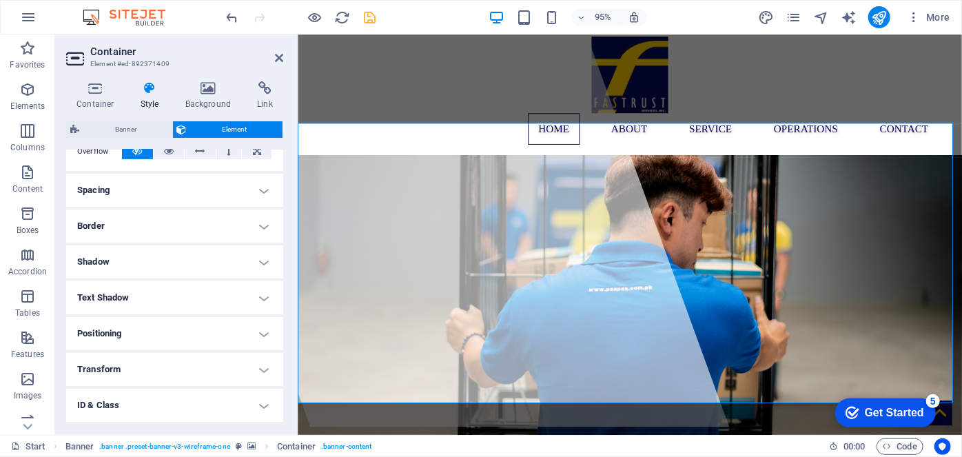
scroll to position [239, 0]
click at [154, 298] on h4 "Text Shadow" at bounding box center [174, 296] width 217 height 33
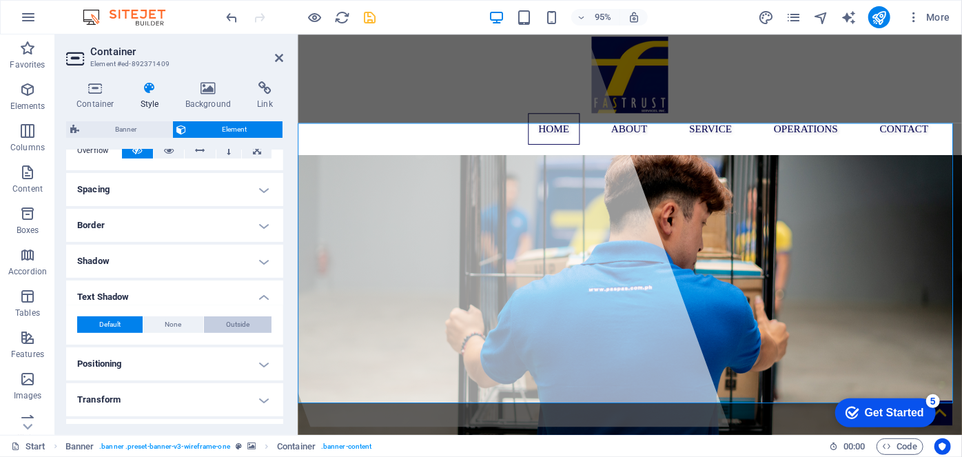
click at [236, 324] on span "Outside" at bounding box center [237, 324] width 23 height 17
type input "2"
type input "4"
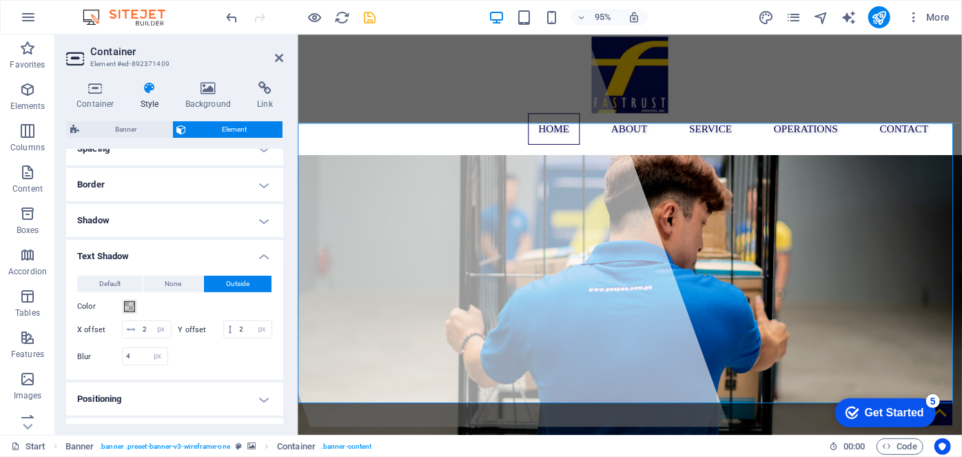
scroll to position [282, 0]
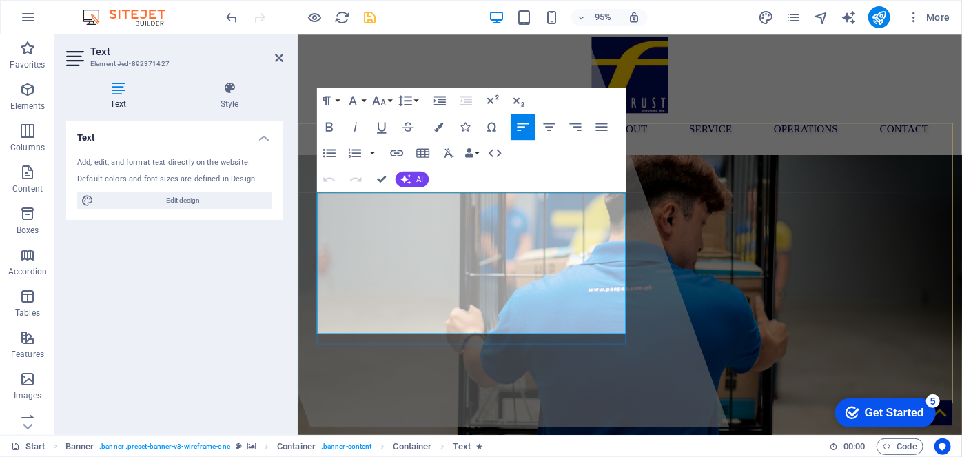
click at [222, 101] on h4 "Style" at bounding box center [229, 95] width 107 height 29
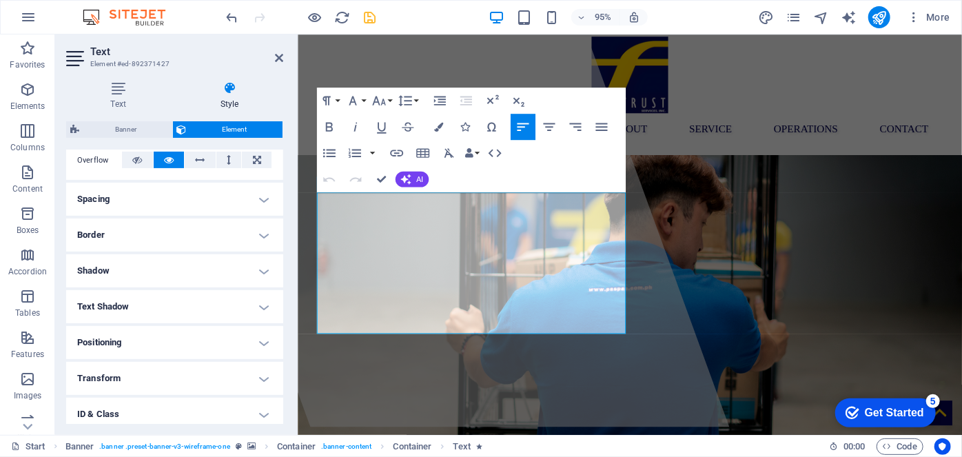
scroll to position [307, 0]
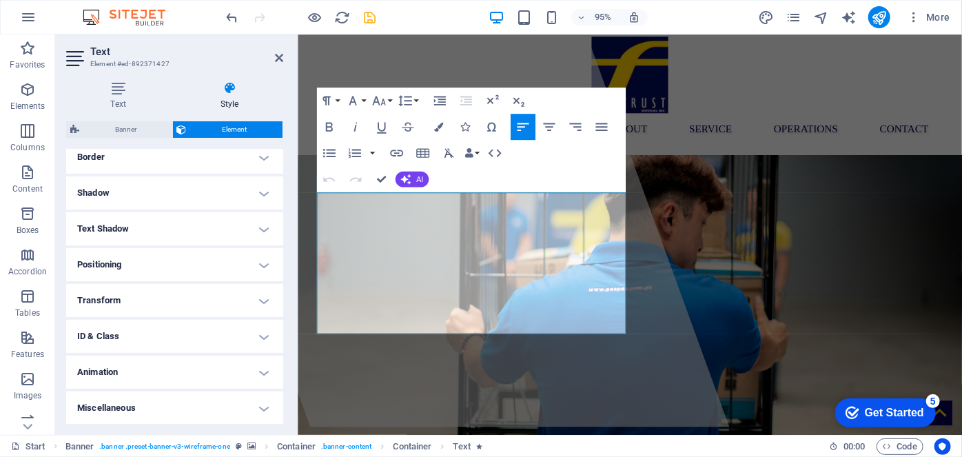
click at [187, 221] on h4 "Text Shadow" at bounding box center [174, 228] width 217 height 33
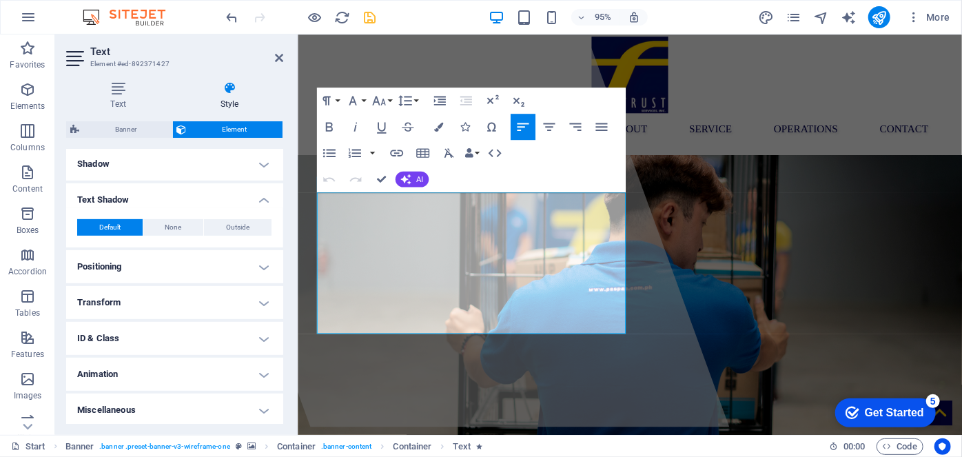
scroll to position [338, 0]
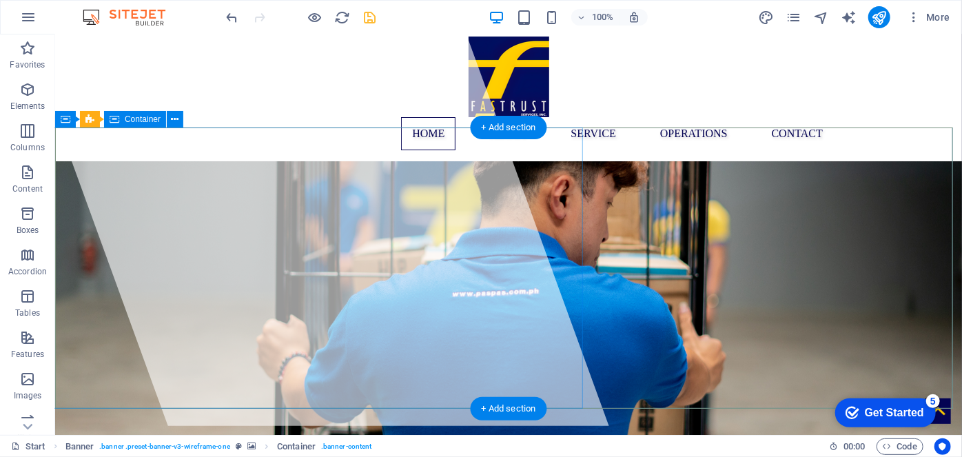
click at [528, 279] on div at bounding box center [314, 225] width 586 height 400
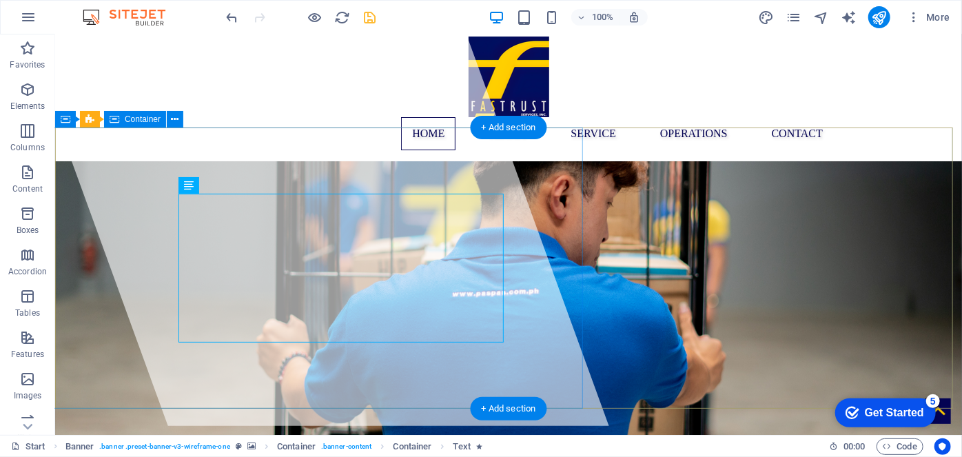
click at [543, 309] on div at bounding box center [314, 225] width 586 height 400
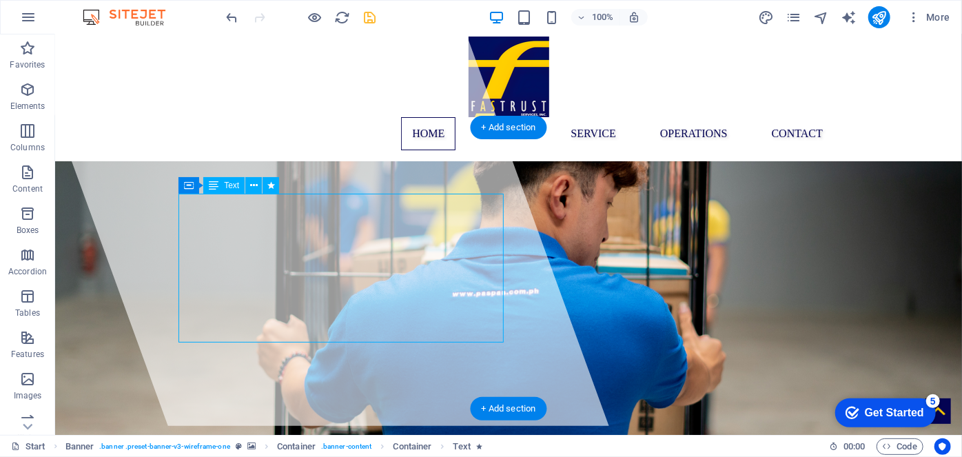
drag, startPoint x: 369, startPoint y: 253, endPoint x: 254, endPoint y: 210, distance: 122.9
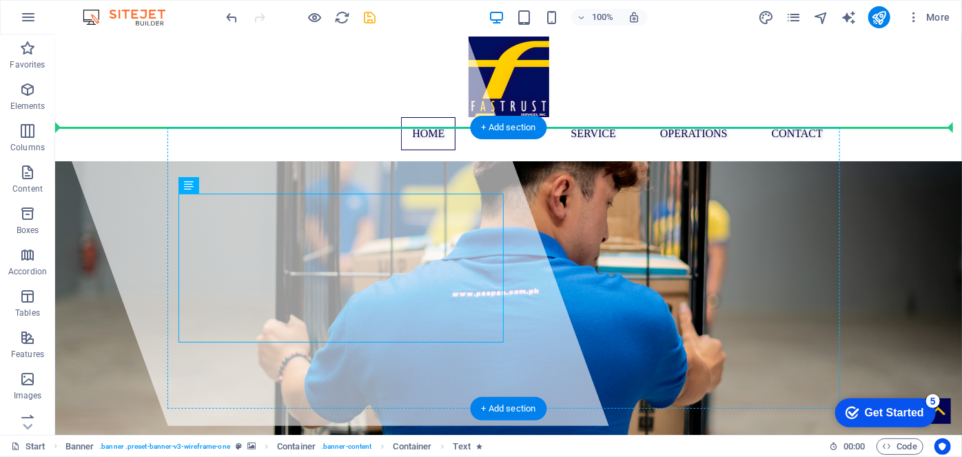
drag, startPoint x: 269, startPoint y: 218, endPoint x: 177, endPoint y: 188, distance: 96.5
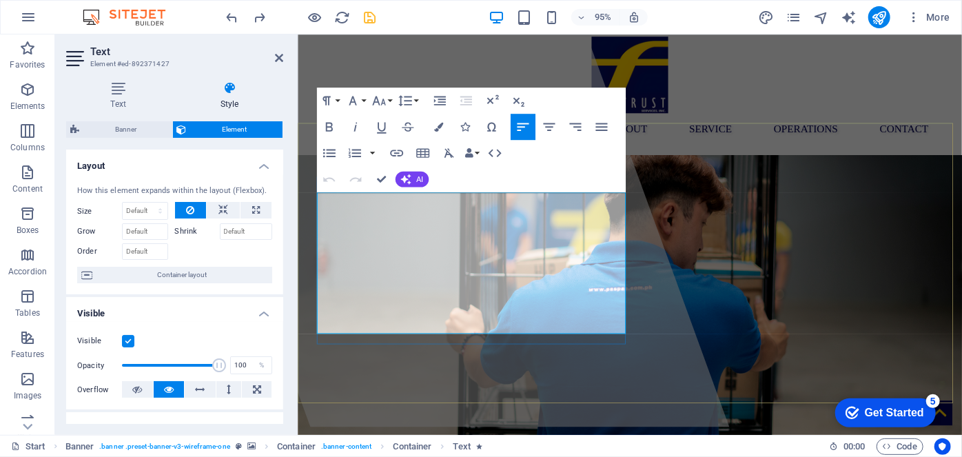
drag, startPoint x: 532, startPoint y: 270, endPoint x: 337, endPoint y: 231, distance: 198.7
drag, startPoint x: 599, startPoint y: 316, endPoint x: 320, endPoint y: 227, distance: 293.0
click at [379, 101] on icon "button" at bounding box center [379, 101] width 16 height 16
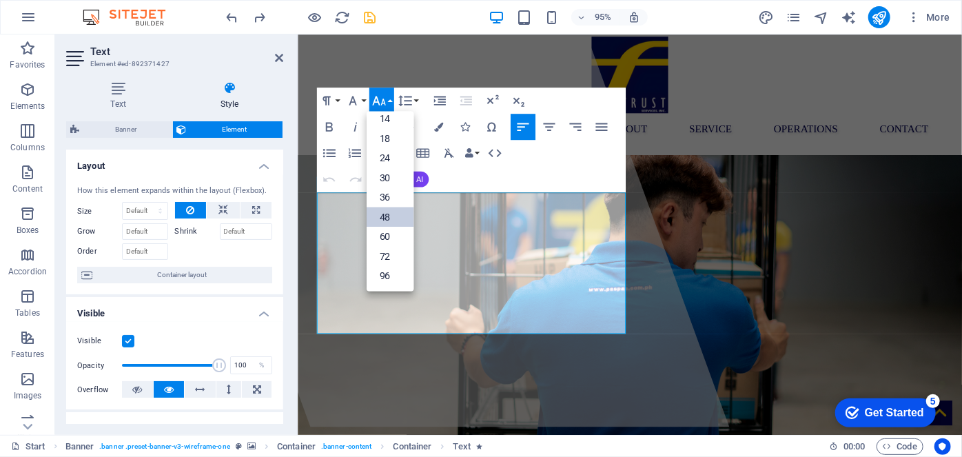
scroll to position [111, 0]
click at [384, 195] on link "36" at bounding box center [389, 198] width 47 height 20
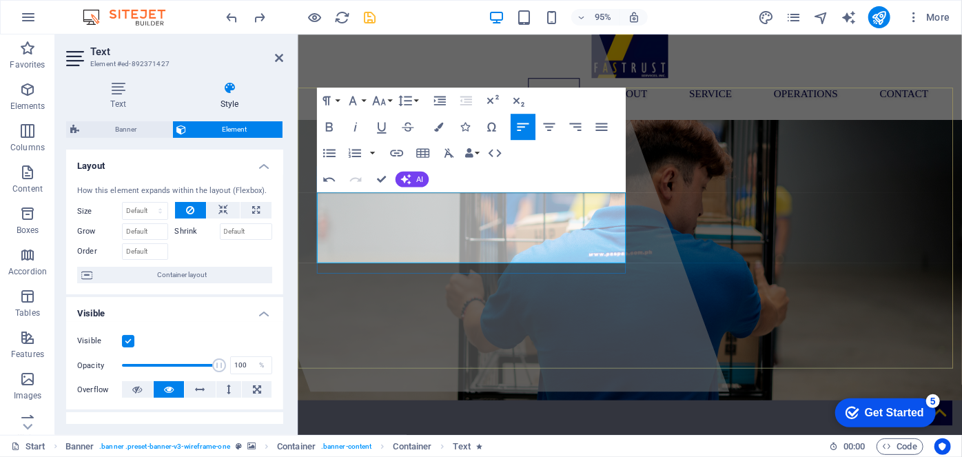
click at [380, 98] on icon "button" at bounding box center [379, 101] width 16 height 16
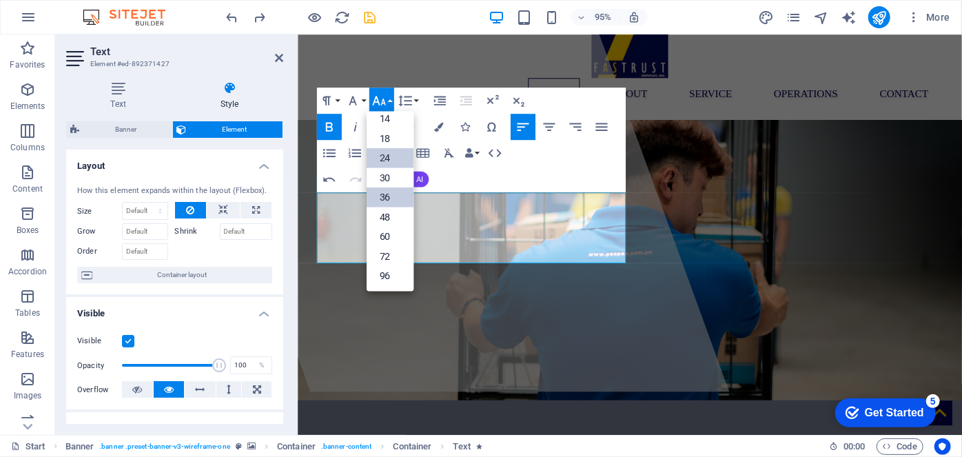
scroll to position [111, 0]
click at [391, 216] on link "48" at bounding box center [389, 216] width 47 height 19
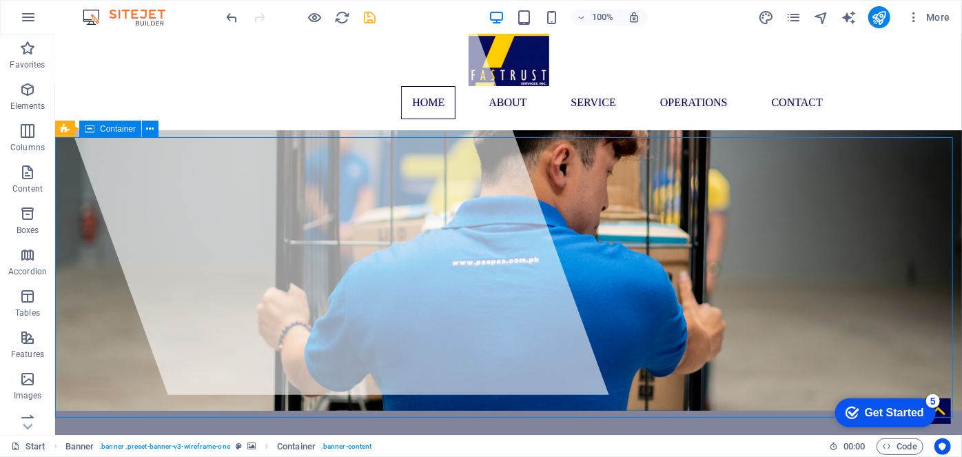
scroll to position [0, 0]
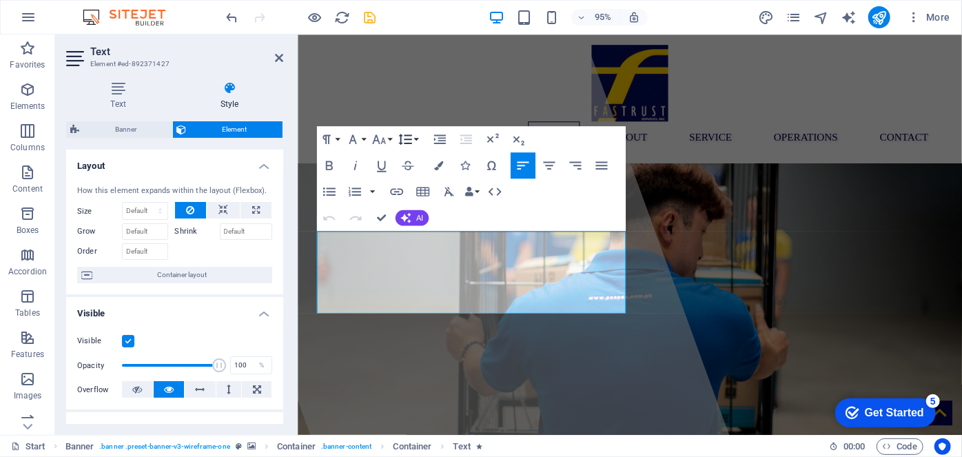
click at [411, 142] on icon "button" at bounding box center [405, 140] width 16 height 16
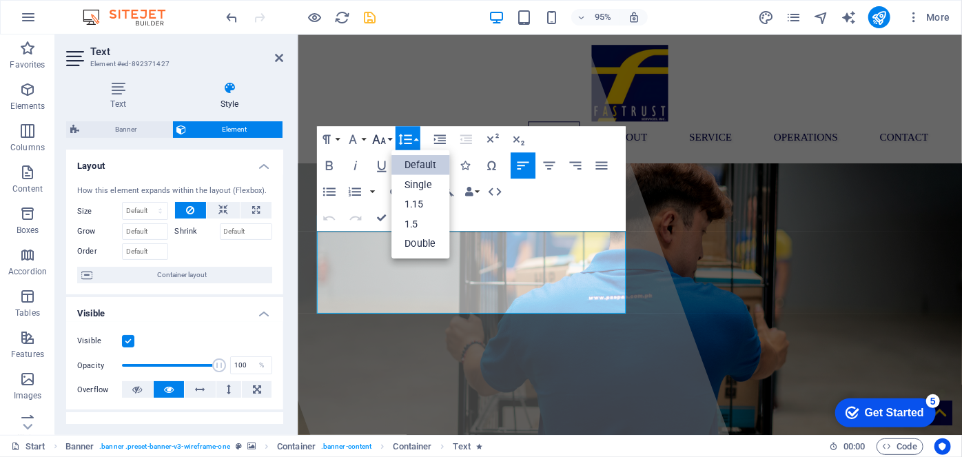
click at [378, 145] on icon "button" at bounding box center [379, 140] width 16 height 16
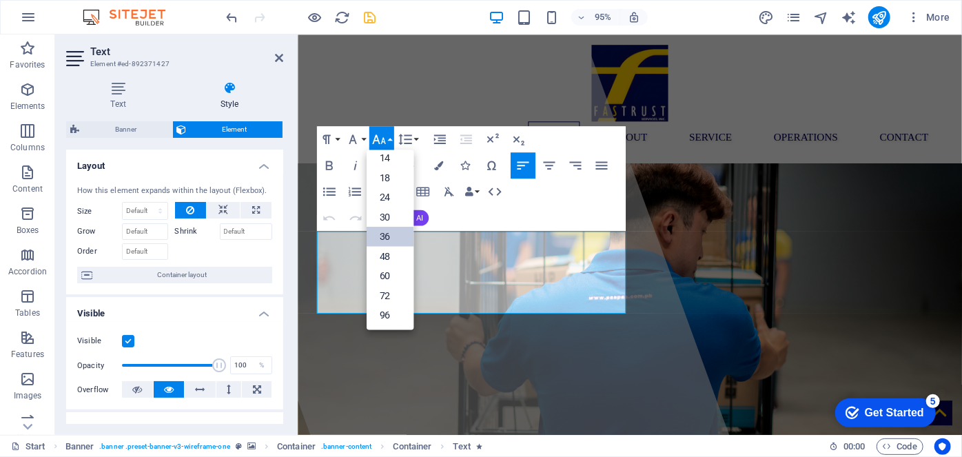
scroll to position [111, 0]
click at [409, 138] on icon "button" at bounding box center [405, 140] width 16 height 16
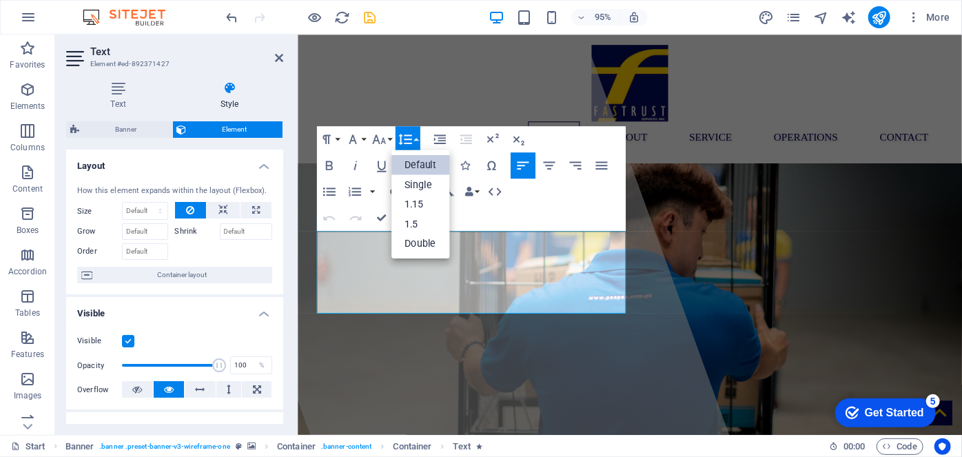
scroll to position [0, 0]
click at [419, 165] on link "Default" at bounding box center [420, 165] width 59 height 20
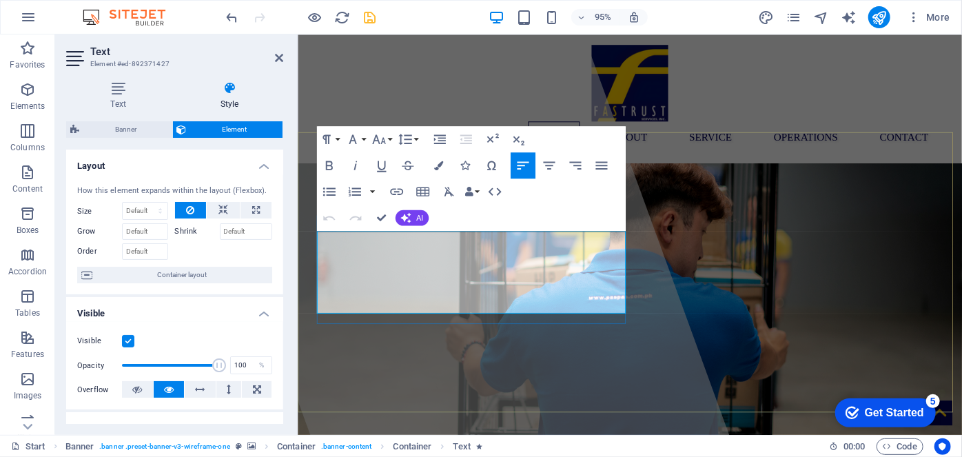
click at [122, 101] on h4 "Text" at bounding box center [121, 95] width 110 height 29
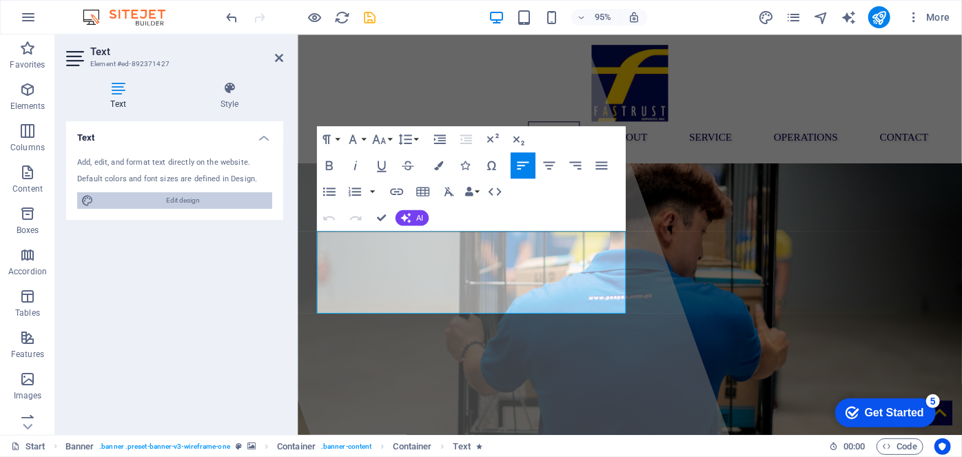
click at [216, 205] on span "Edit design" at bounding box center [183, 200] width 170 height 17
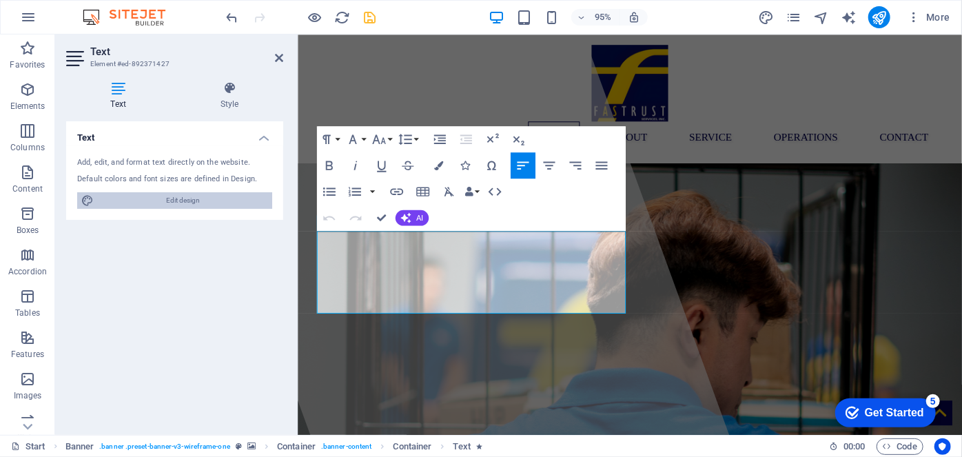
select select "px"
select select "400"
select select "px"
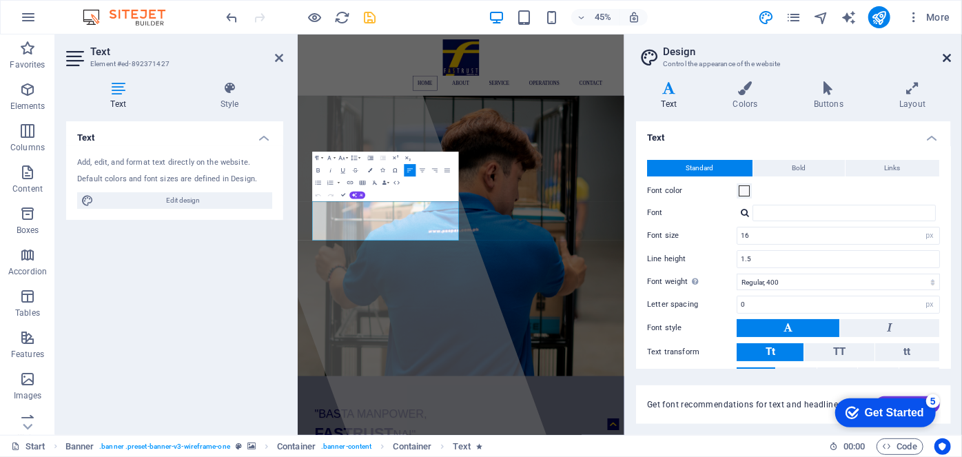
click at [946, 61] on icon at bounding box center [946, 57] width 8 height 11
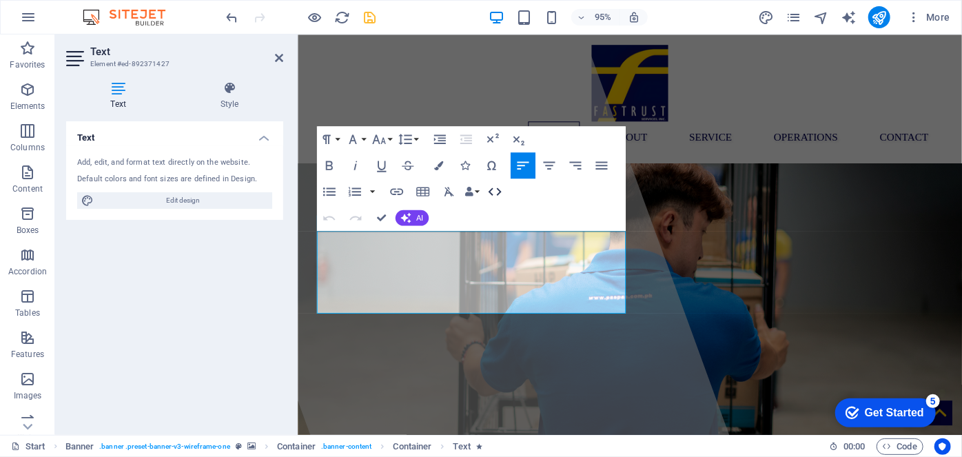
click at [497, 194] on icon "button" at bounding box center [494, 191] width 13 height 8
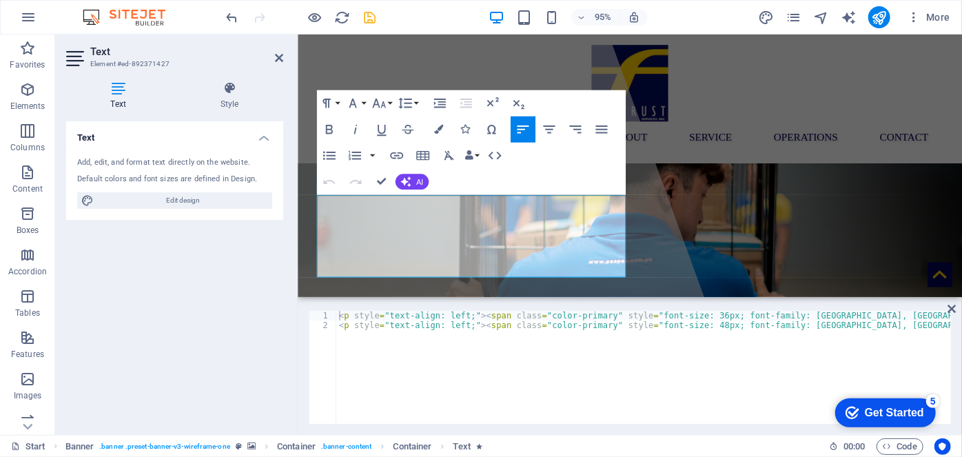
scroll to position [0, 630]
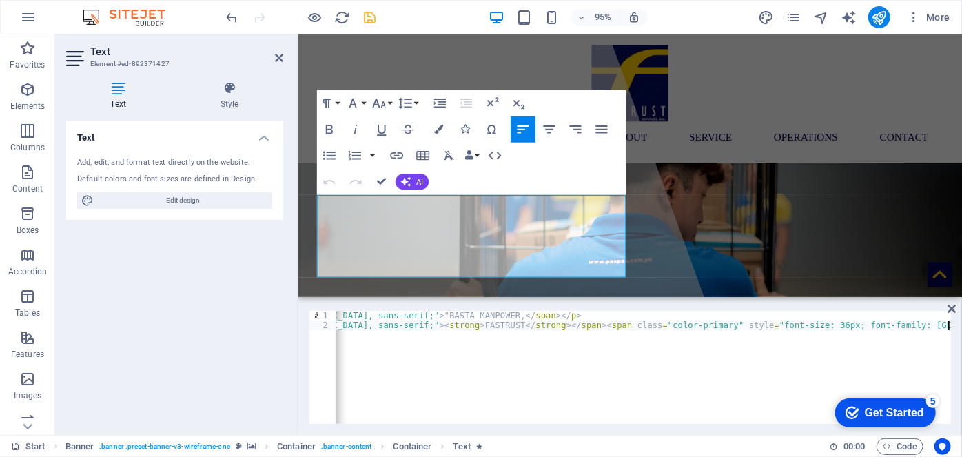
click at [657, 340] on div "< p style = "text-align: left;" > < span class = "color-primary" style = "font-…" at bounding box center [328, 375] width 1245 height 129
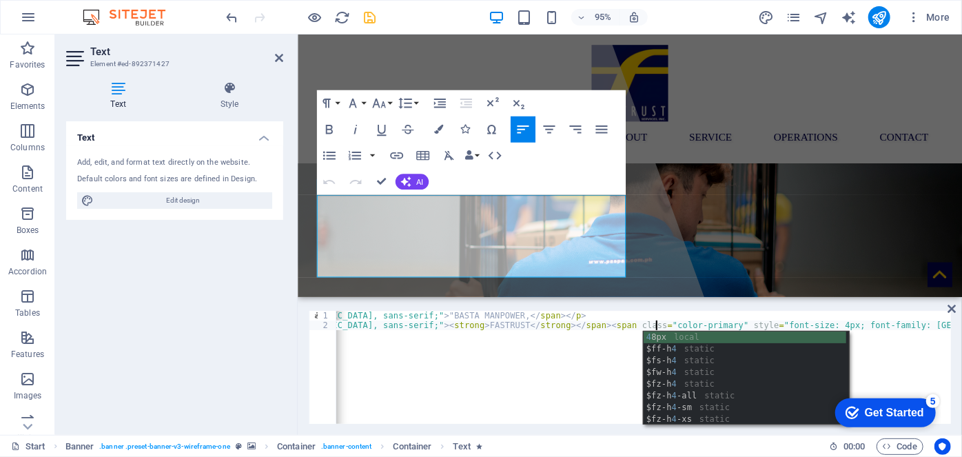
scroll to position [0, 77]
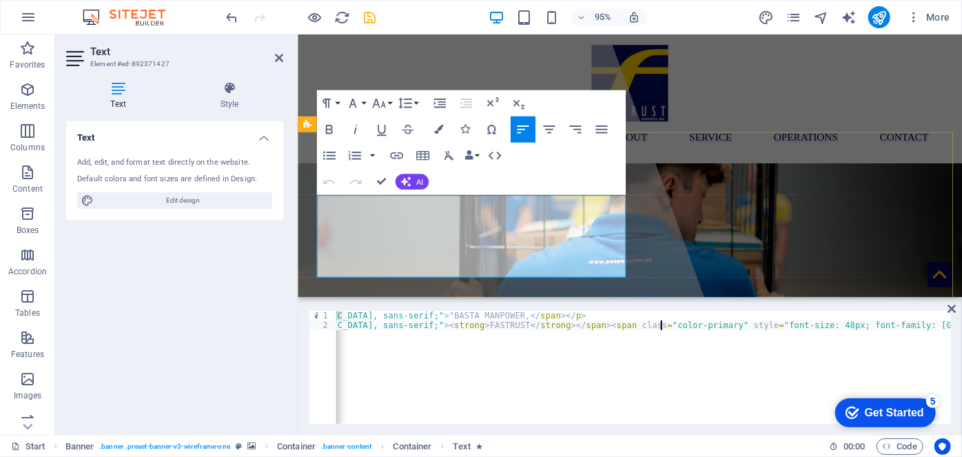
type textarea "<p style="text-align: left;"><span class="color-primary" style="font-size: 48px…"
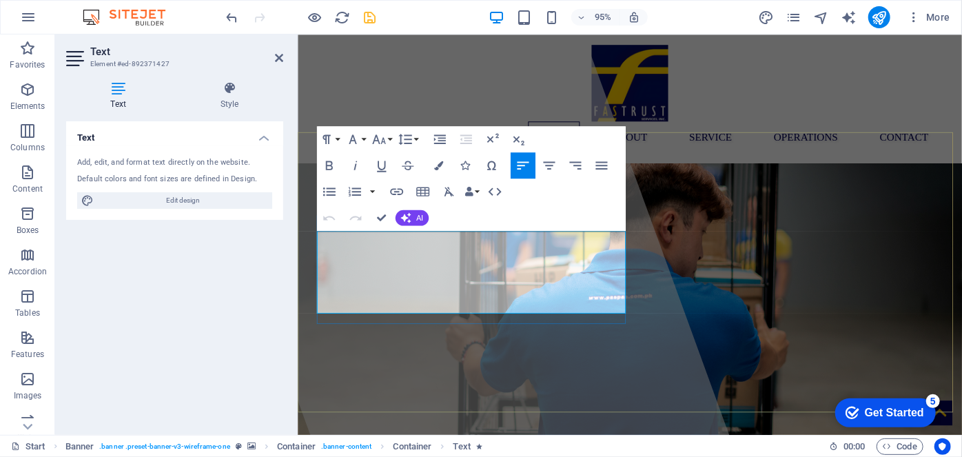
drag, startPoint x: 609, startPoint y: 300, endPoint x: 321, endPoint y: 260, distance: 290.7
click at [498, 197] on icon "button" at bounding box center [494, 192] width 16 height 16
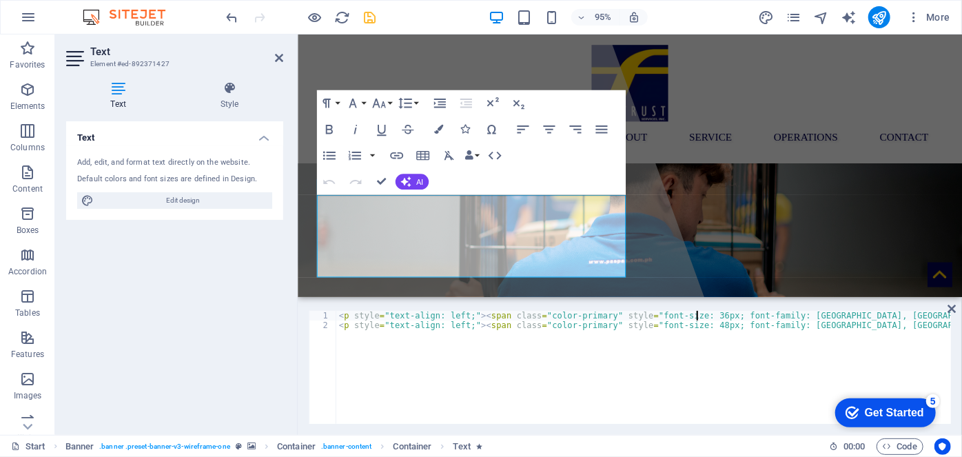
click at [698, 316] on div "< p style = "text-align: left;" > < span class = "color-primary" style = "font-…" at bounding box center [958, 375] width 1245 height 129
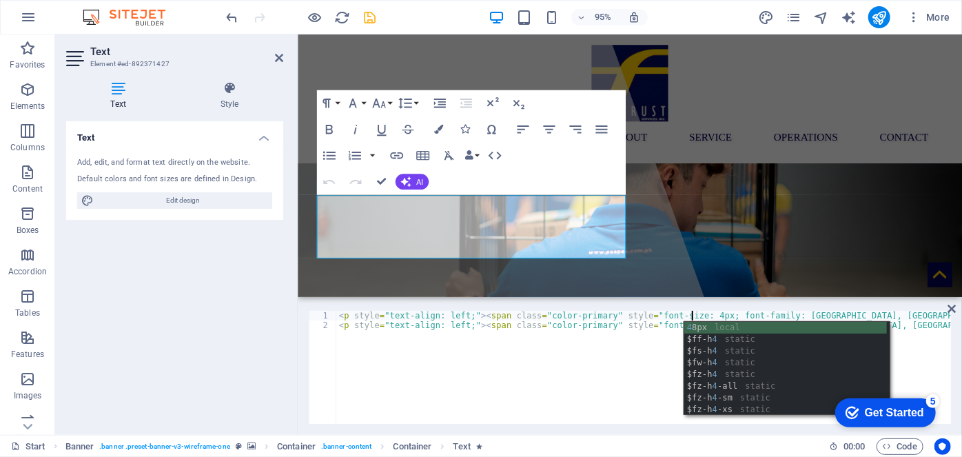
scroll to position [0, 29]
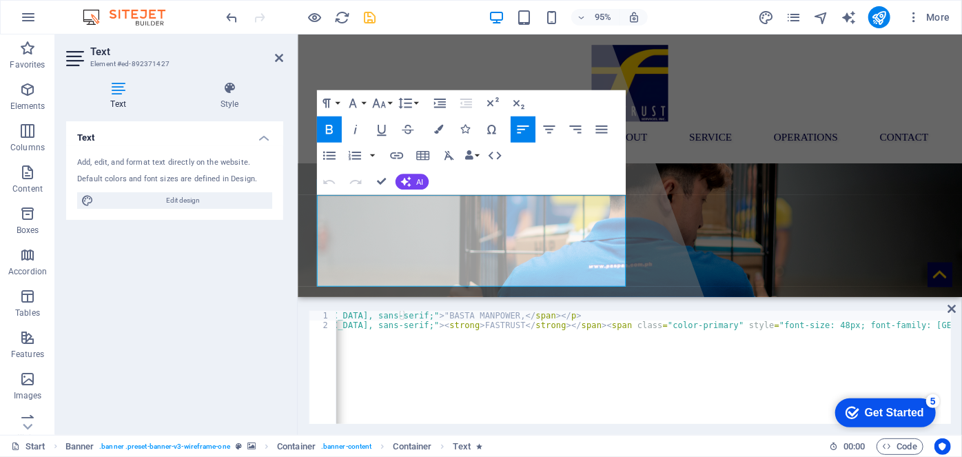
scroll to position [0, 630]
click at [655, 324] on div "< p style = "text-align: left;" > < span class = "color-primary" style = "font-…" at bounding box center [328, 375] width 1245 height 129
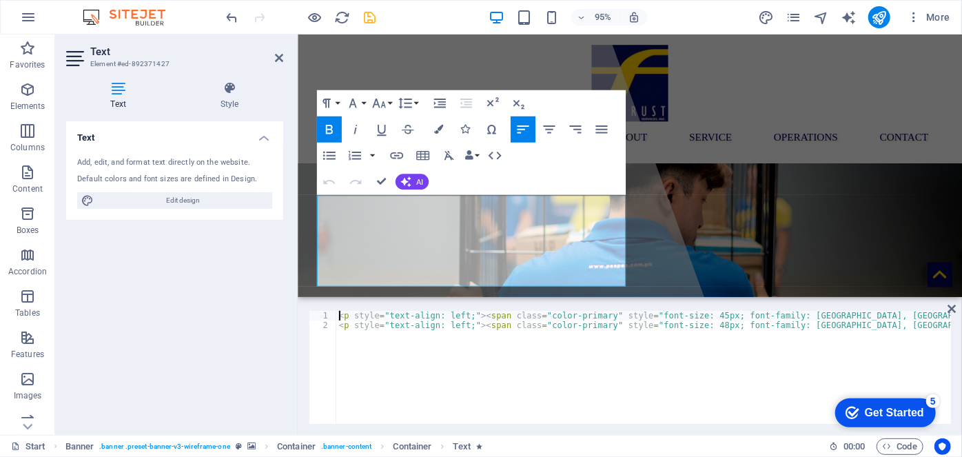
scroll to position [0, 0]
type textarea "<p style="text-align: left;"><span class="color-primary" style="font-size: 45px…"
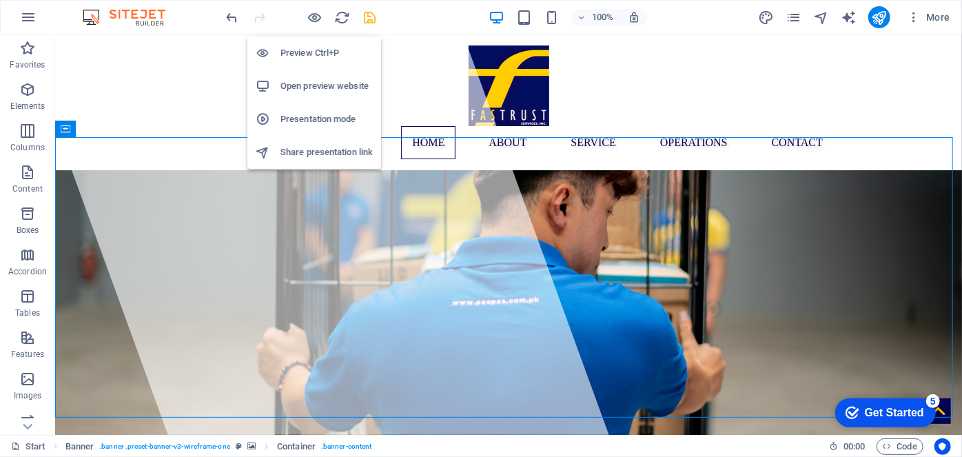
click at [313, 52] on h6 "Preview Ctrl+P" at bounding box center [326, 53] width 92 height 17
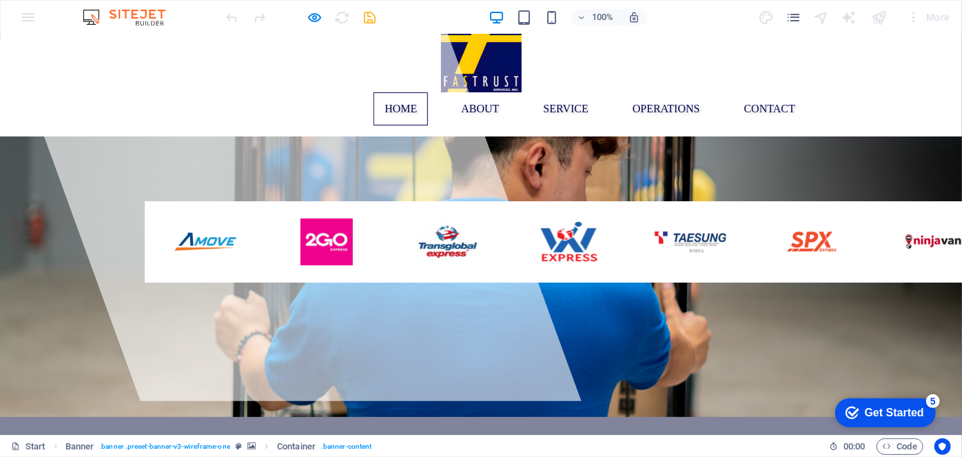
scroll to position [34, 0]
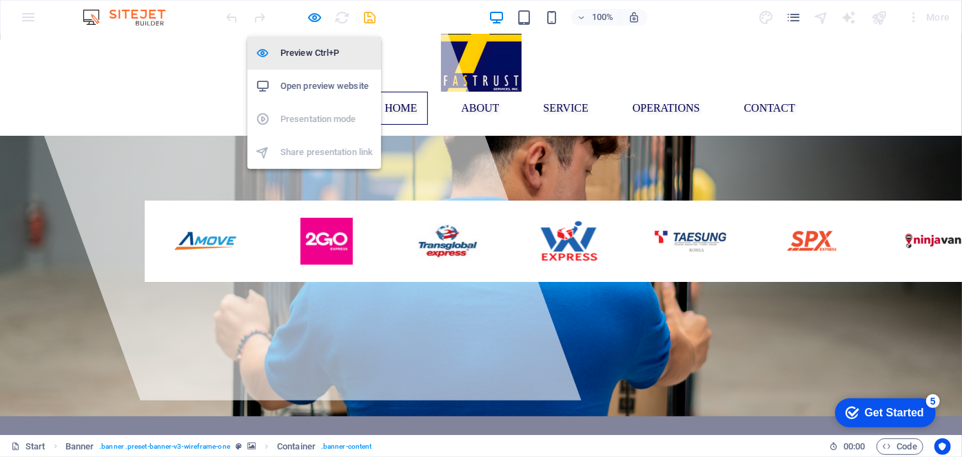
click at [319, 44] on li "Preview Ctrl+P" at bounding box center [314, 53] width 134 height 33
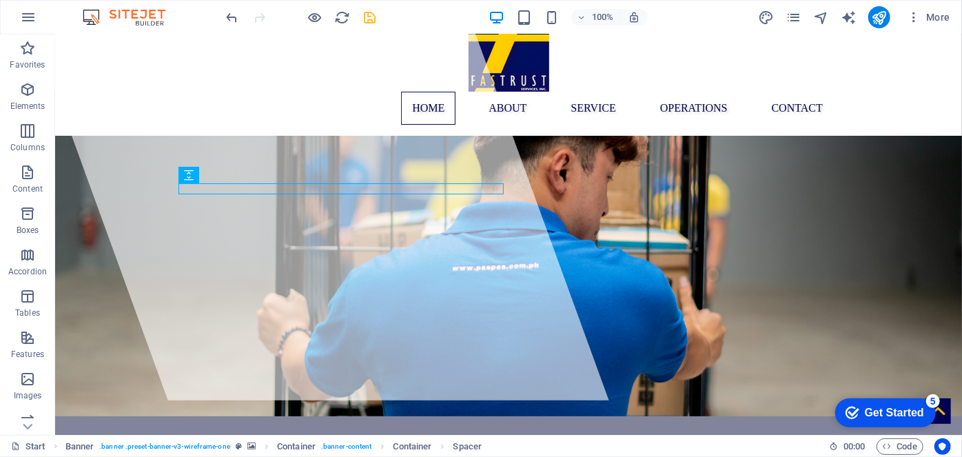
drag, startPoint x: 217, startPoint y: 170, endPoint x: 178, endPoint y: 176, distance: 39.1
click at [178, 176] on div "Spacer" at bounding box center [188, 175] width 21 height 17
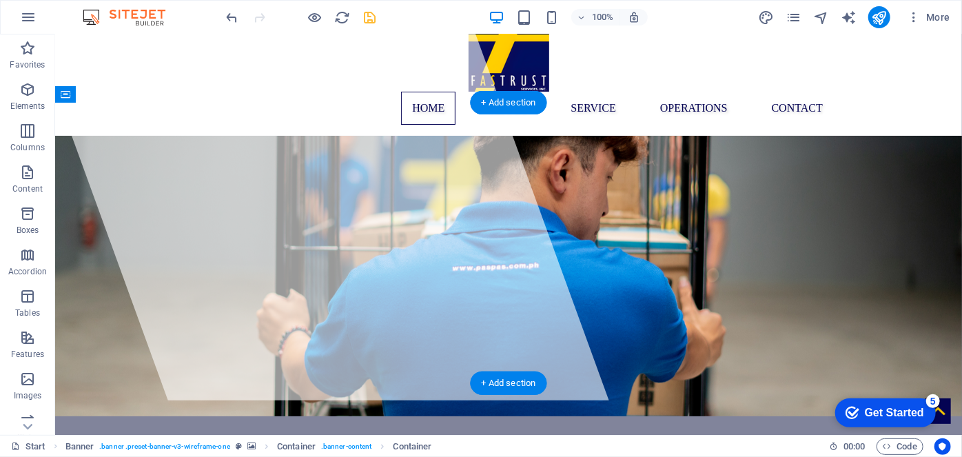
drag, startPoint x: 243, startPoint y: 210, endPoint x: 149, endPoint y: 185, distance: 97.6
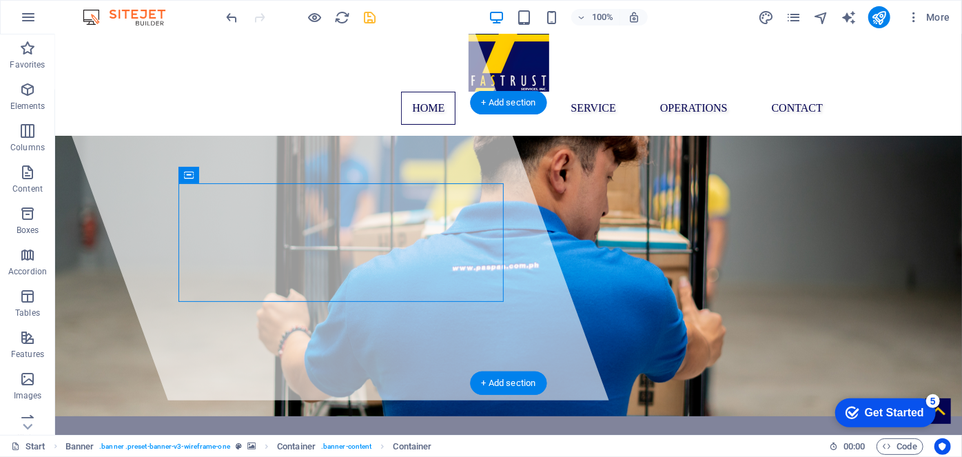
click at [297, 239] on div at bounding box center [314, 199] width 586 height 400
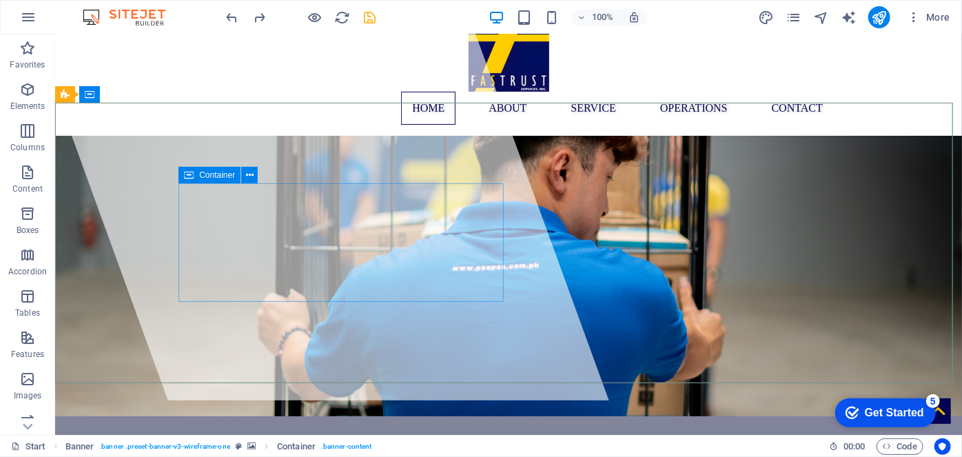
click at [205, 174] on span "Container" at bounding box center [217, 175] width 36 height 8
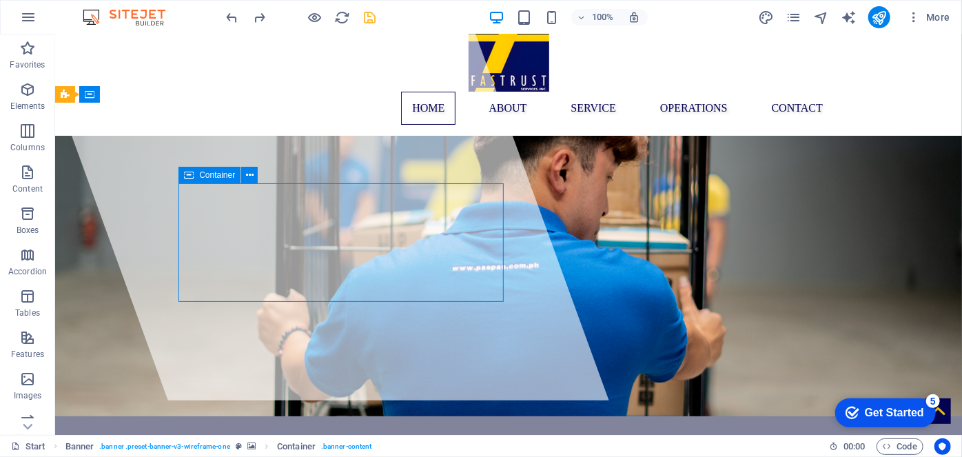
click at [205, 174] on span "Container" at bounding box center [217, 175] width 36 height 8
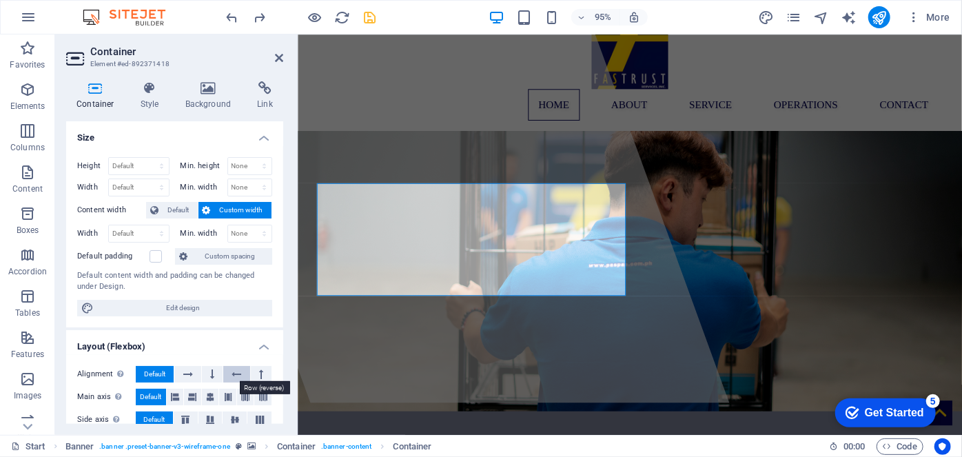
click at [233, 371] on icon at bounding box center [236, 374] width 10 height 17
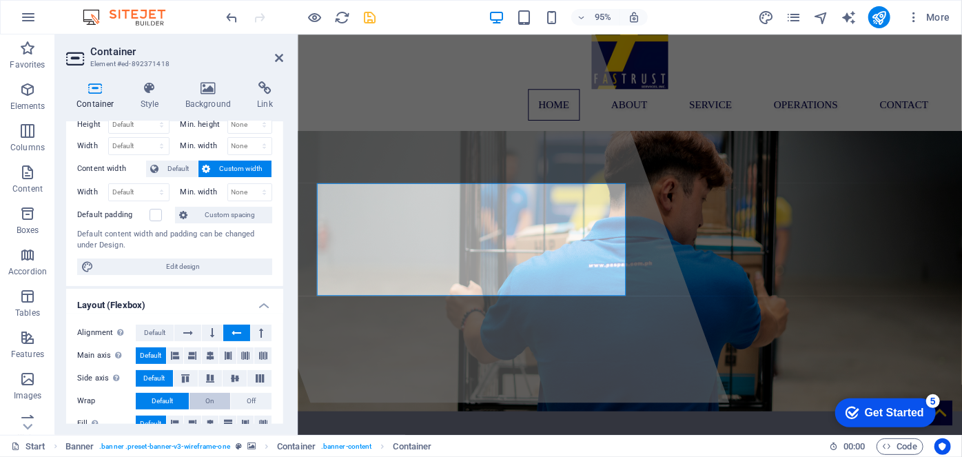
scroll to position [40, 0]
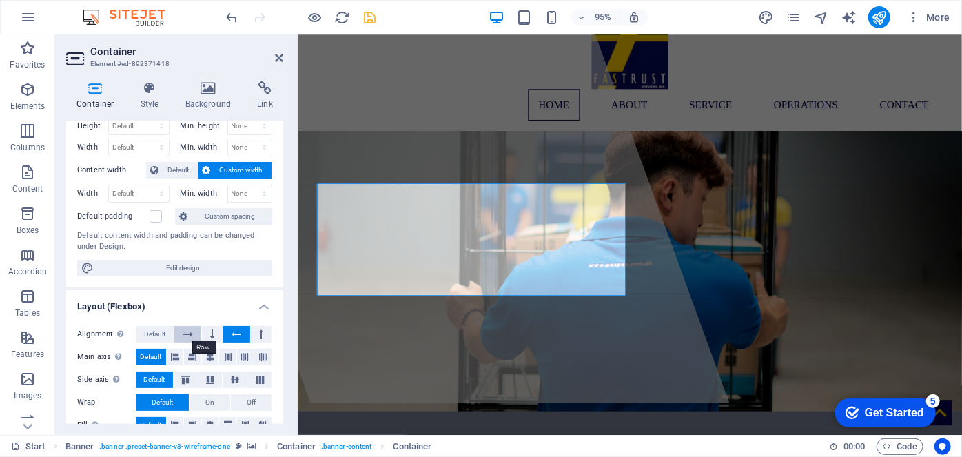
click at [194, 326] on button at bounding box center [187, 334] width 26 height 17
click at [218, 329] on button at bounding box center [212, 334] width 21 height 17
click at [241, 329] on button at bounding box center [236, 334] width 26 height 17
click at [189, 327] on icon at bounding box center [188, 334] width 10 height 17
click at [160, 327] on span "Default" at bounding box center [154, 334] width 21 height 17
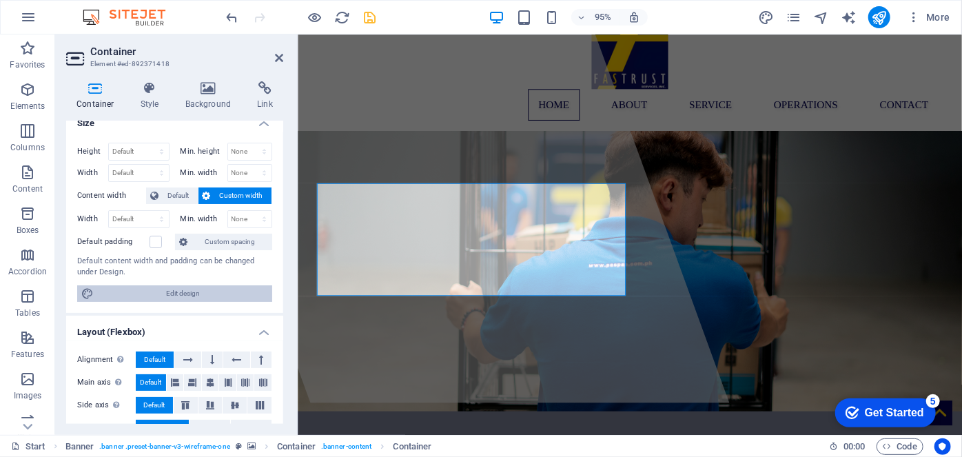
scroll to position [0, 0]
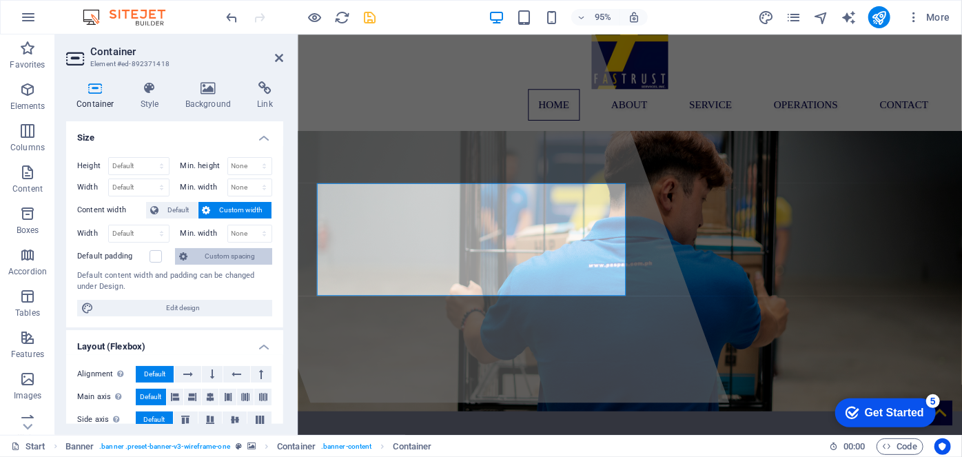
click at [199, 258] on span "Custom spacing" at bounding box center [229, 256] width 76 height 17
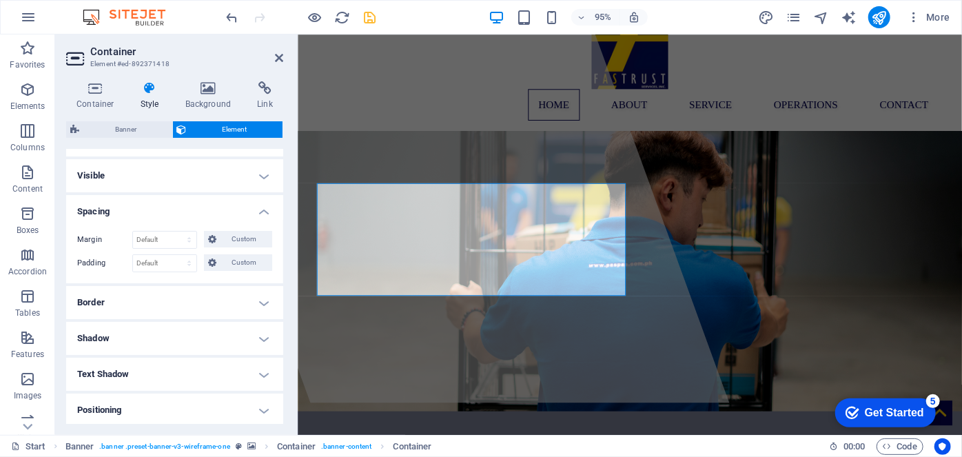
scroll to position [27, 0]
click at [235, 253] on span "Custom" at bounding box center [244, 261] width 48 height 17
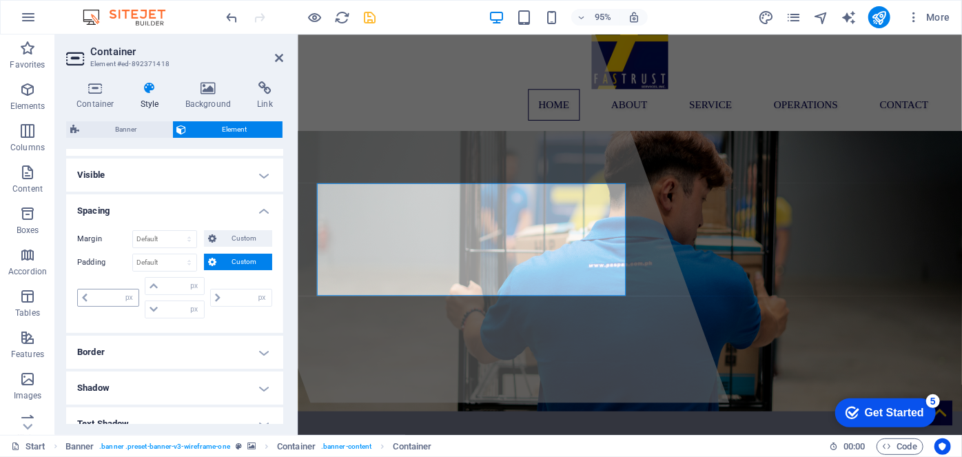
click at [88, 300] on span at bounding box center [85, 297] width 14 height 17
click at [94, 292] on input "number" at bounding box center [115, 297] width 47 height 17
click at [80, 292] on span at bounding box center [85, 297] width 14 height 17
click at [106, 300] on input "number" at bounding box center [115, 297] width 47 height 17
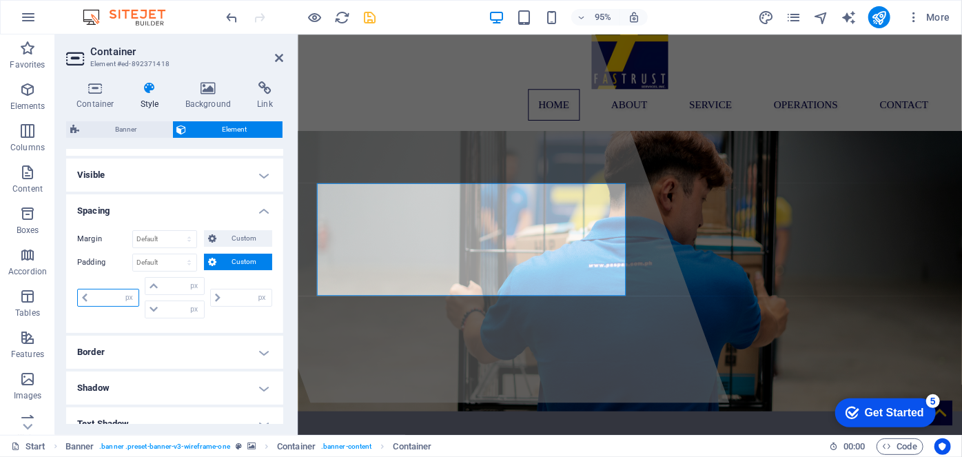
type input "1"
type input "0"
click at [233, 294] on input "0" at bounding box center [248, 297] width 47 height 17
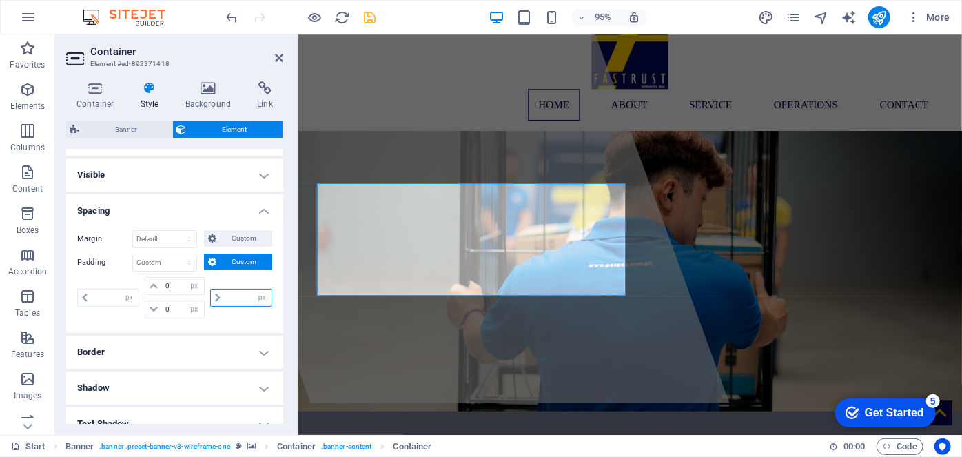
type input "1"
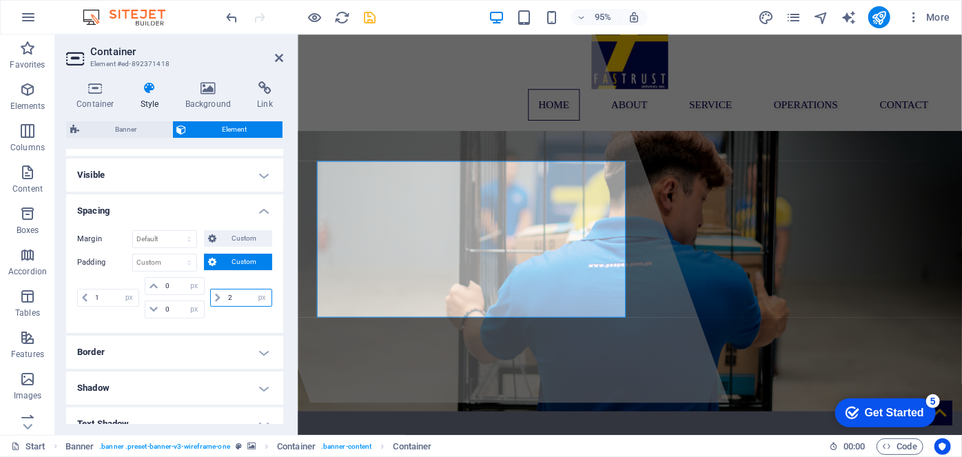
type input "1"
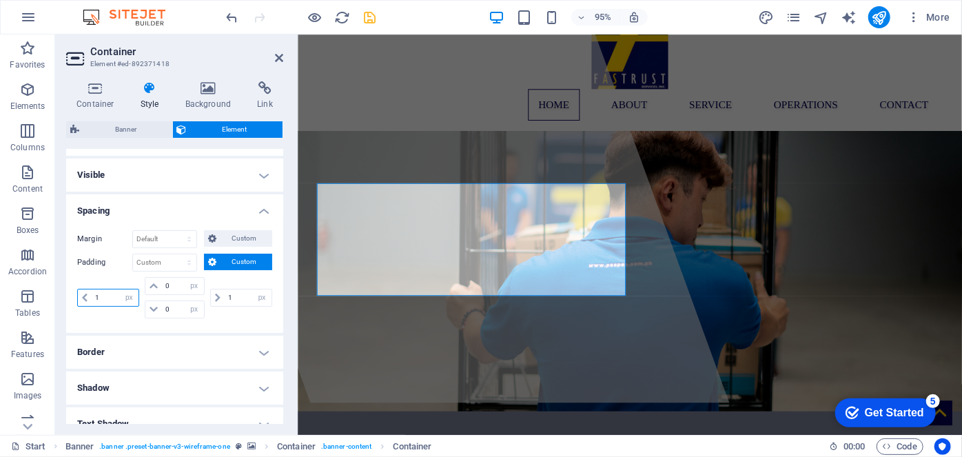
click at [110, 291] on input "1" at bounding box center [115, 297] width 47 height 17
type input "0"
click at [235, 294] on input "1" at bounding box center [248, 297] width 47 height 17
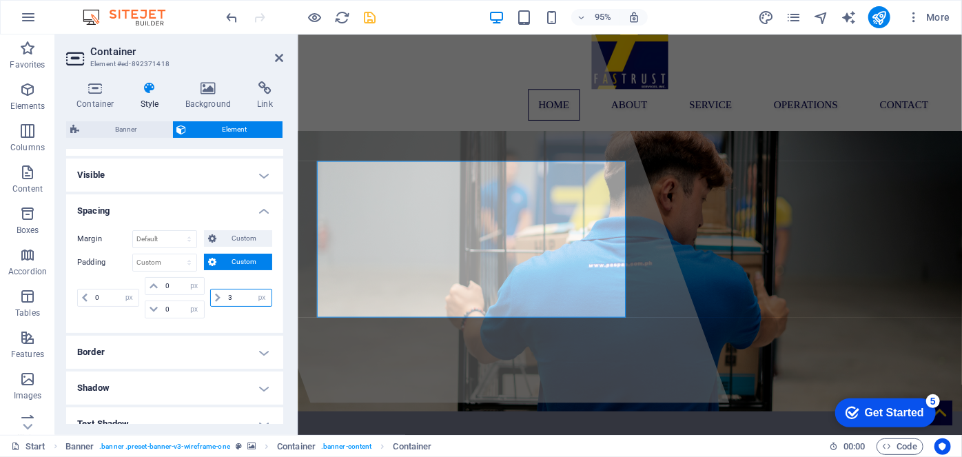
type input "2"
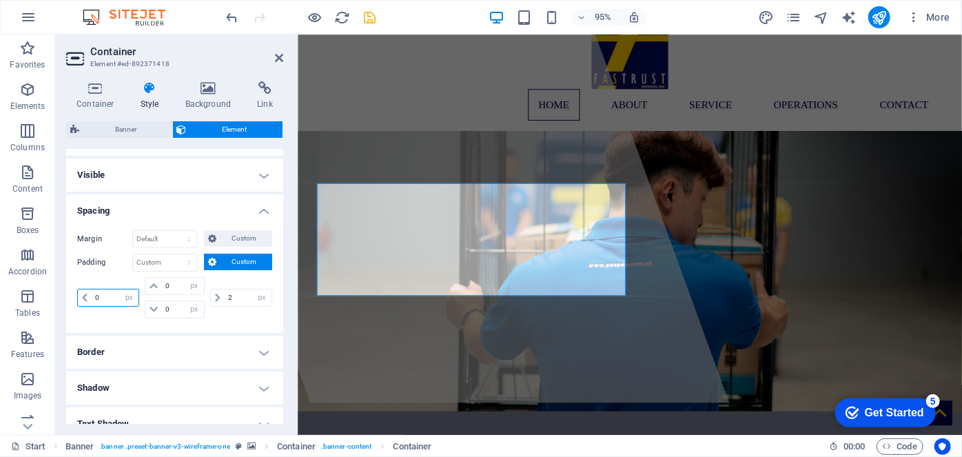
click at [112, 294] on input "0" at bounding box center [115, 297] width 47 height 17
type input "1"
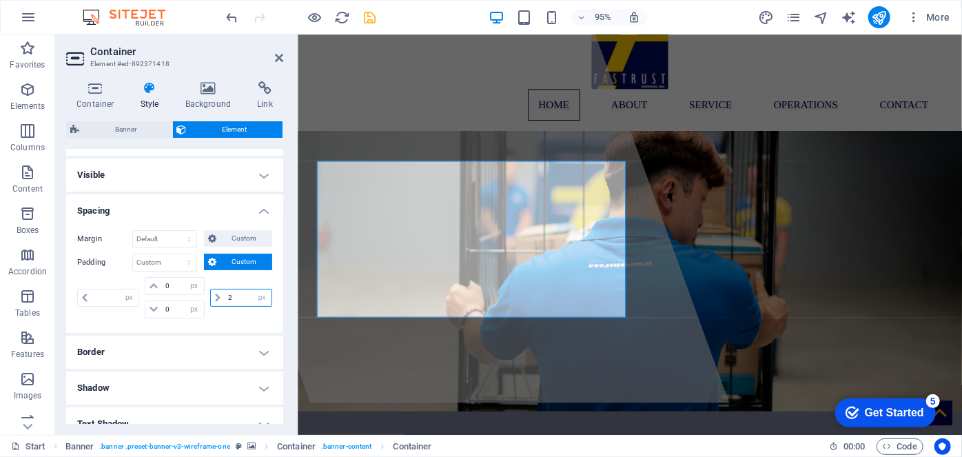
click at [237, 297] on input "2" at bounding box center [248, 297] width 47 height 17
type input "0"
type input "1"
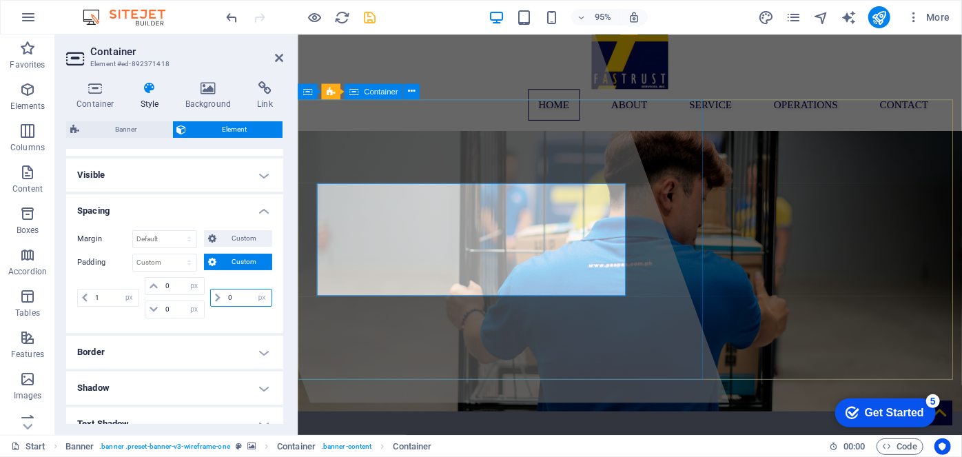
type input "0"
click at [383, 341] on div at bounding box center [453, 211] width 594 height 422
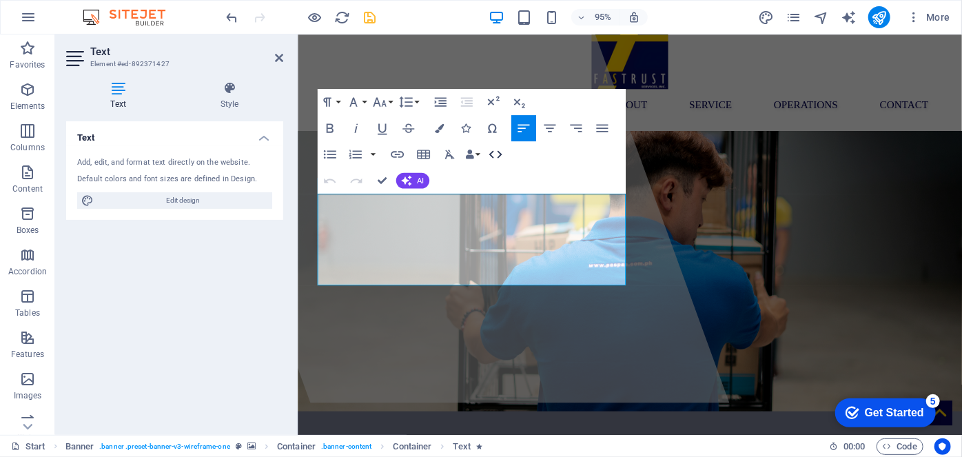
click at [490, 151] on icon "button" at bounding box center [495, 155] width 16 height 16
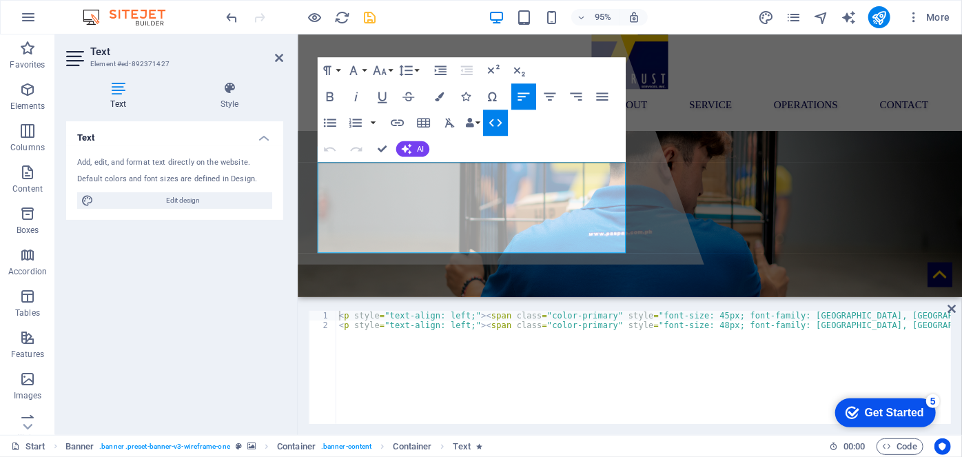
scroll to position [0, 0]
click at [676, 276] on div at bounding box center [453, 138] width 541 height 276
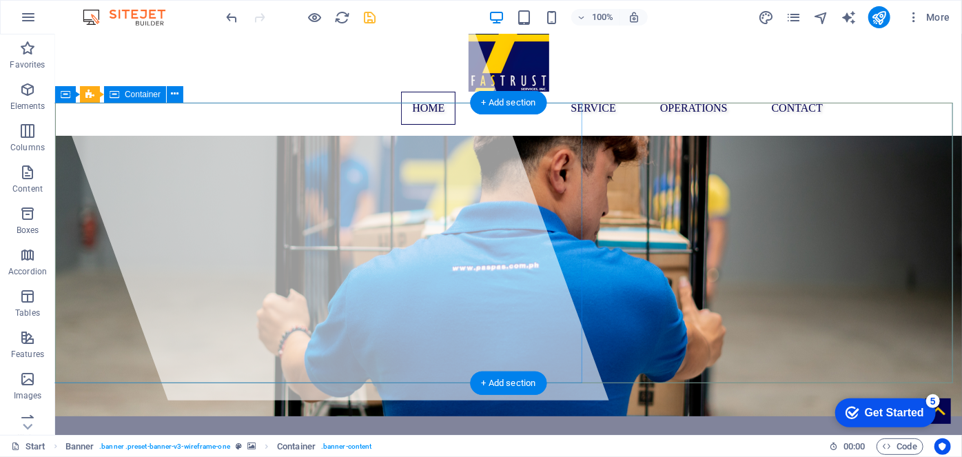
click at [539, 308] on div at bounding box center [314, 199] width 586 height 400
select select "%"
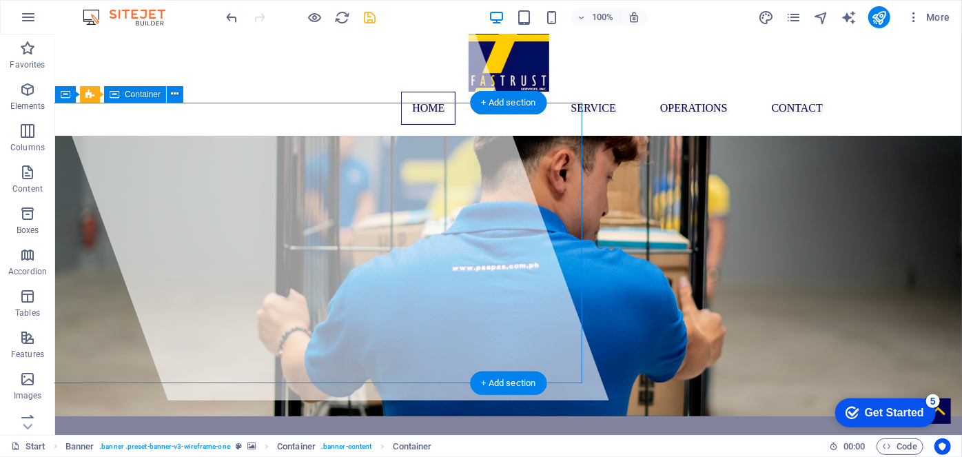
select select "px"
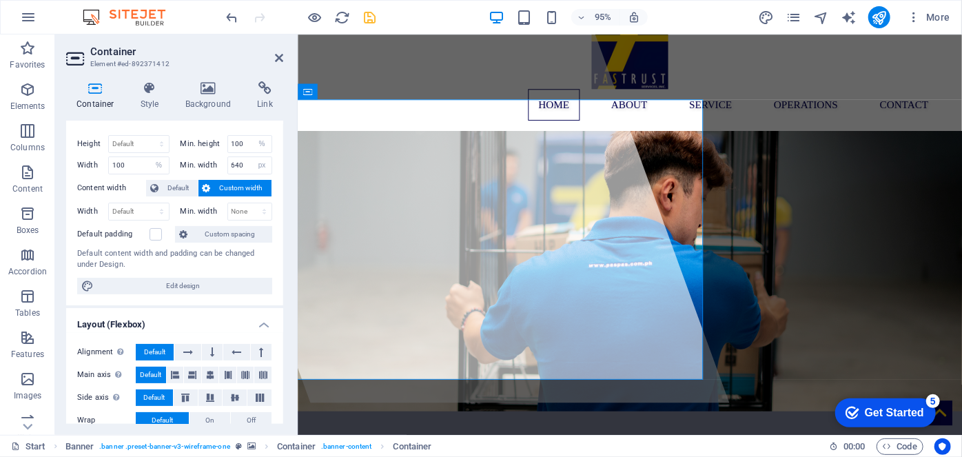
scroll to position [23, 0]
drag, startPoint x: 271, startPoint y: 169, endPoint x: 233, endPoint y: 161, distance: 39.4
click at [233, 161] on div "Height Default px rem % vh vw Min. height 100 None px rem % vh vw Width 100 Def…" at bounding box center [174, 213] width 217 height 181
click at [233, 161] on input "640" at bounding box center [250, 164] width 44 height 17
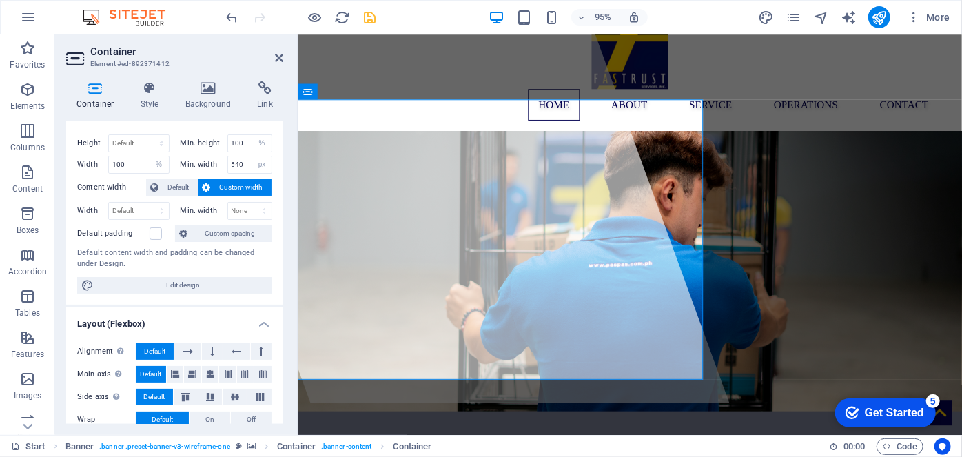
scroll to position [70, 0]
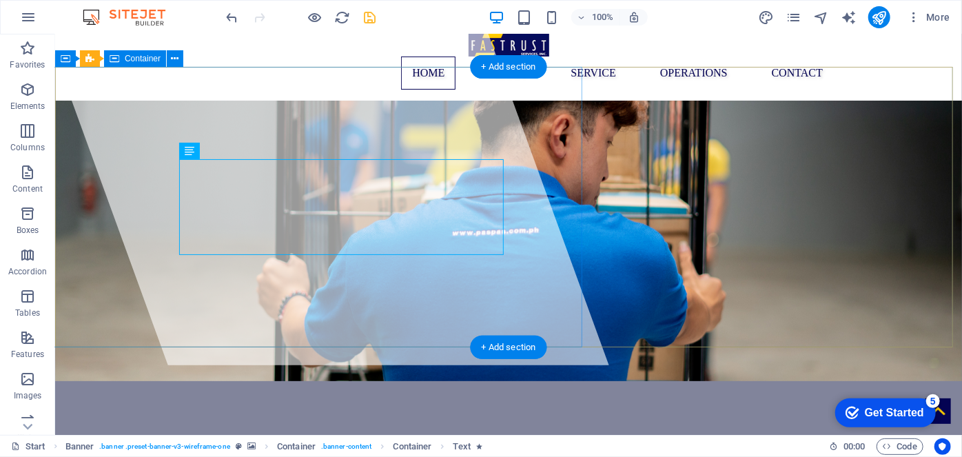
click at [559, 293] on div at bounding box center [314, 164] width 586 height 400
select select "%"
select select "px"
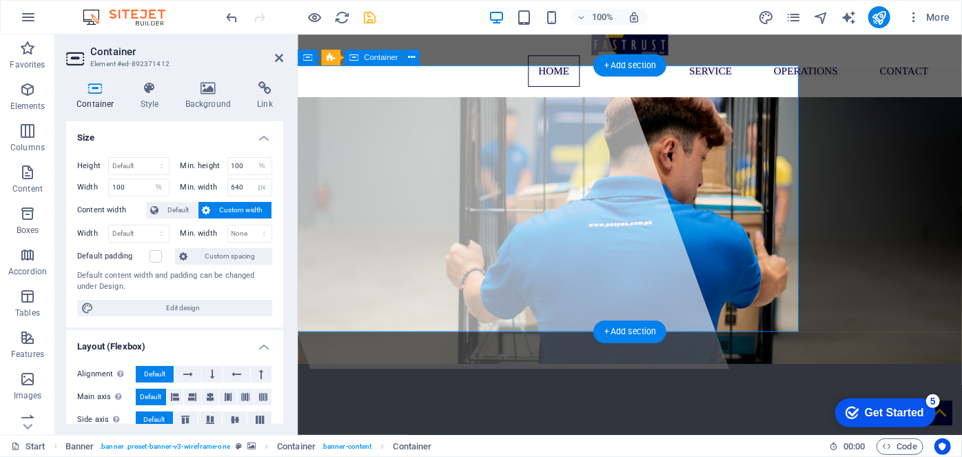
click at [573, 307] on div at bounding box center [453, 176] width 594 height 422
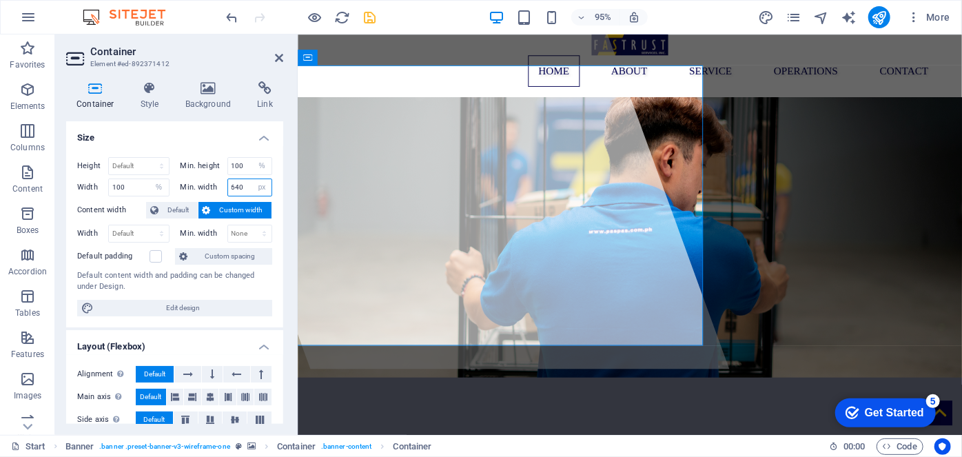
click at [240, 183] on input "640" at bounding box center [250, 187] width 44 height 17
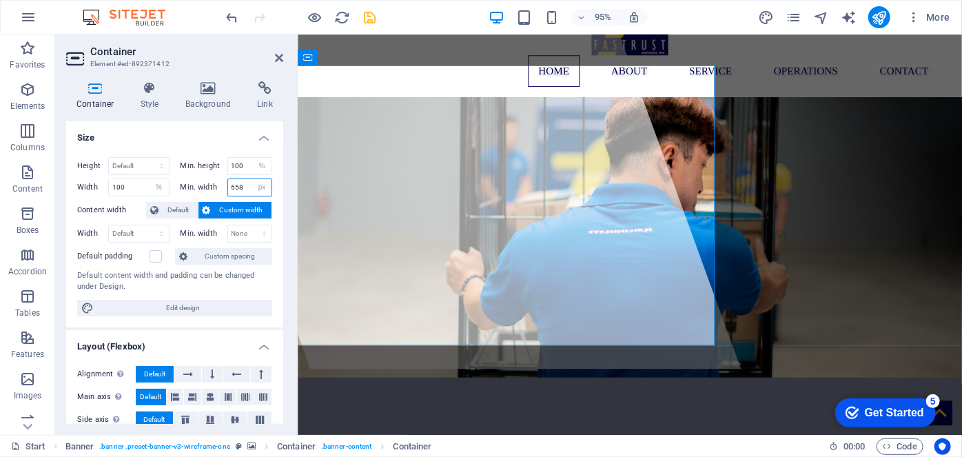
type input "659"
click at [275, 61] on icon at bounding box center [279, 57] width 8 height 11
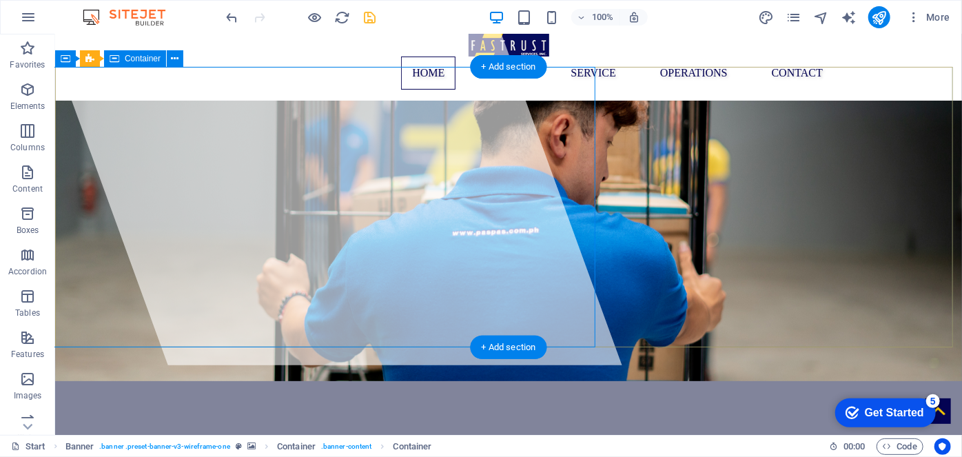
click at [423, 86] on div at bounding box center [320, 164] width 599 height 400
select select "%"
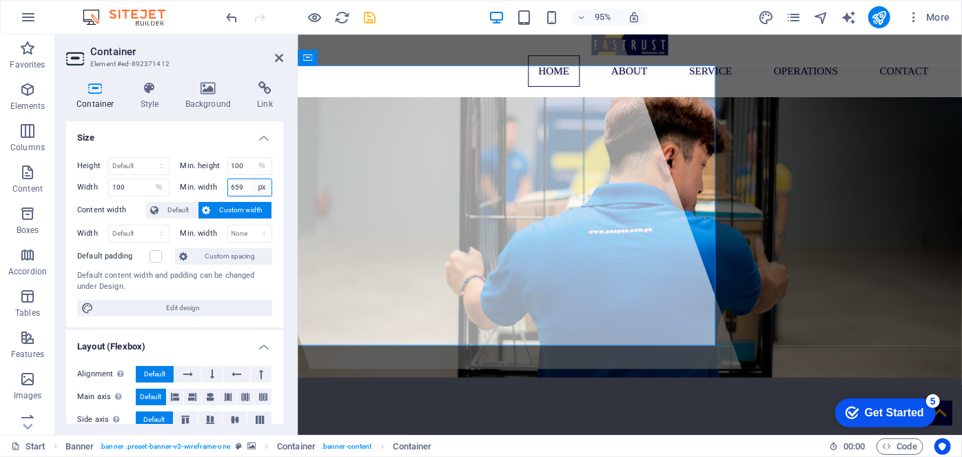
click at [264, 184] on select "None px rem % vh vw" at bounding box center [261, 187] width 19 height 17
select select "%"
click at [252, 179] on select "None px rem % vh vw" at bounding box center [261, 187] width 19 height 17
type input "100"
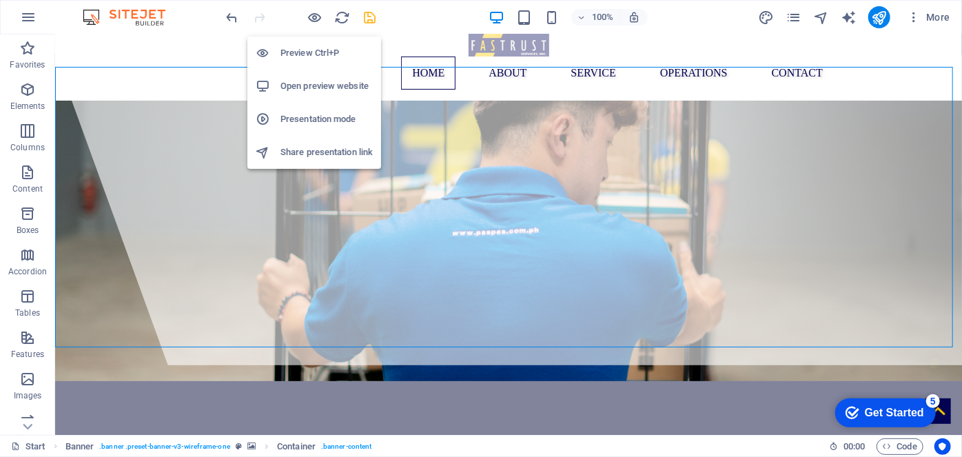
click at [331, 48] on h6 "Preview Ctrl+P" at bounding box center [326, 53] width 92 height 17
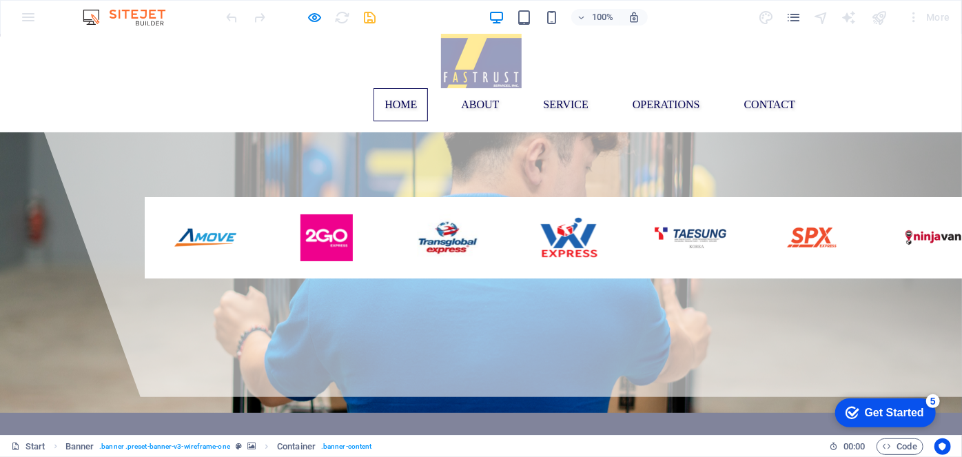
scroll to position [37, 0]
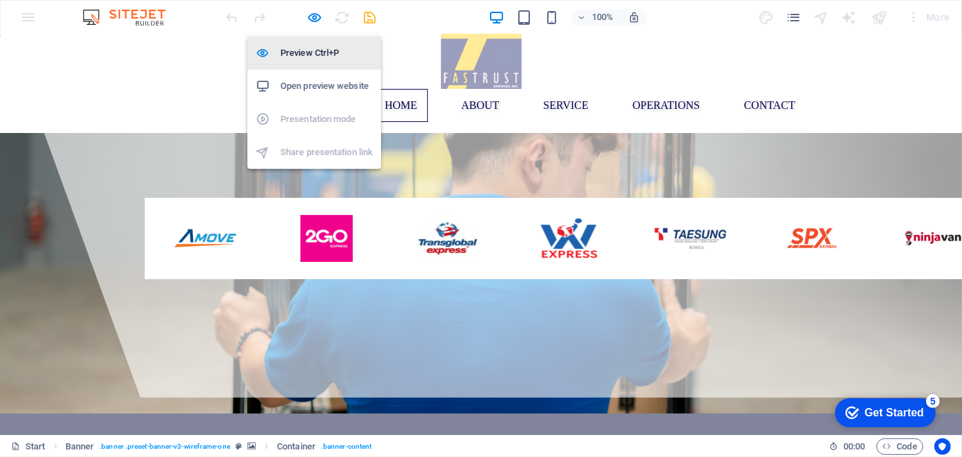
click at [310, 54] on h6 "Preview Ctrl+P" at bounding box center [326, 53] width 92 height 17
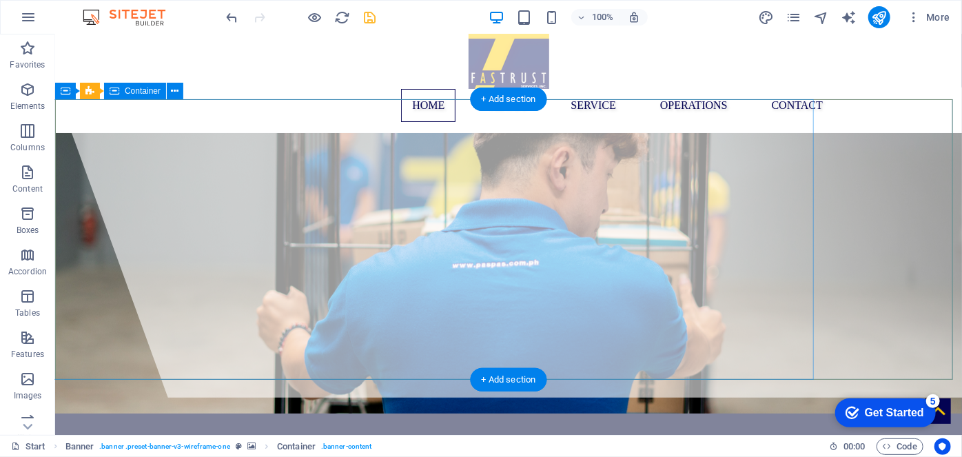
click at [166, 125] on div at bounding box center [547, 197] width 1052 height 400
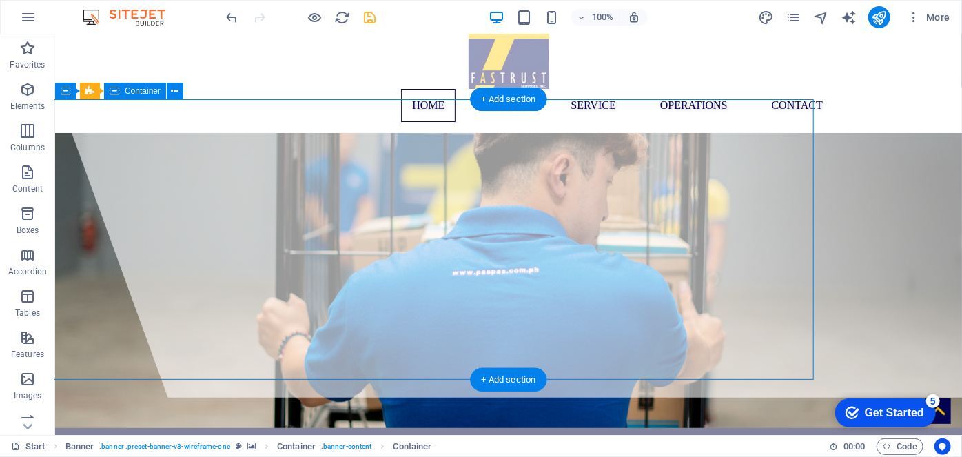
select select "%"
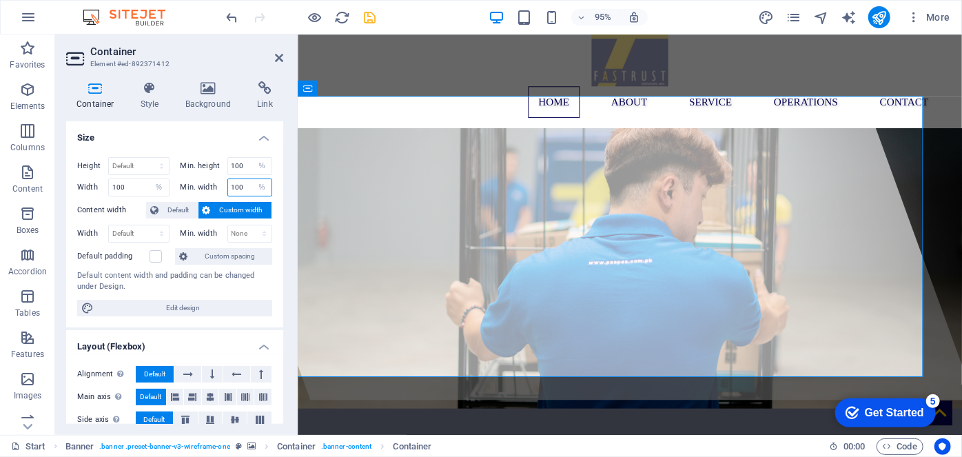
click at [244, 181] on input "100" at bounding box center [250, 187] width 44 height 17
type input "1"
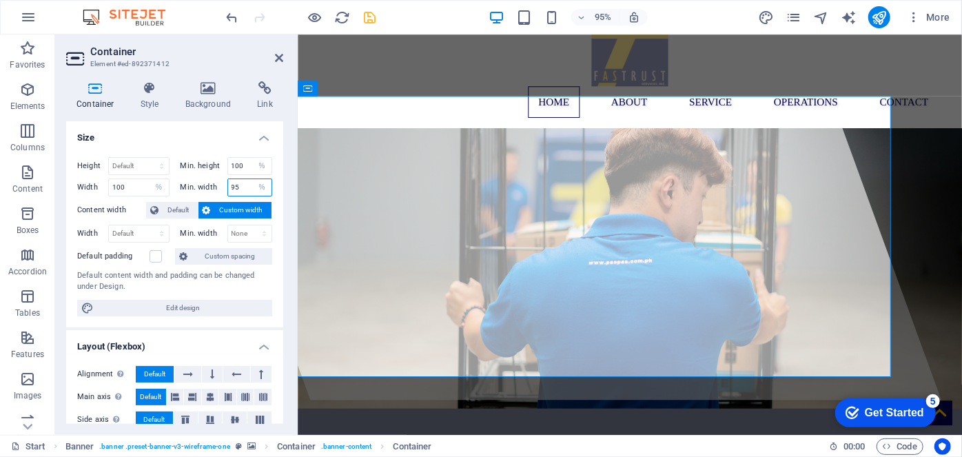
type input "9"
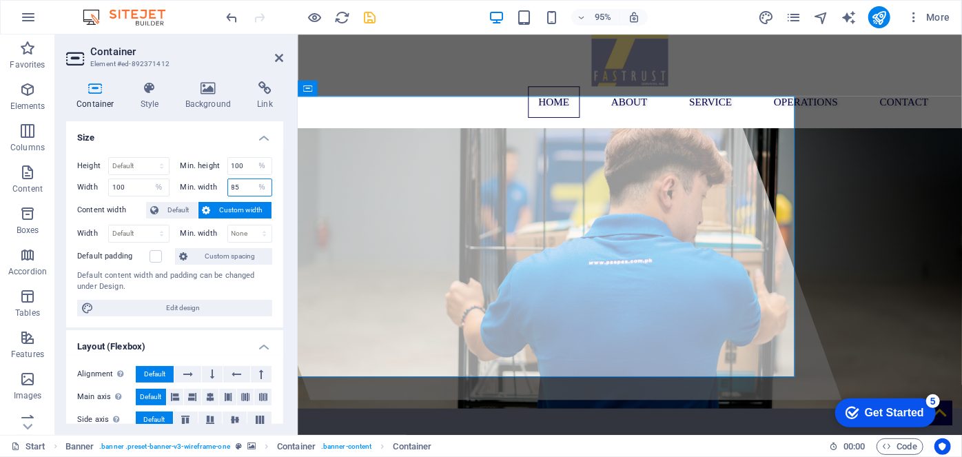
type input "8"
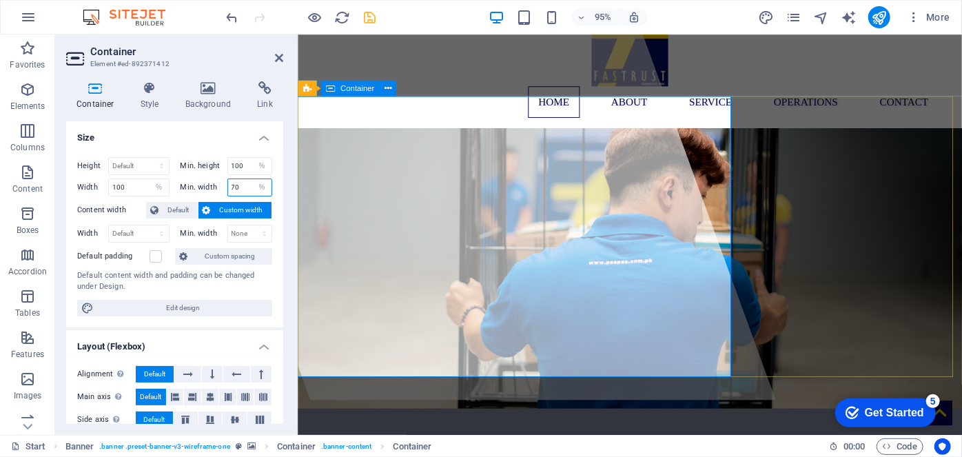
type input "70"
select select "px"
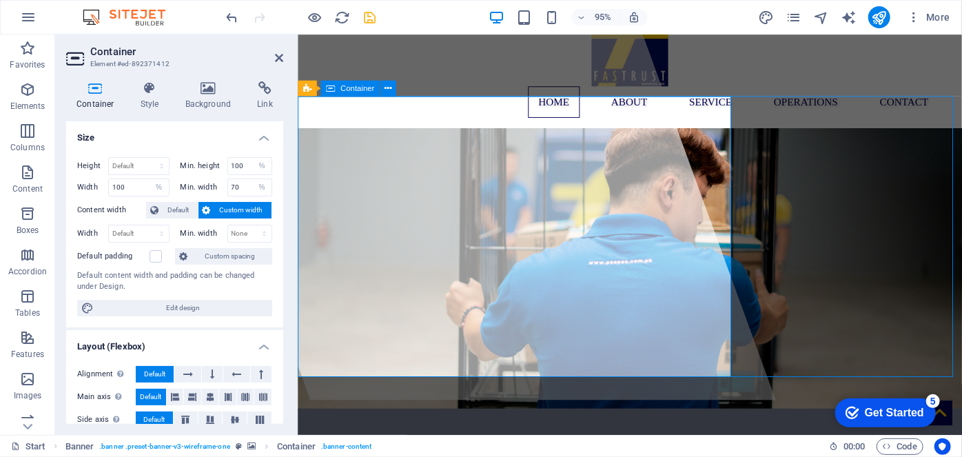
select select "px"
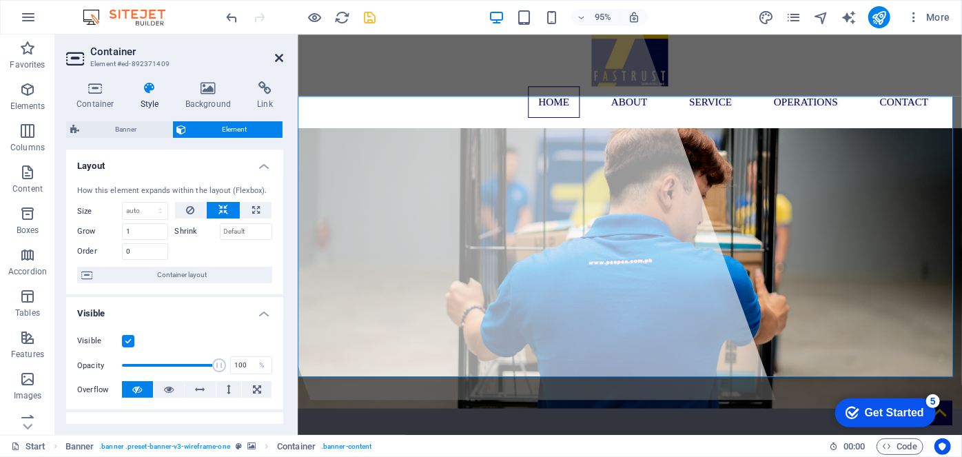
click at [279, 55] on icon at bounding box center [279, 57] width 8 height 11
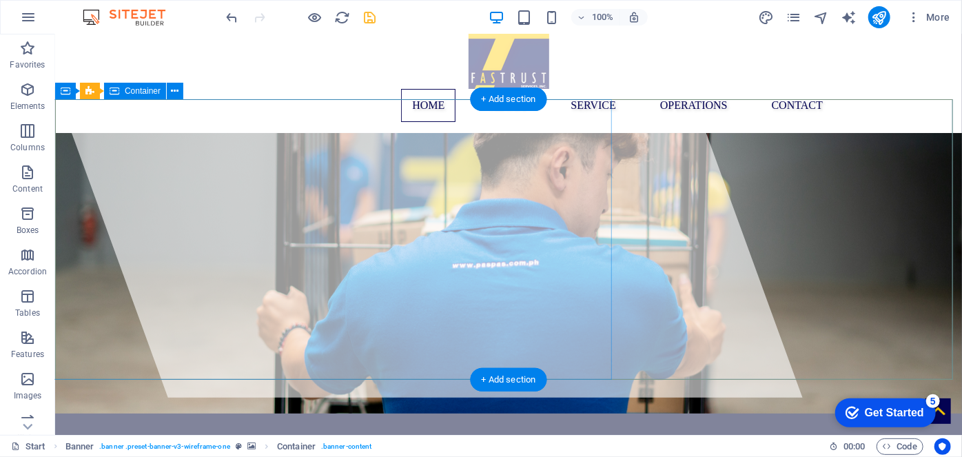
click at [539, 249] on div at bounding box center [411, 197] width 780 height 400
select select "%"
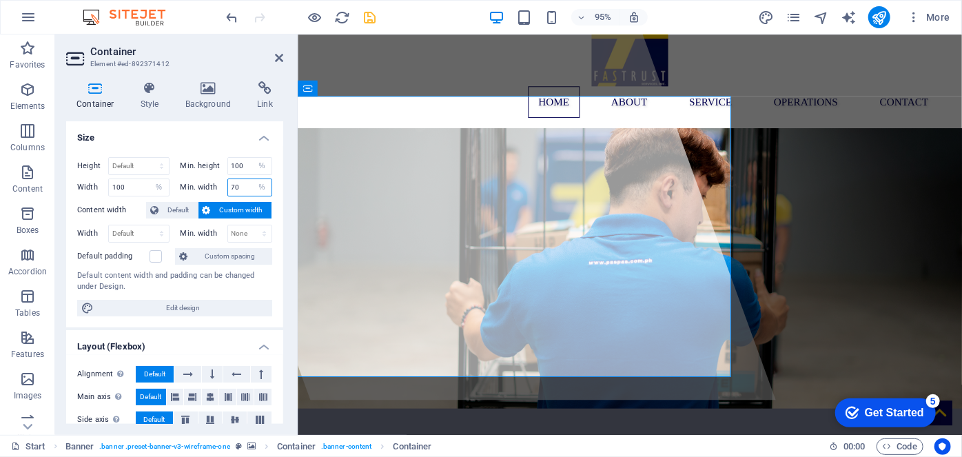
click at [245, 187] on input "70" at bounding box center [250, 187] width 44 height 17
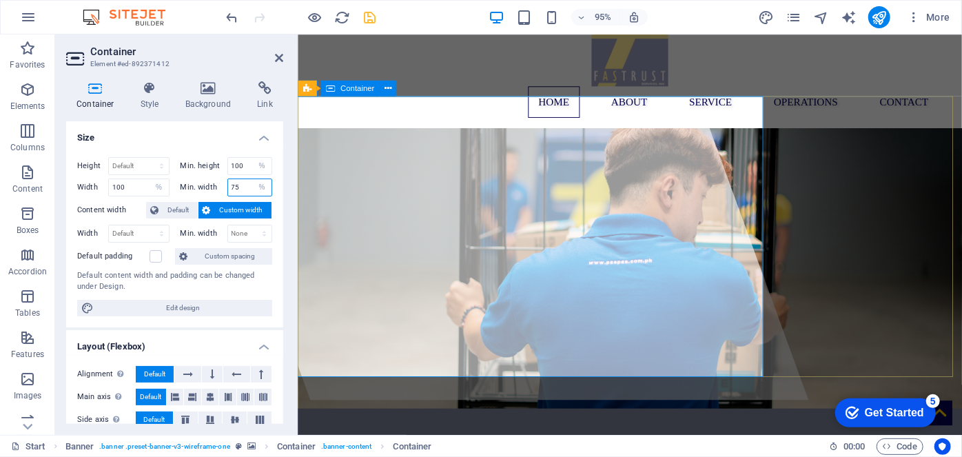
type input "75"
select select "px"
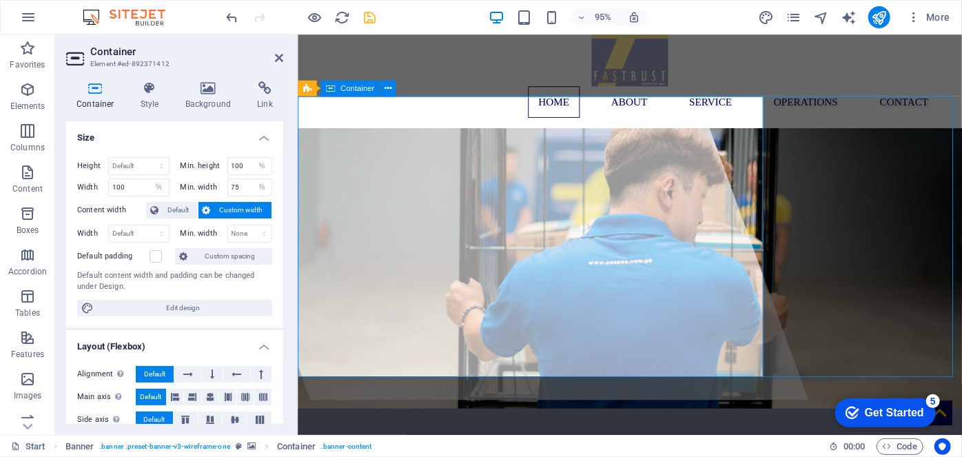
select select "px"
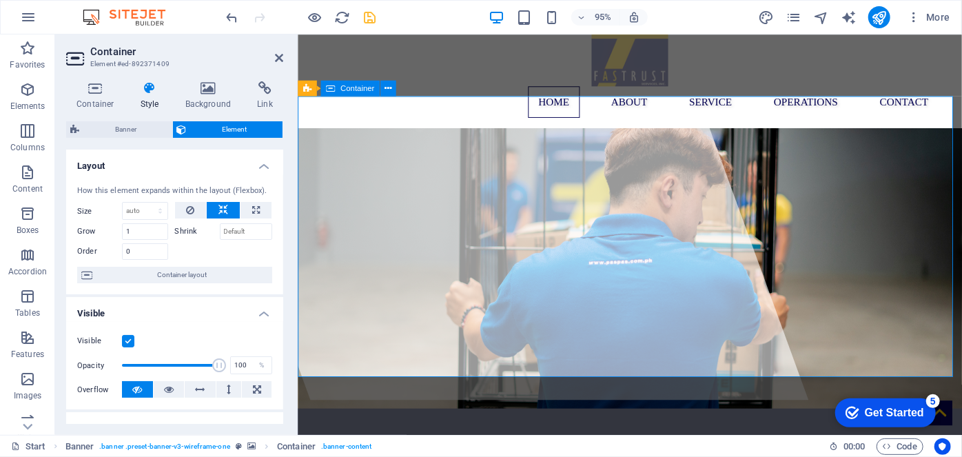
click at [281, 57] on icon at bounding box center [279, 57] width 8 height 11
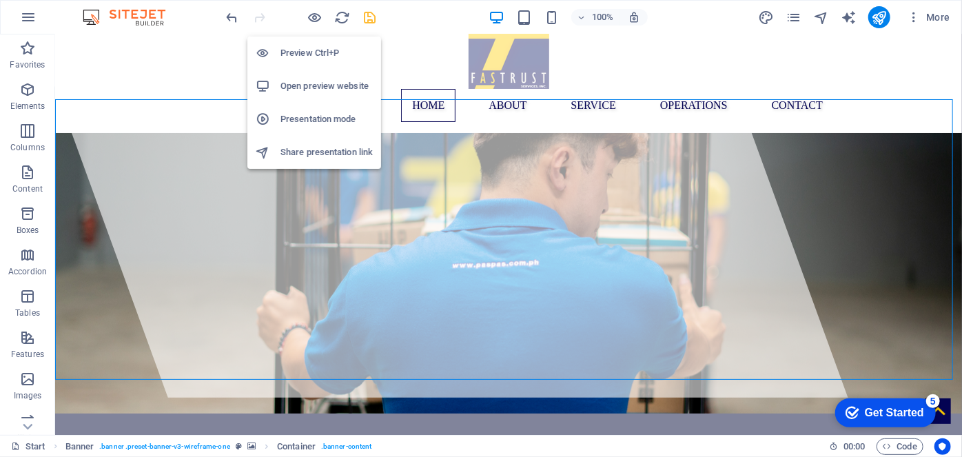
drag, startPoint x: 315, startPoint y: 15, endPoint x: 323, endPoint y: 46, distance: 32.1
click at [323, 46] on body "Fastrust Services Inc. Start Favorites Elements Columns Content Boxes Accordion…" at bounding box center [481, 228] width 962 height 457
click at [323, 46] on h6 "Preview Ctrl+P" at bounding box center [326, 53] width 92 height 17
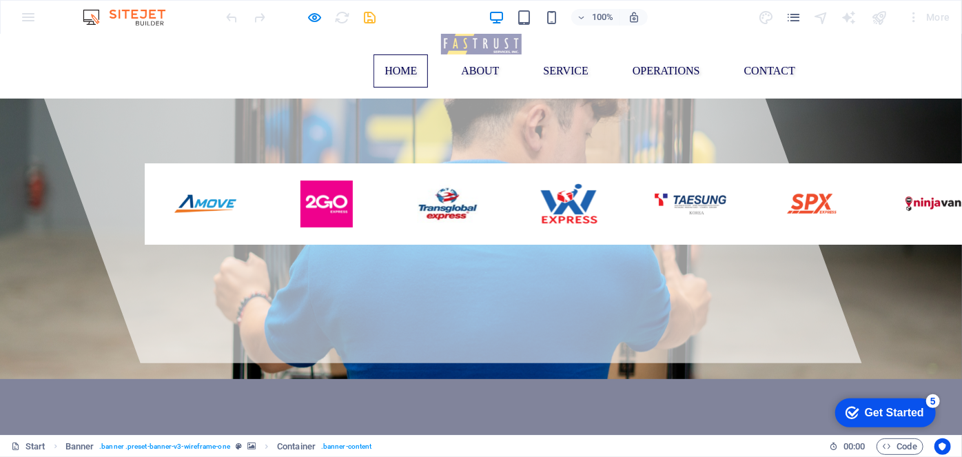
scroll to position [72, 0]
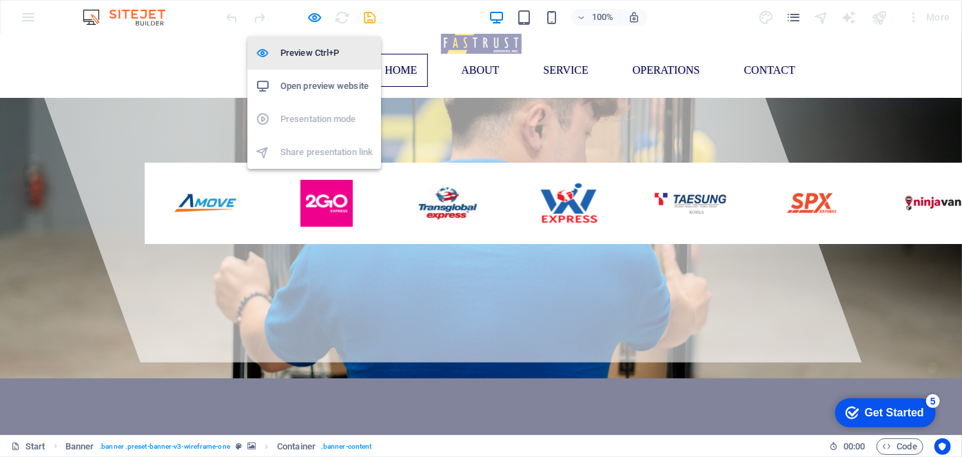
click at [315, 48] on h6 "Preview Ctrl+P" at bounding box center [326, 53] width 92 height 17
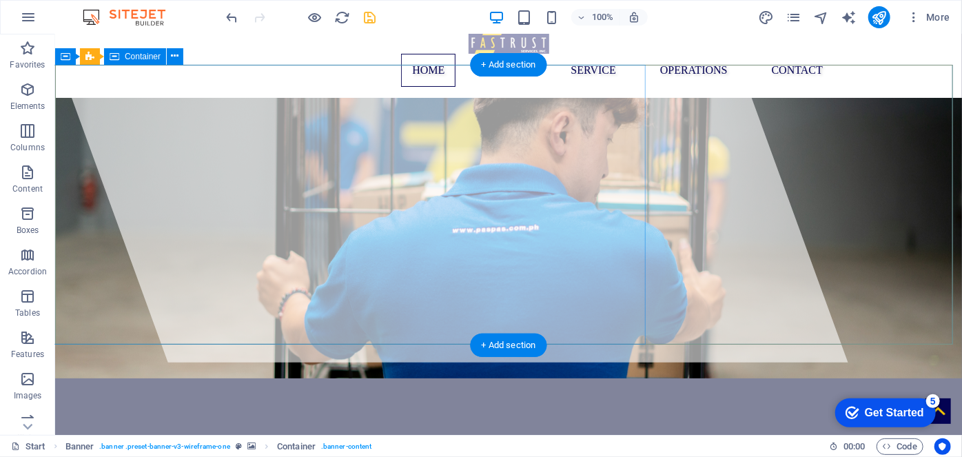
click at [543, 284] on div at bounding box center [433, 161] width 825 height 400
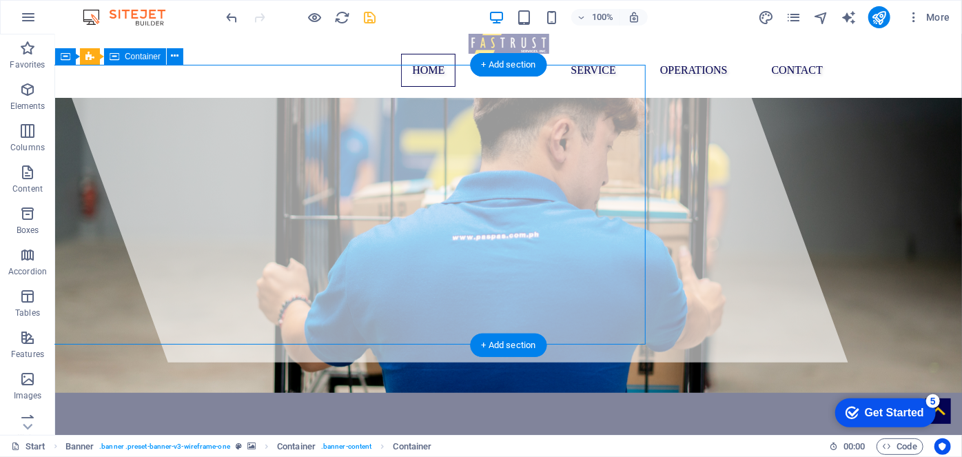
select select "%"
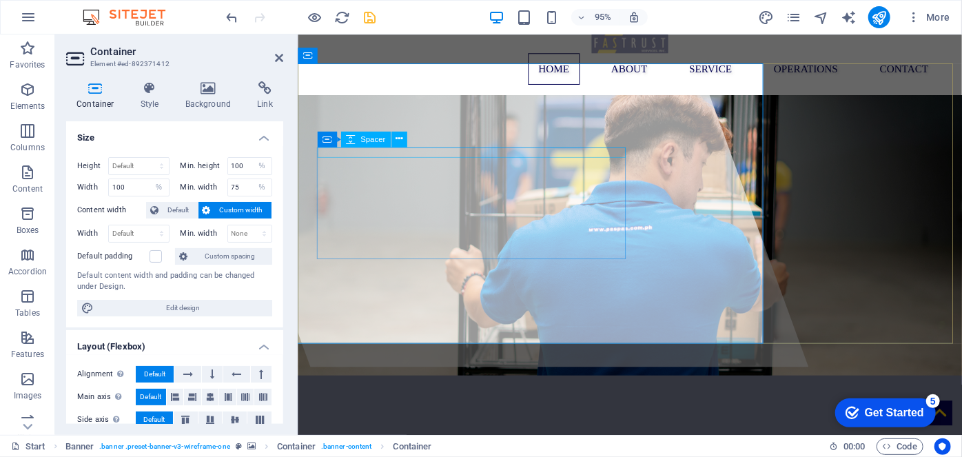
click at [436, 448] on div at bounding box center [647, 453] width 650 height 11
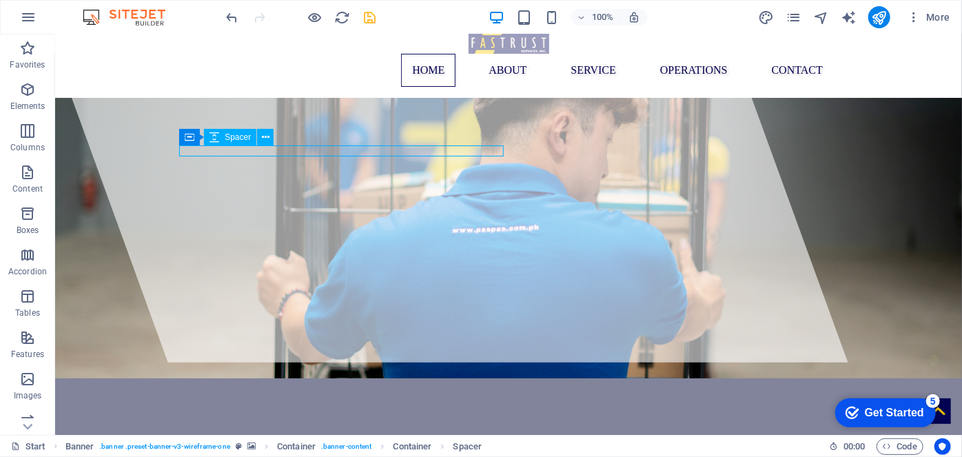
click at [429, 433] on div at bounding box center [508, 438] width 650 height 11
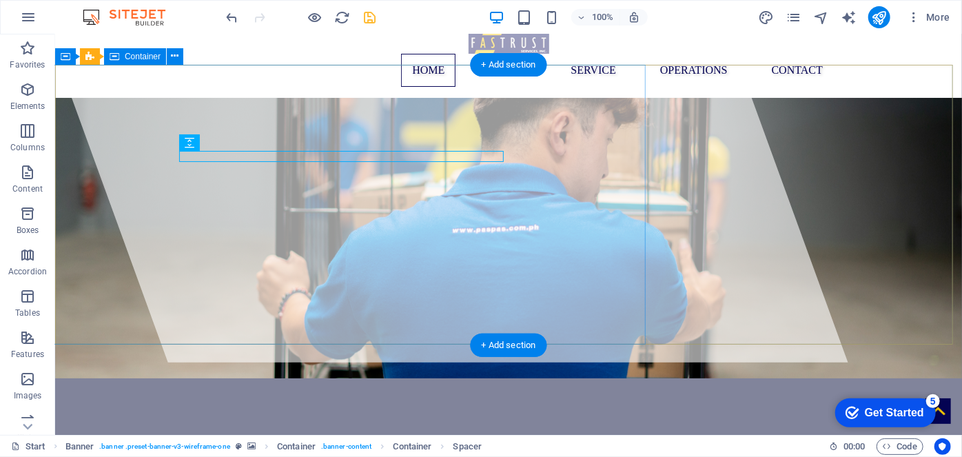
drag, startPoint x: 271, startPoint y: 178, endPoint x: 241, endPoint y: 279, distance: 104.8
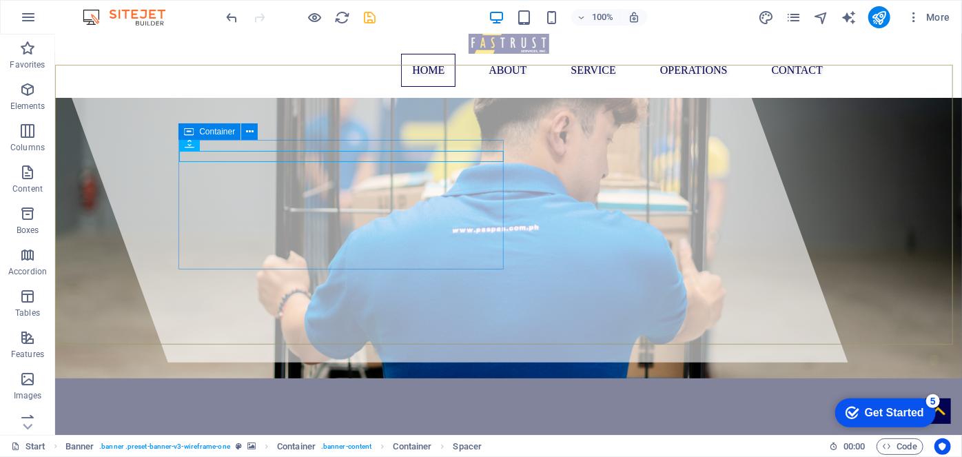
click at [195, 132] on div "Container" at bounding box center [209, 131] width 62 height 17
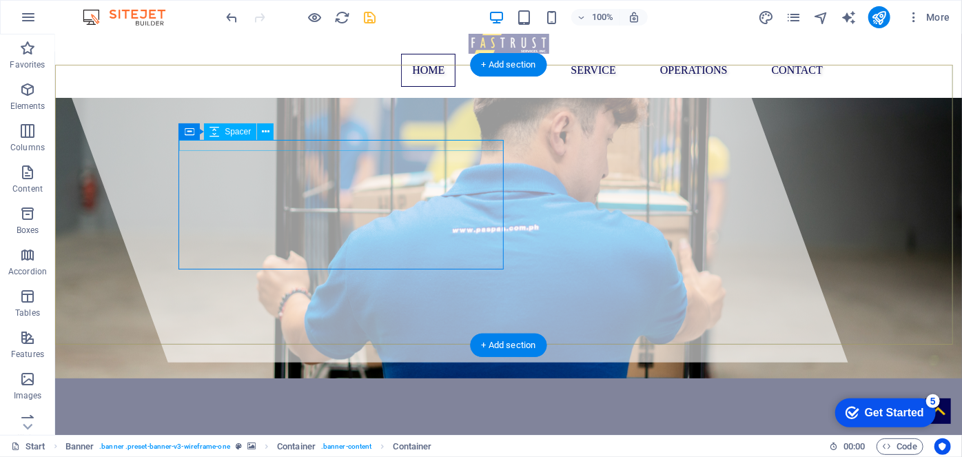
click at [198, 433] on div at bounding box center [508, 438] width 650 height 11
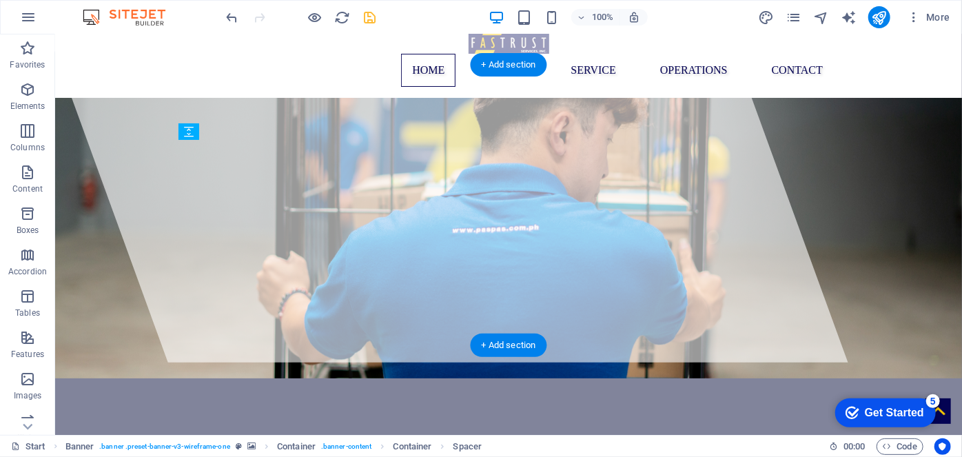
drag, startPoint x: 284, startPoint y: 165, endPoint x: 246, endPoint y: 253, distance: 96.2
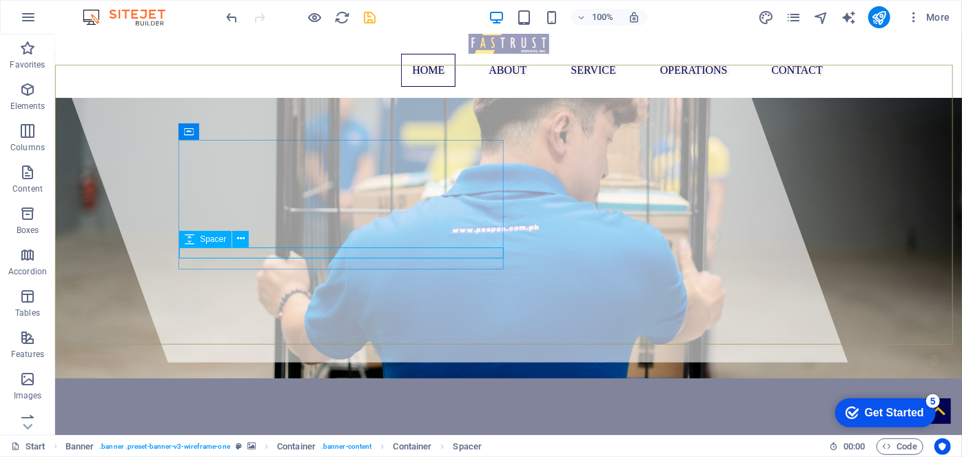
click at [215, 240] on span "Spacer" at bounding box center [213, 239] width 26 height 8
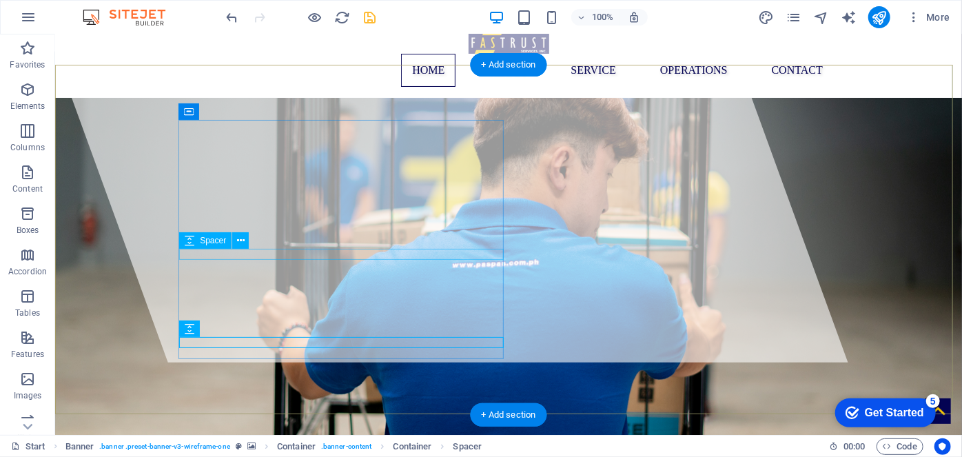
scroll to position [0, 0]
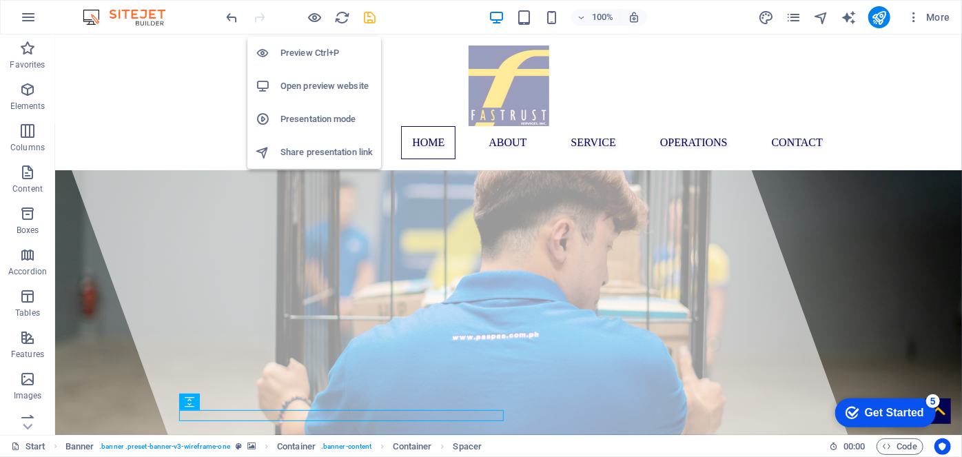
click at [318, 52] on h6 "Preview Ctrl+P" at bounding box center [326, 53] width 92 height 17
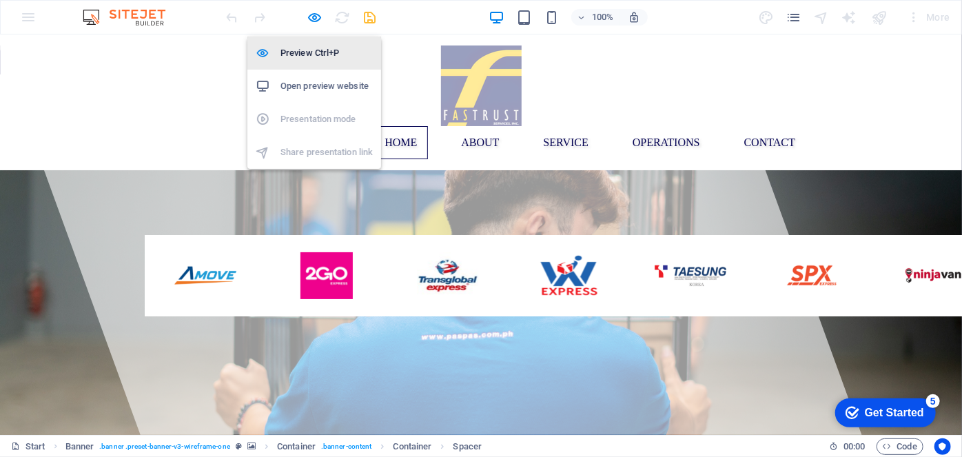
click at [318, 52] on h6 "Preview Ctrl+P" at bounding box center [326, 53] width 92 height 17
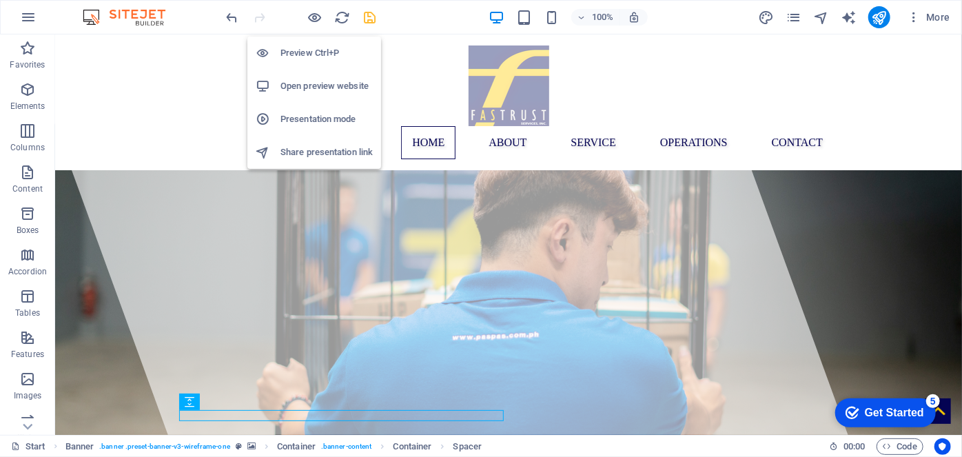
click at [304, 54] on h6 "Preview Ctrl+P" at bounding box center [326, 53] width 92 height 17
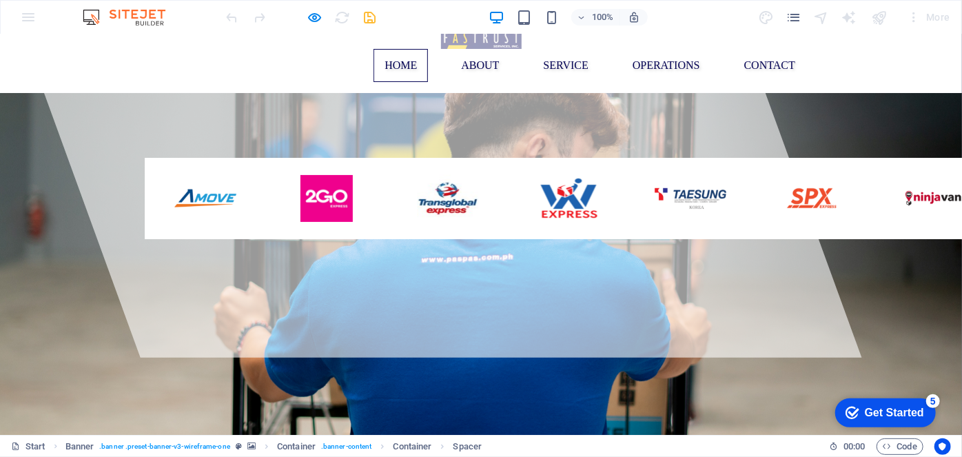
scroll to position [90, 0]
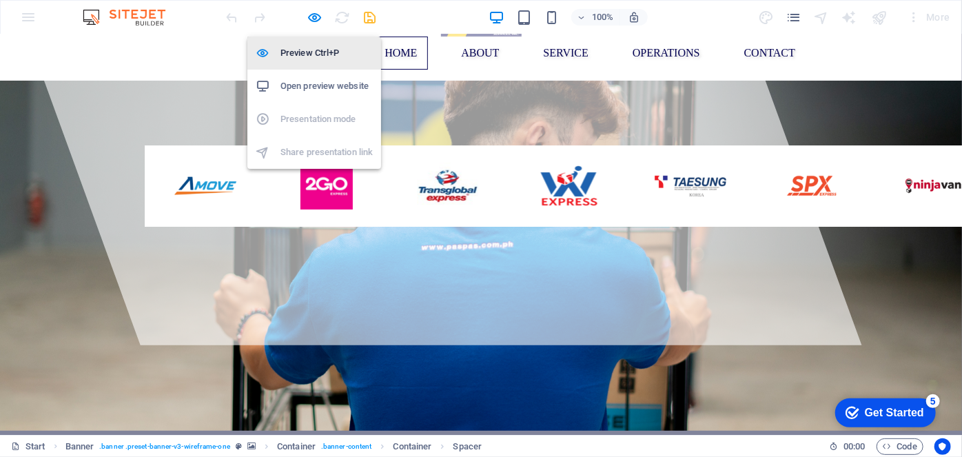
click at [318, 56] on h6 "Preview Ctrl+P" at bounding box center [326, 53] width 92 height 17
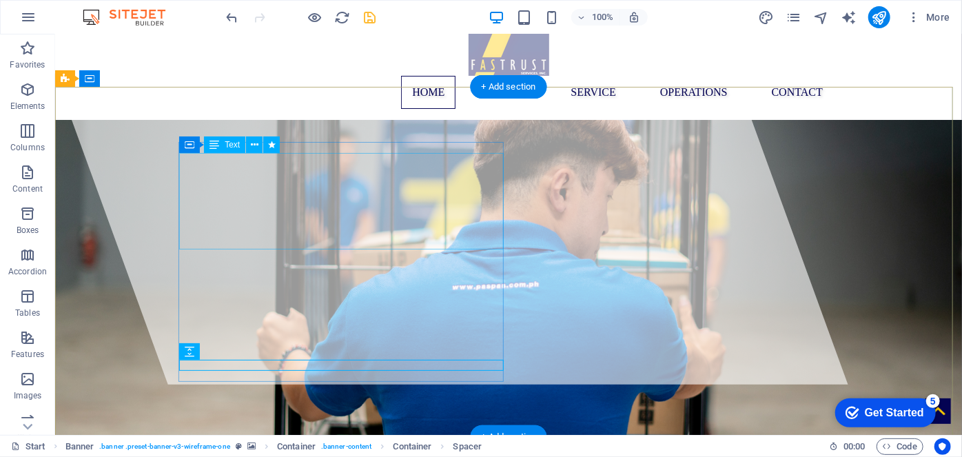
scroll to position [50, 0]
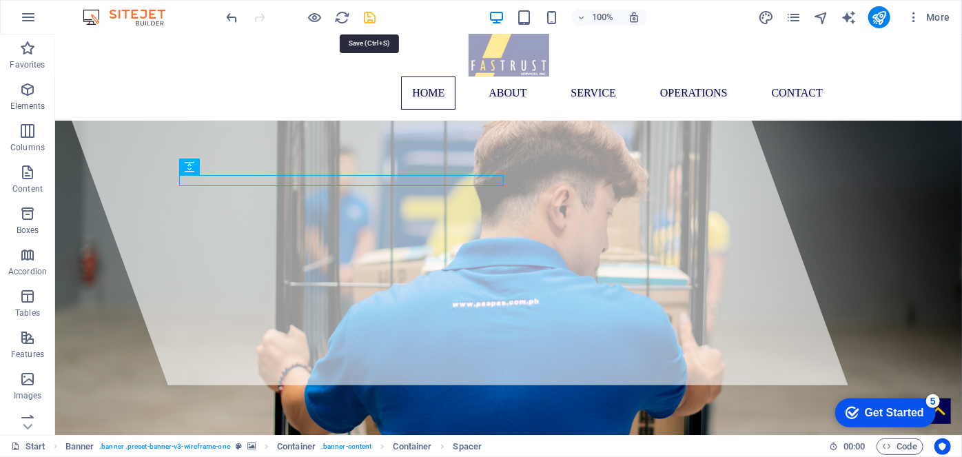
click at [369, 19] on icon "save" at bounding box center [370, 18] width 16 height 16
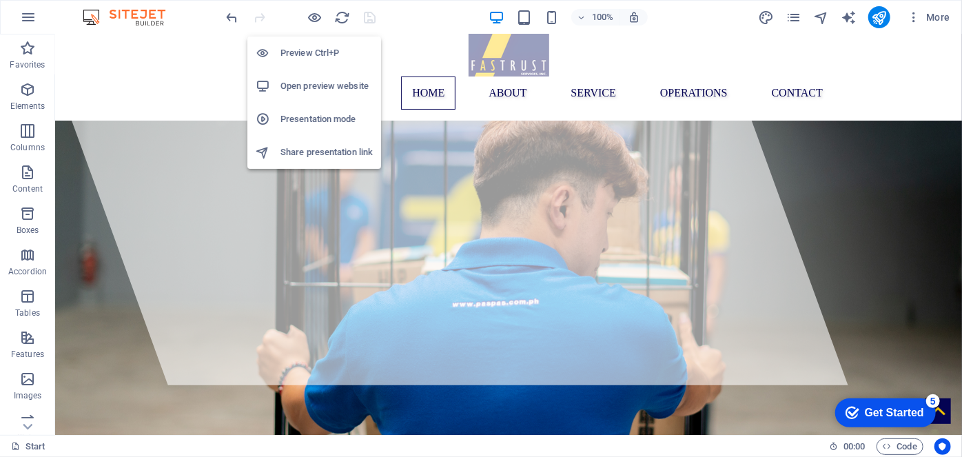
click at [317, 89] on h6 "Open preview website" at bounding box center [326, 86] width 92 height 17
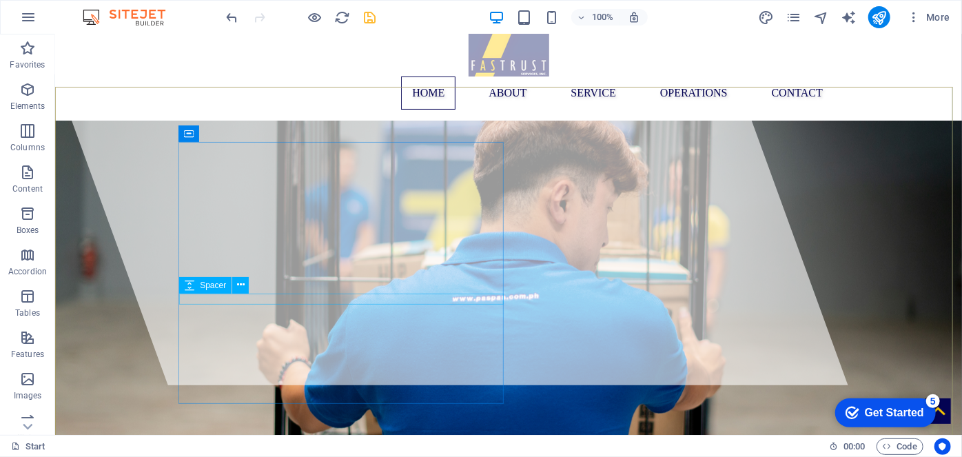
click at [202, 286] on span "Spacer" at bounding box center [213, 285] width 26 height 8
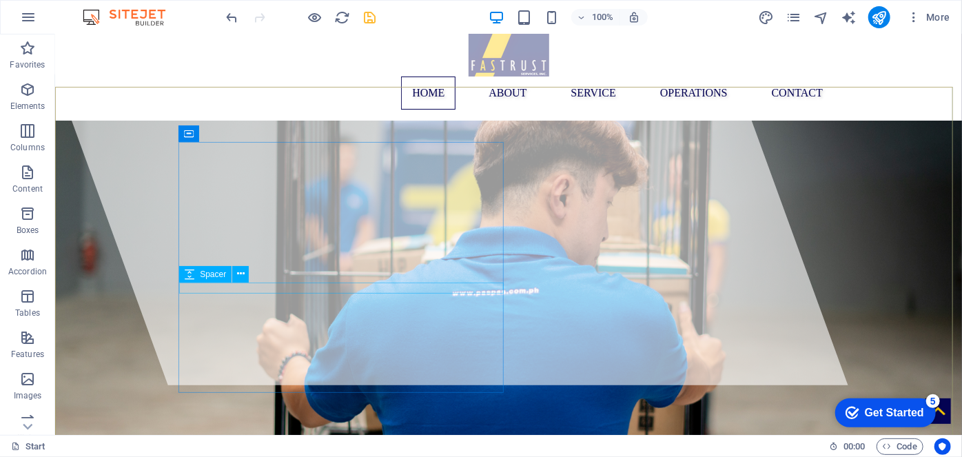
click at [207, 270] on span "Spacer" at bounding box center [213, 274] width 26 height 8
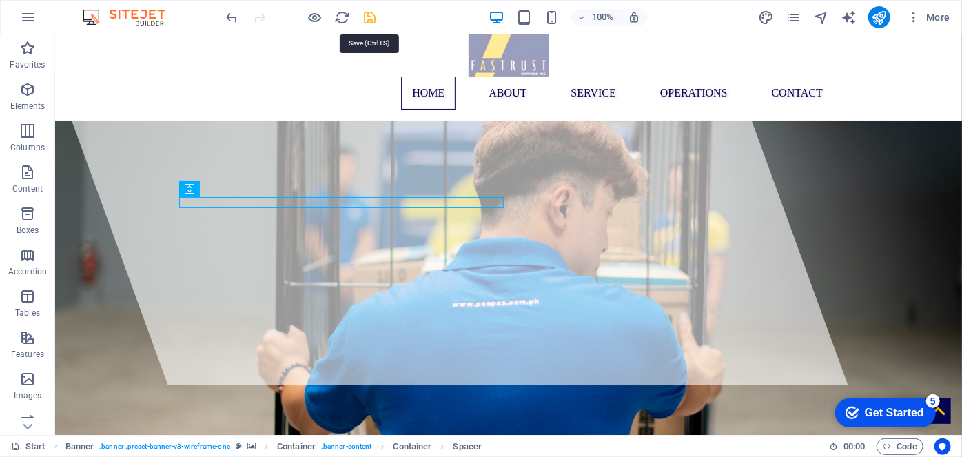
click at [373, 17] on icon "save" at bounding box center [370, 18] width 16 height 16
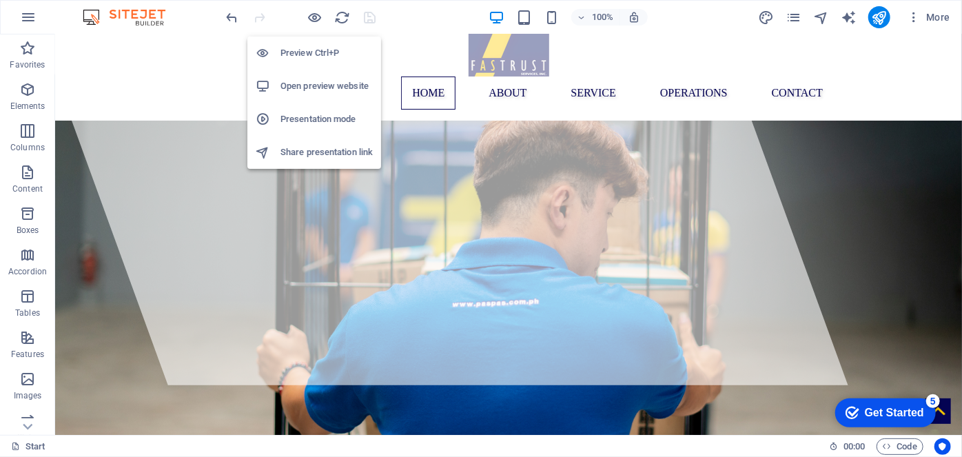
click at [313, 82] on h6 "Open preview website" at bounding box center [326, 86] width 92 height 17
click at [322, 55] on h6 "Preview Ctrl+P" at bounding box center [326, 53] width 92 height 17
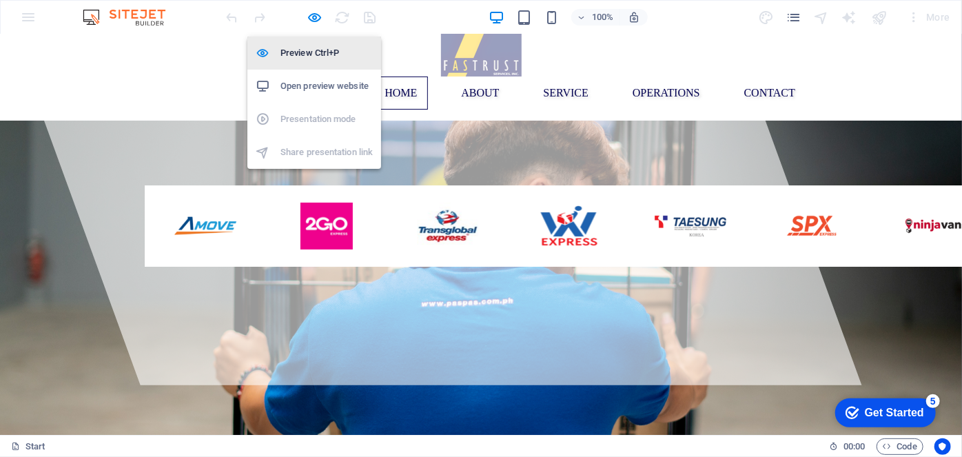
click at [311, 52] on h6 "Preview Ctrl+P" at bounding box center [326, 53] width 92 height 17
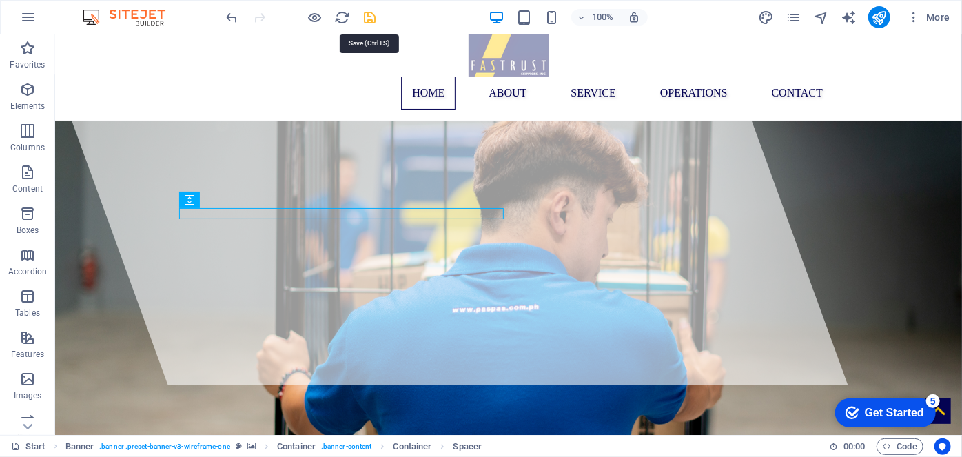
click at [365, 19] on icon "save" at bounding box center [370, 18] width 16 height 16
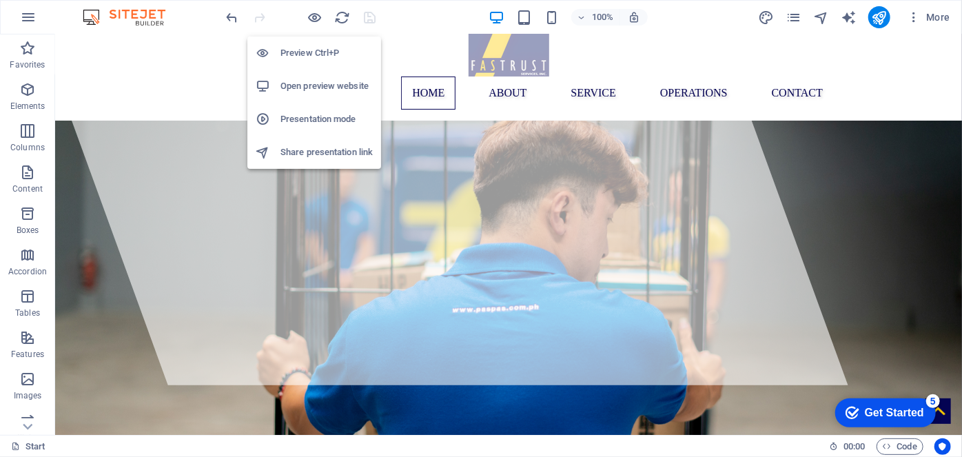
click at [320, 85] on h6 "Open preview website" at bounding box center [326, 86] width 92 height 17
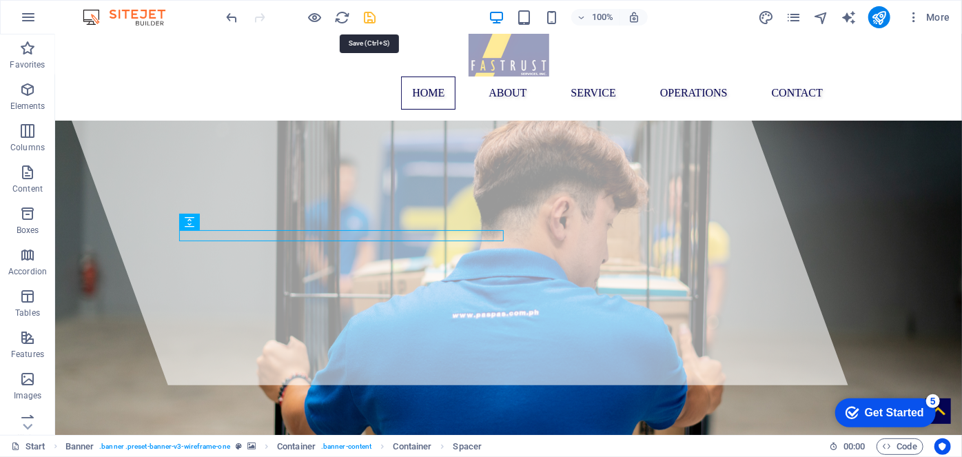
click at [369, 14] on icon "save" at bounding box center [370, 18] width 16 height 16
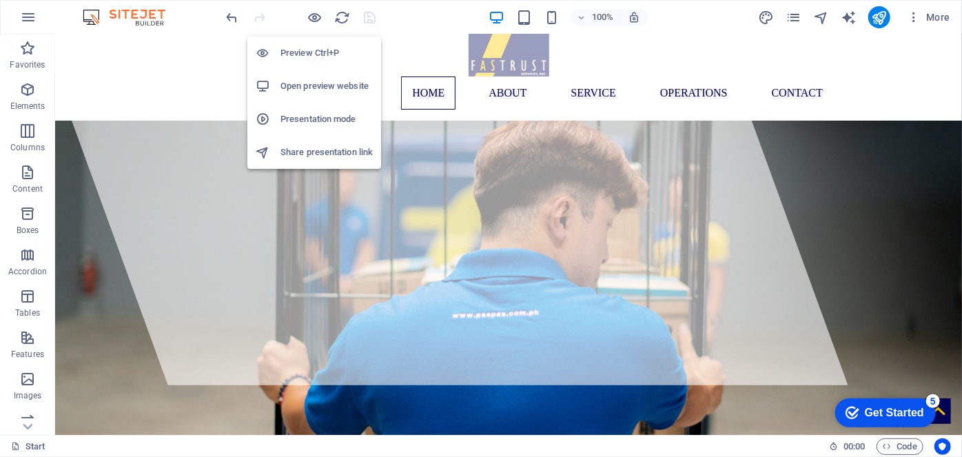
click at [322, 79] on h6 "Open preview website" at bounding box center [326, 86] width 92 height 17
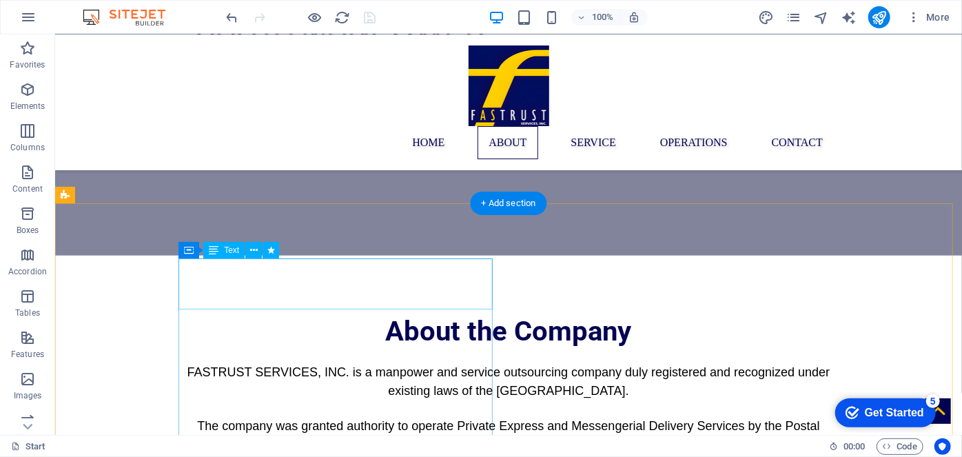
scroll to position [694, 0]
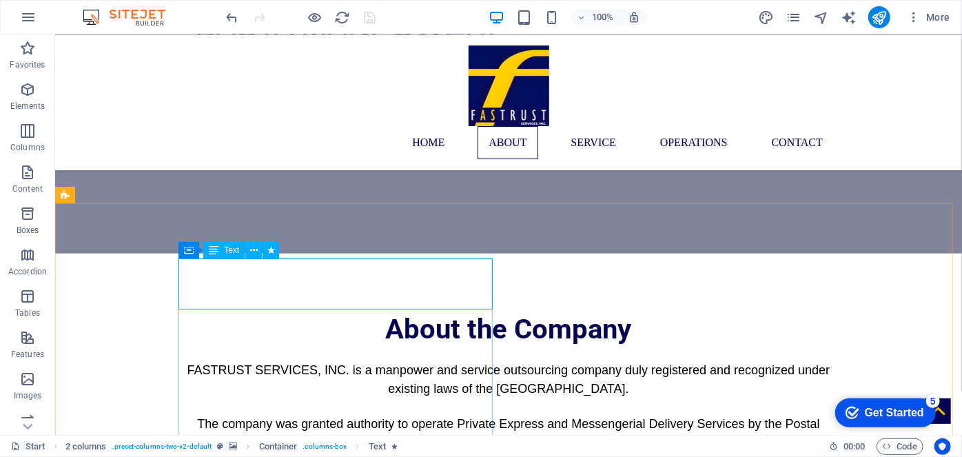
click at [225, 249] on span "Text" at bounding box center [231, 250] width 15 height 8
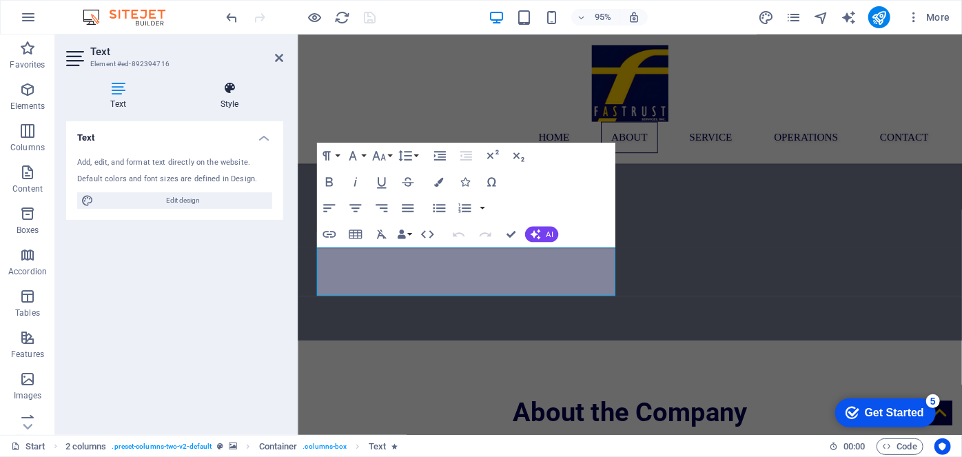
click at [227, 99] on h4 "Style" at bounding box center [229, 95] width 107 height 29
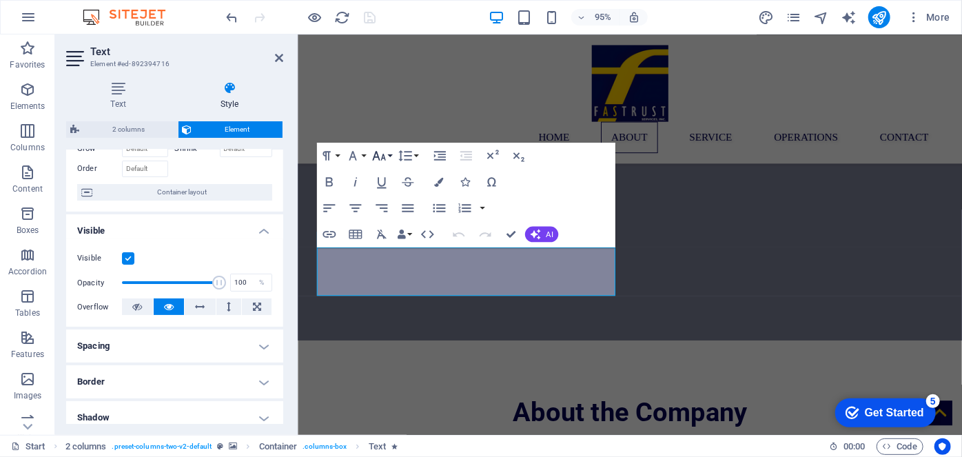
scroll to position [83, 0]
click at [331, 234] on icon "button" at bounding box center [329, 235] width 16 height 16
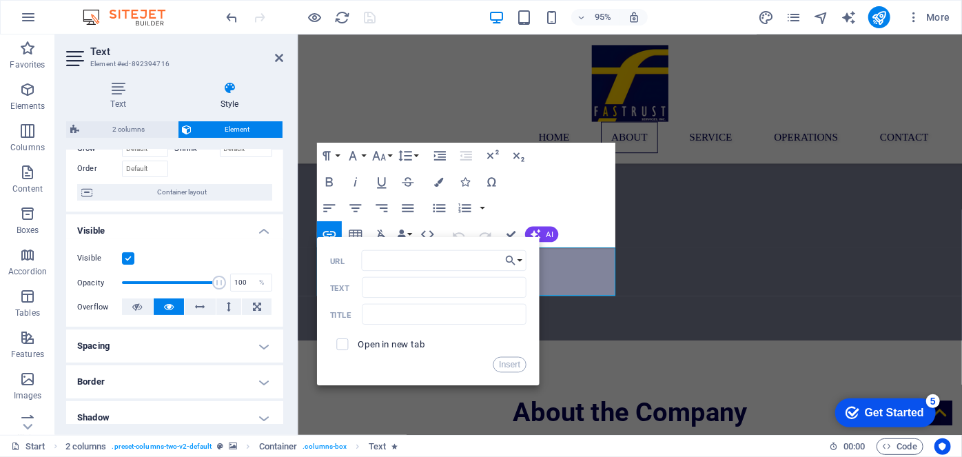
click at [563, 178] on div "Paragraph Format Normal Heading 1 Heading 2 Heading 3 Heading 4 Heading 5 Headi…" at bounding box center [465, 195] width 298 height 105
click at [333, 228] on icon "button" at bounding box center [329, 235] width 16 height 16
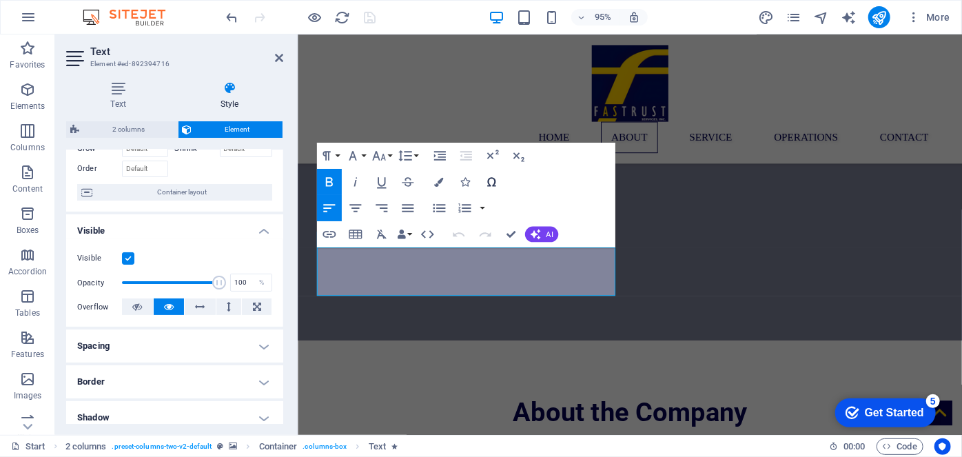
click at [497, 179] on icon "button" at bounding box center [492, 182] width 16 height 16
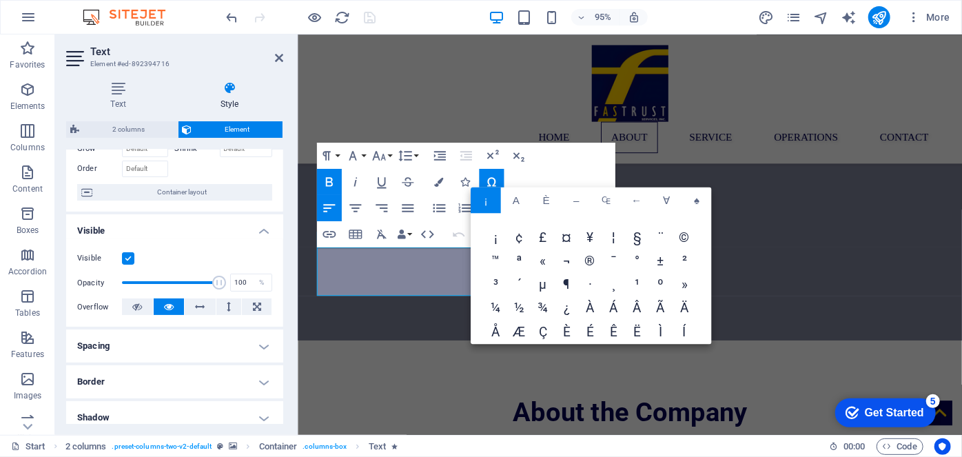
click at [519, 169] on div "Paragraph Format Normal Heading 1 Heading 2 Heading 3 Heading 4 Heading 5 Headi…" at bounding box center [465, 195] width 298 height 105
click at [492, 175] on icon "button" at bounding box center [492, 182] width 16 height 16
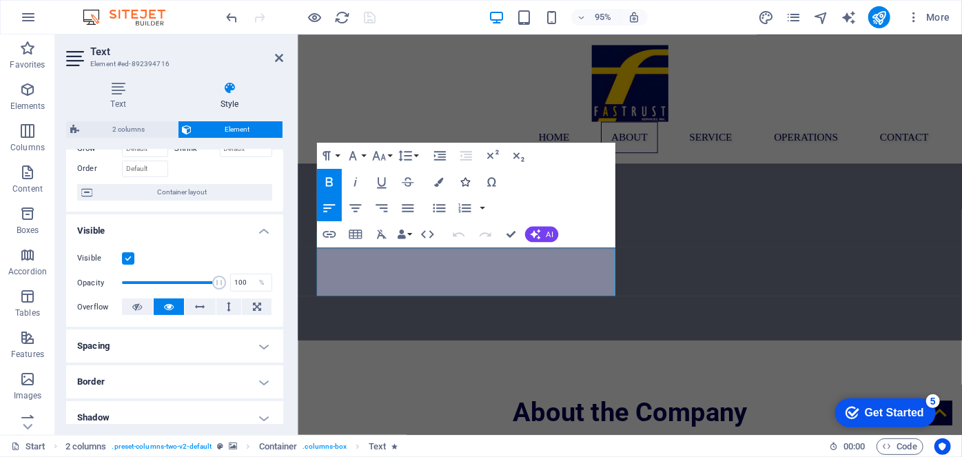
click at [461, 180] on icon "button" at bounding box center [464, 181] width 9 height 9
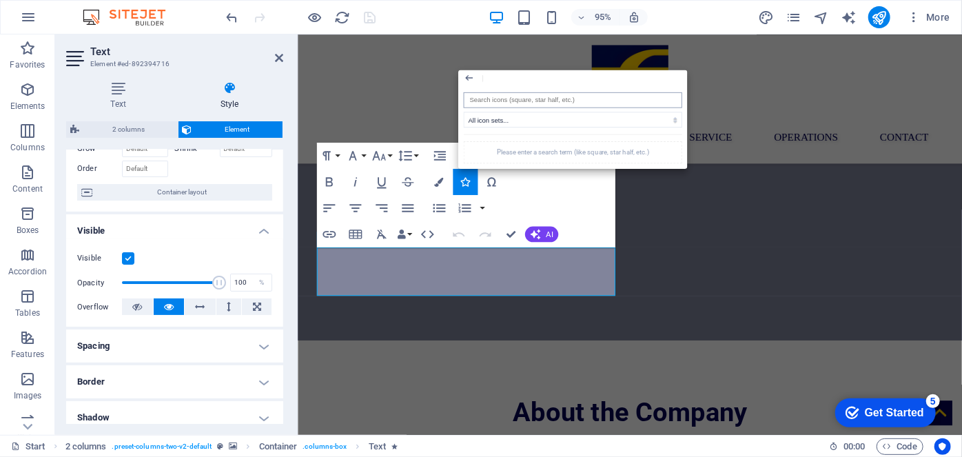
click at [552, 96] on input "search" at bounding box center [573, 100] width 218 height 16
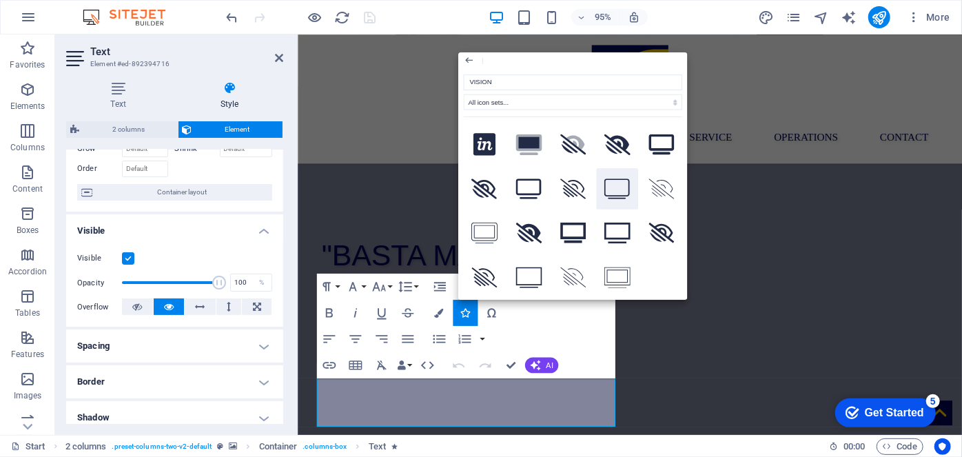
scroll to position [1, 0]
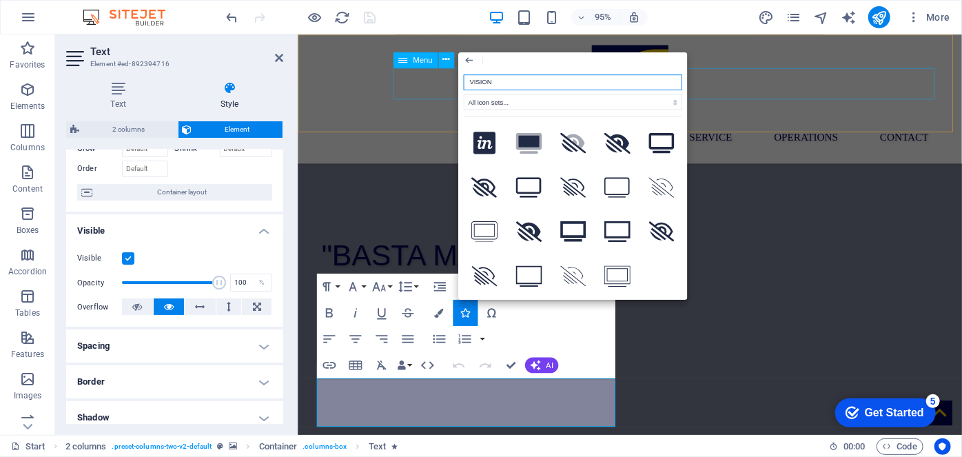
drag, startPoint x: 867, startPoint y: 123, endPoint x: 422, endPoint y: 94, distance: 445.9
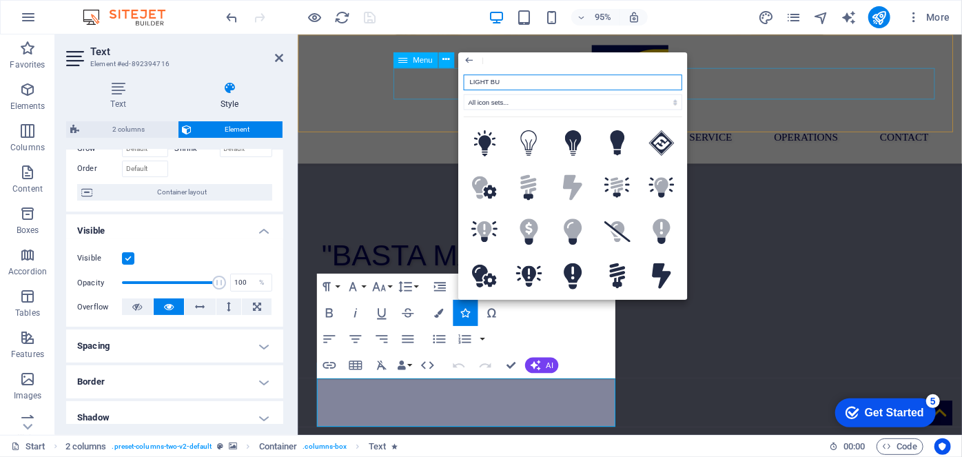
type input "LIGHT BUL"
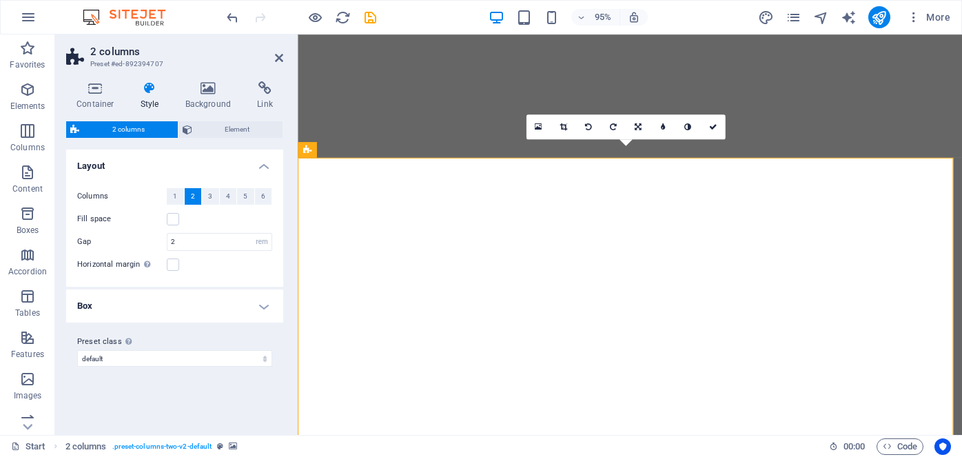
select select "rem"
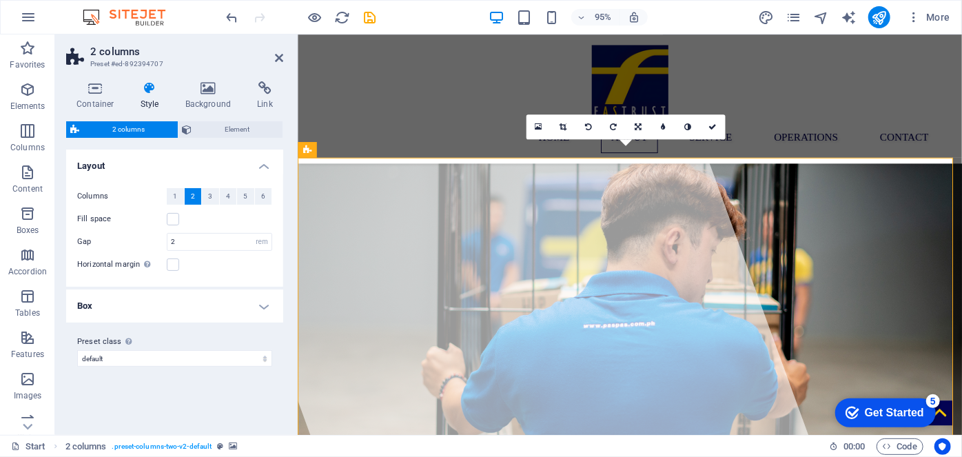
scroll to position [733, 0]
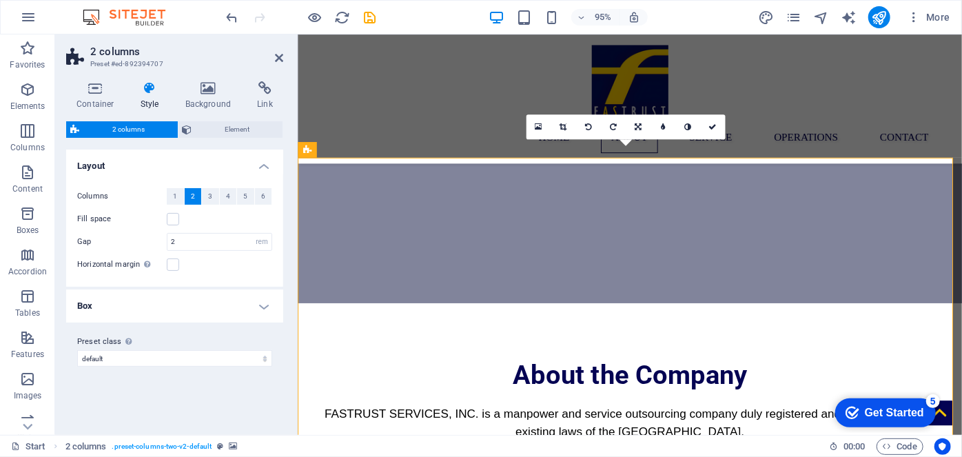
click at [107, 92] on icon at bounding box center [95, 88] width 59 height 14
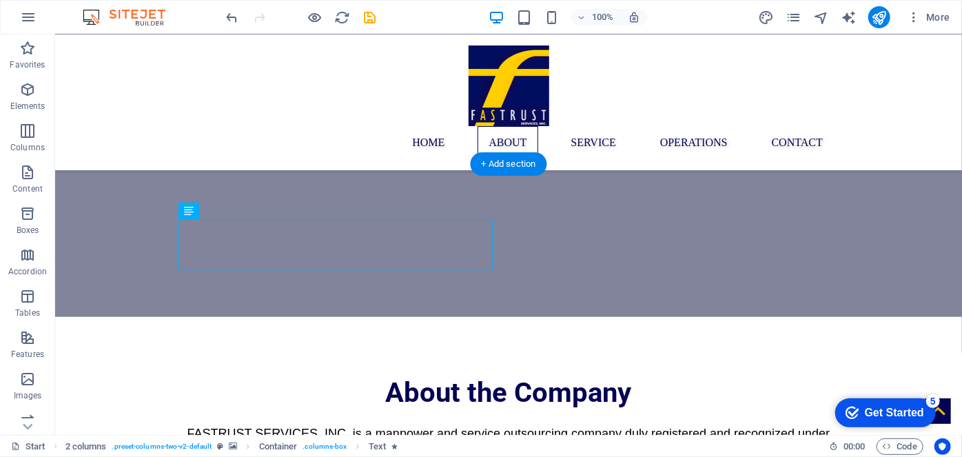
drag, startPoint x: 121, startPoint y: 235, endPoint x: 348, endPoint y: 255, distance: 228.2
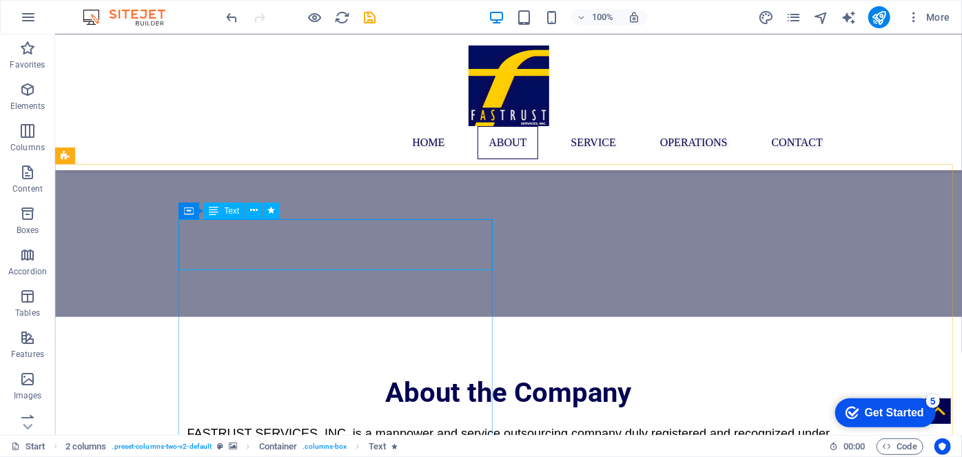
click at [238, 212] on span "Text" at bounding box center [231, 211] width 15 height 8
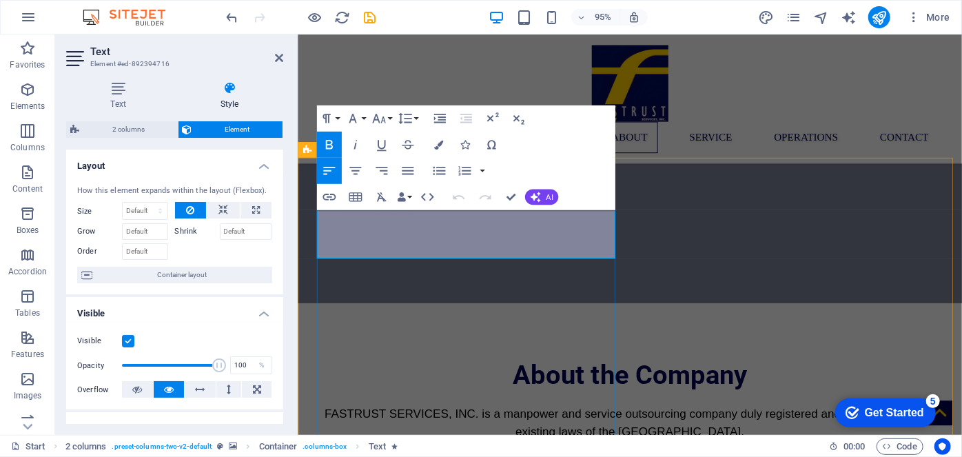
click at [466, 146] on icon "button" at bounding box center [464, 144] width 9 height 9
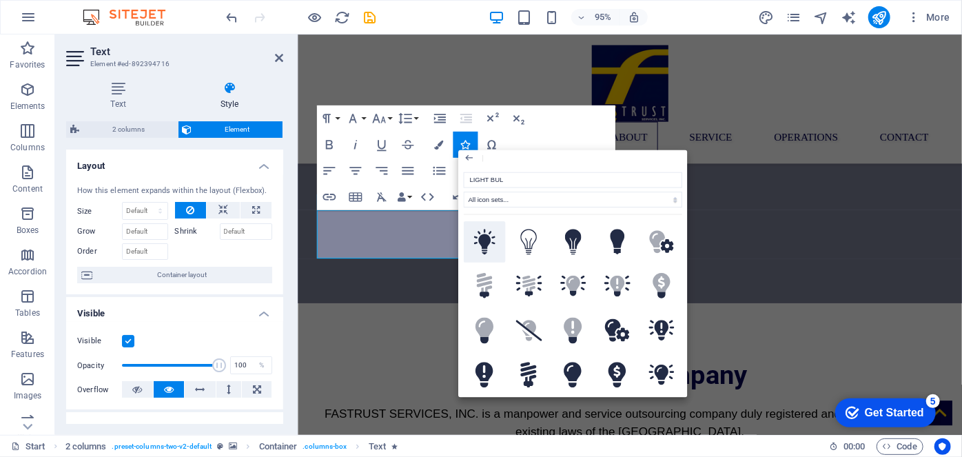
click at [490, 253] on icon at bounding box center [483, 242] width 21 height 26
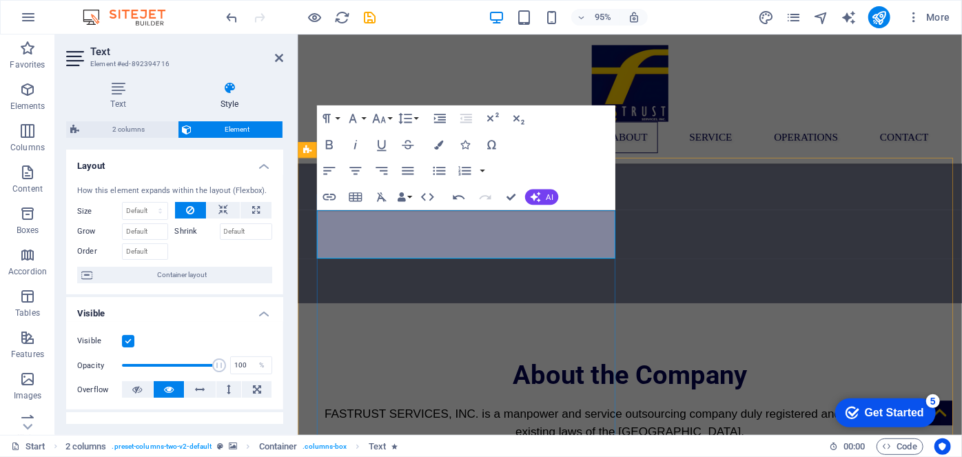
click at [380, 118] on icon "button" at bounding box center [379, 118] width 16 height 16
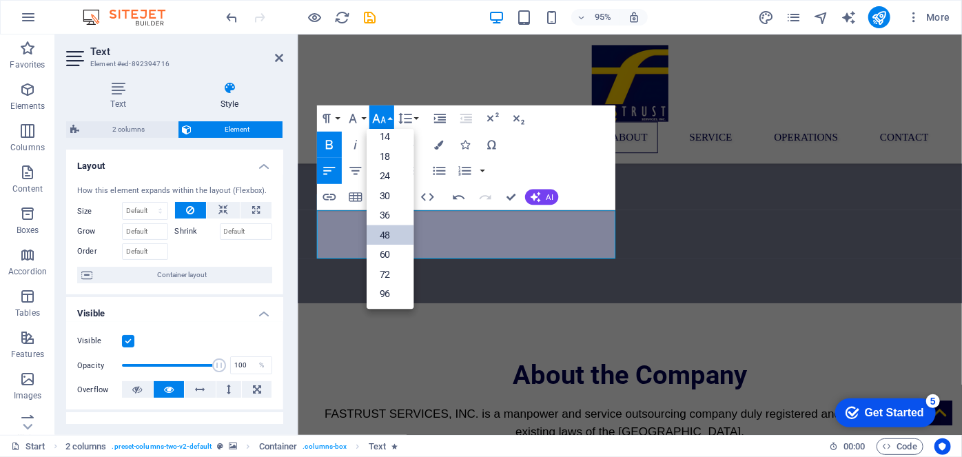
scroll to position [111, 0]
click at [390, 254] on link "60" at bounding box center [389, 255] width 47 height 20
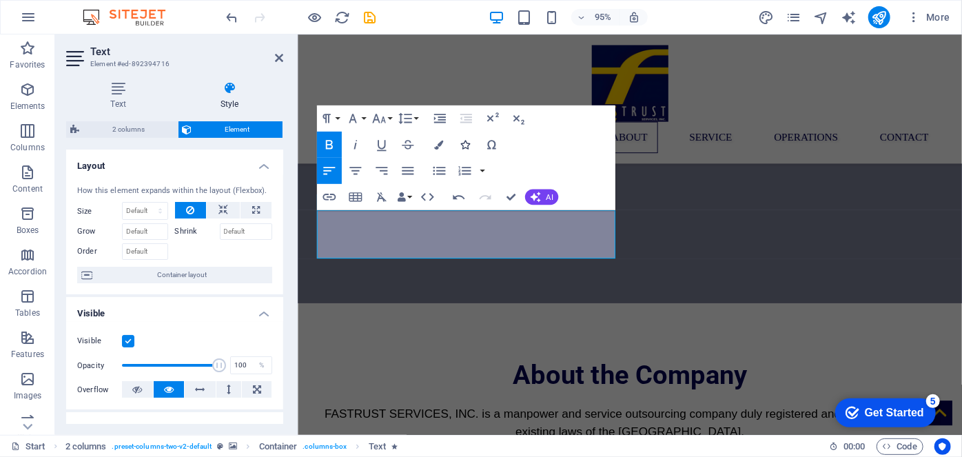
click at [464, 144] on icon "button" at bounding box center [464, 144] width 9 height 9
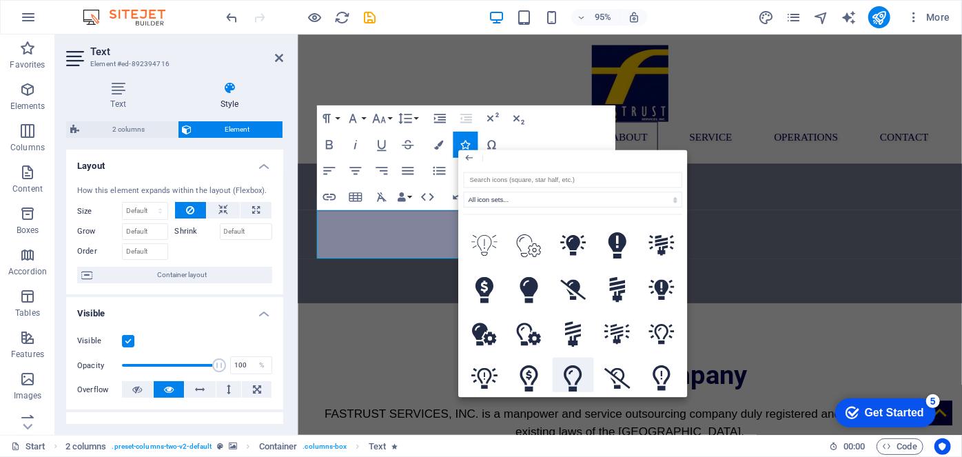
scroll to position [508, 0]
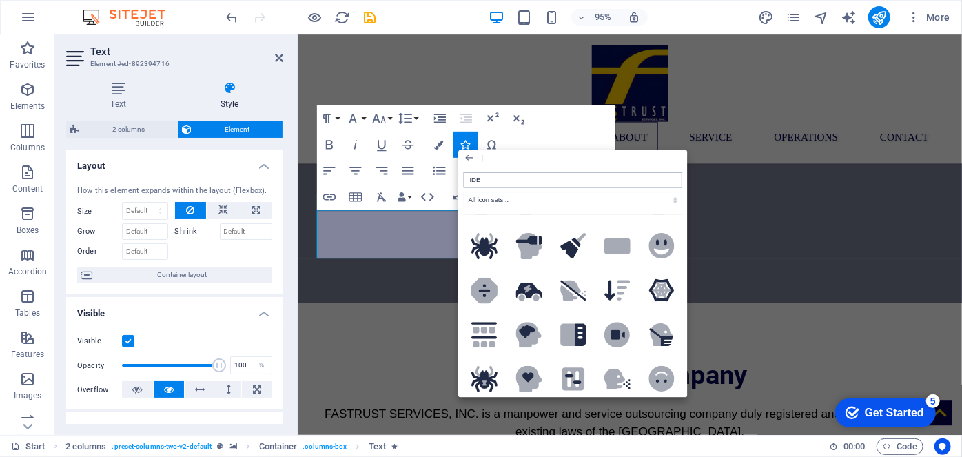
type input "IDEA"
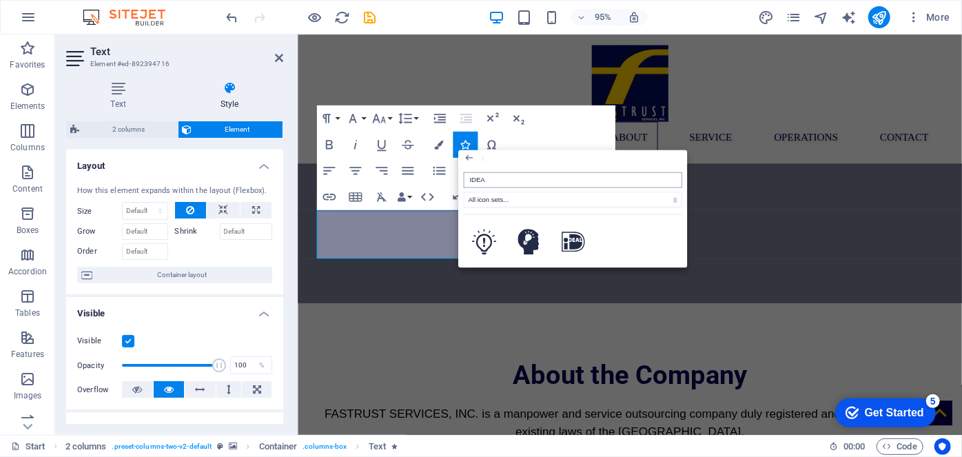
scroll to position [0, 0]
click at [530, 238] on icon at bounding box center [527, 242] width 21 height 26
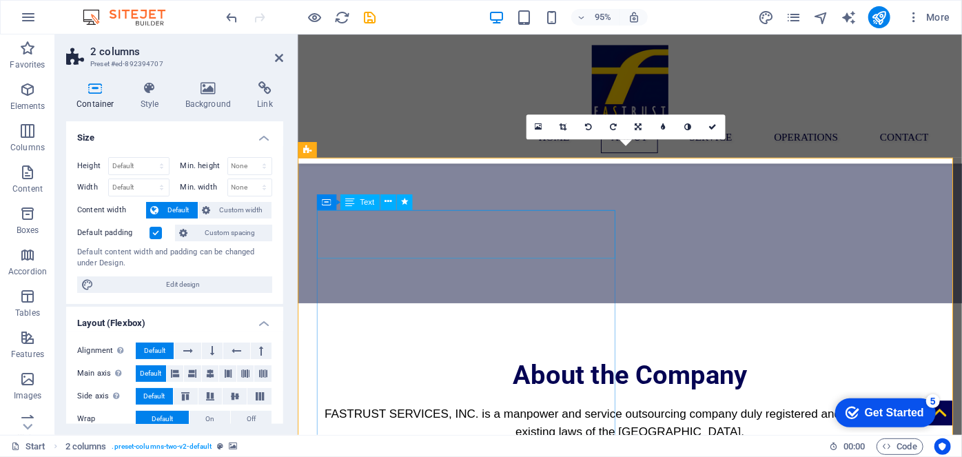
click at [365, 203] on span "Text" at bounding box center [367, 202] width 14 height 8
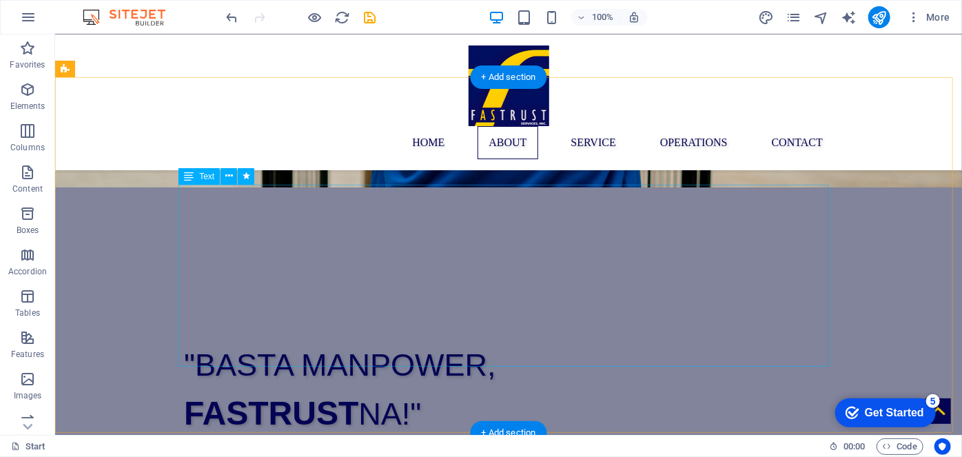
scroll to position [446, 0]
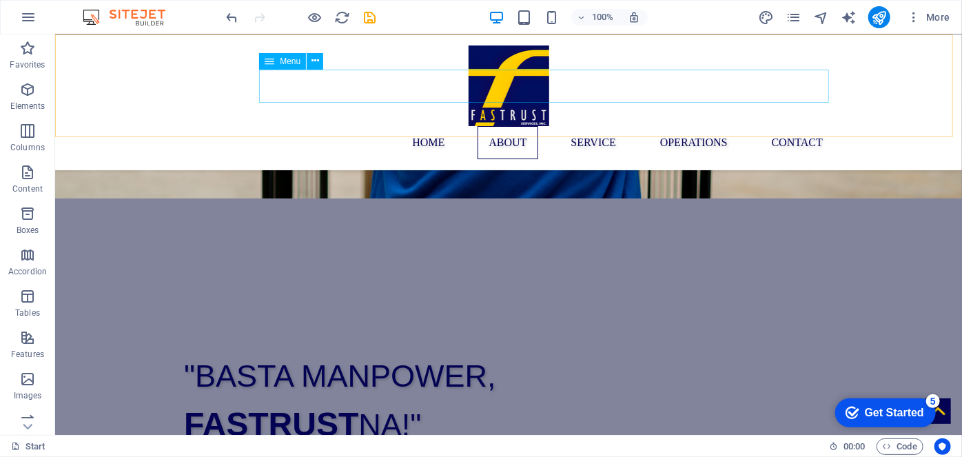
click at [802, 125] on nav "Home About Service operations Contact" at bounding box center [508, 141] width 650 height 33
select select
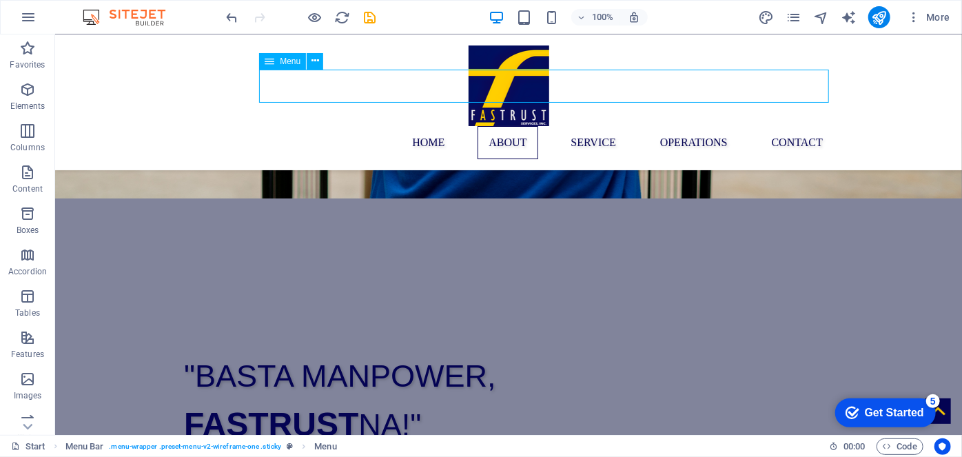
select select
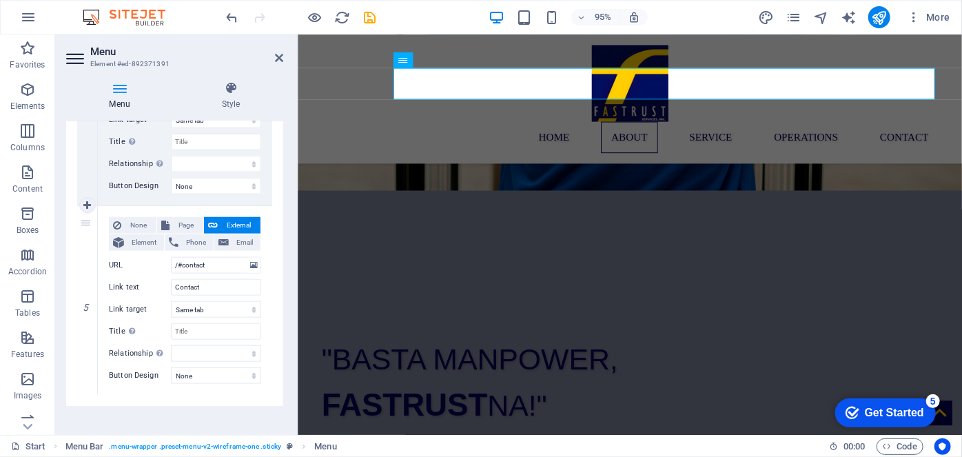
scroll to position [790, 0]
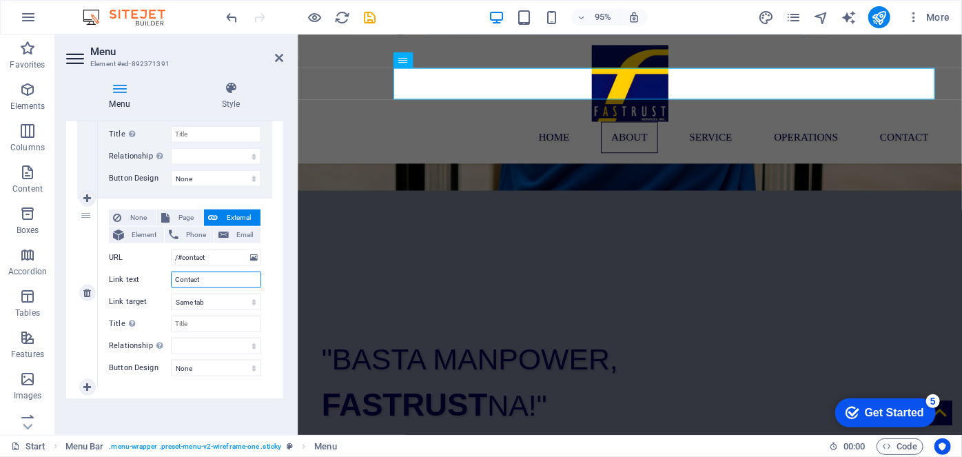
click at [205, 272] on input "Contact" at bounding box center [216, 279] width 90 height 17
type input "Contact"
select select
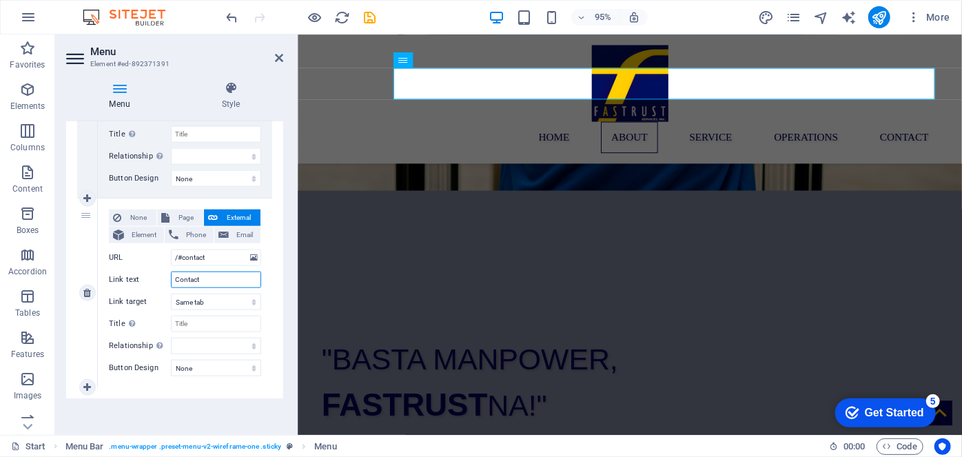
select select
type input "Contact u"
select select
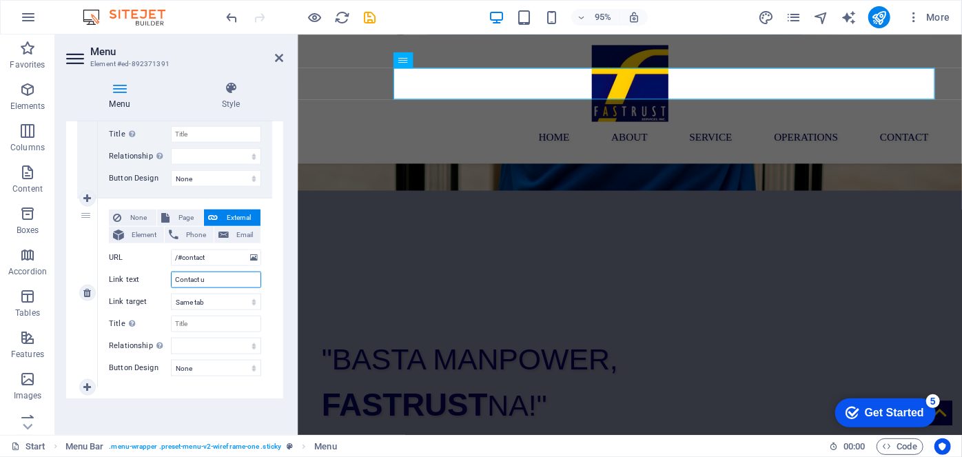
select select
type input "Contact"
select select
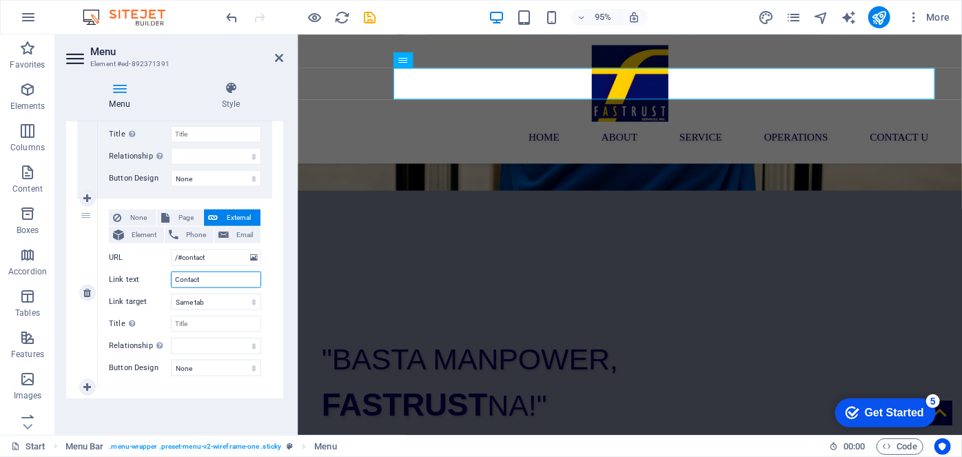
select select
type input "Contact U"
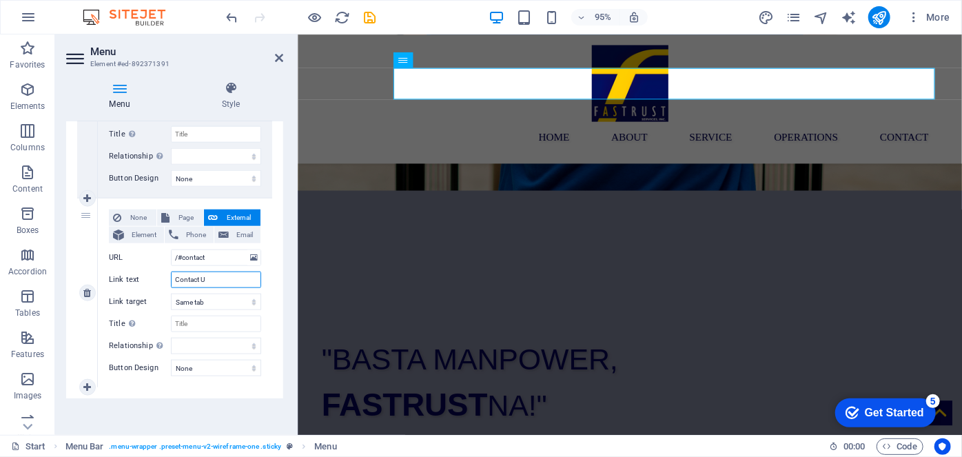
select select
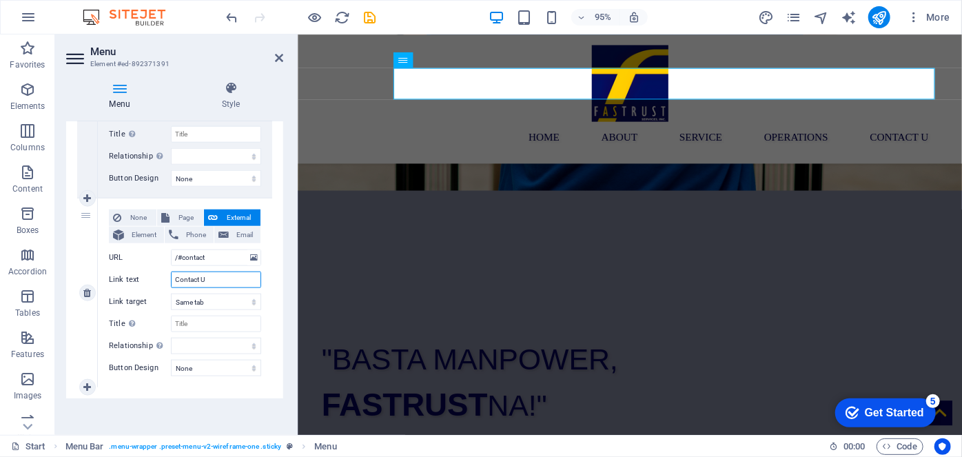
type input "Contact Us"
select select
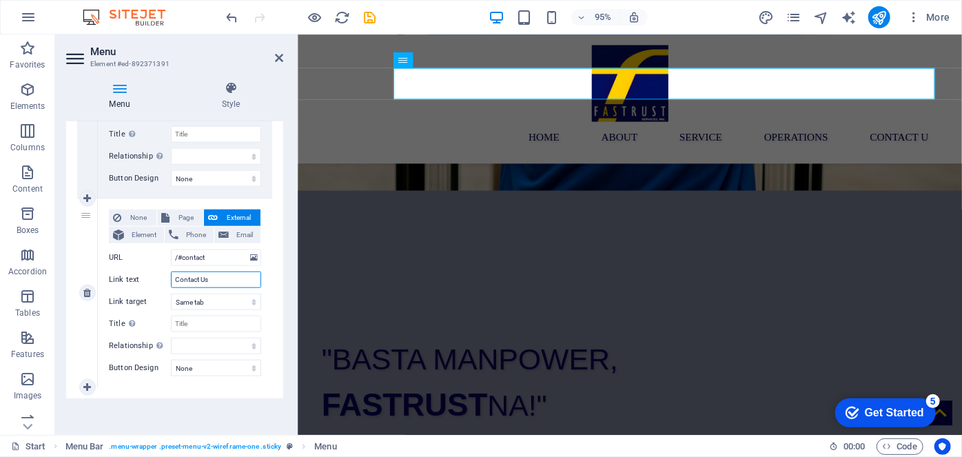
select select
type input "Contact Us"
click at [448, 59] on icon at bounding box center [445, 60] width 7 height 14
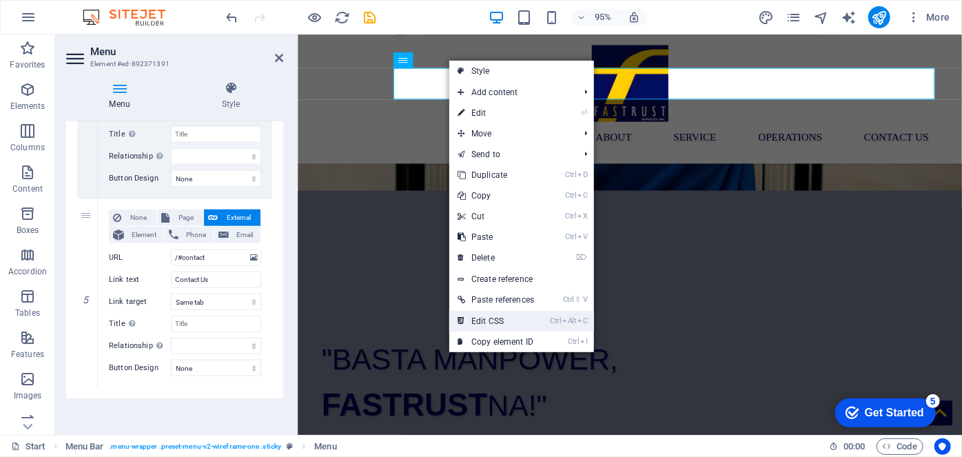
click at [499, 325] on link "Ctrl Alt C Edit CSS" at bounding box center [495, 321] width 93 height 21
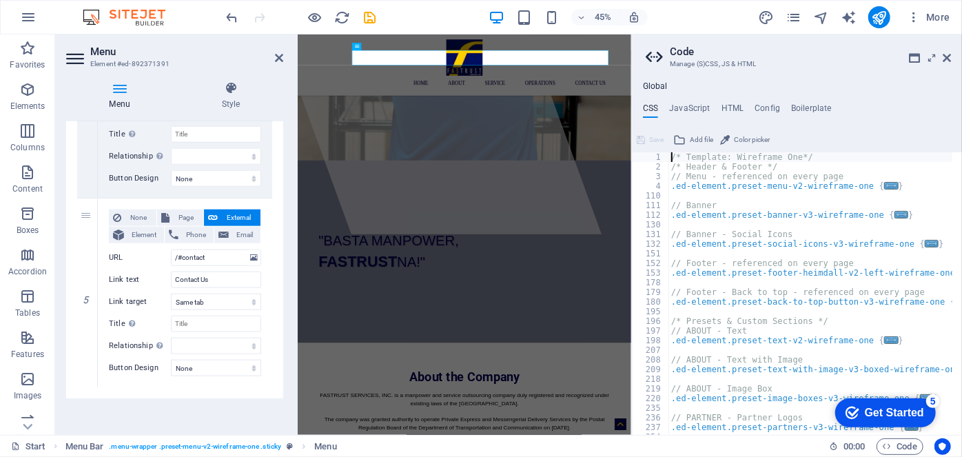
scroll to position [0, 0]
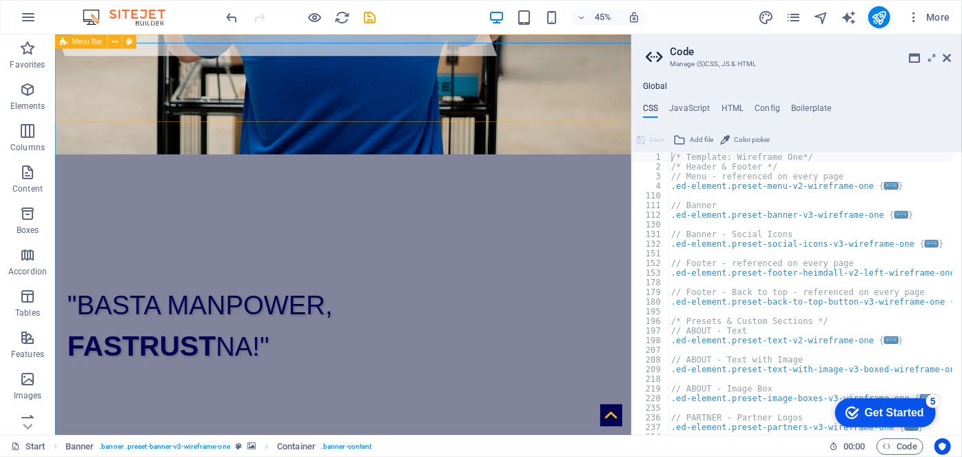
scroll to position [92, 0]
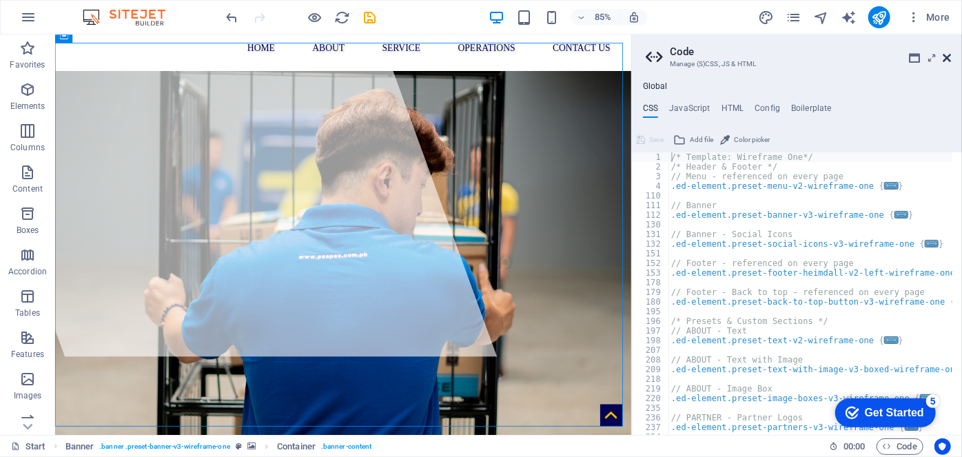
click at [948, 62] on icon at bounding box center [946, 57] width 8 height 11
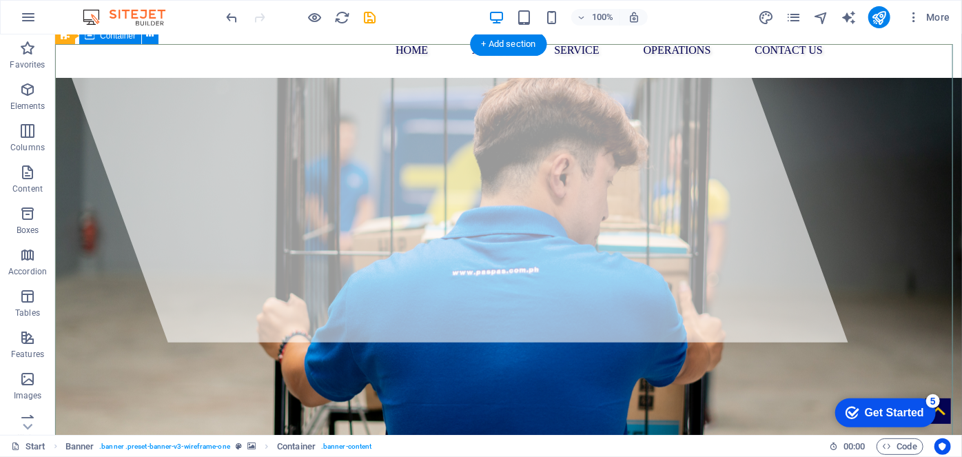
scroll to position [0, 0]
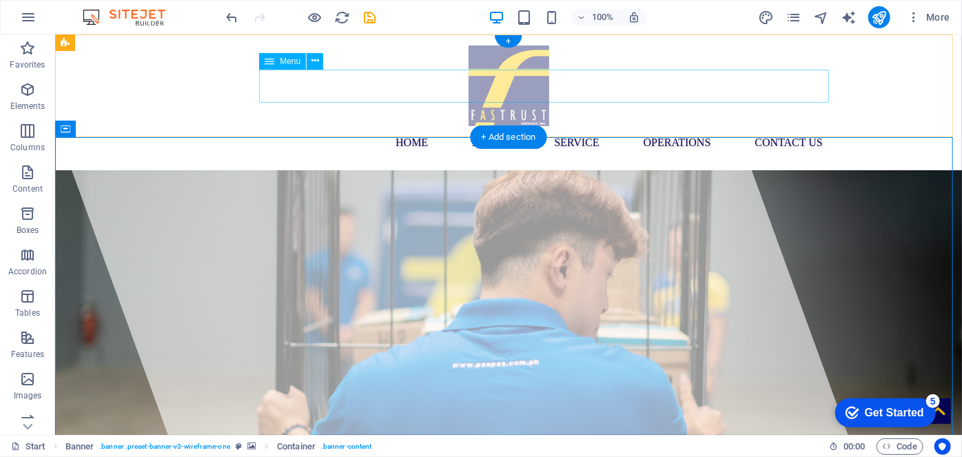
click at [692, 125] on nav "Home About Service operations Contact Us" at bounding box center [508, 141] width 650 height 33
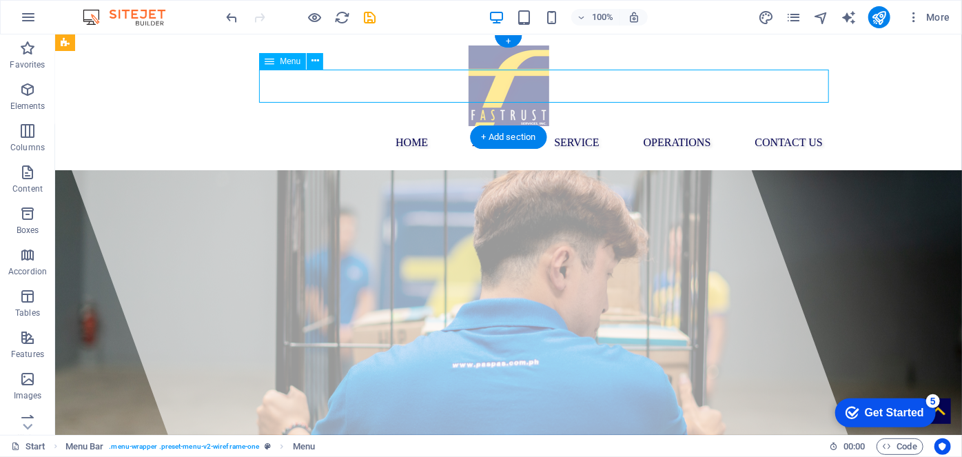
click at [692, 125] on nav "Home About Service operations Contact Us" at bounding box center [508, 141] width 650 height 33
select select
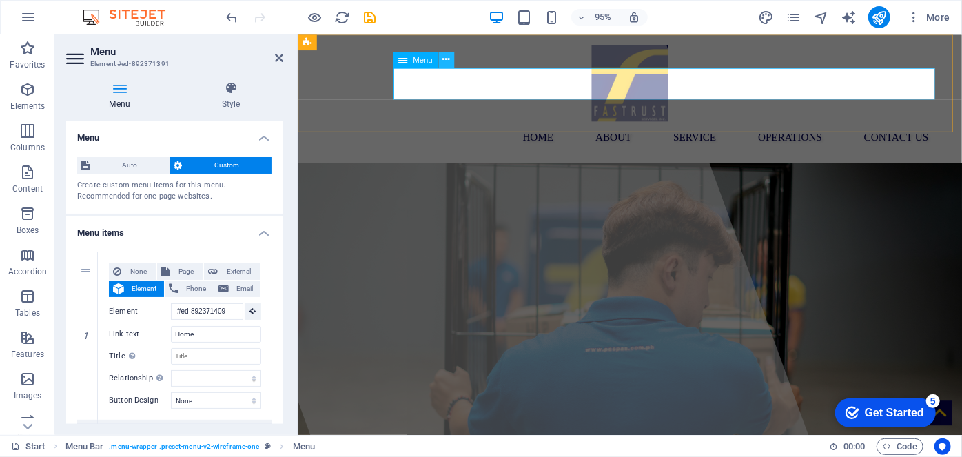
click at [446, 60] on icon at bounding box center [445, 60] width 7 height 14
click at [512, 126] on nav "Home About Service operations Contact Us" at bounding box center [647, 142] width 650 height 33
click at [417, 59] on span "Menu" at bounding box center [423, 60] width 20 height 8
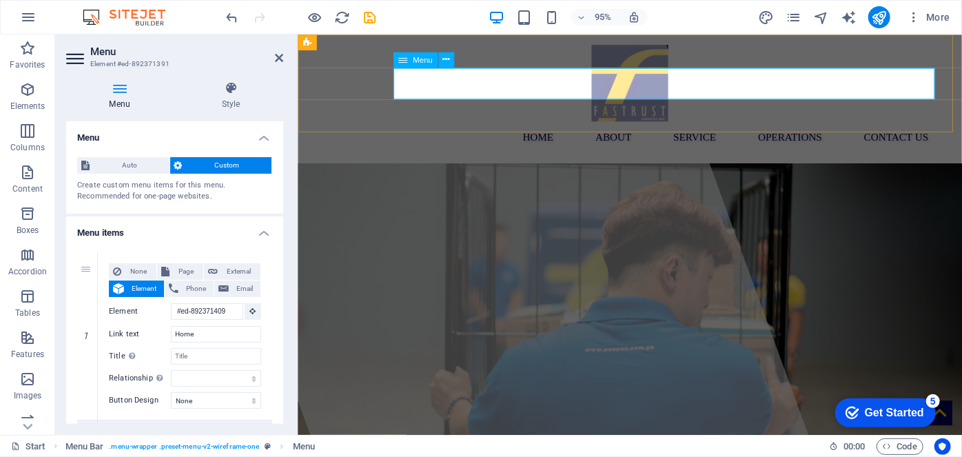
click at [417, 59] on span "Menu" at bounding box center [423, 60] width 20 height 8
click at [531, 126] on nav "Home About Service operations Contact Us" at bounding box center [647, 142] width 650 height 33
click at [548, 126] on nav "Home About Service operations Contact Us" at bounding box center [647, 142] width 650 height 33
click at [796, 126] on nav "Home About Service operations Contact Us" at bounding box center [647, 142] width 650 height 33
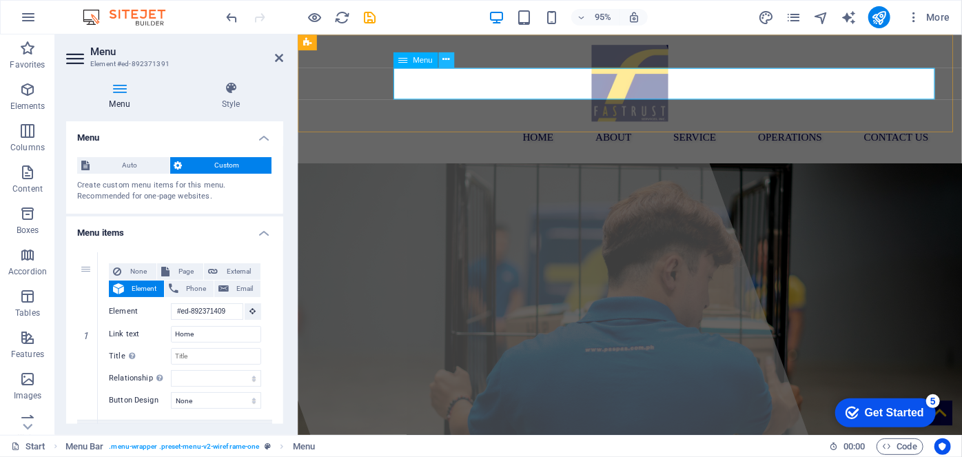
click at [439, 59] on button at bounding box center [446, 60] width 16 height 16
click at [444, 63] on icon at bounding box center [445, 60] width 7 height 14
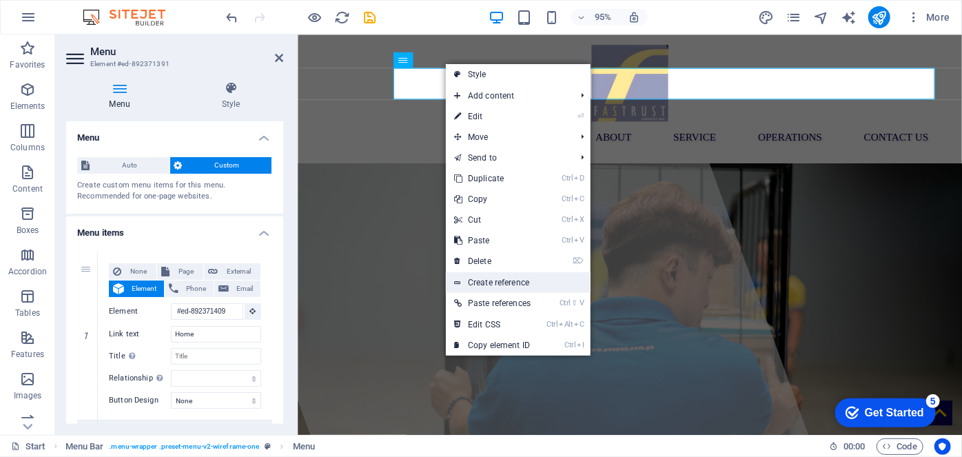
click at [526, 278] on link "Create reference" at bounding box center [518, 282] width 145 height 21
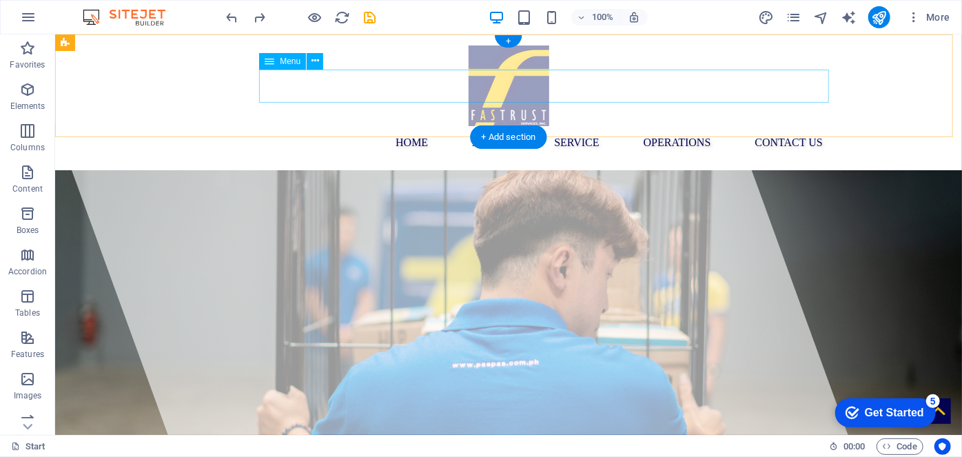
click at [734, 125] on nav "Home About Service operations Contact Us" at bounding box center [508, 141] width 650 height 33
click at [733, 125] on nav "Home About Service operations Contact Us" at bounding box center [508, 141] width 650 height 33
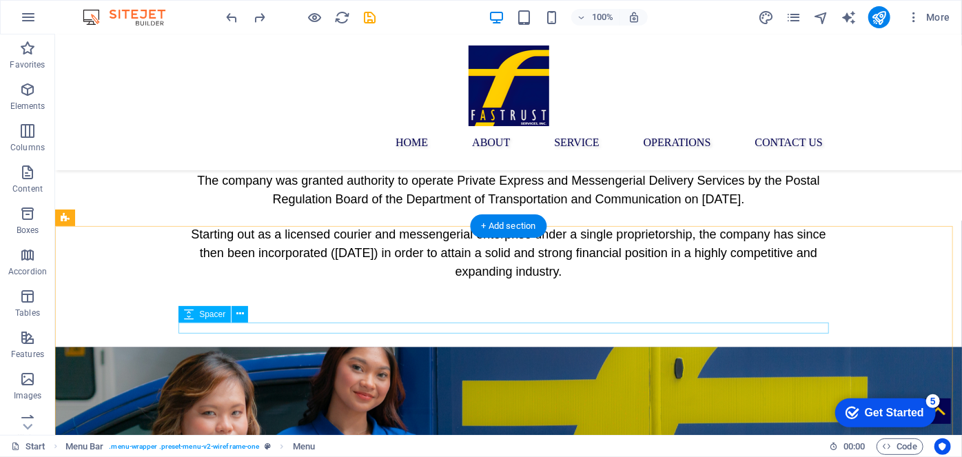
scroll to position [1041, 0]
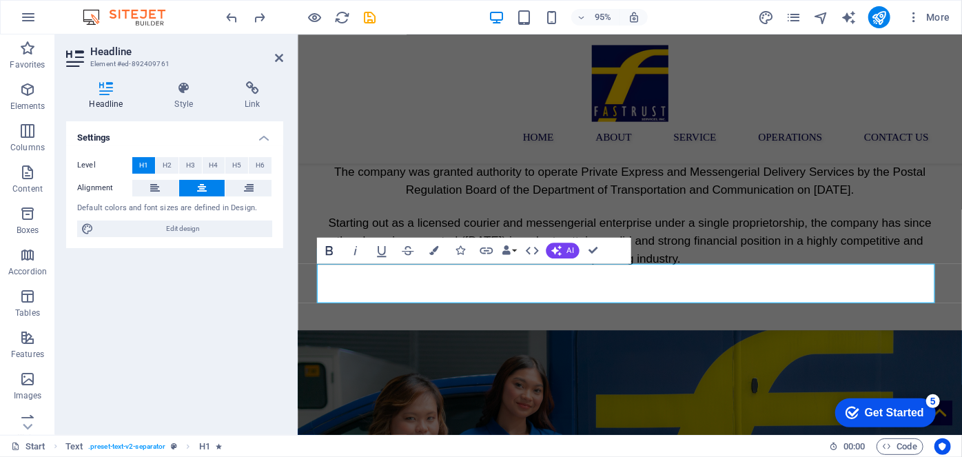
click at [334, 251] on icon "button" at bounding box center [329, 250] width 16 height 16
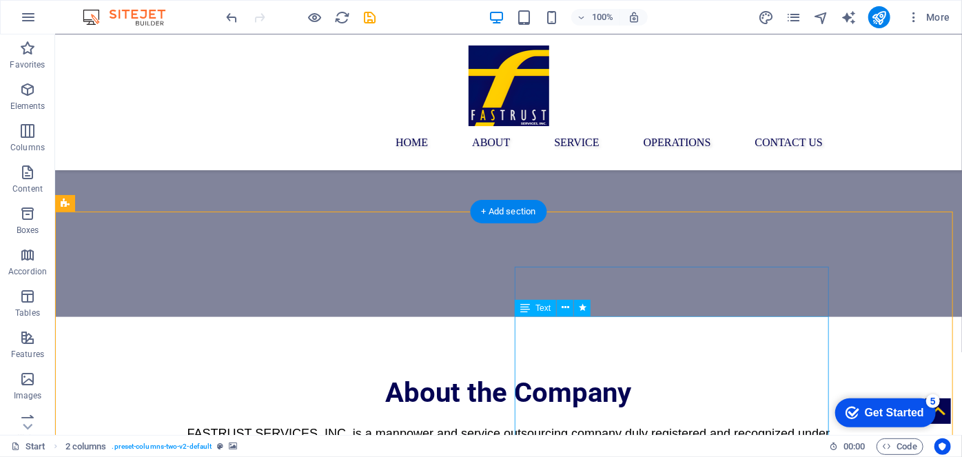
scroll to position [683, 0]
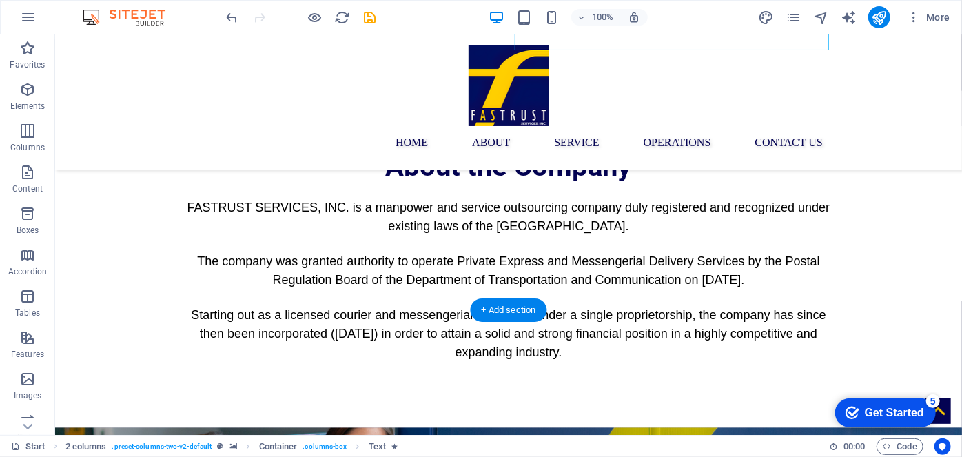
scroll to position [962, 0]
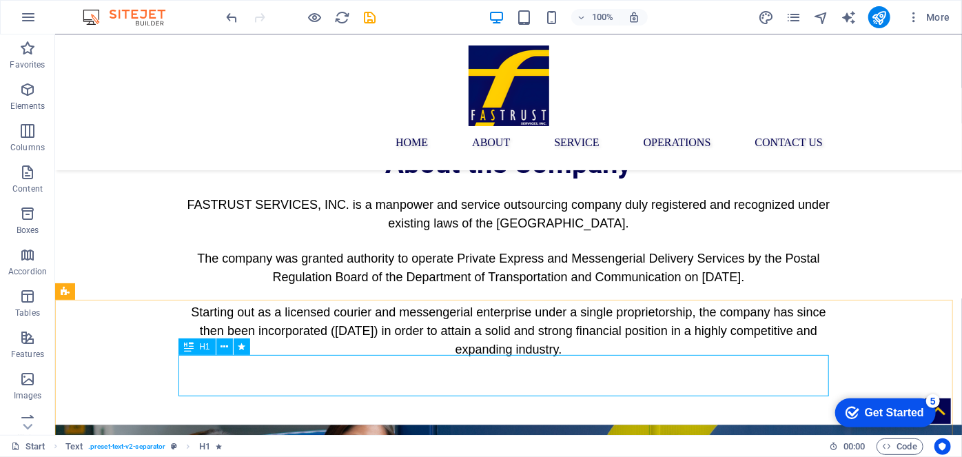
click at [205, 347] on span "H1" at bounding box center [204, 346] width 10 height 8
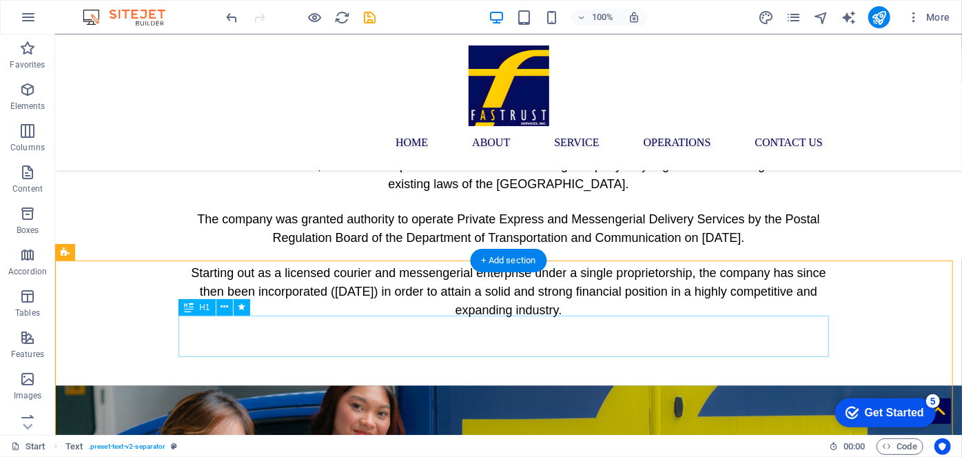
scroll to position [1011, 0]
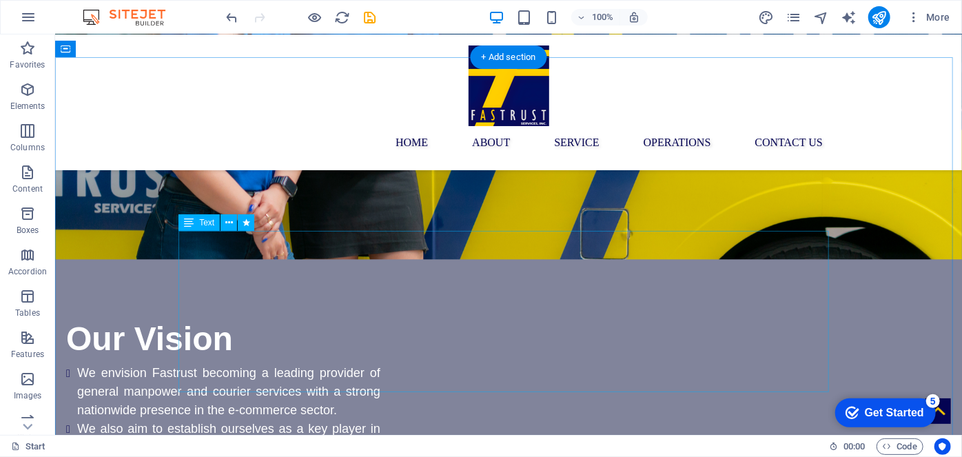
scroll to position [1493, 0]
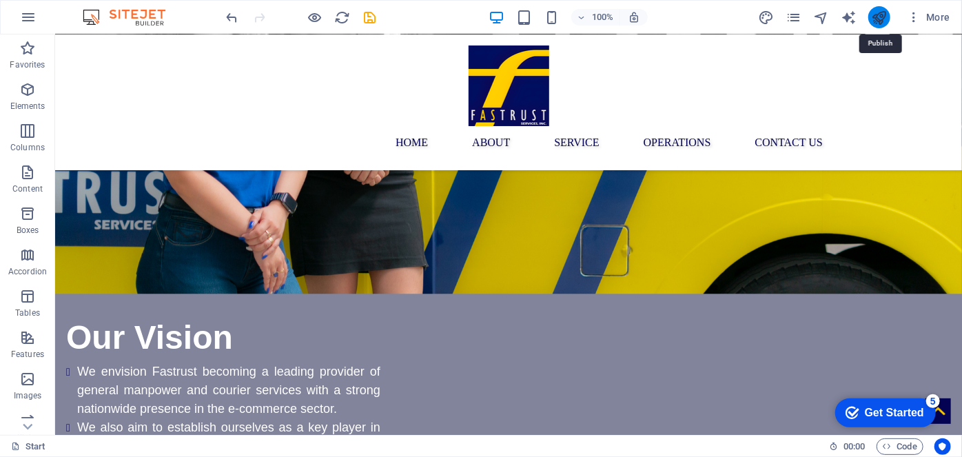
click at [882, 23] on icon "publish" at bounding box center [879, 18] width 16 height 16
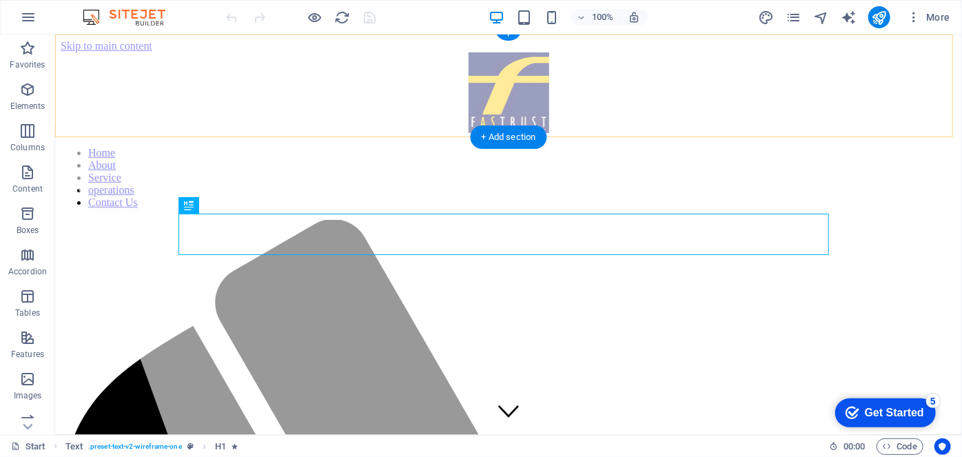
scroll to position [383, 0]
